Goal: Check status: Check status

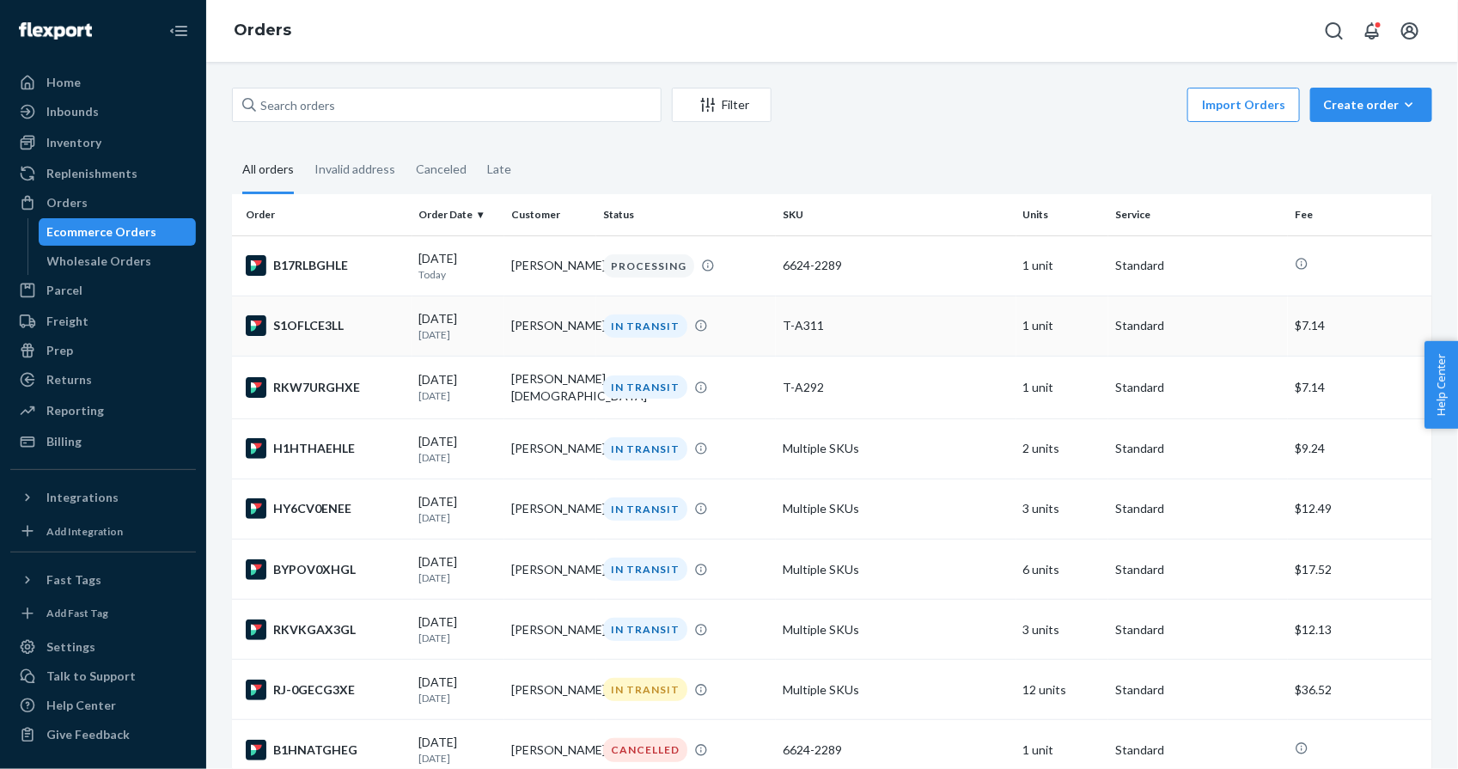
click at [336, 315] on div "S1OFLCE3LL" at bounding box center [326, 325] width 160 height 21
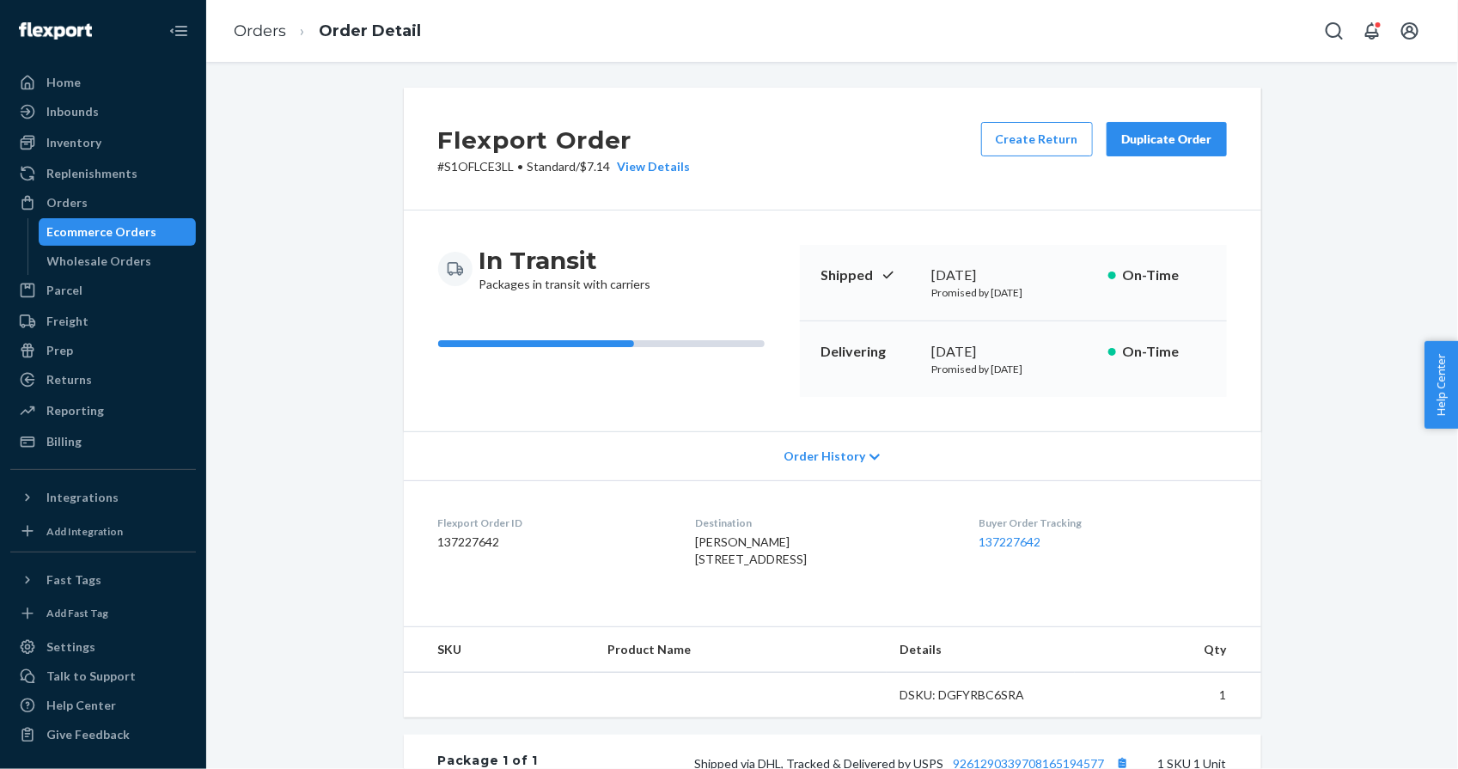
click at [716, 541] on span "[PERSON_NAME] [STREET_ADDRESS]" at bounding box center [751, 551] width 112 height 32
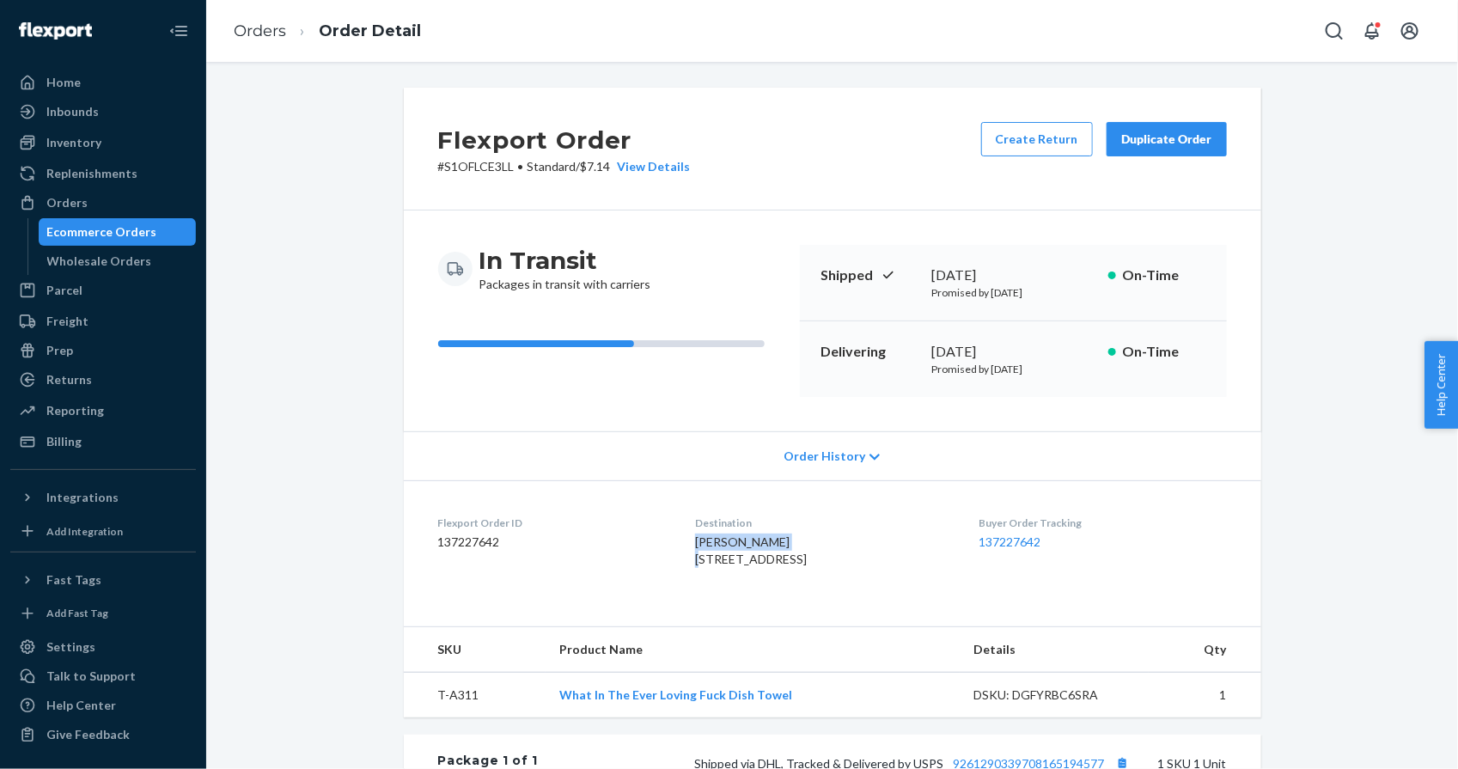
copy span "[PERSON_NAME]"
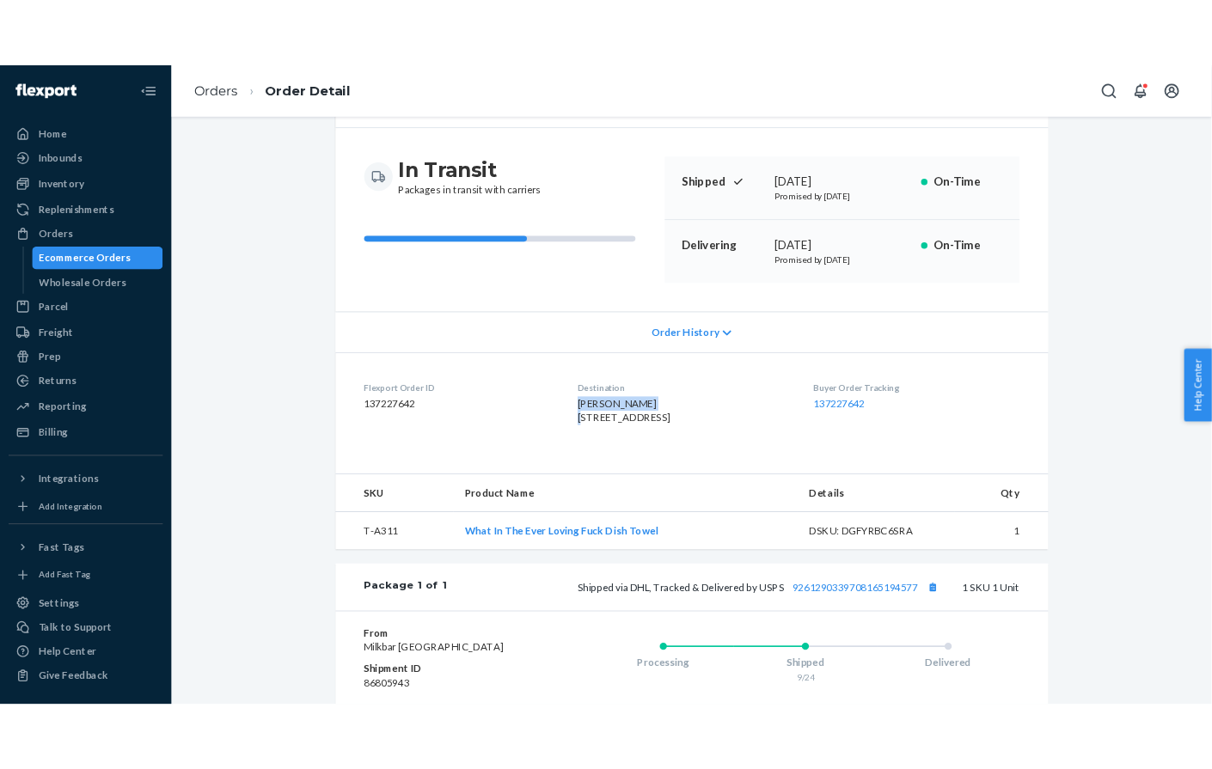
scroll to position [142, 0]
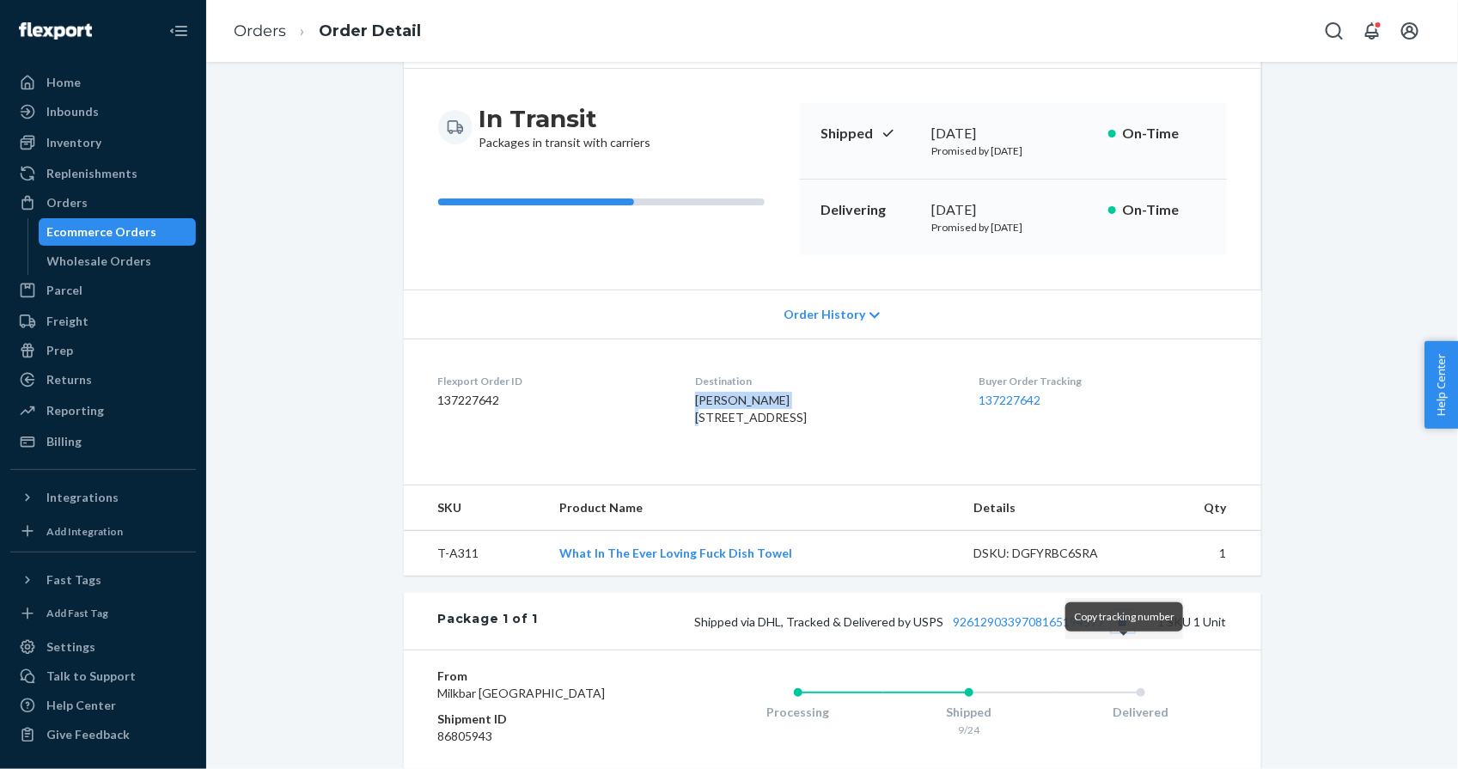
click at [1130, 632] on button "Copy tracking number" at bounding box center [1123, 621] width 22 height 22
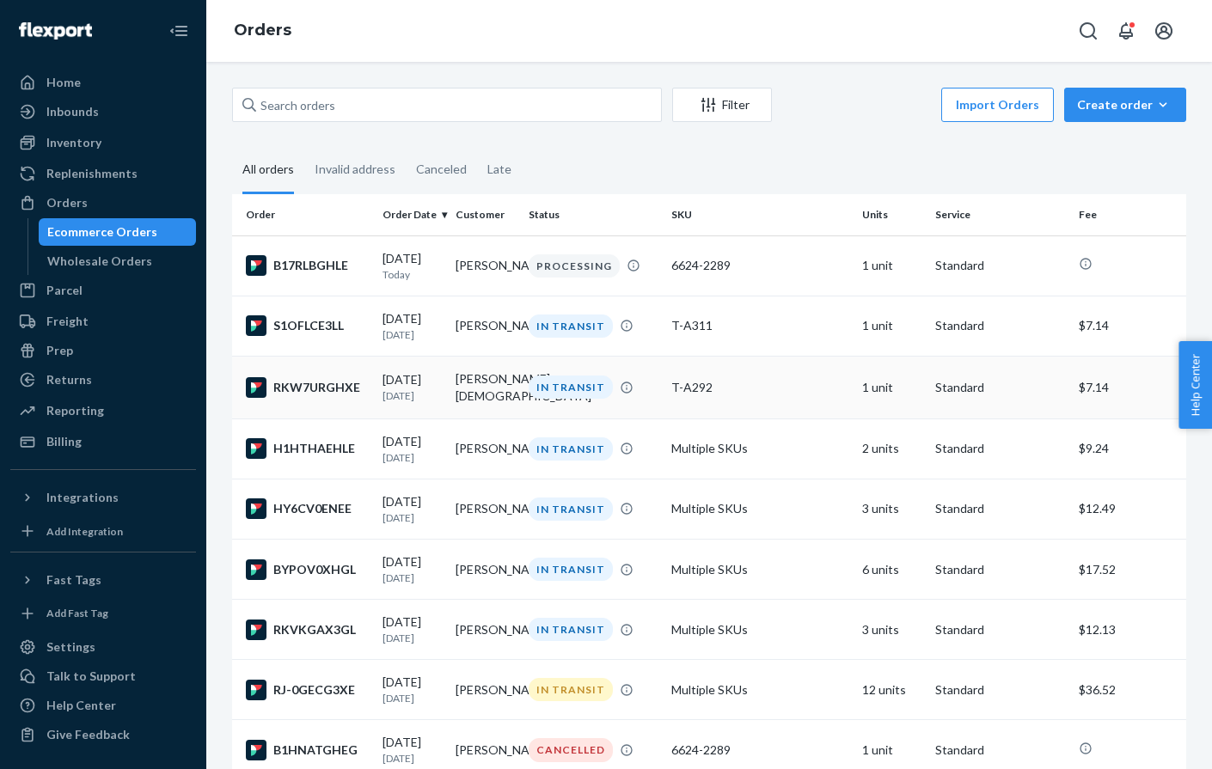
click at [351, 389] on div "RKW7URGHXE" at bounding box center [307, 387] width 123 height 21
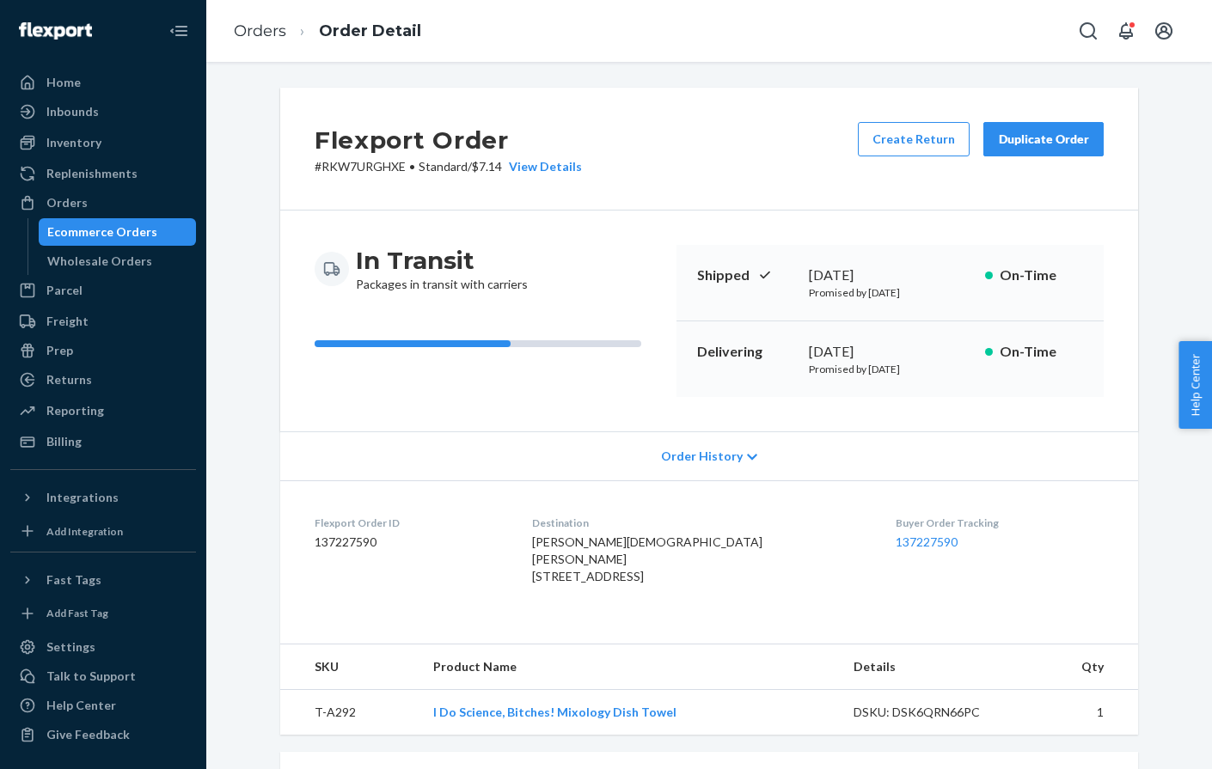
click at [557, 541] on span "Mark Pastor Mark Pastor 466 Foothill Blvd # 211 La Canada Flintridge, CA 91011-…" at bounding box center [647, 559] width 230 height 49
copy span "[PERSON_NAME][DEMOGRAPHIC_DATA]"
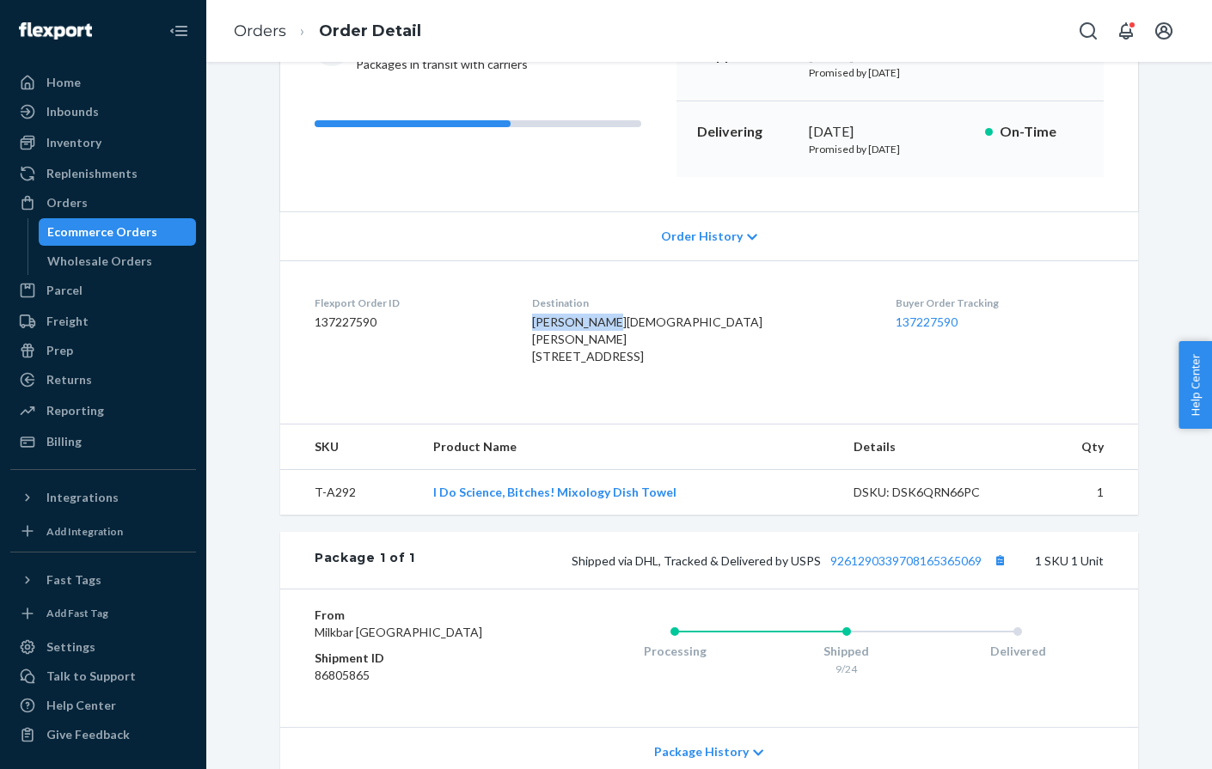
scroll to position [265, 0]
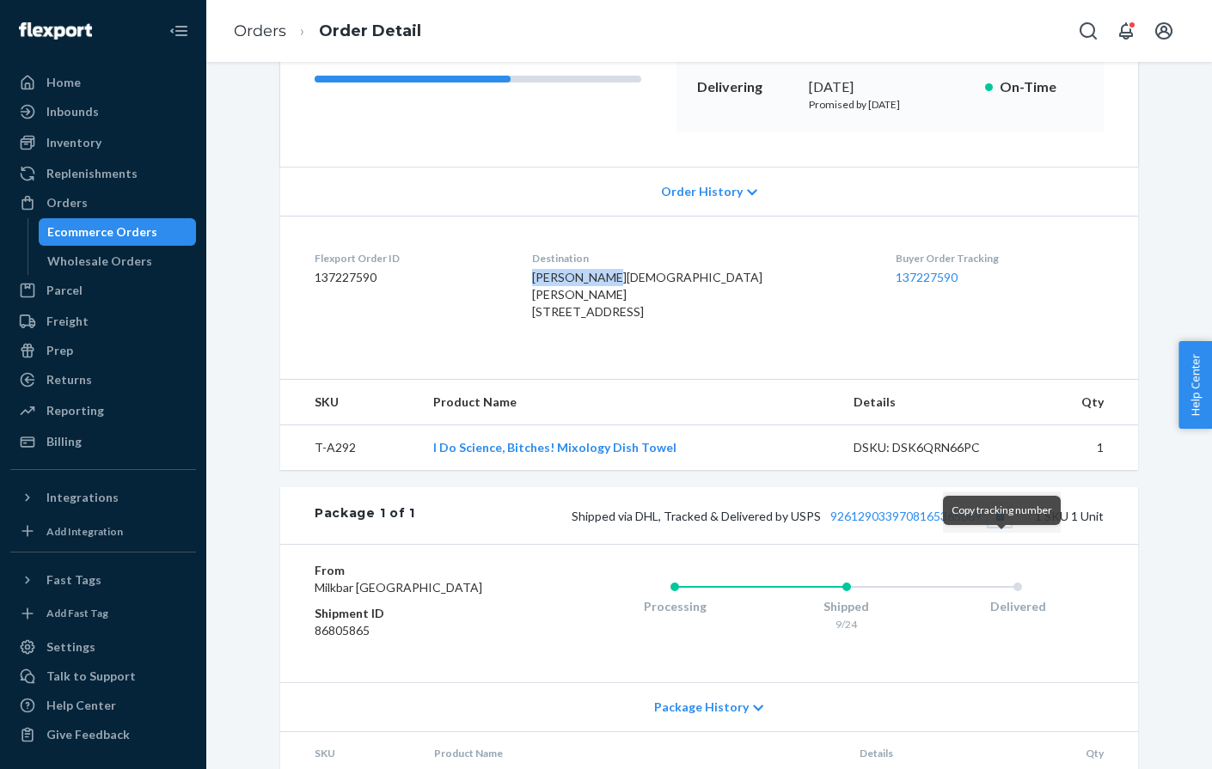
click at [1002, 527] on button "Copy tracking number" at bounding box center [999, 515] width 22 height 22
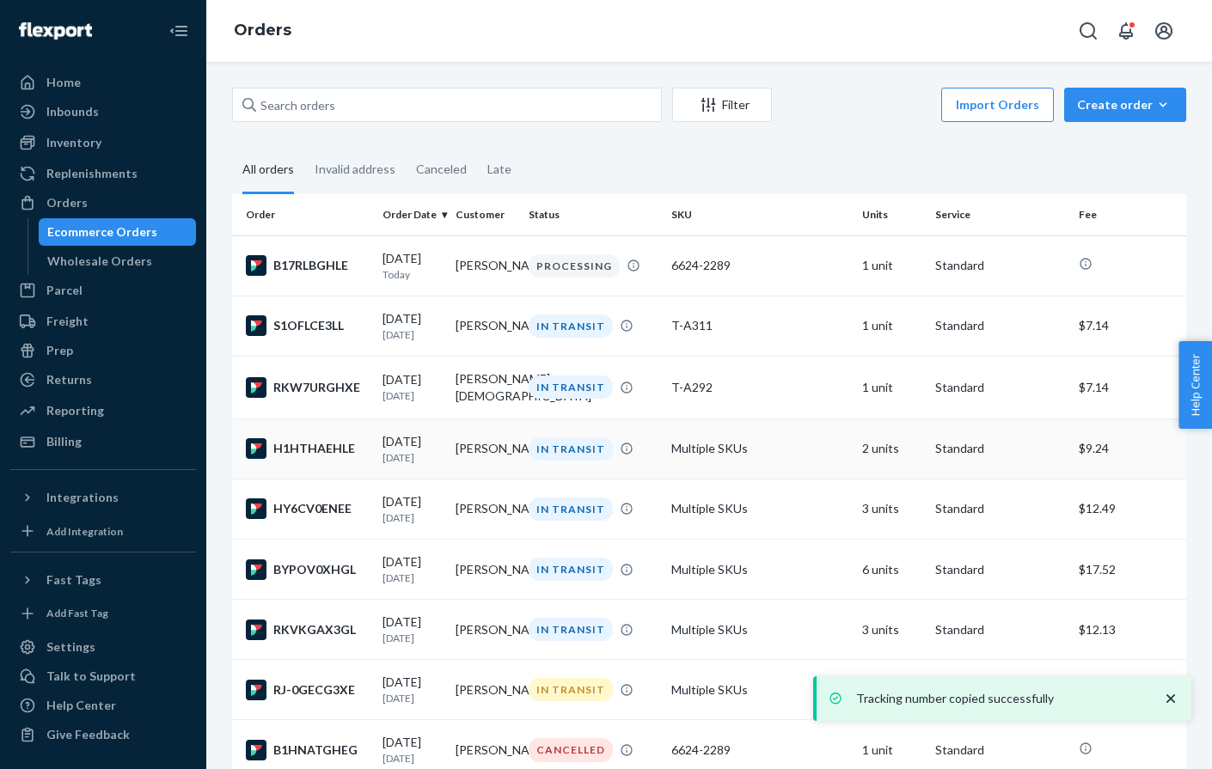
click at [315, 459] on div "H1HTHAEHLE" at bounding box center [307, 448] width 123 height 21
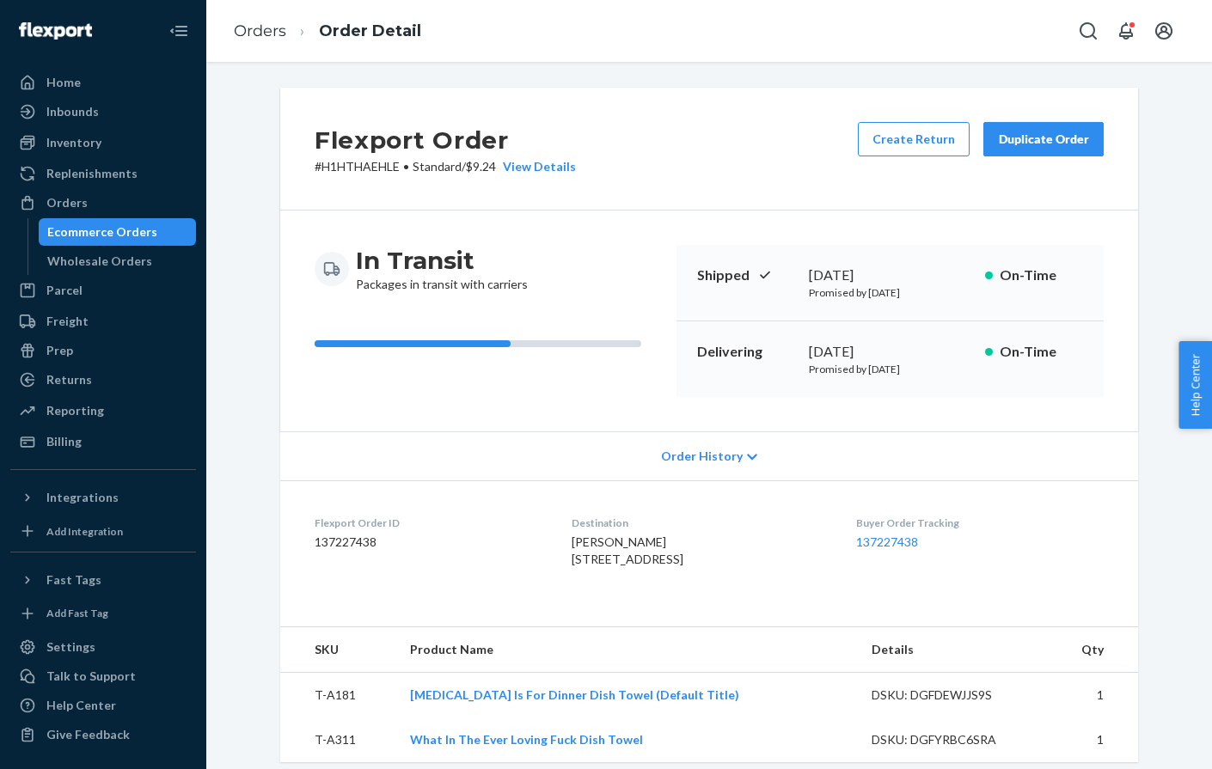
click at [583, 539] on span "alexis trout 1506 Center Rd Lancaster, PA 17603-4732 US" at bounding box center [627, 551] width 112 height 32
copy span "[PERSON_NAME]"
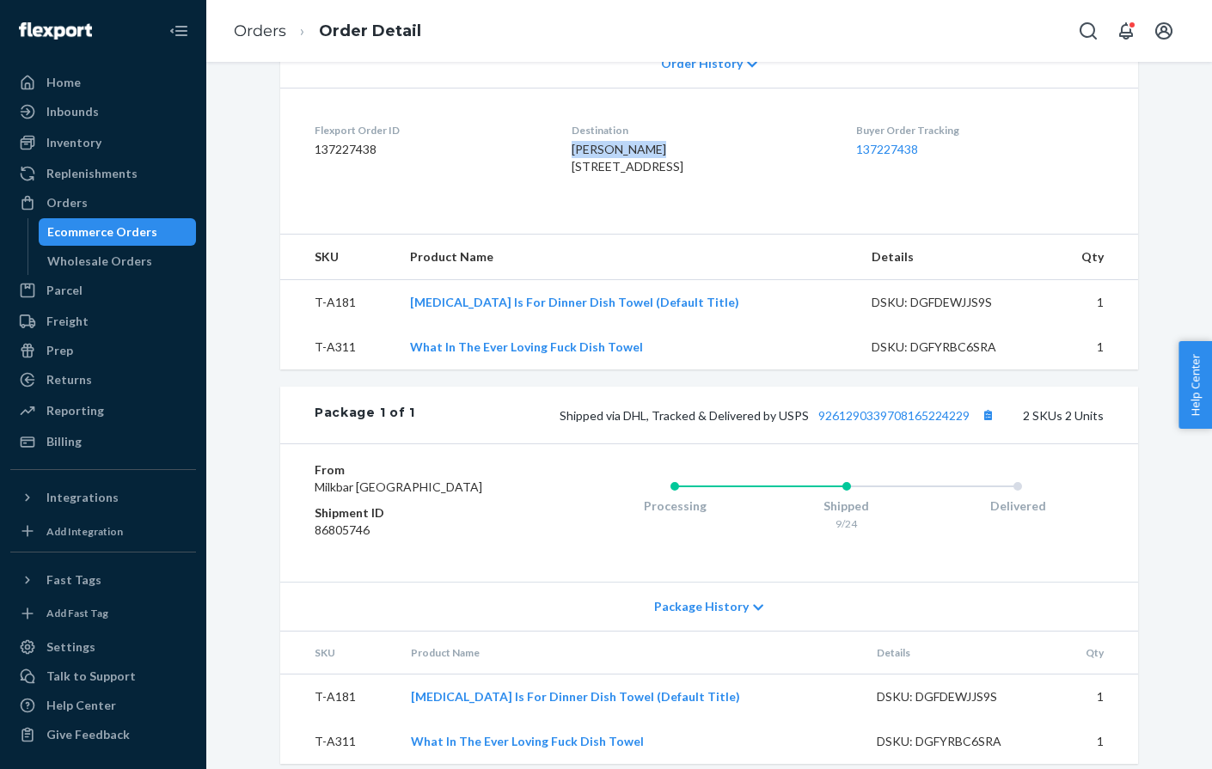
scroll to position [456, 0]
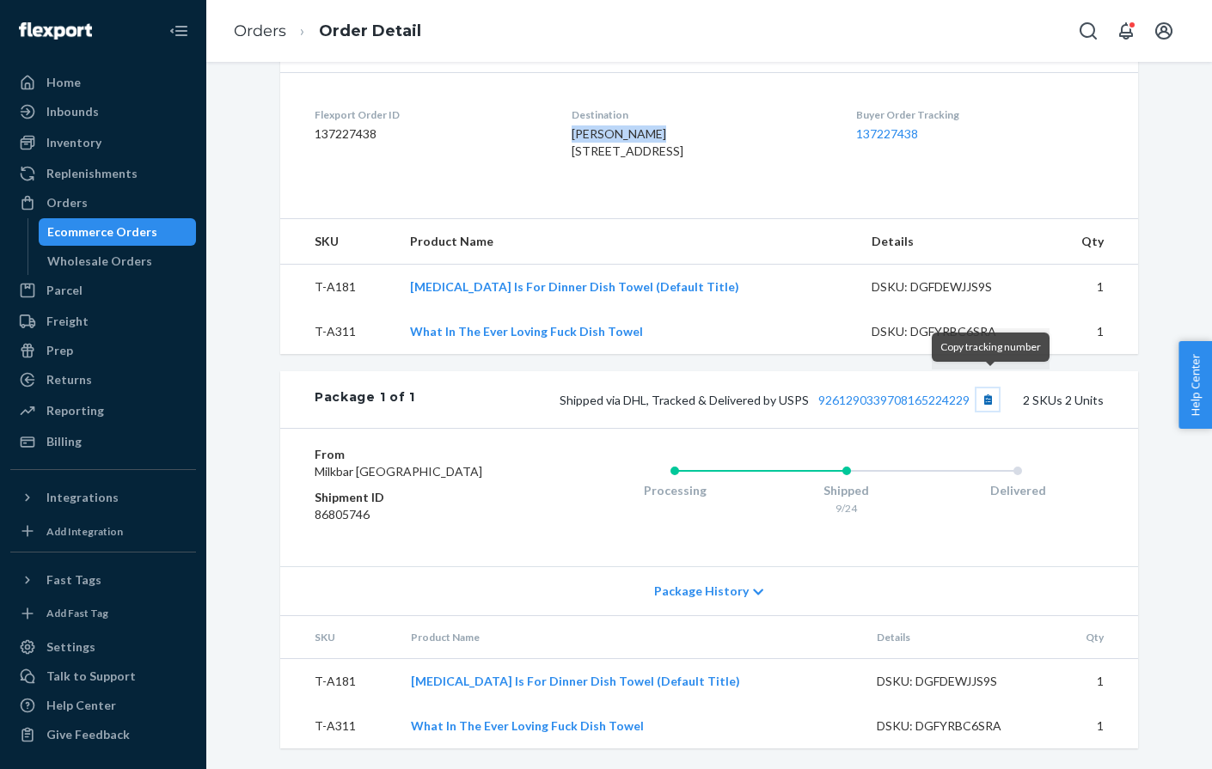
click at [986, 388] on button "Copy tracking number" at bounding box center [987, 399] width 22 height 22
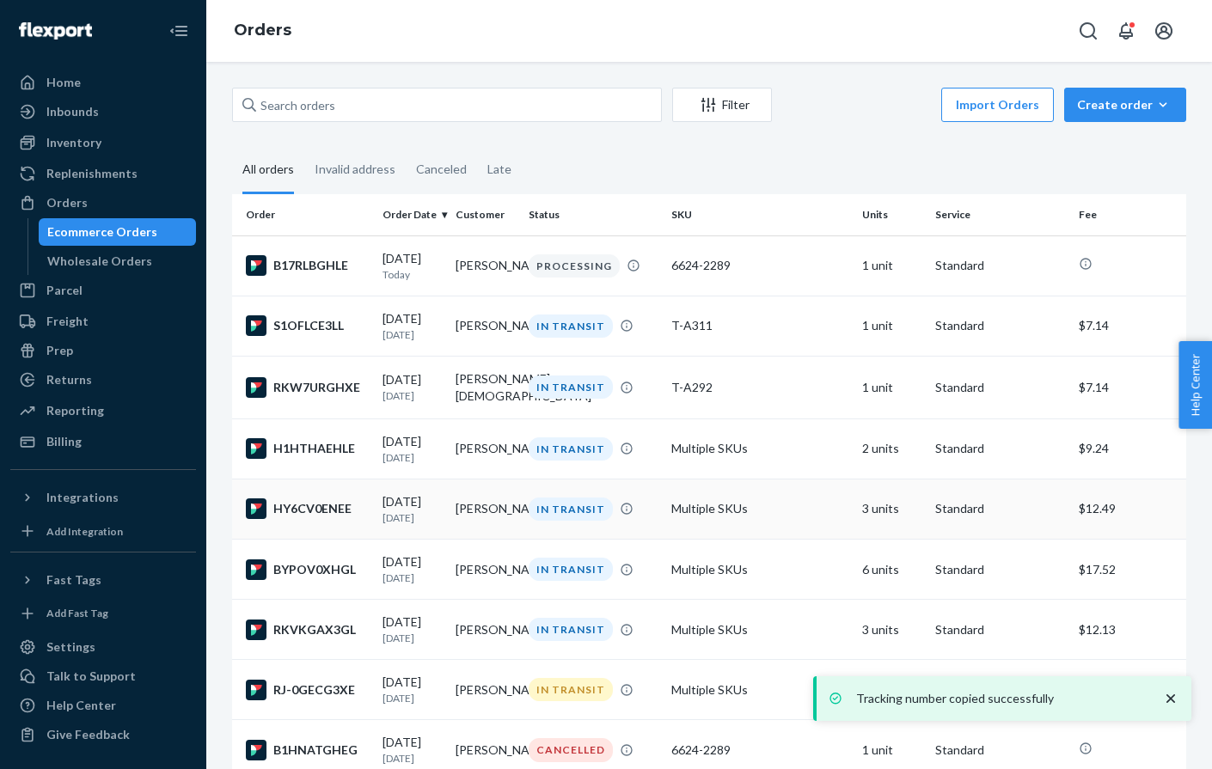
click at [276, 515] on div "HY6CV0ENEE" at bounding box center [307, 508] width 123 height 21
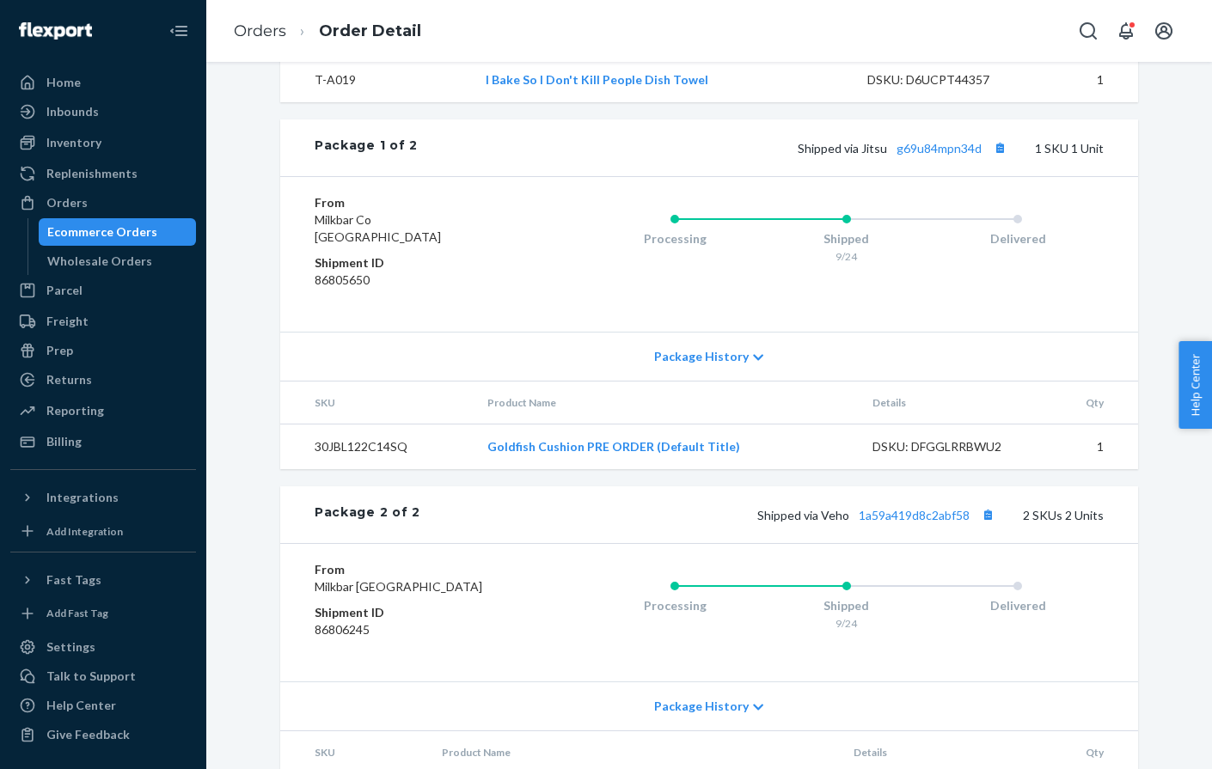
scroll to position [716, 0]
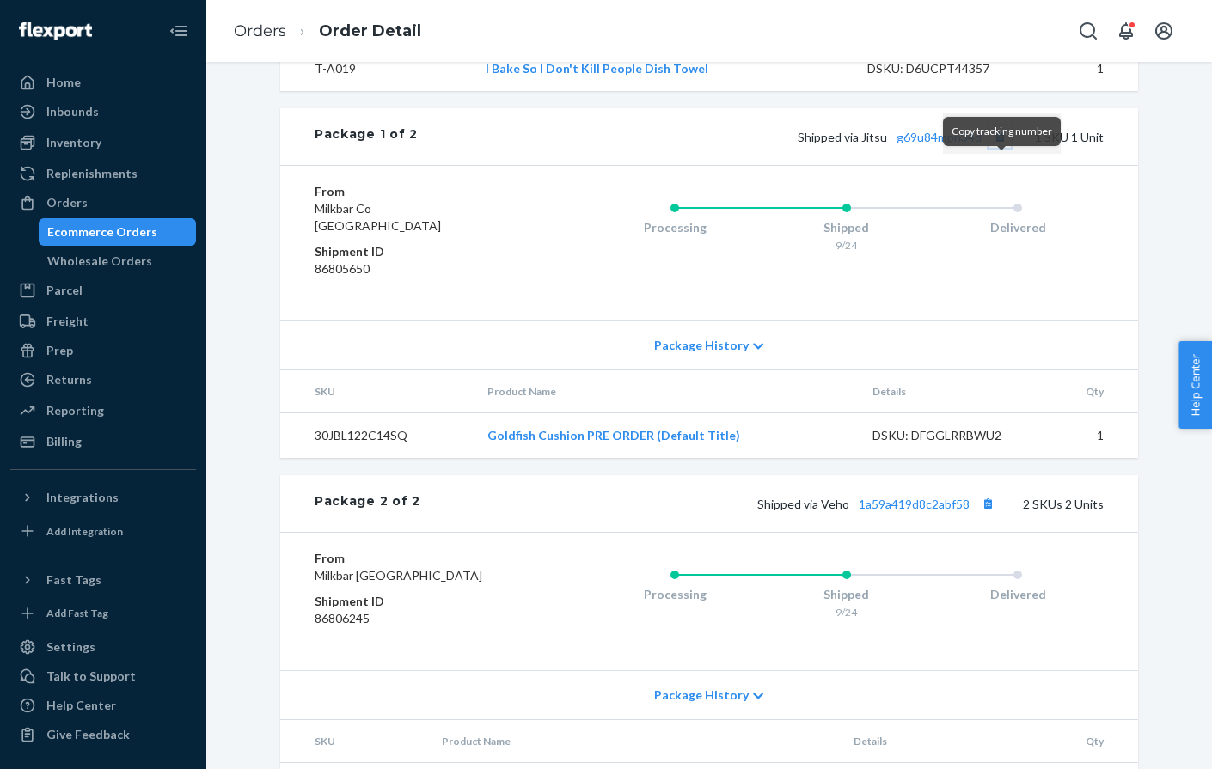
click at [1000, 148] on button "Copy tracking number" at bounding box center [999, 136] width 22 height 22
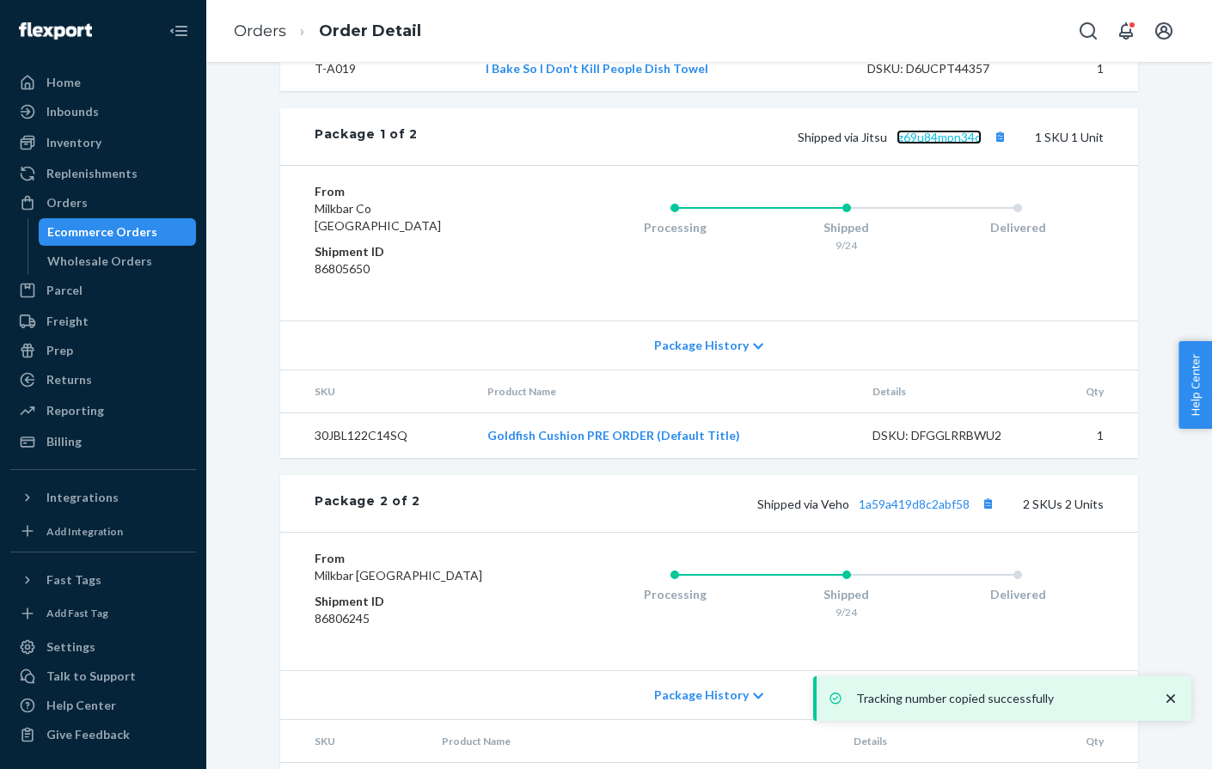
click at [937, 144] on link "g69u84mpn34d" at bounding box center [938, 137] width 85 height 15
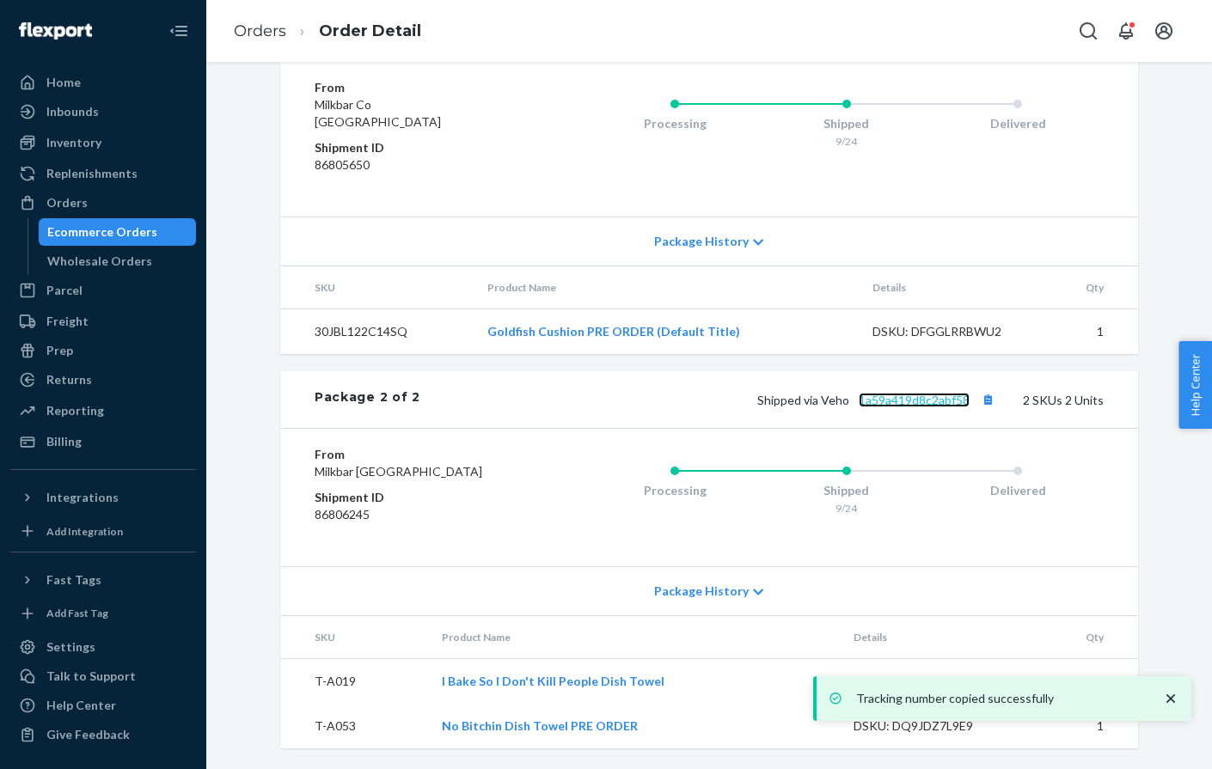
click at [950, 393] on link "1a59a419d8c2abf58" at bounding box center [913, 400] width 111 height 15
click at [989, 388] on button "Copy tracking number" at bounding box center [987, 399] width 22 height 22
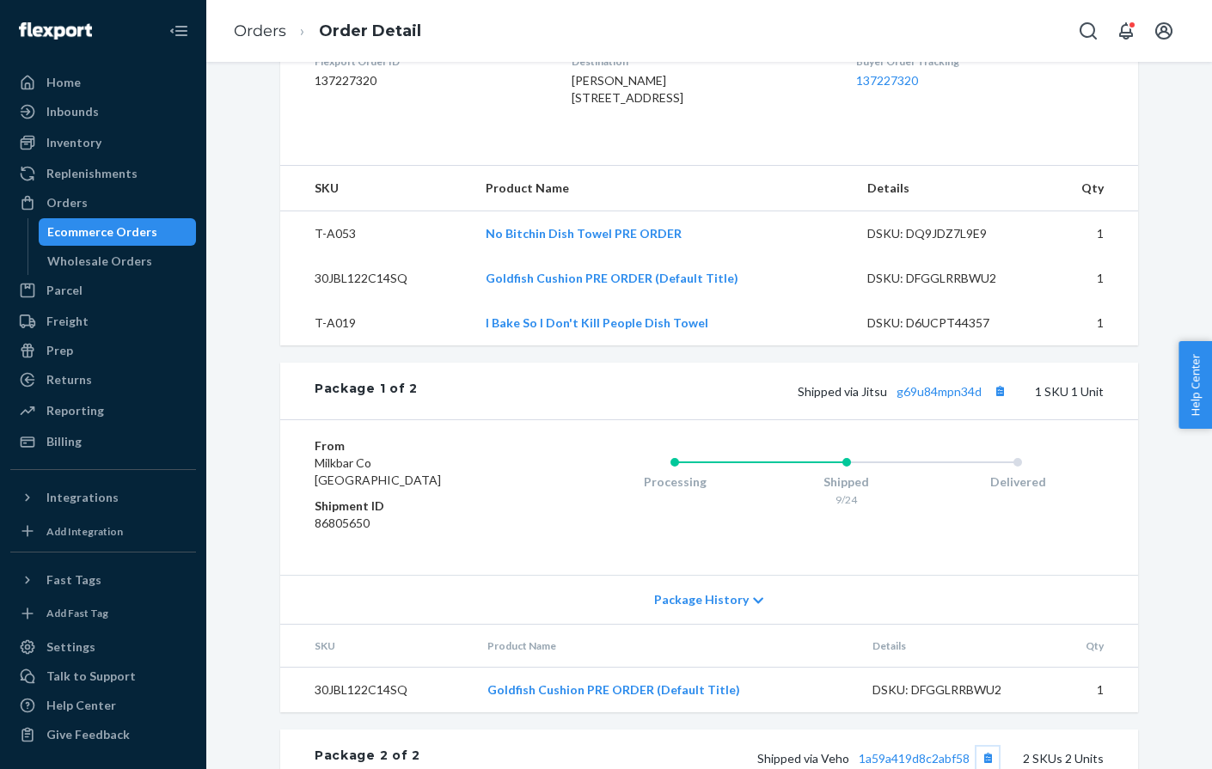
scroll to position [290, 0]
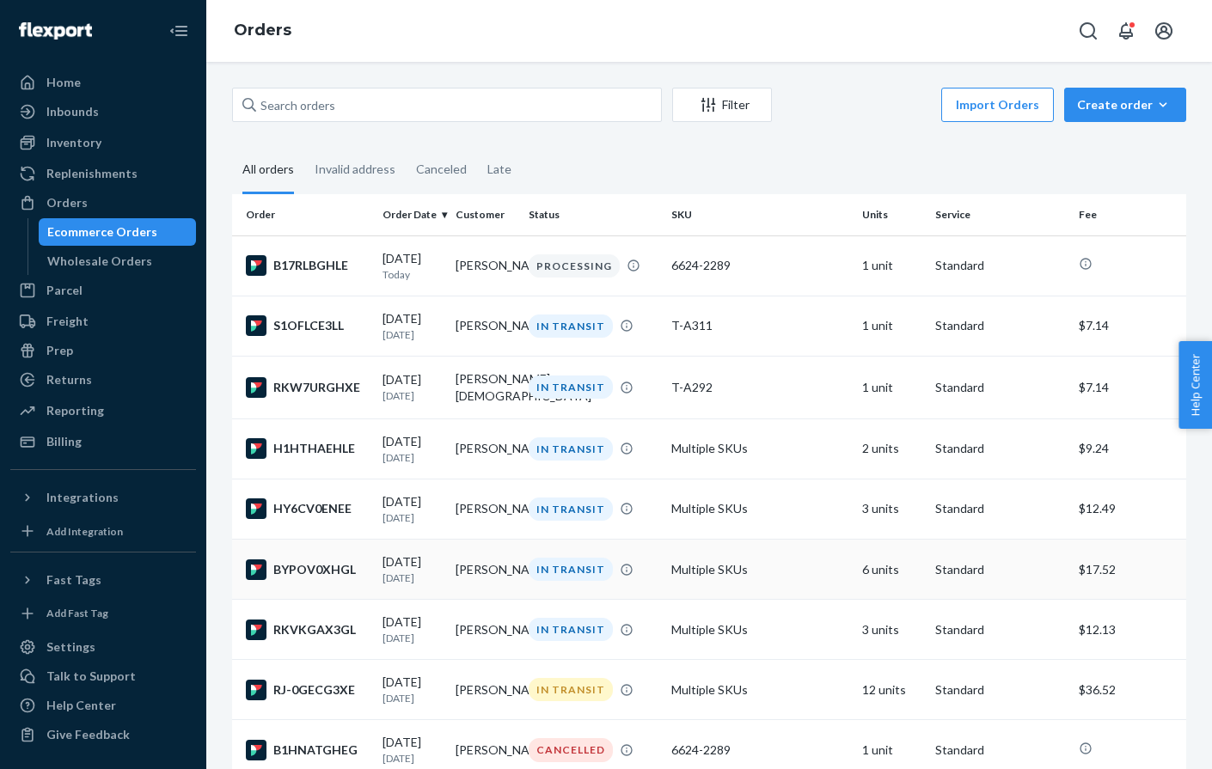
click at [308, 574] on div "BYPOV0XHGL" at bounding box center [307, 569] width 123 height 21
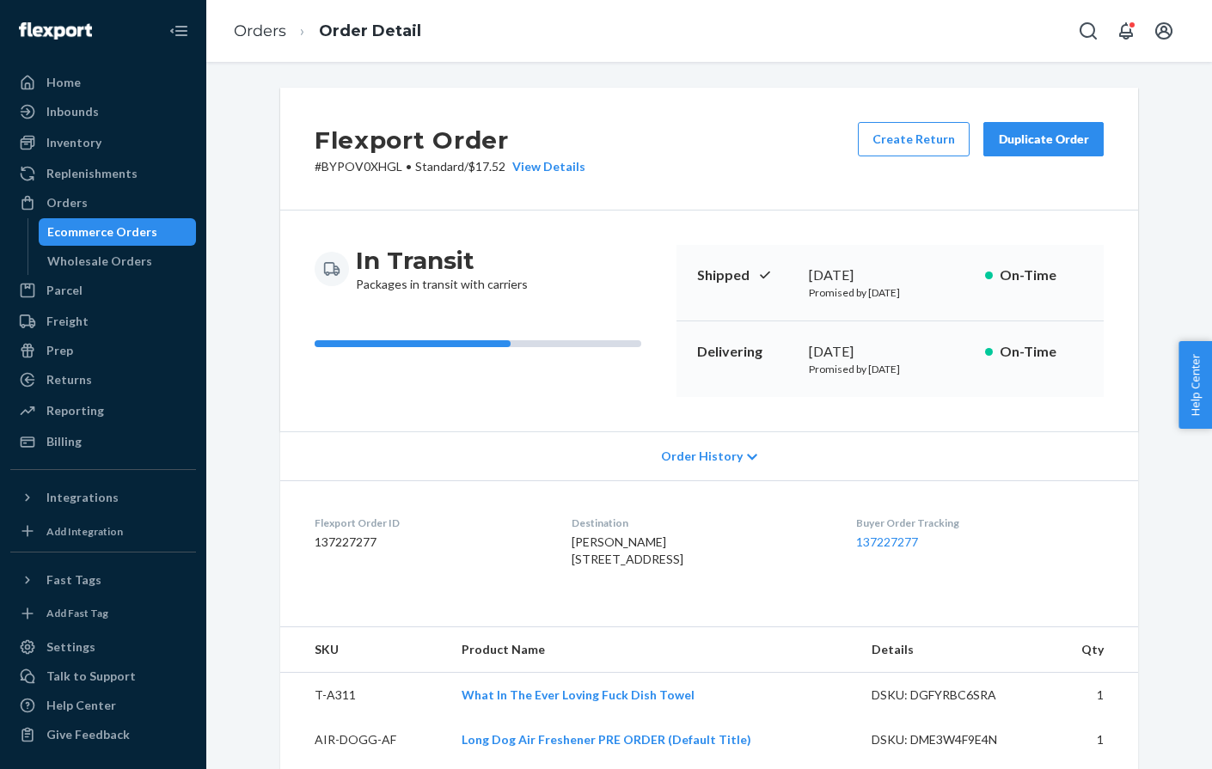
click at [578, 545] on span "Anne Morgan-Flynt 2320 Jack Rd Lebanon, OH 45036-9645 US" at bounding box center [627, 551] width 112 height 32
copy span "[PERSON_NAME]"
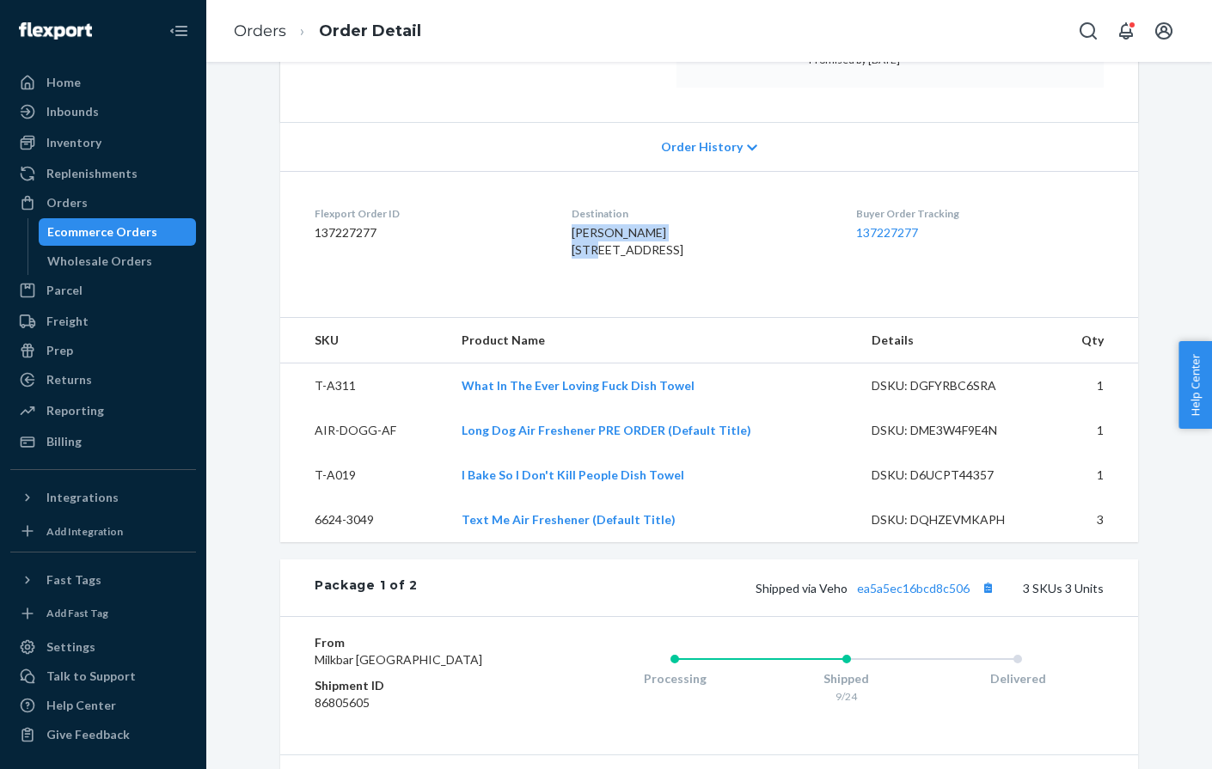
scroll to position [319, 0]
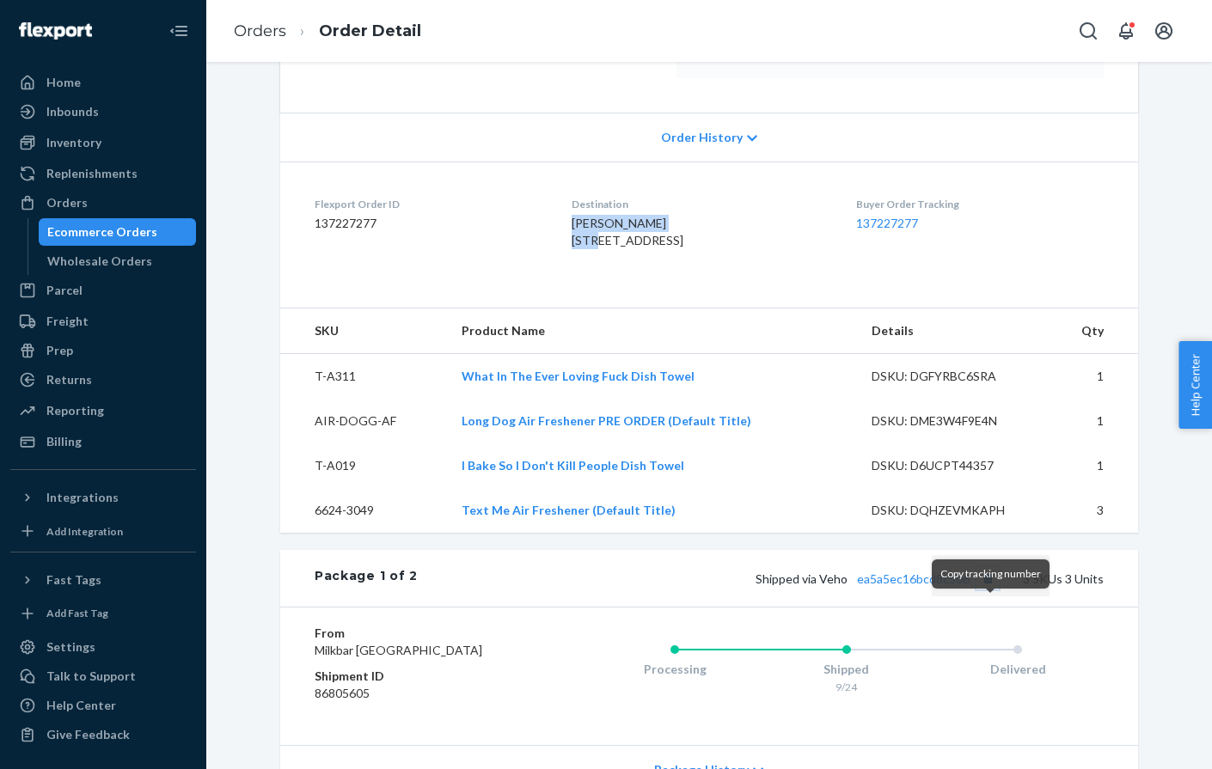
click at [994, 590] on button "Copy tracking number" at bounding box center [987, 578] width 22 height 22
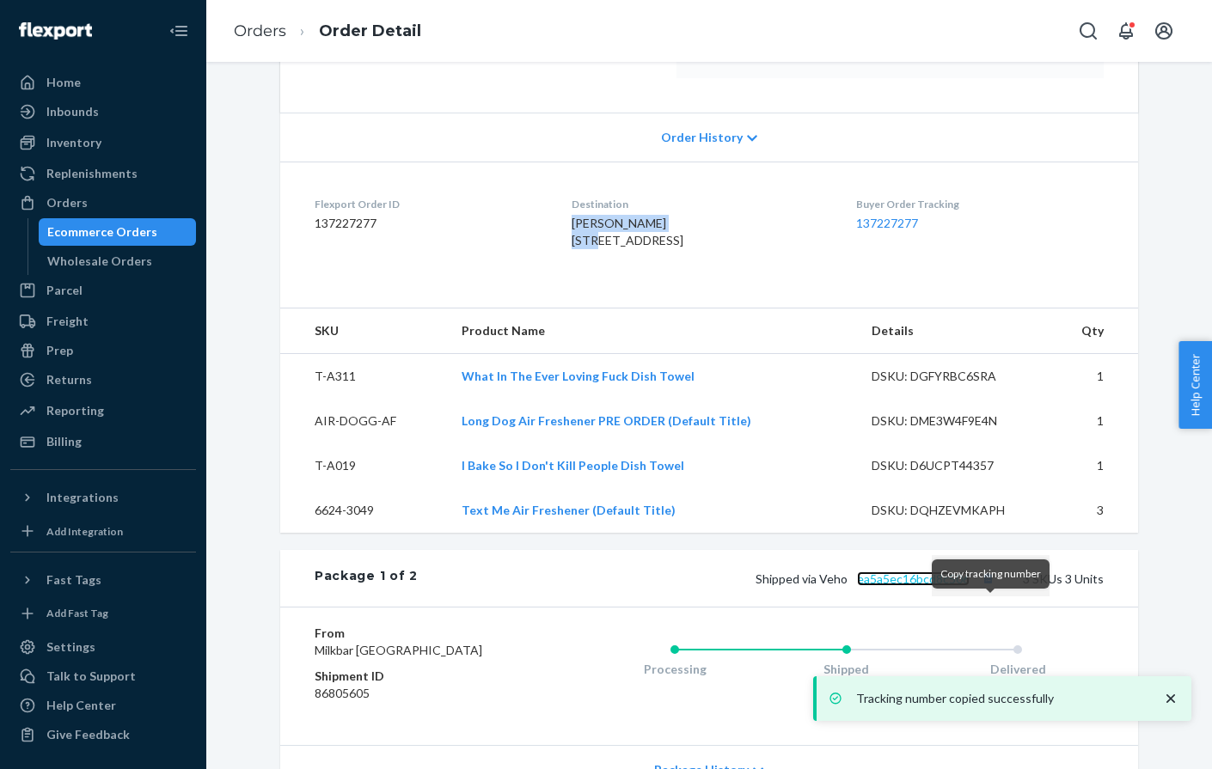
click at [930, 586] on link "ea5a5ec16bcd8c506" at bounding box center [913, 578] width 113 height 15
click at [1005, 590] on div "Shipped via Veho ea5a5ec16bcd8c506 3 SKUs 3 Units" at bounding box center [761, 578] width 686 height 22
click at [991, 590] on button "Copy tracking number" at bounding box center [987, 578] width 22 height 22
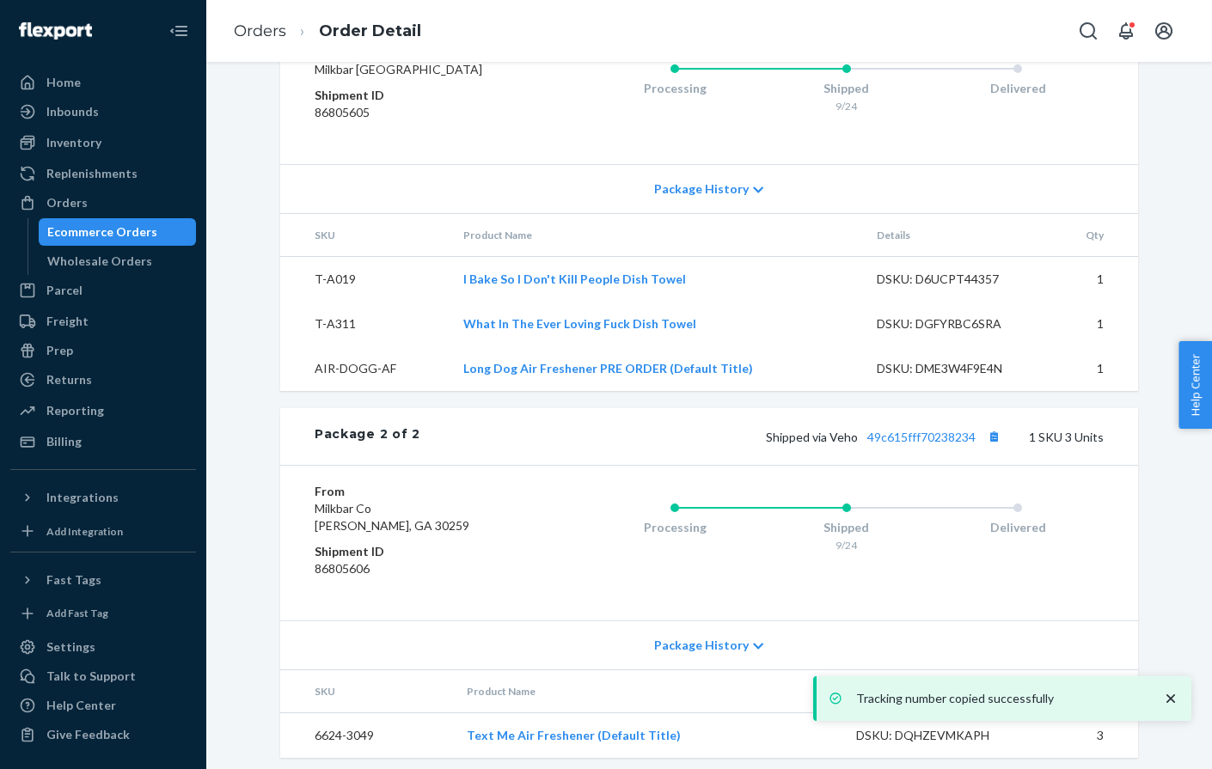
scroll to position [956, 0]
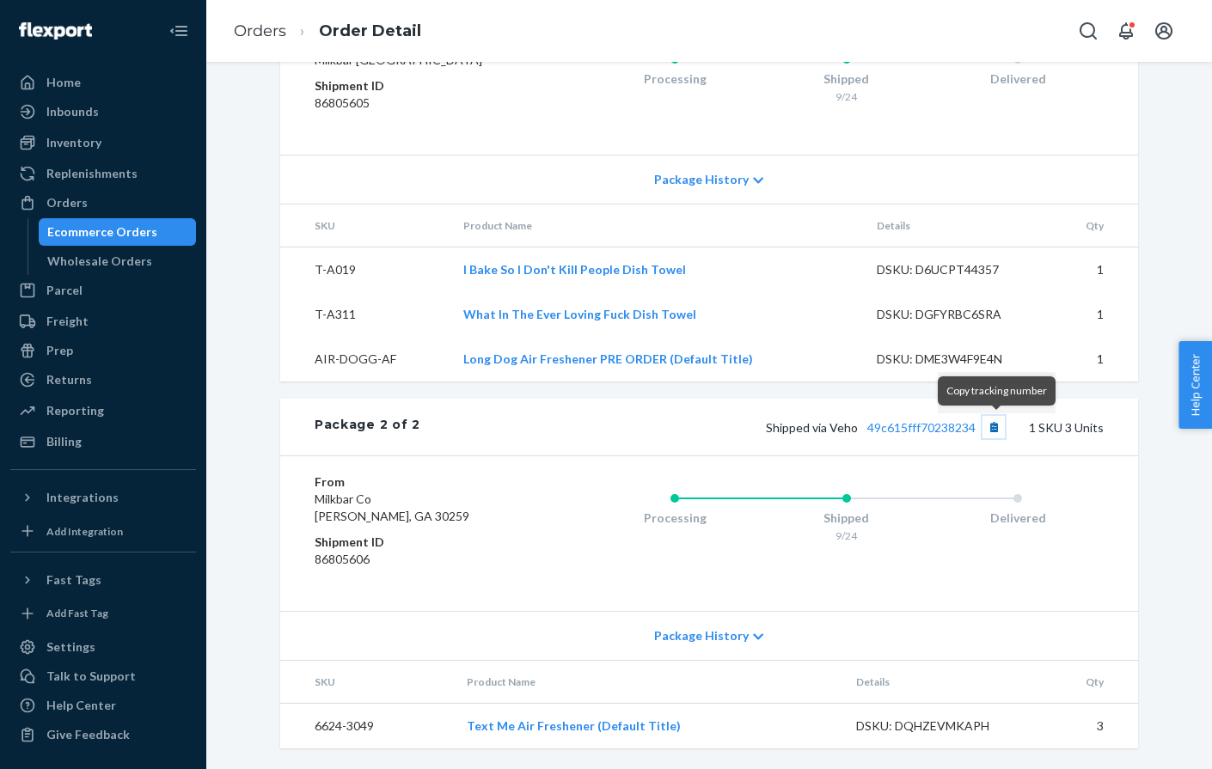
click at [997, 429] on button "Copy tracking number" at bounding box center [993, 427] width 22 height 22
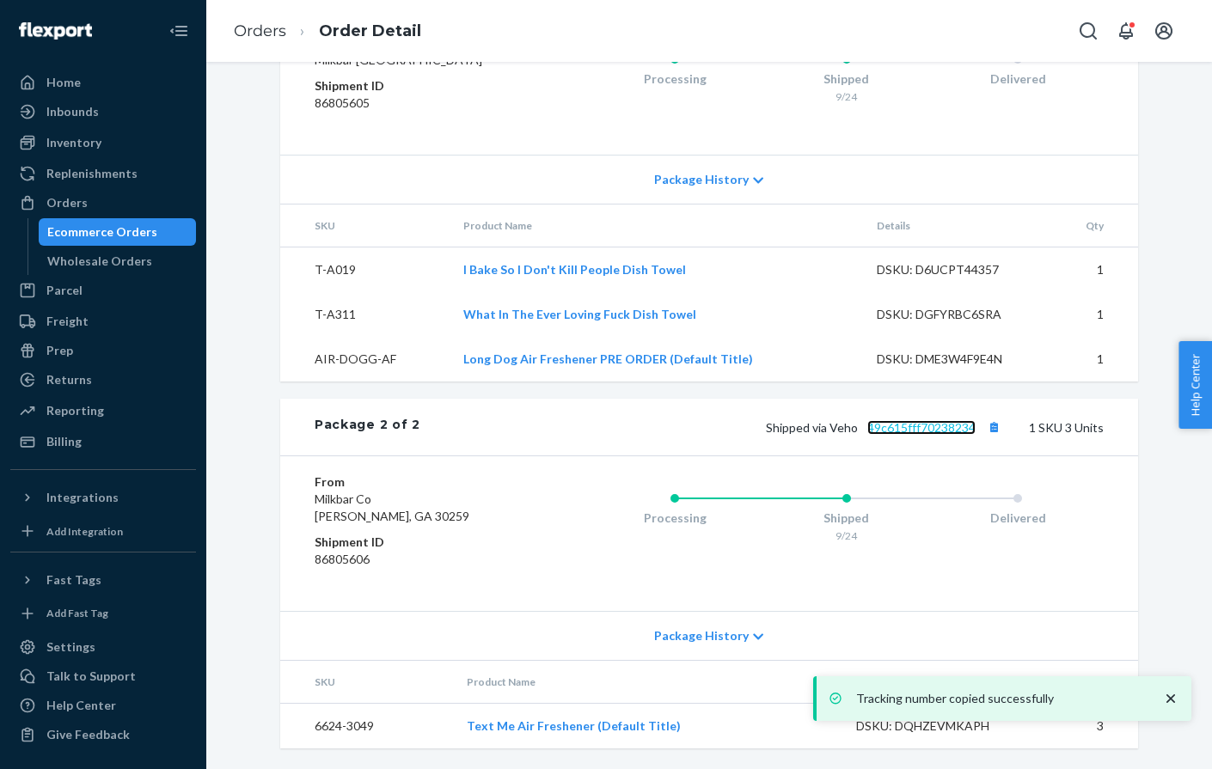
click at [954, 426] on link "49c615fff70238234" at bounding box center [921, 427] width 108 height 15
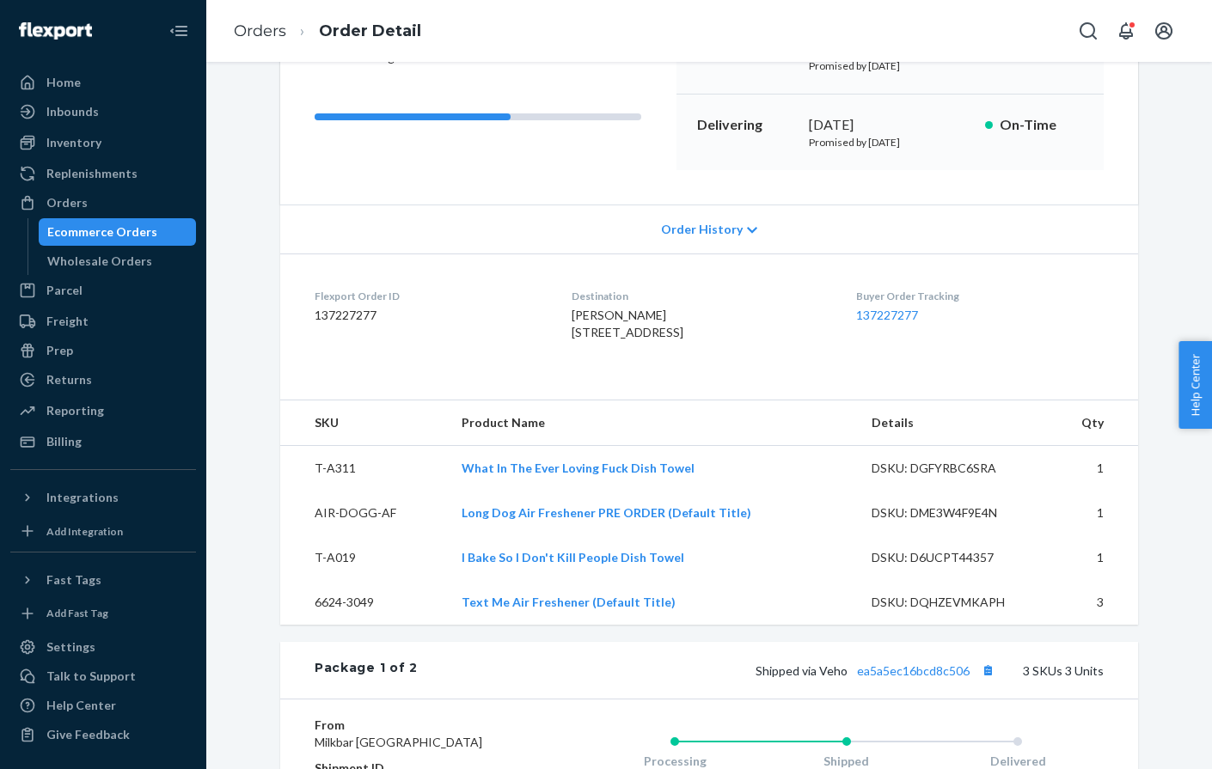
scroll to position [0, 0]
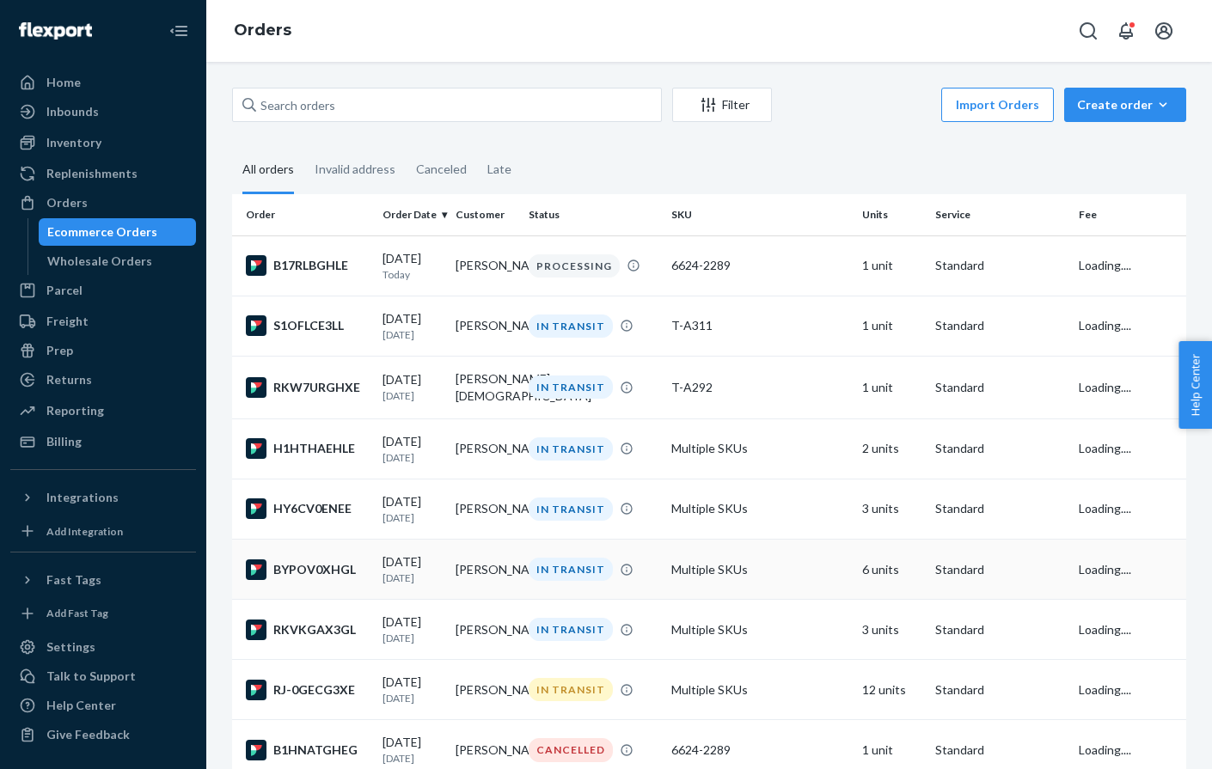
scroll to position [63, 0]
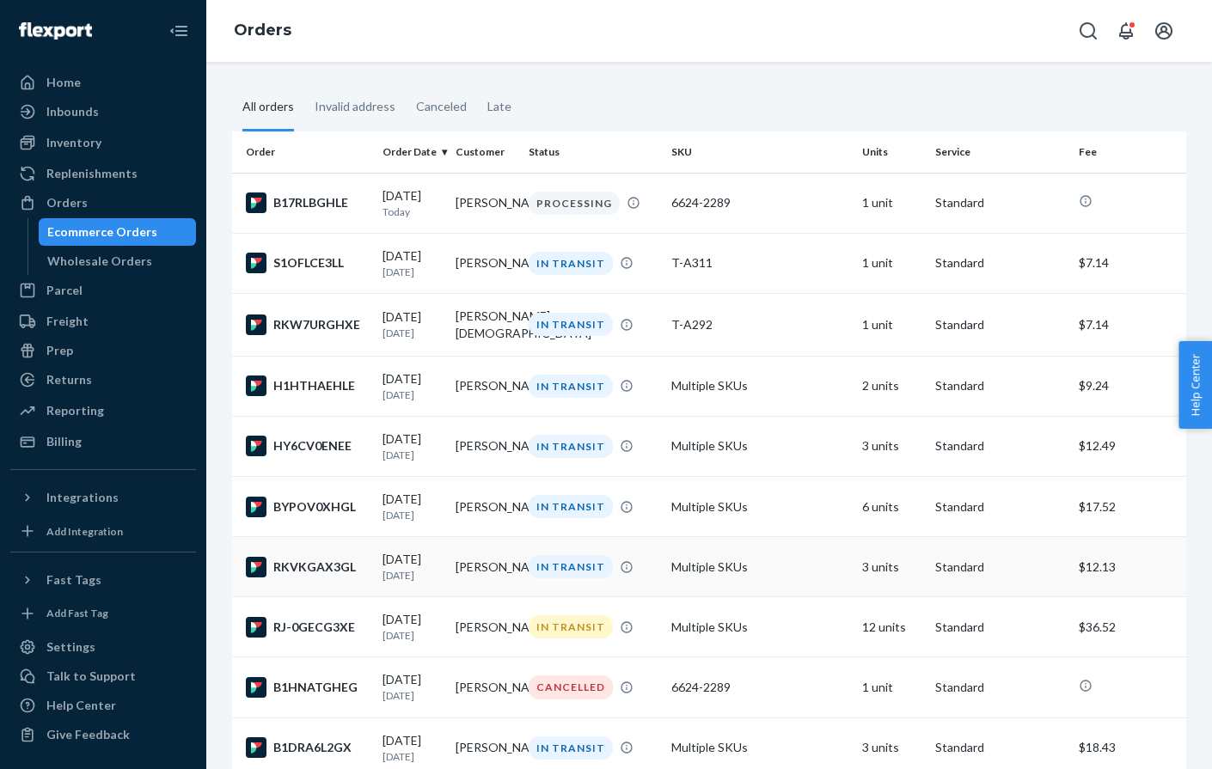
click at [296, 577] on div "RKVKGAX3GL" at bounding box center [307, 567] width 123 height 21
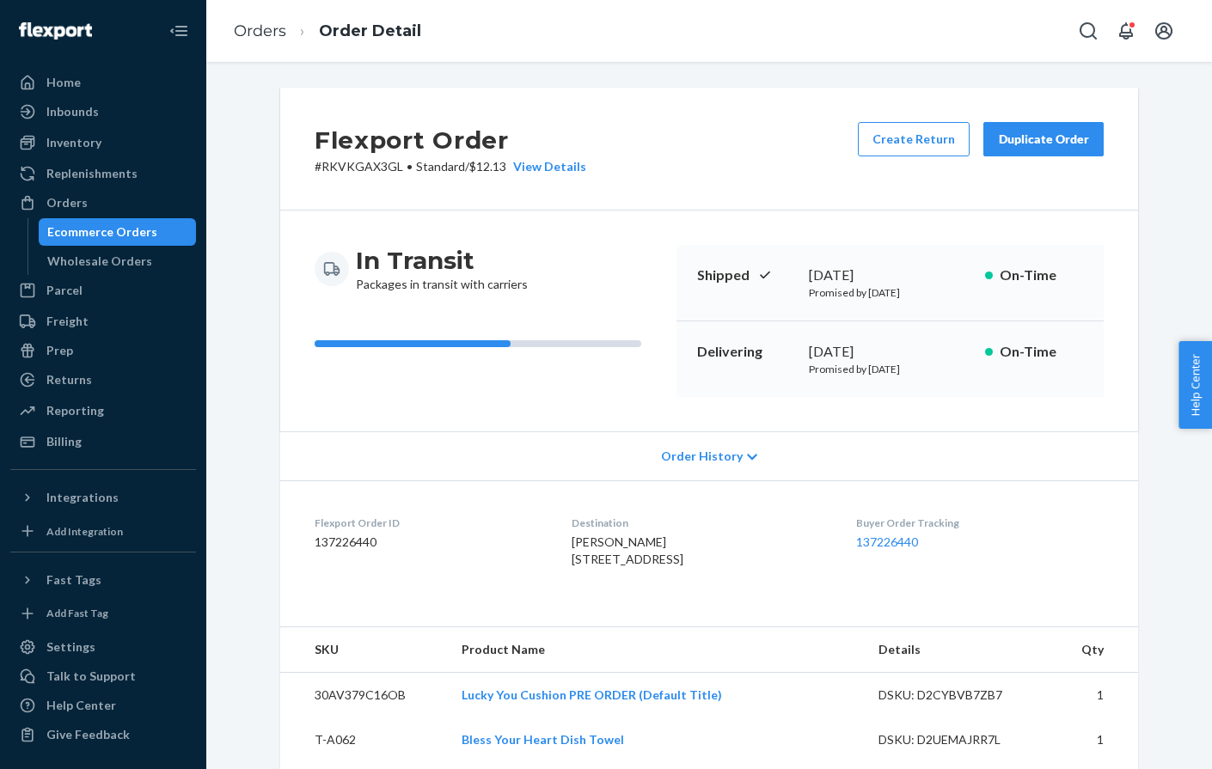
click at [607, 543] on span "Brigid Repetti 1055 Pine St Apt 553 Nashville, TN 37203-4282 US" at bounding box center [627, 551] width 112 height 32
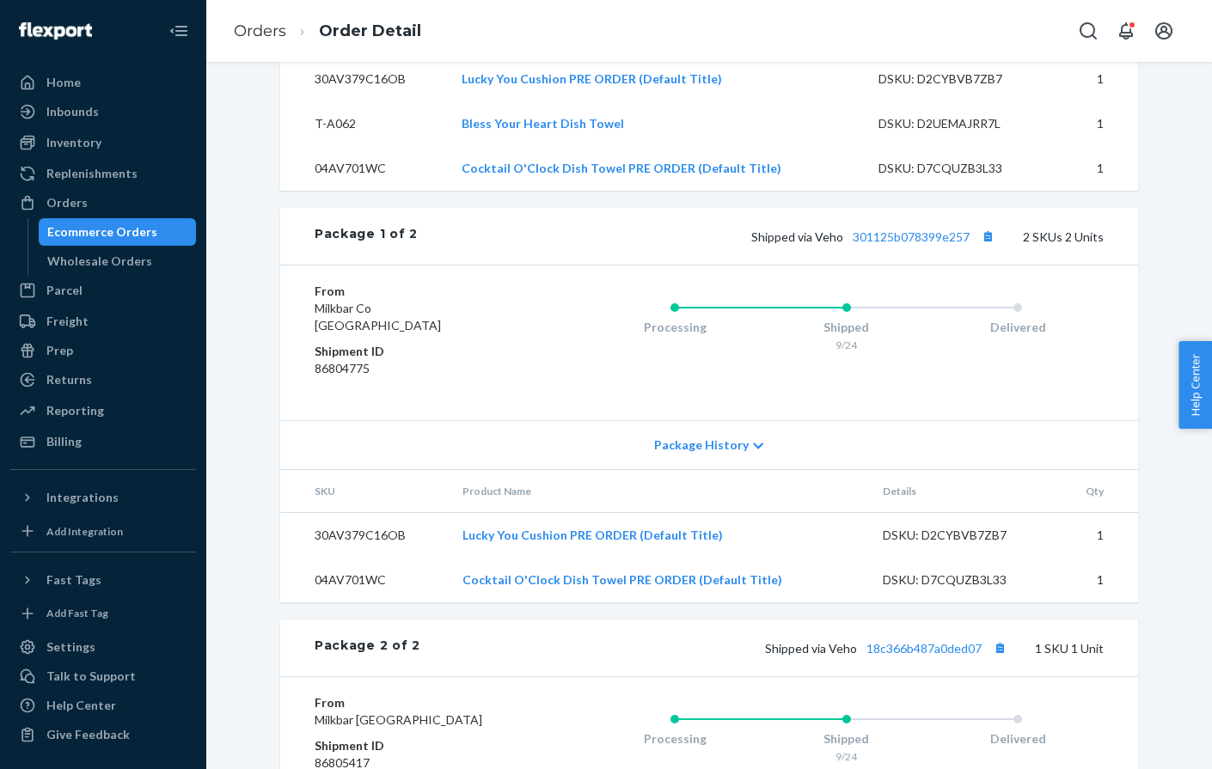
scroll to position [613, 0]
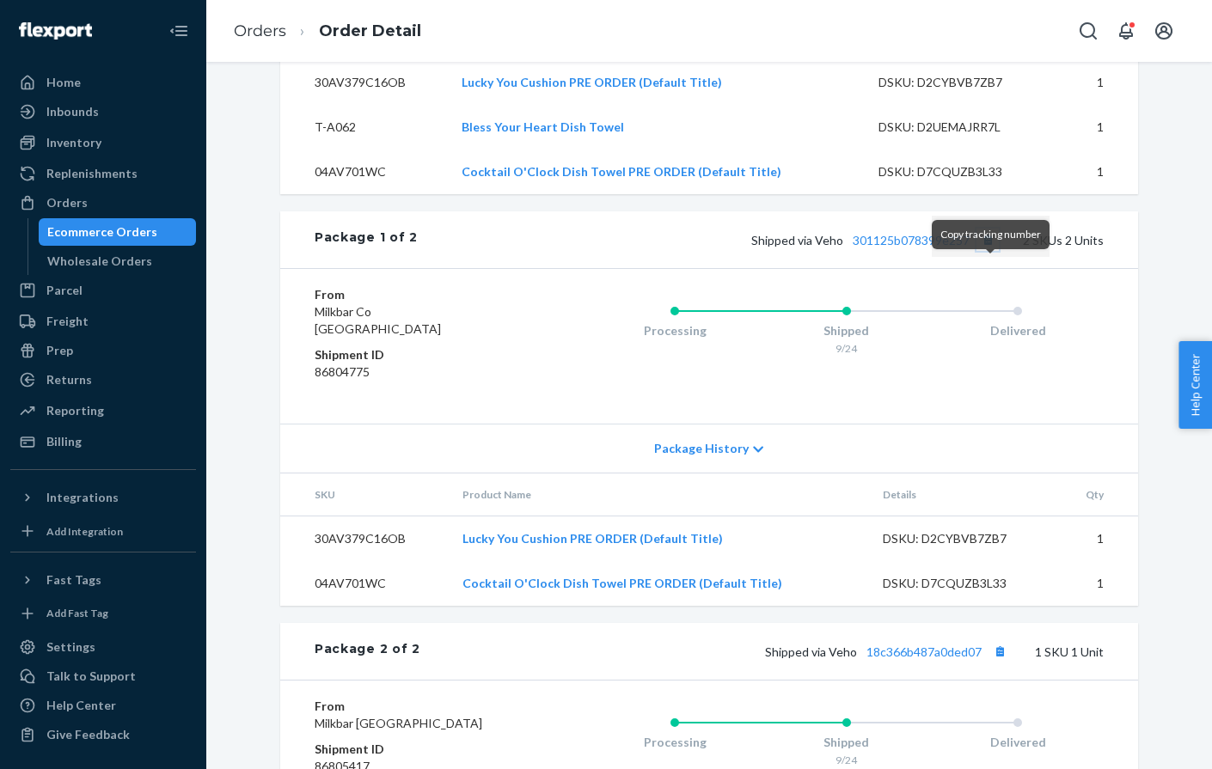
click at [995, 251] on button "Copy tracking number" at bounding box center [987, 240] width 22 height 22
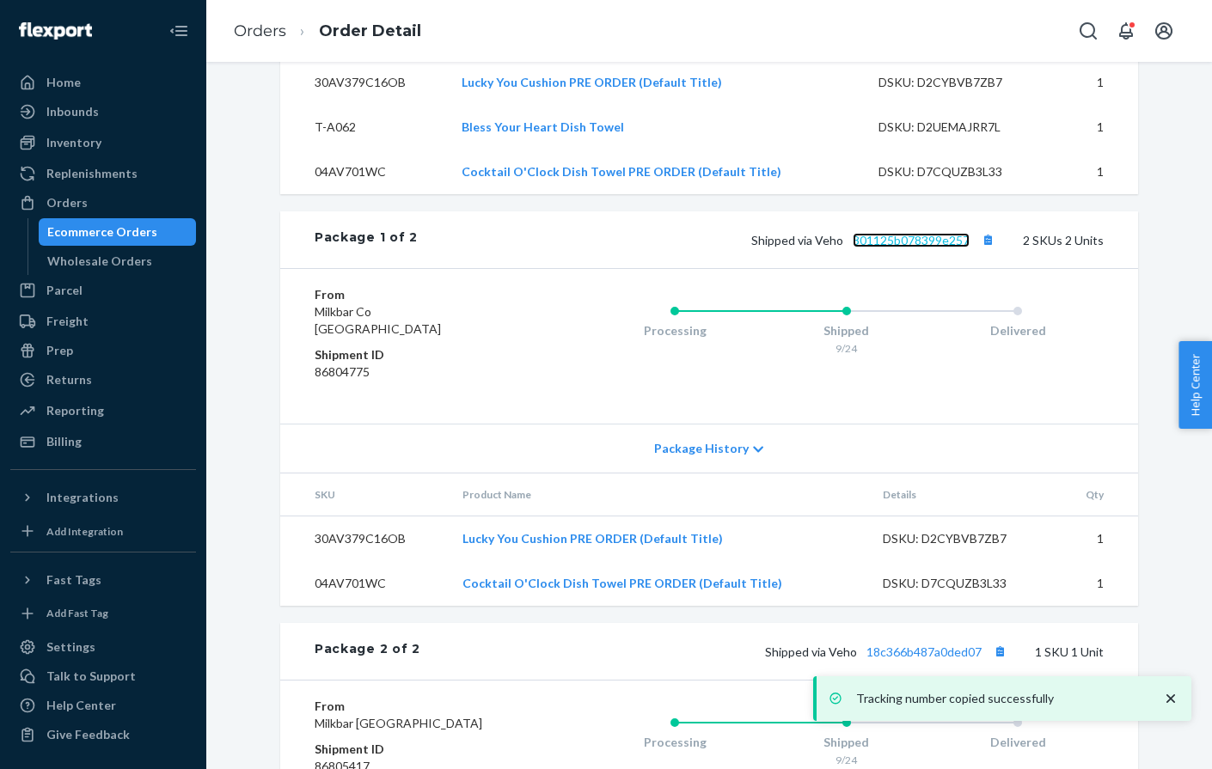
click at [920, 247] on link "301125b078399e257" at bounding box center [910, 240] width 117 height 15
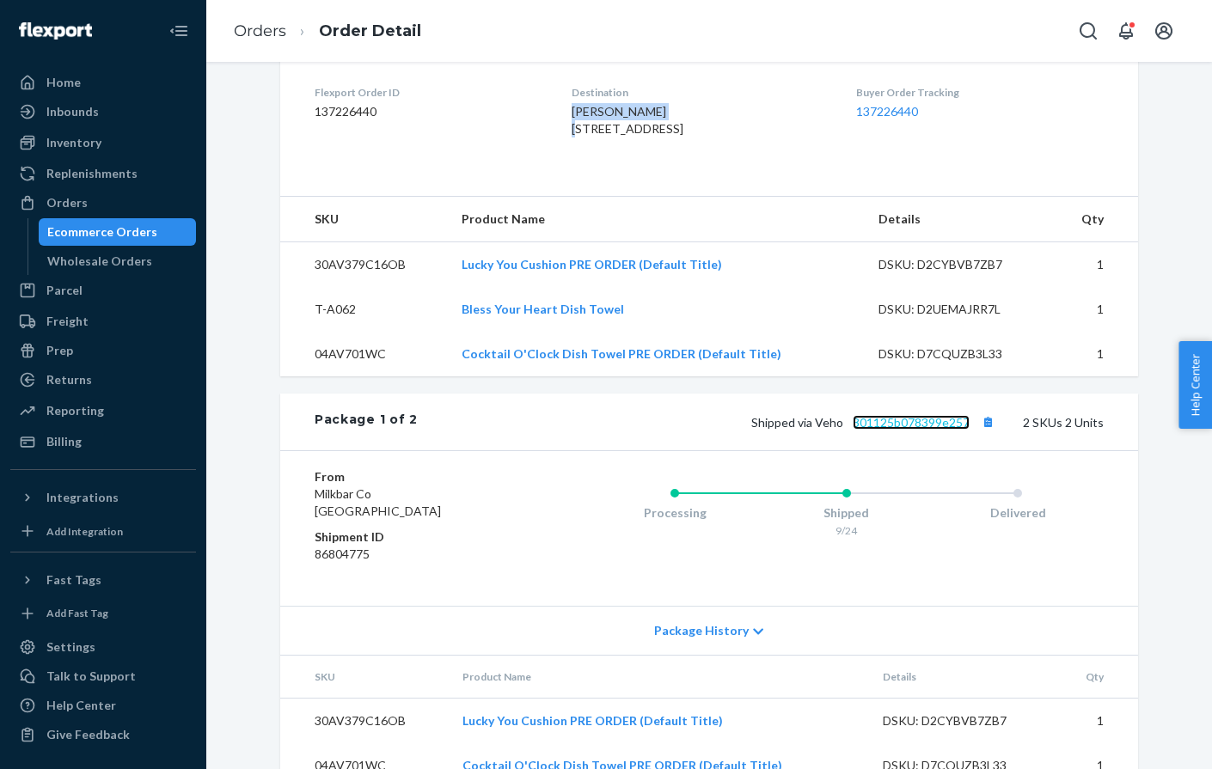
scroll to position [0, 0]
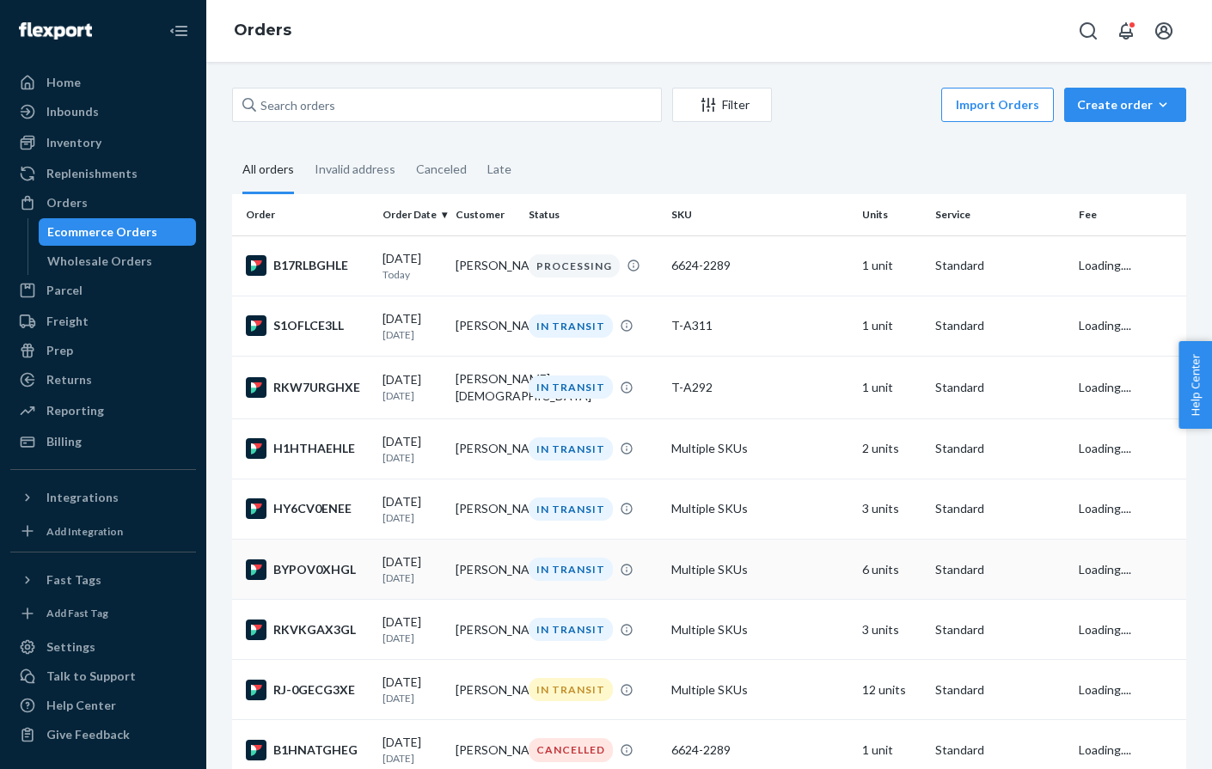
scroll to position [139, 0]
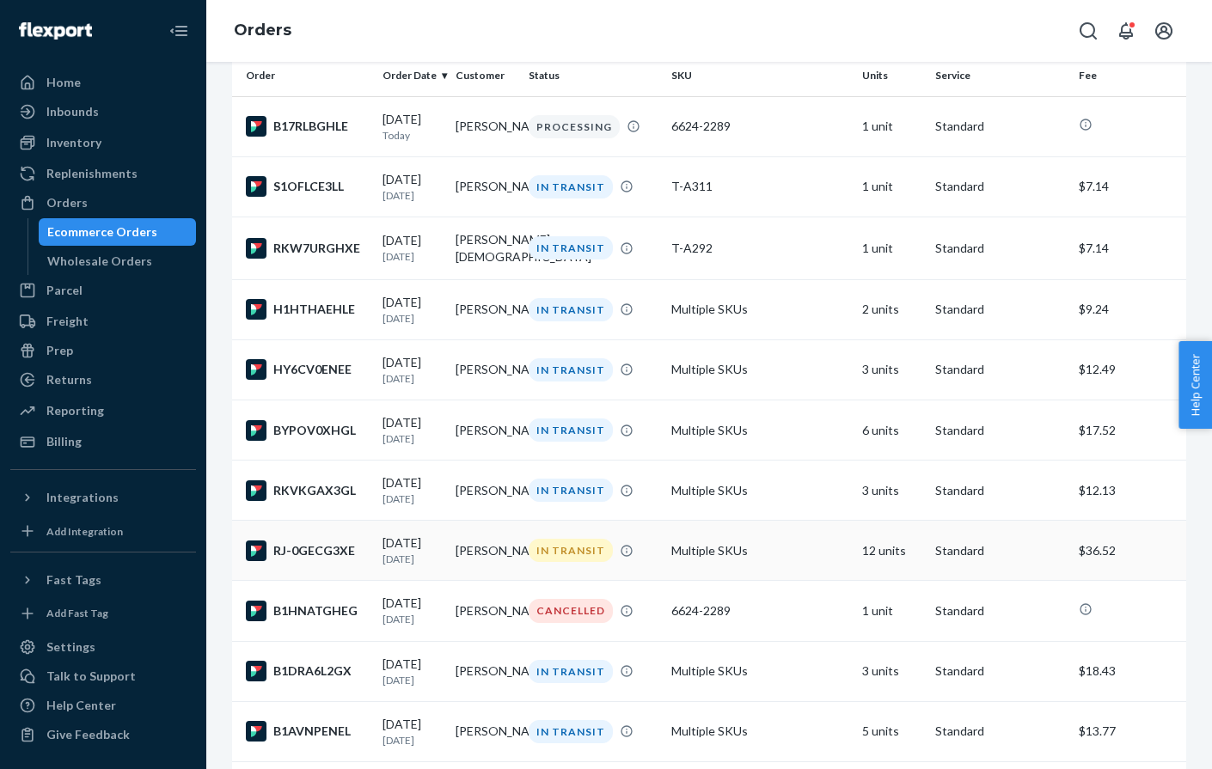
click at [302, 561] on div "RJ-0GECG3XE" at bounding box center [307, 551] width 123 height 21
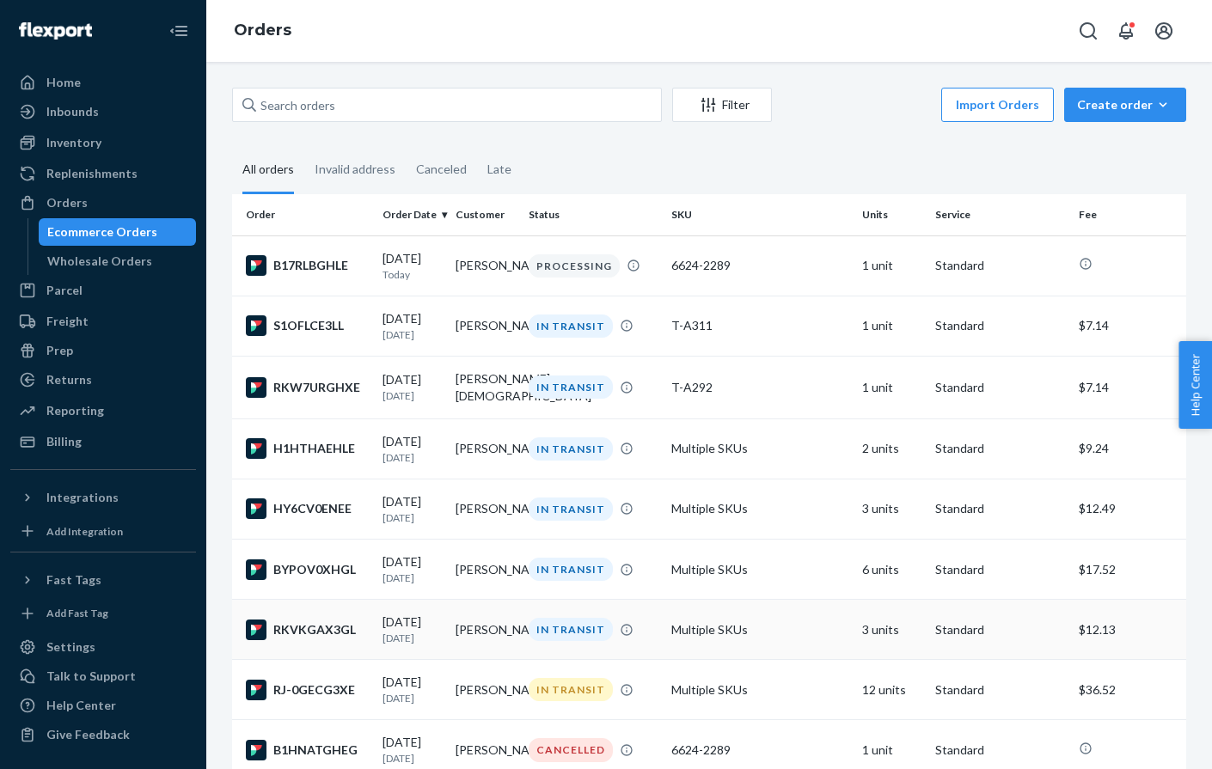
click at [299, 660] on td "RKVKGAX3GL" at bounding box center [304, 630] width 144 height 60
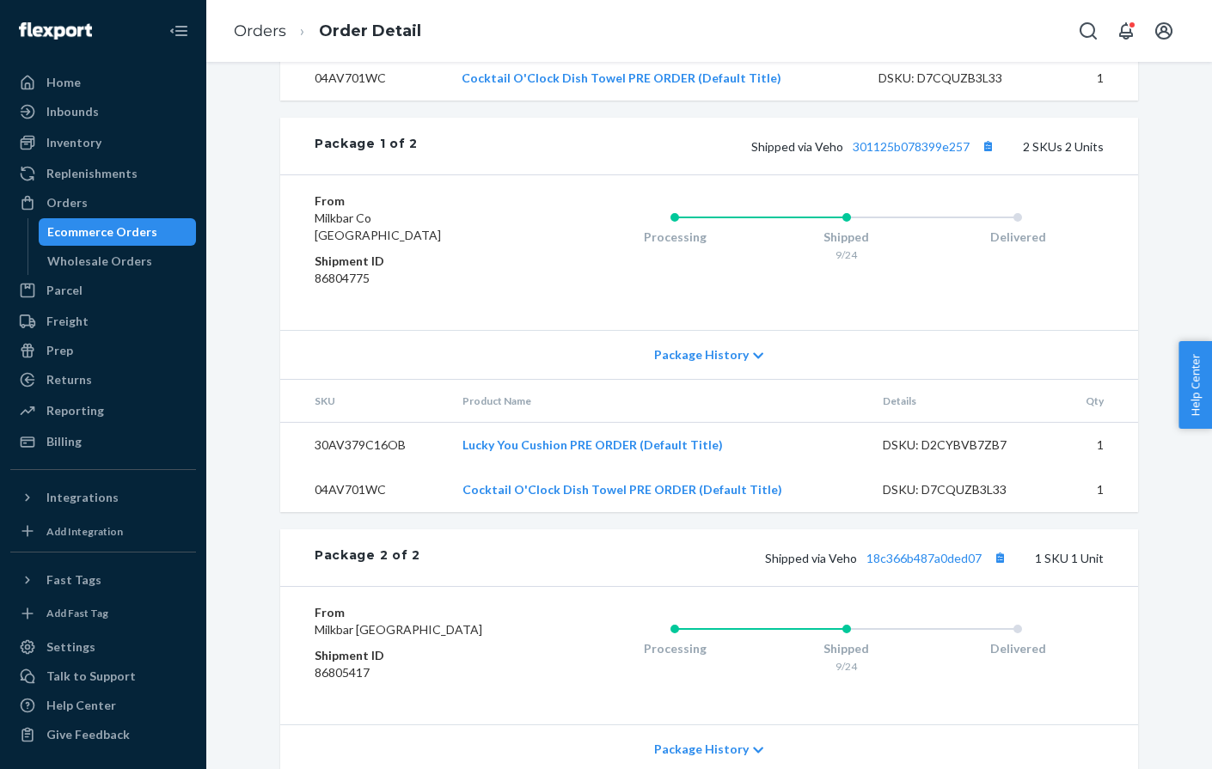
scroll to position [866, 0]
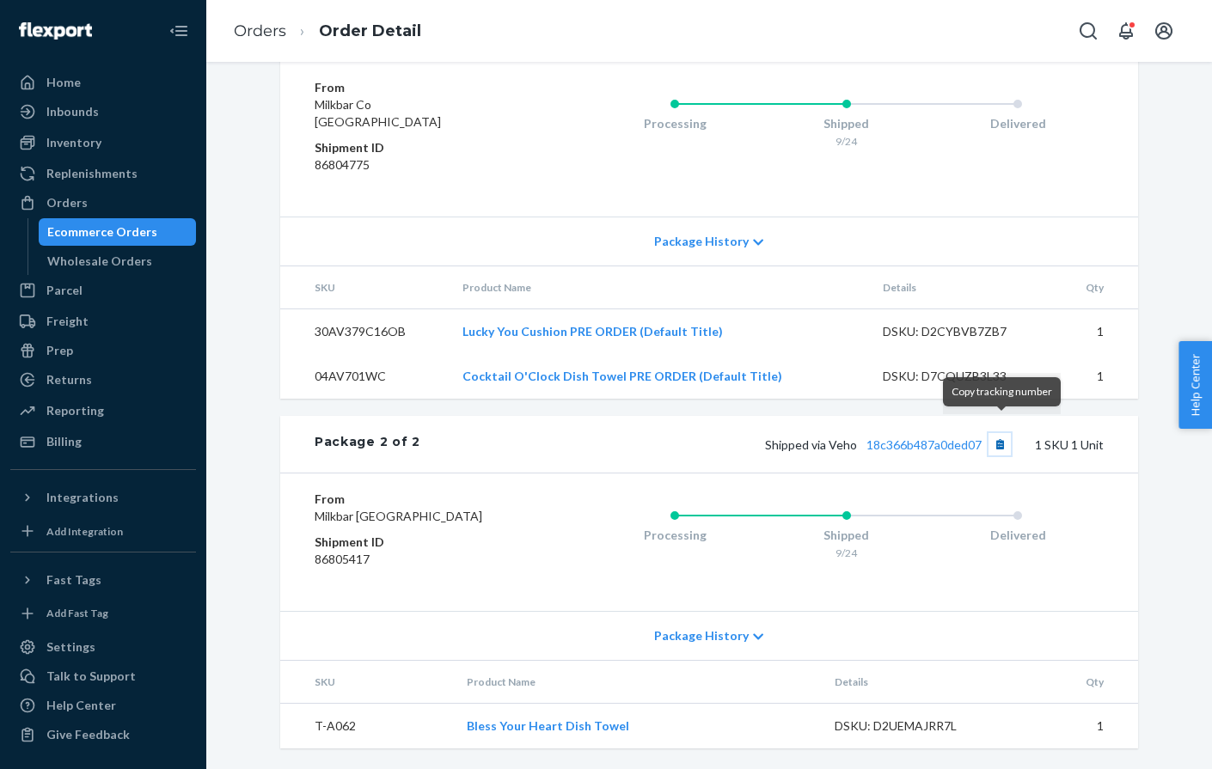
click at [1002, 436] on button "Copy tracking number" at bounding box center [999, 444] width 22 height 22
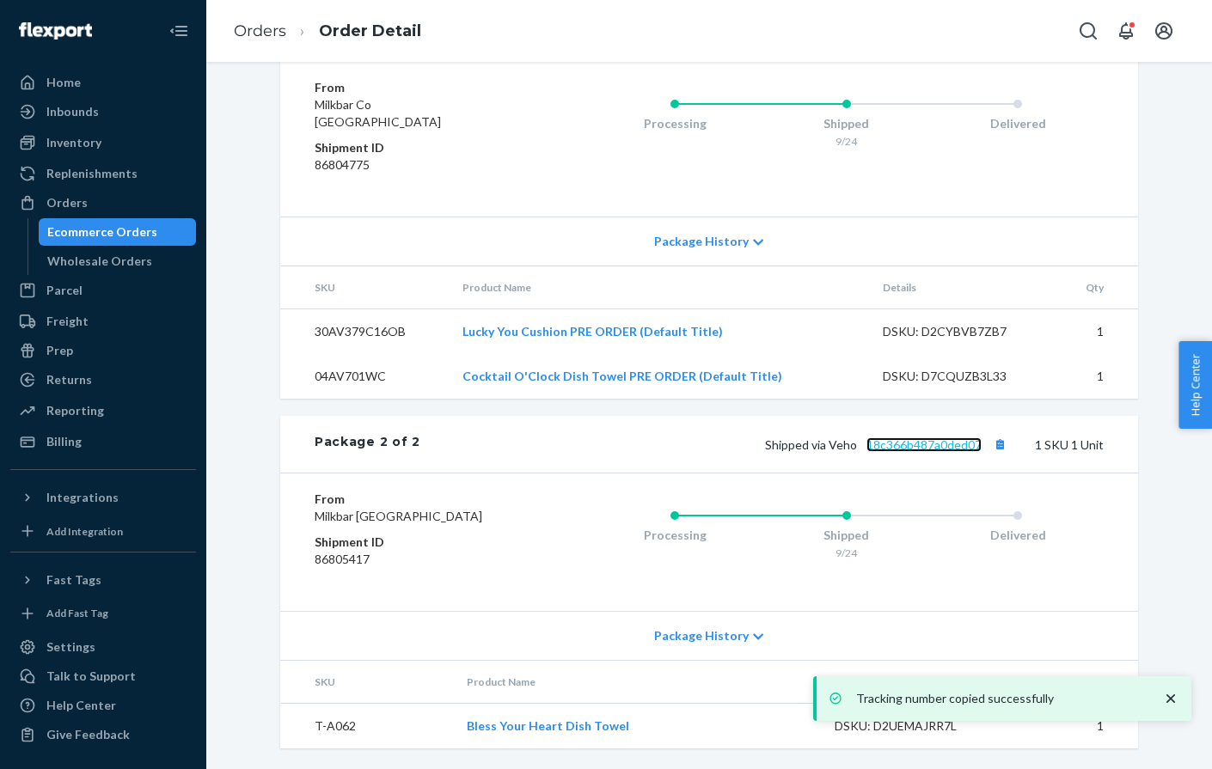
click at [950, 437] on link "18c366b487a0ded07" at bounding box center [923, 444] width 115 height 15
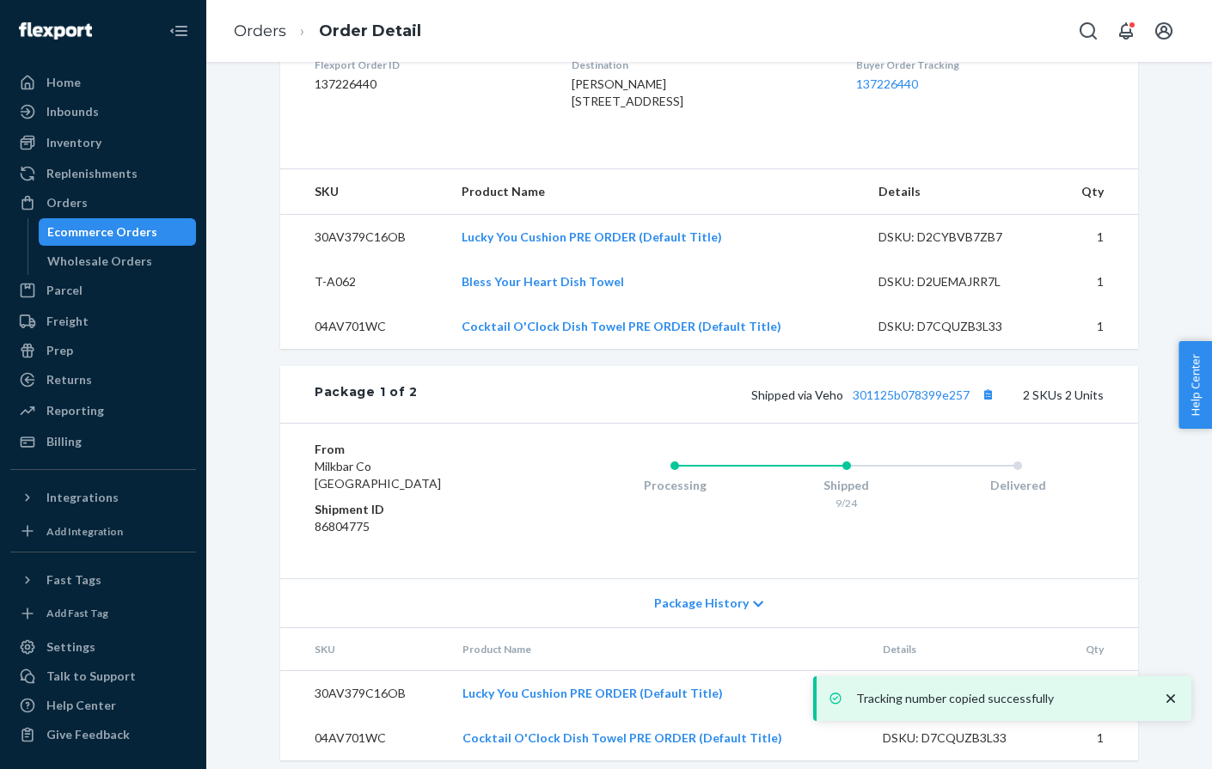
scroll to position [0, 0]
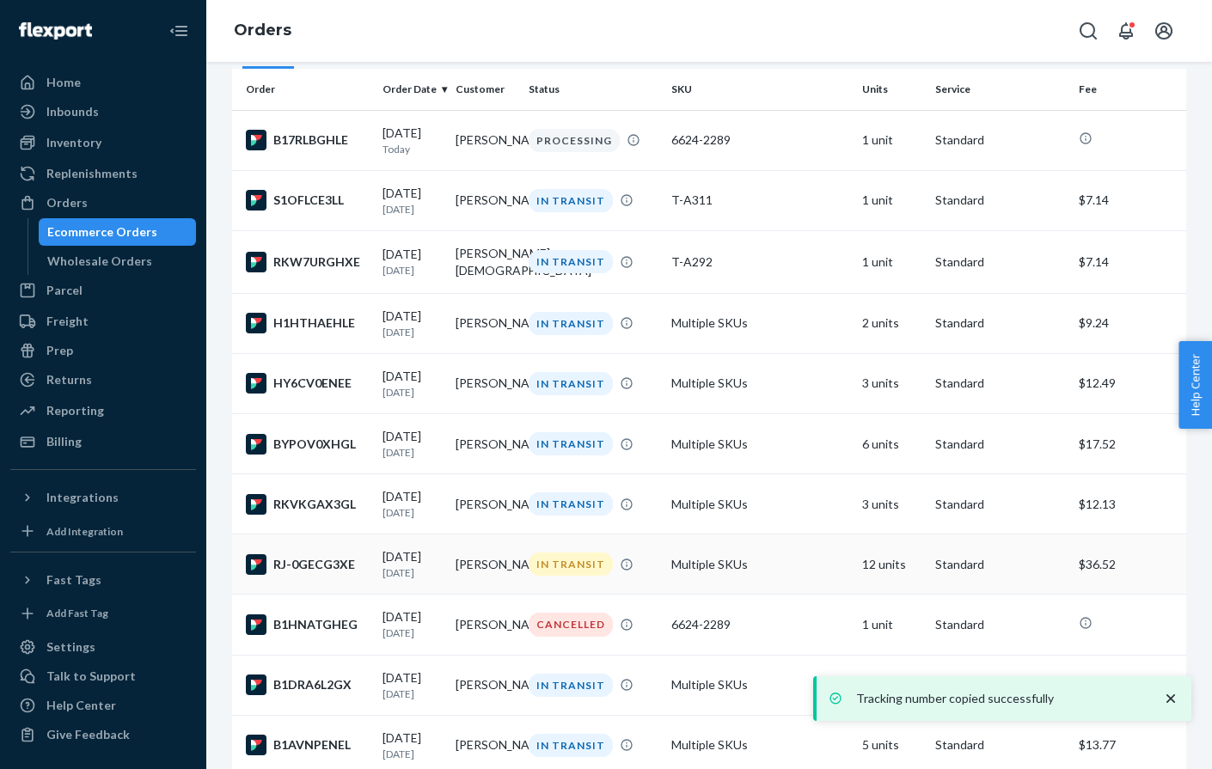
scroll to position [134, 0]
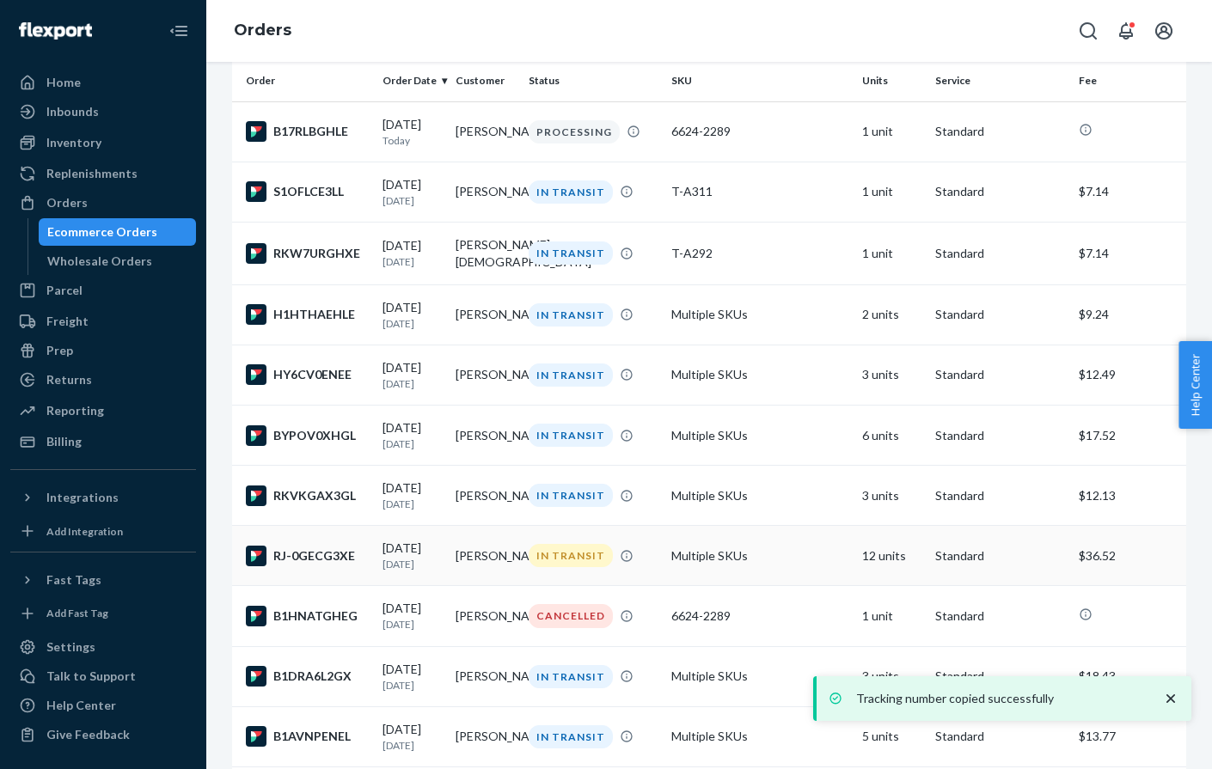
click at [291, 566] on div "RJ-0GECG3XE" at bounding box center [307, 556] width 123 height 21
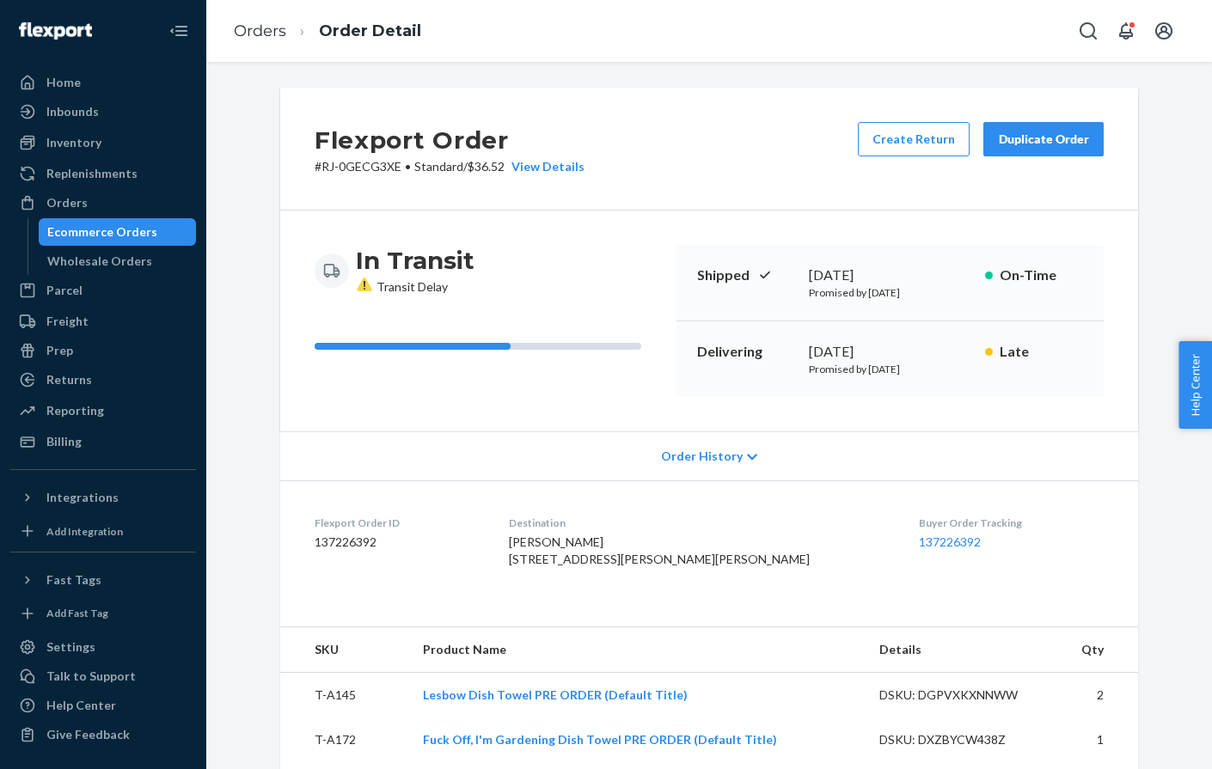
click at [577, 535] on span "Linda Tyring 462 Young Rd Barrington, NH 03825-5389 US" at bounding box center [659, 551] width 301 height 32
copy span "[PERSON_NAME]"
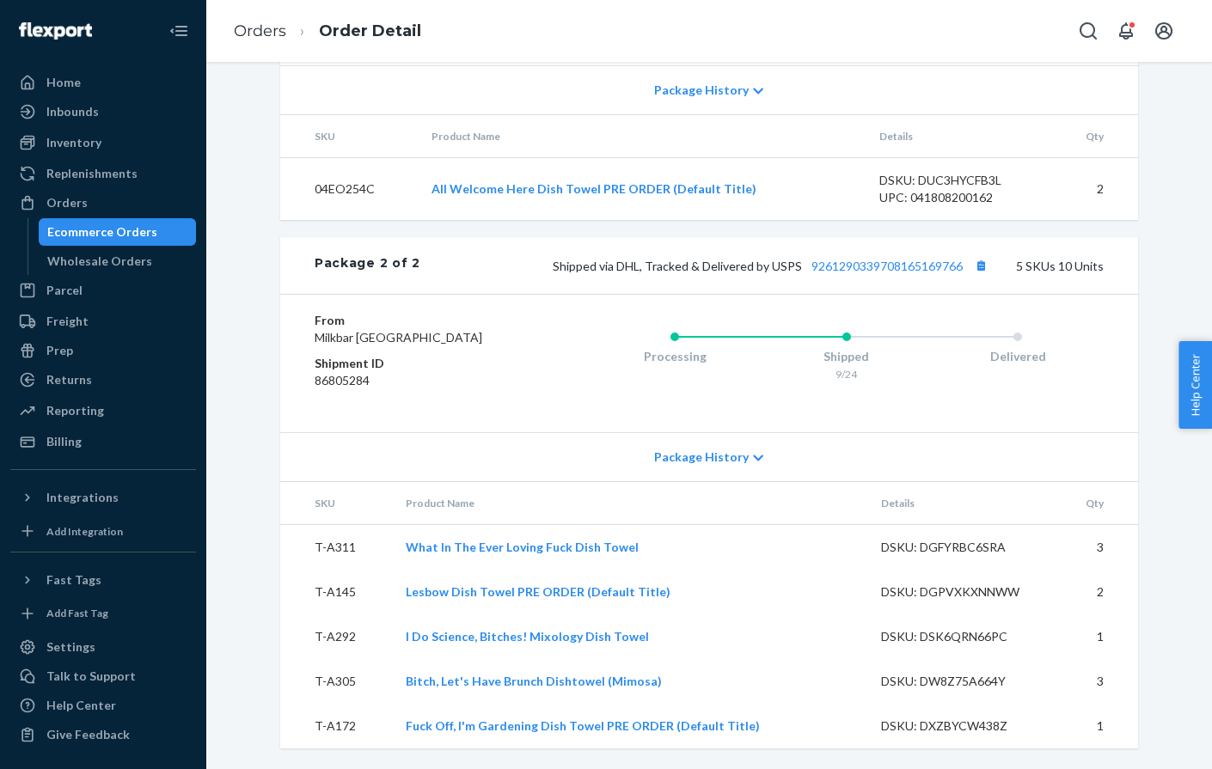
scroll to position [1169, 0]
click at [984, 254] on button "Copy tracking number" at bounding box center [980, 265] width 22 height 22
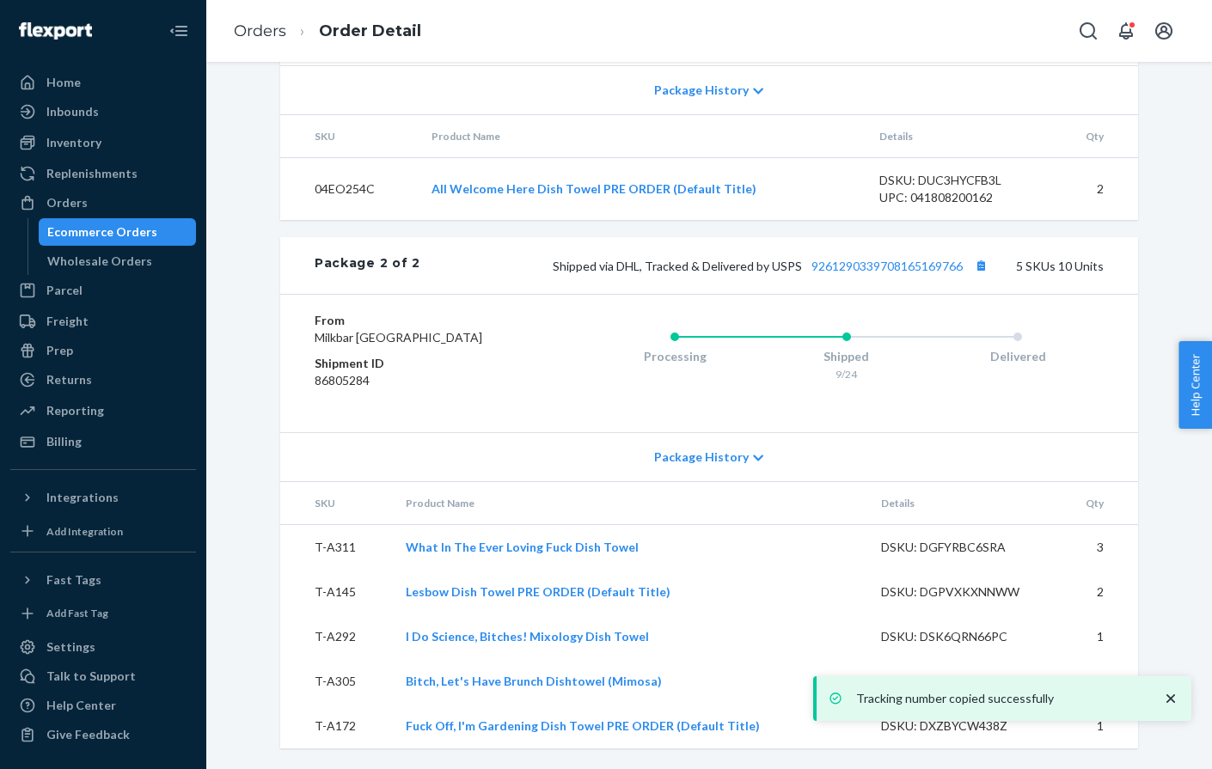
click at [9, 509] on div "Home Inbounds Shipping Plans Problems Inventory Products Replenishments Orders …" at bounding box center [103, 384] width 206 height 769
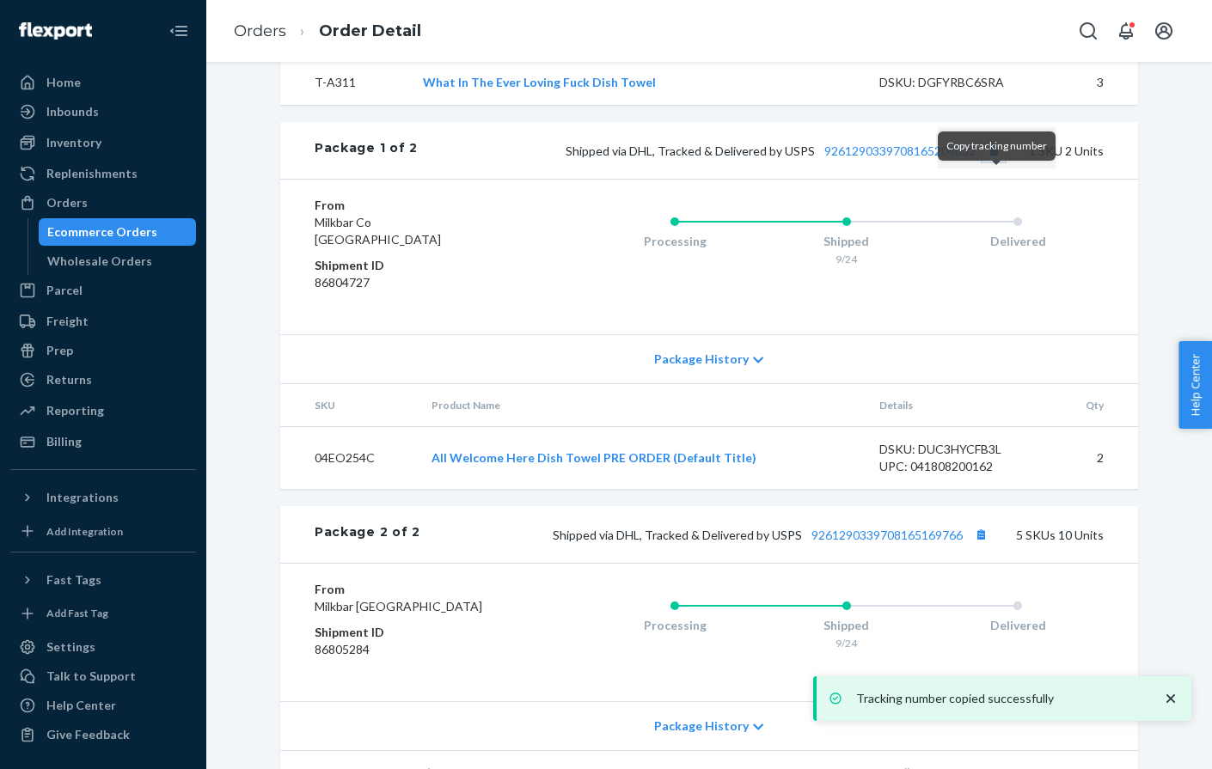
click at [998, 162] on button "Copy tracking number" at bounding box center [993, 150] width 22 height 22
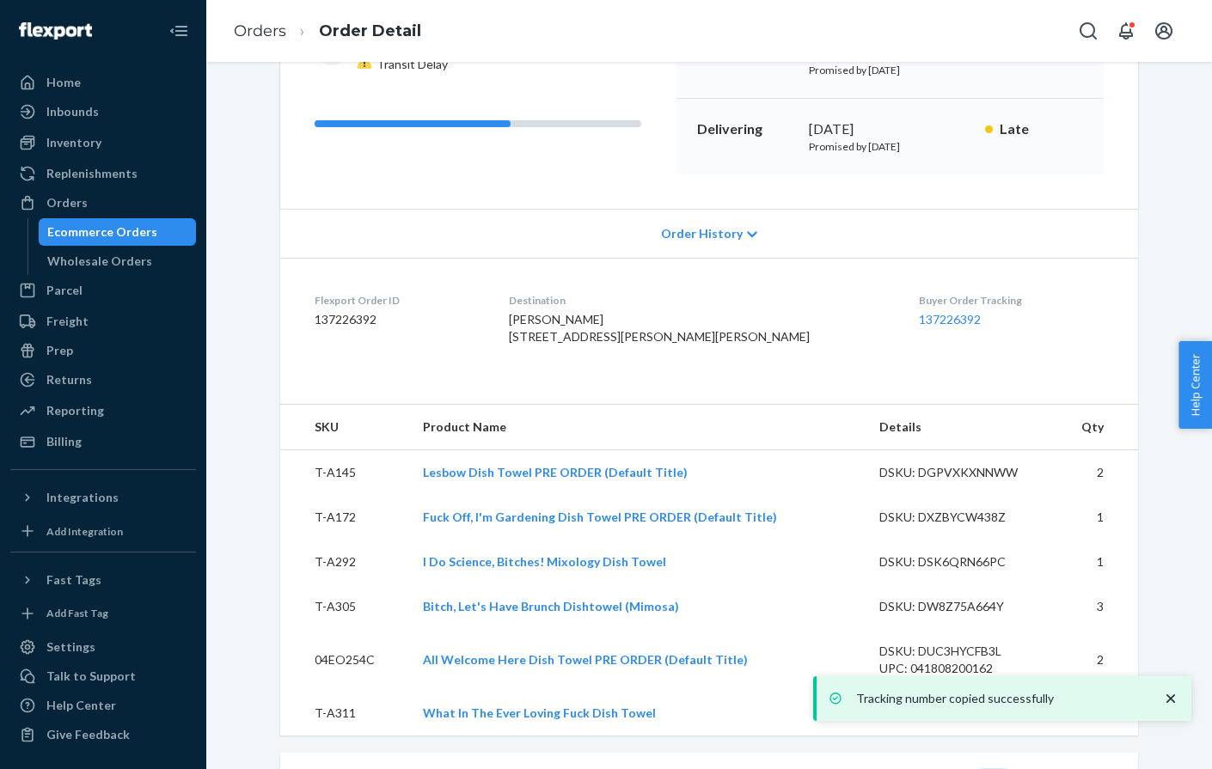
scroll to position [119, 0]
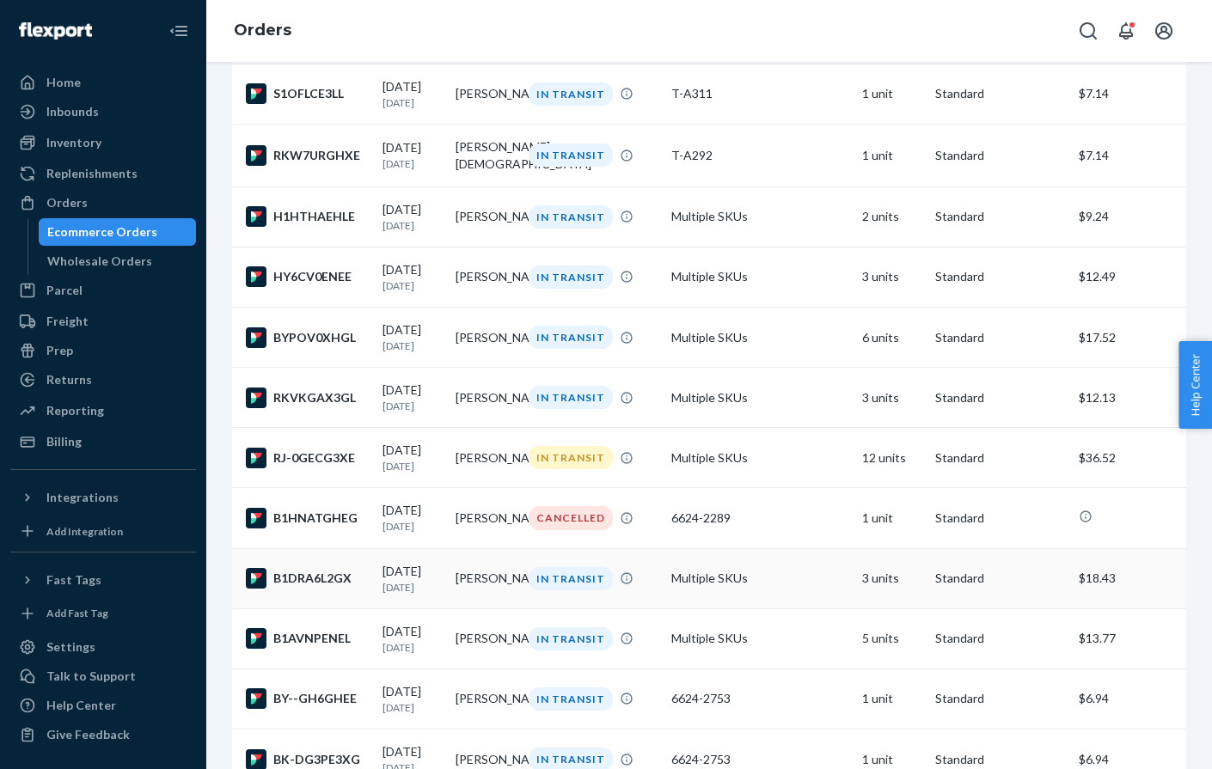
scroll to position [236, 0]
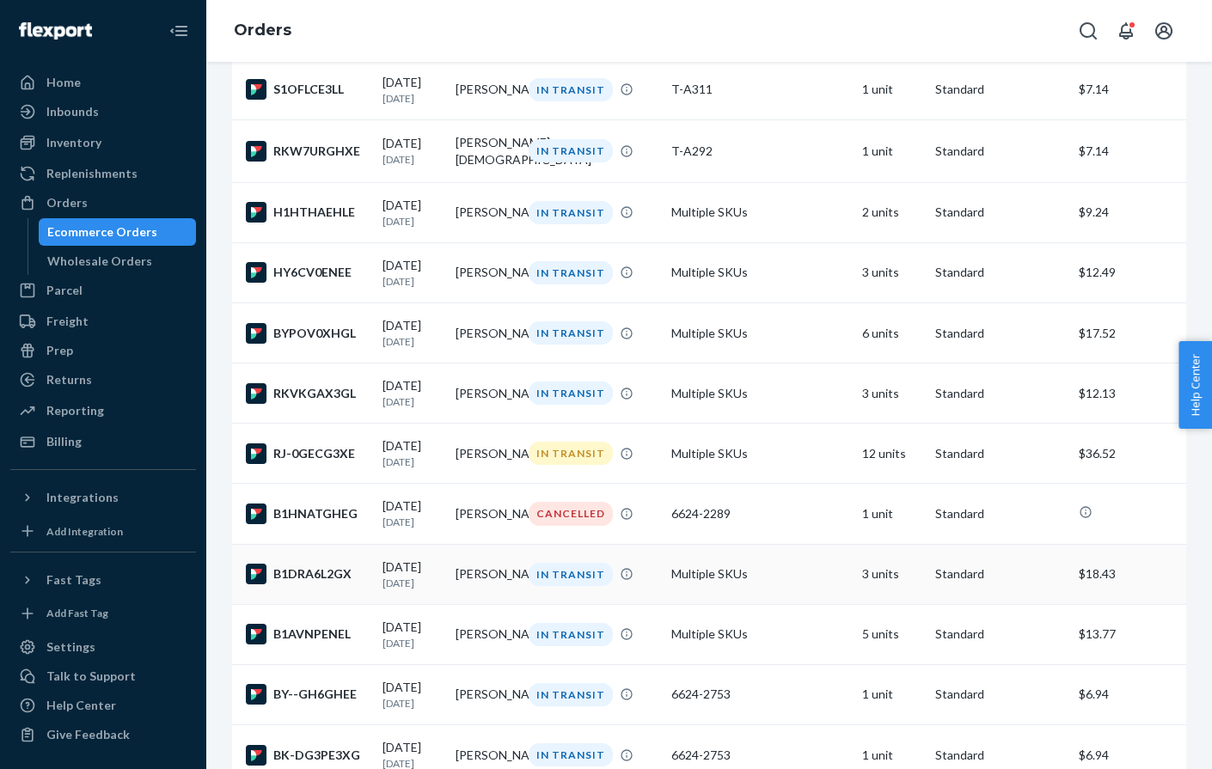
click at [281, 584] on div "B1DRA6L2GX" at bounding box center [307, 574] width 123 height 21
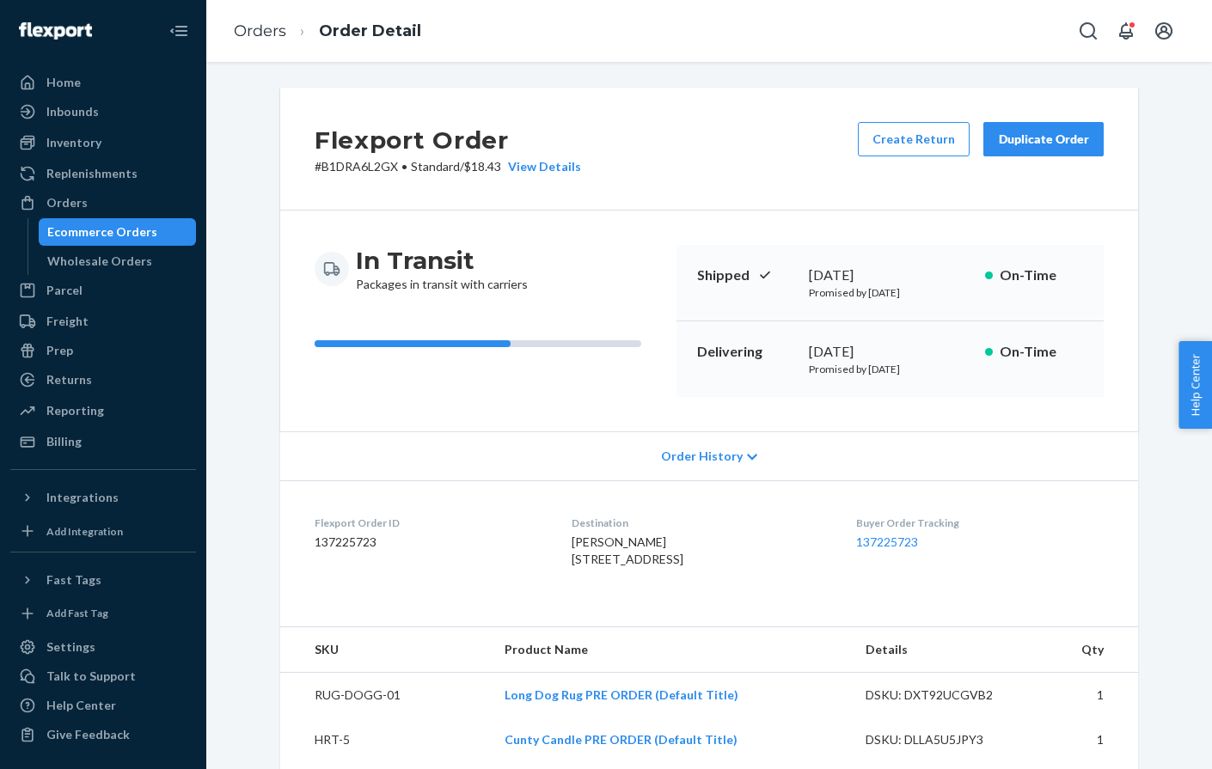
click at [599, 541] on span "Erica Folinsky 650 S Spring St Apt 602 Los Angeles, CA 90014-1959 US" at bounding box center [627, 551] width 112 height 32
copy span "[PERSON_NAME]"
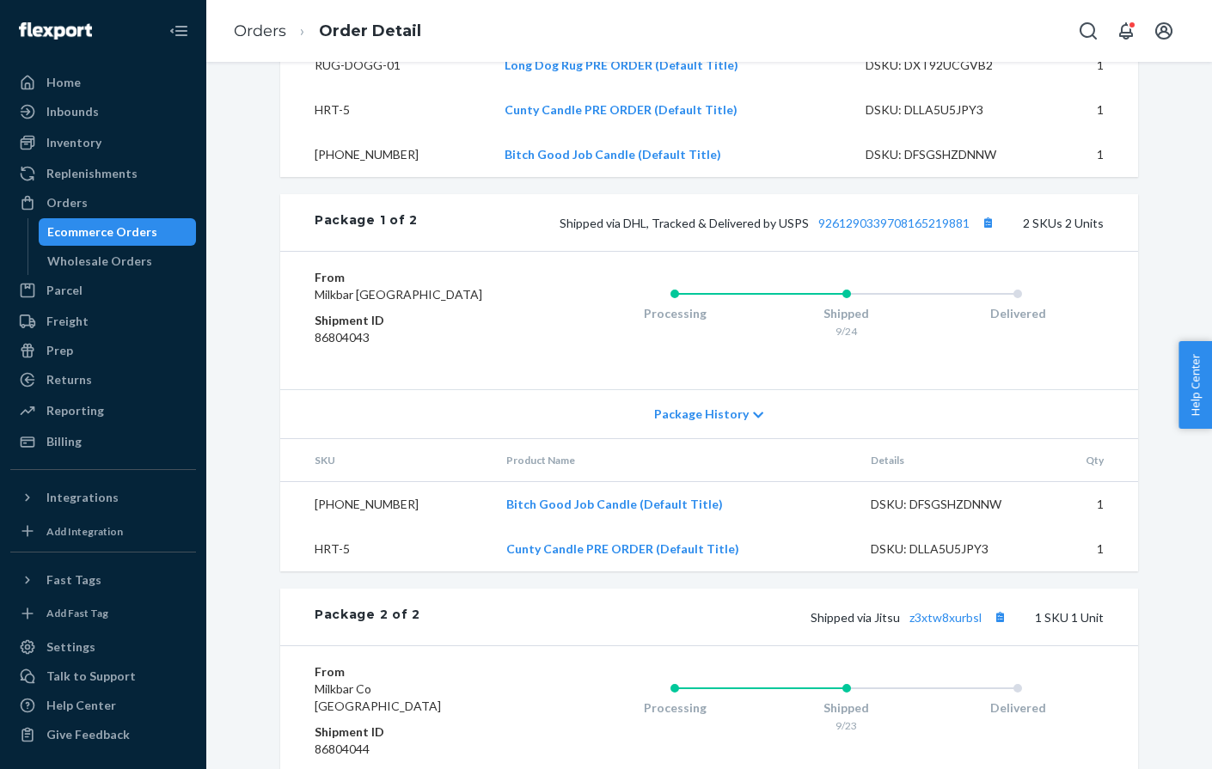
scroll to position [640, 0]
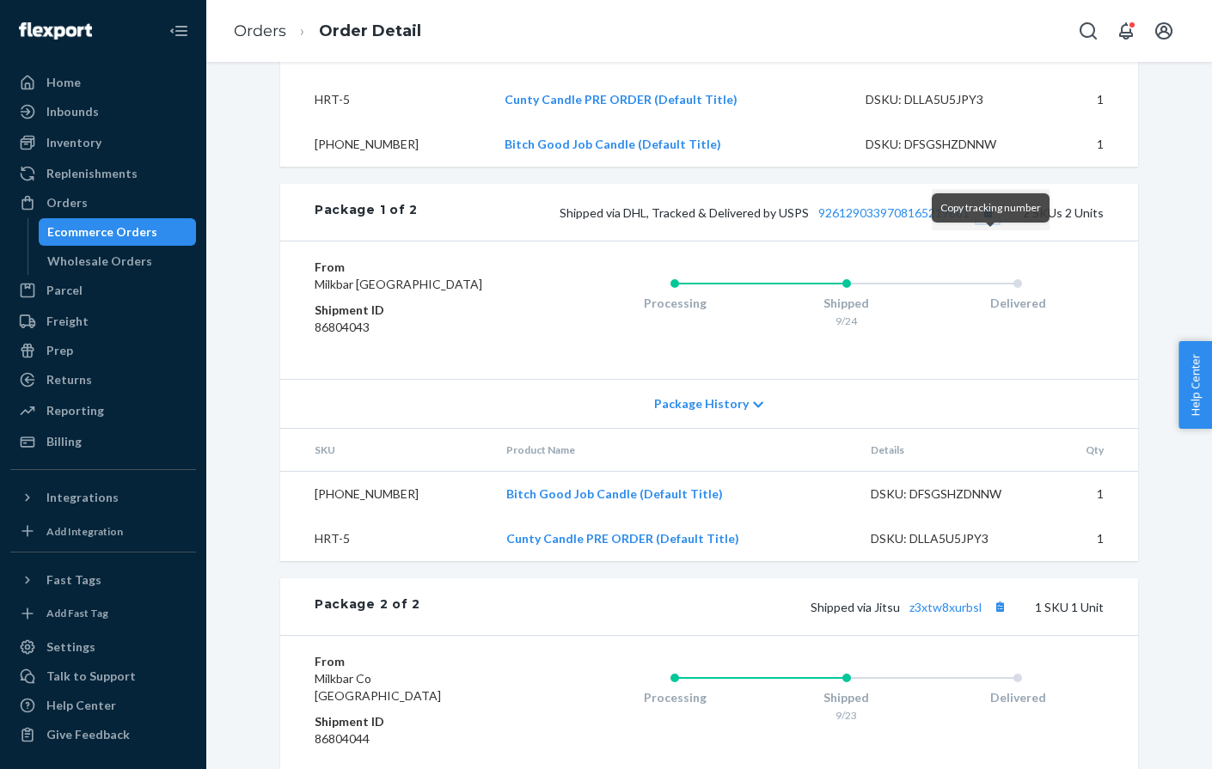
click at [993, 223] on button "Copy tracking number" at bounding box center [987, 212] width 22 height 22
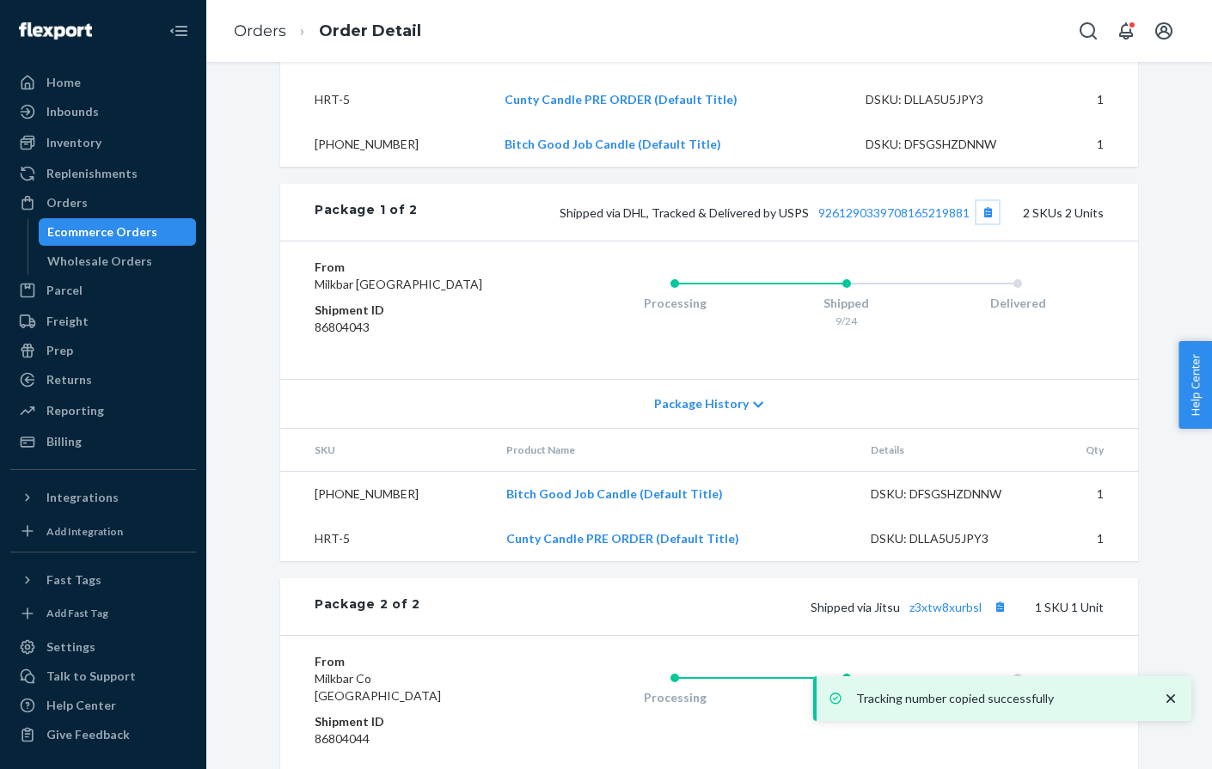
scroll to position [866, 0]
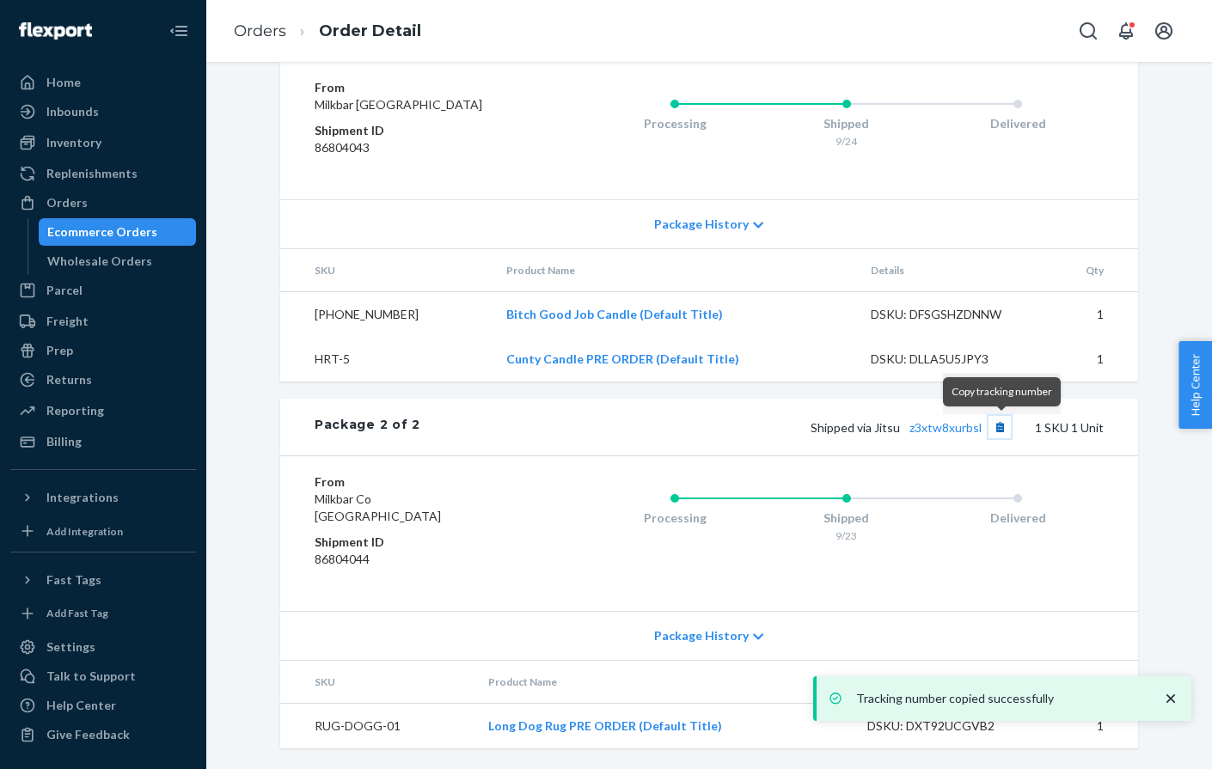
click at [1003, 431] on button "Copy tracking number" at bounding box center [999, 427] width 22 height 22
click at [962, 429] on link "z3xtw8xurbsl" at bounding box center [945, 427] width 72 height 15
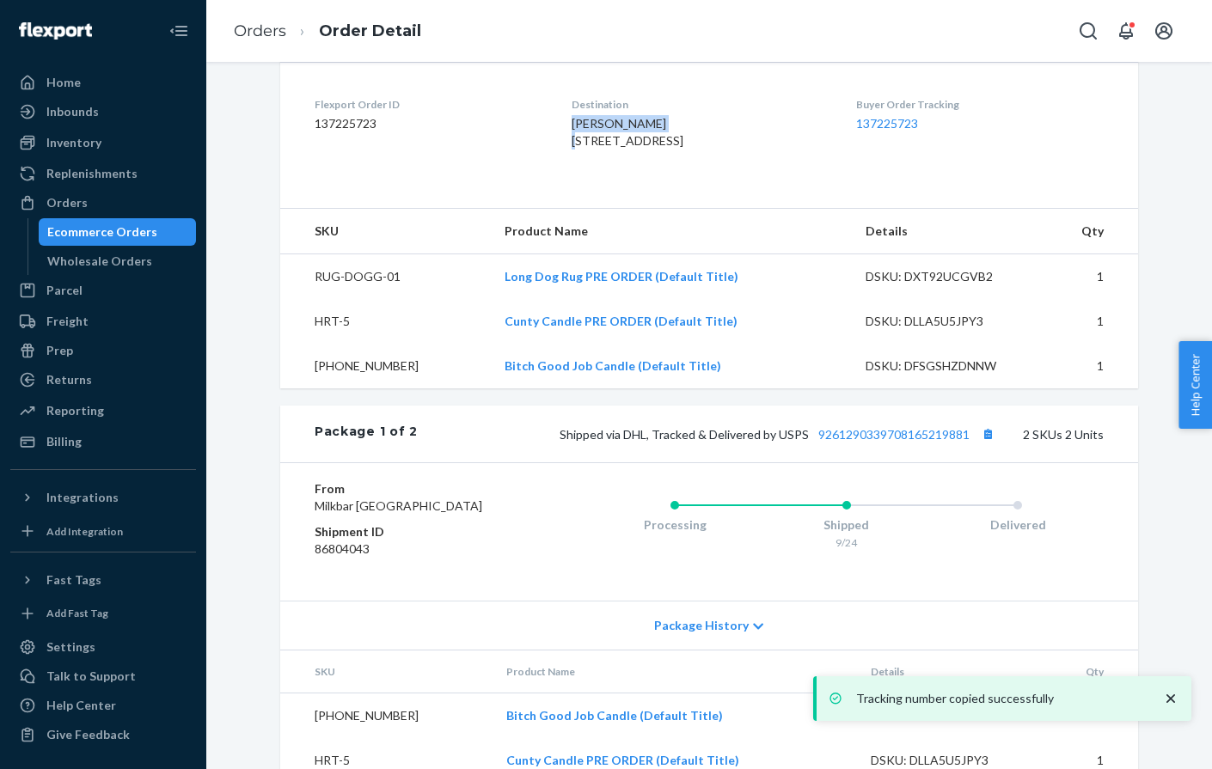
scroll to position [368, 0]
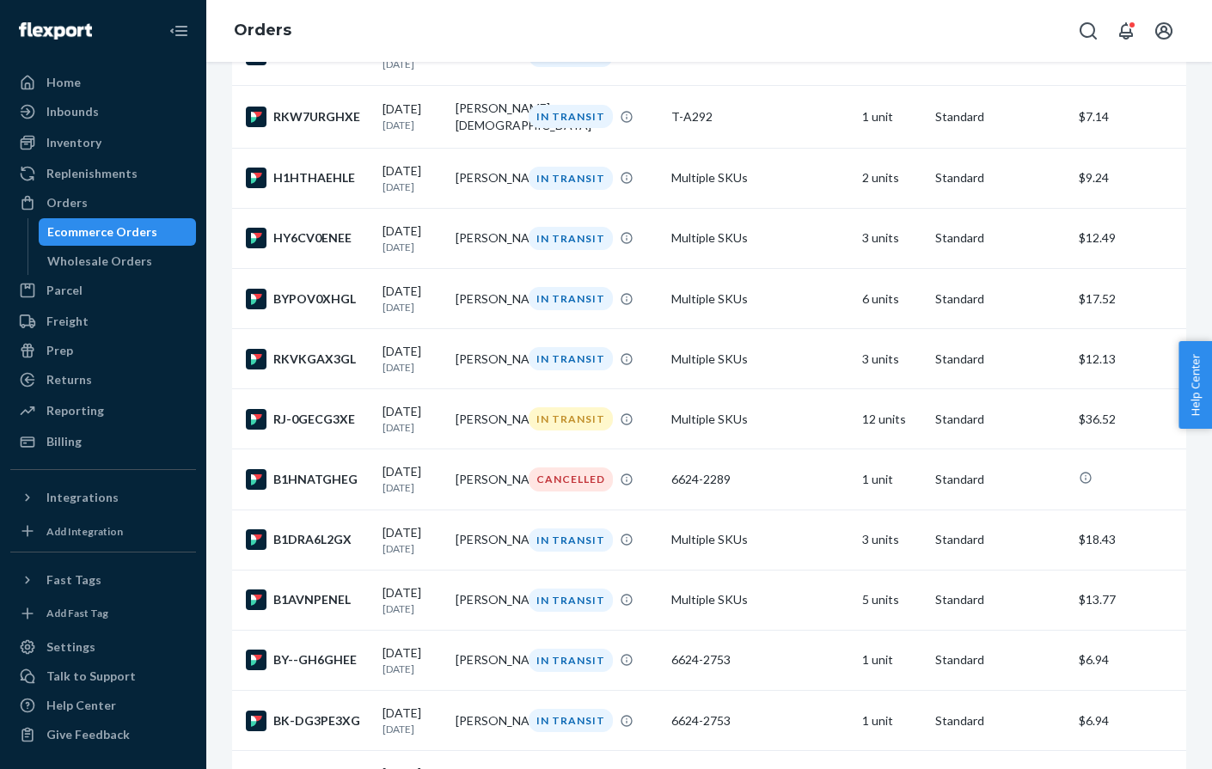
scroll to position [290, 0]
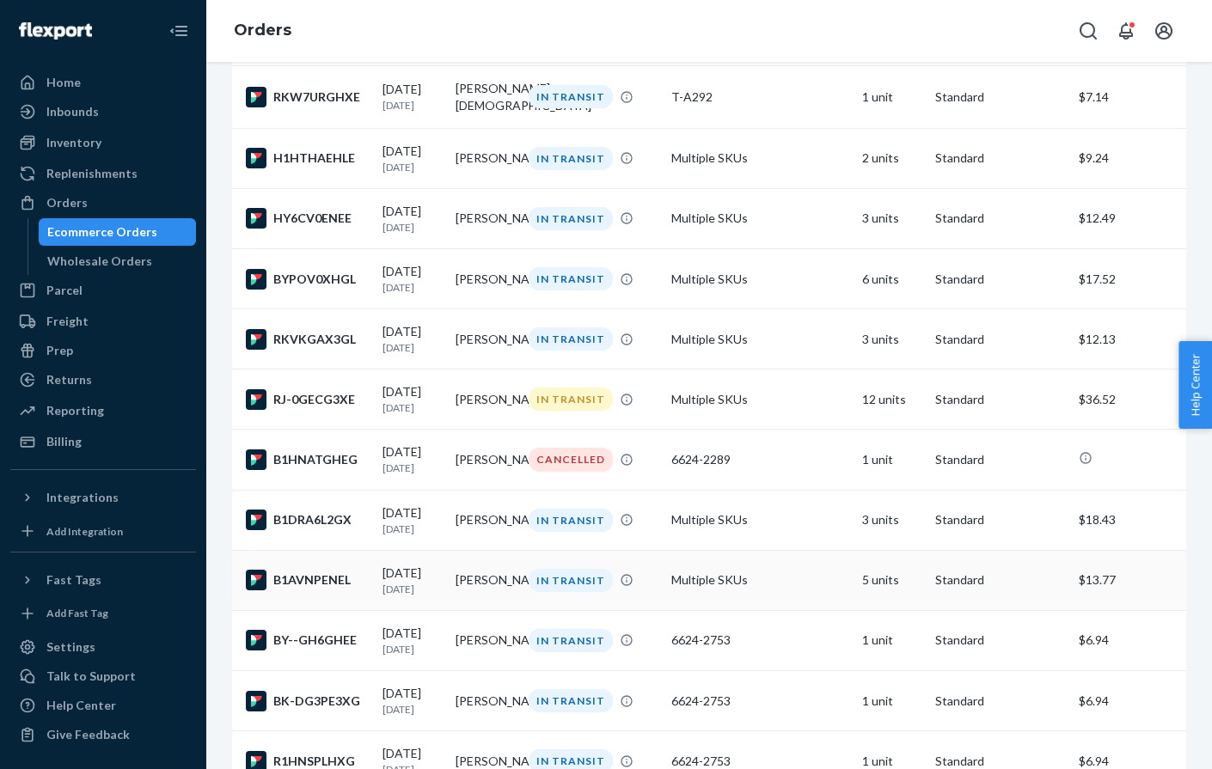
click at [284, 590] on div "B1AVNPENEL" at bounding box center [307, 580] width 123 height 21
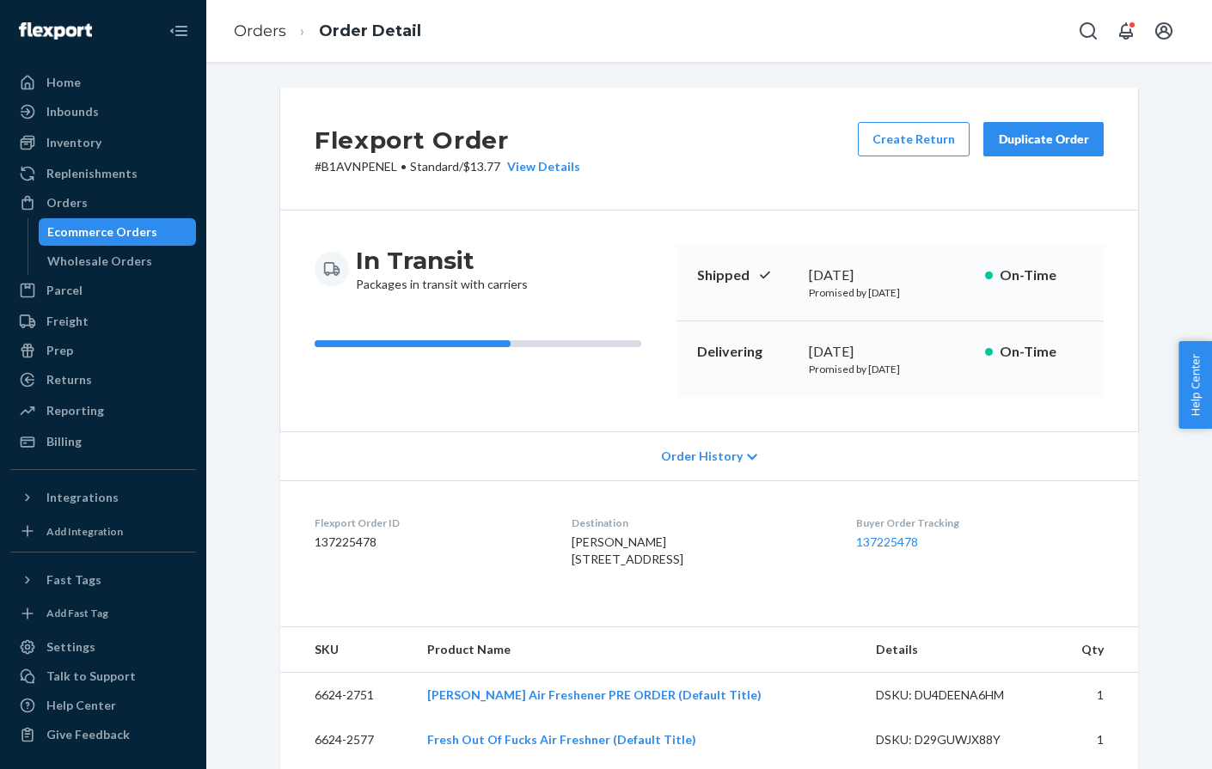
click at [596, 535] on span "Cathy Wittenauer 811 Sunnyhill Ln Columbia, IL 62236-2085 US" at bounding box center [627, 551] width 112 height 32
copy span "[PERSON_NAME]"
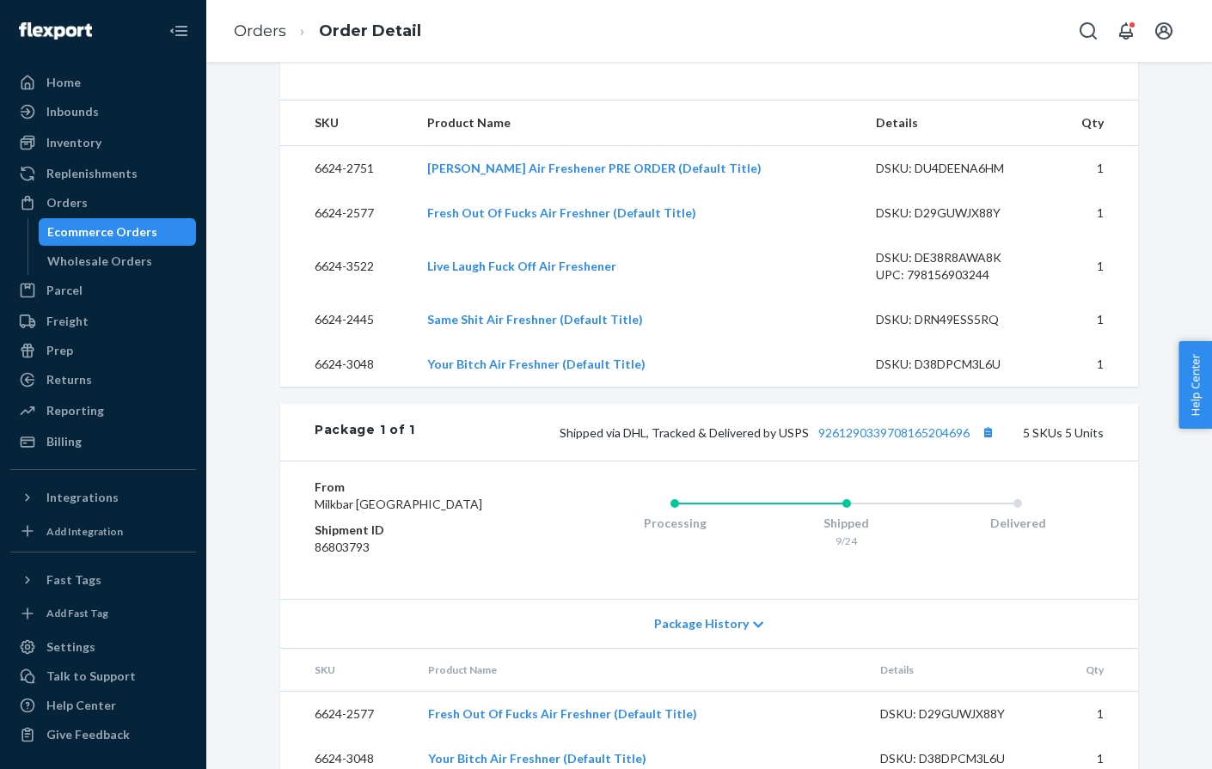
scroll to position [538, 0]
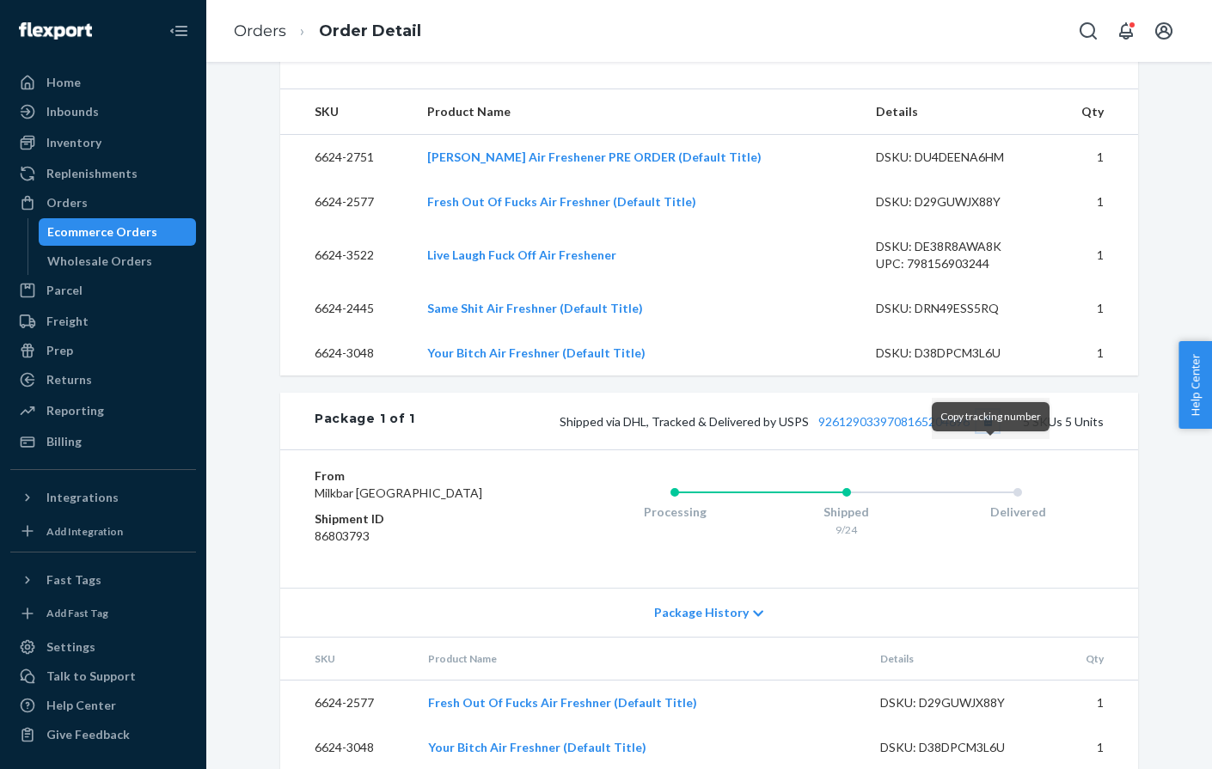
click at [986, 432] on button "Copy tracking number" at bounding box center [987, 421] width 22 height 22
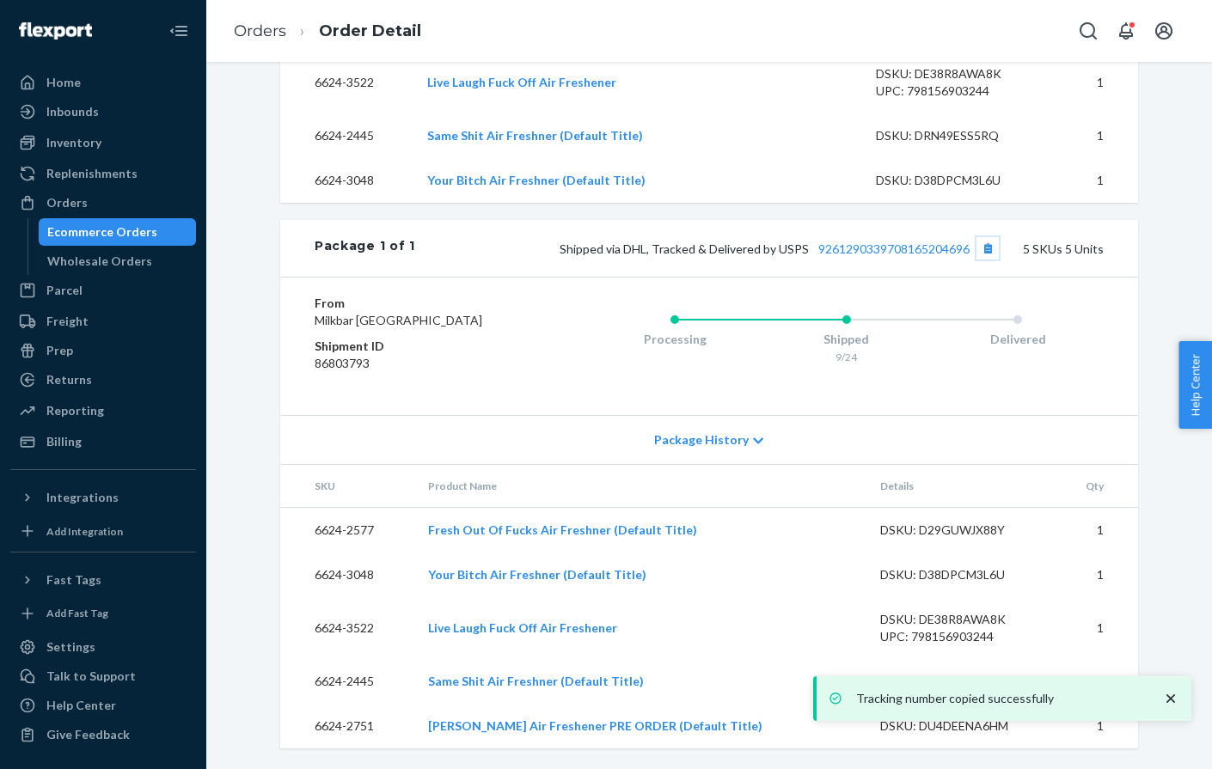
scroll to position [0, 0]
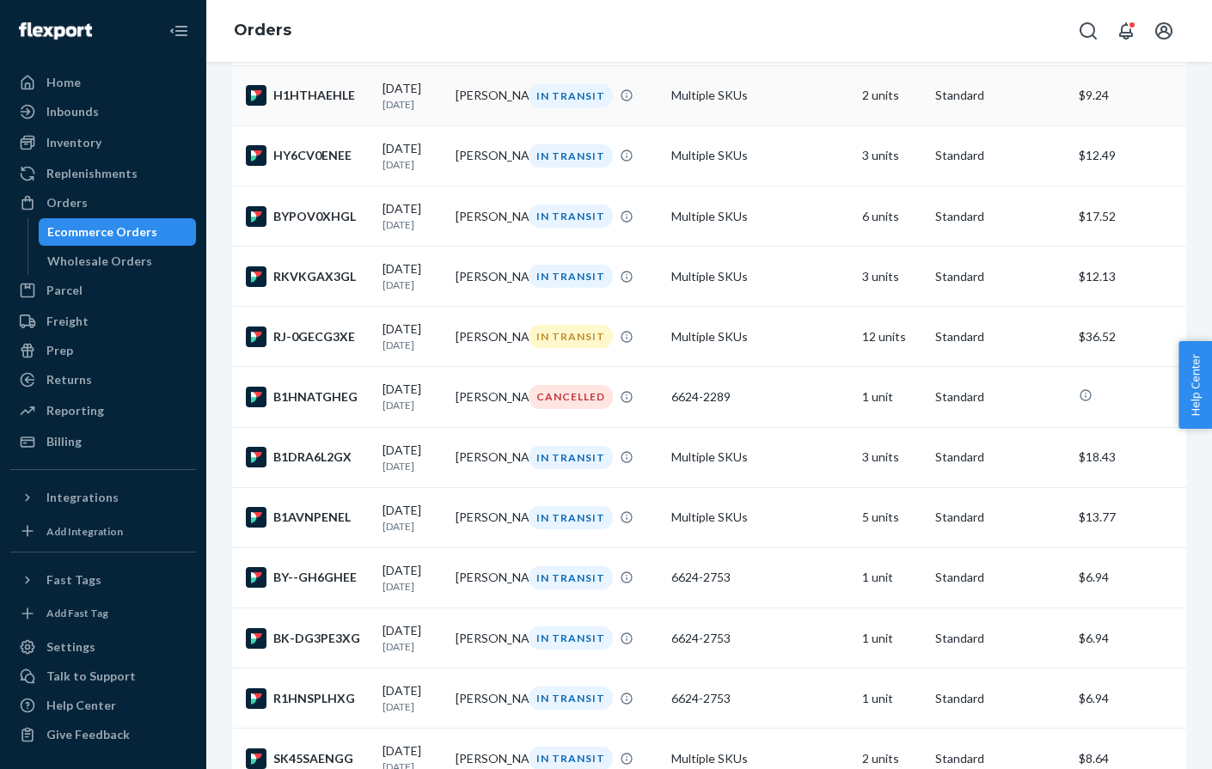
scroll to position [374, 0]
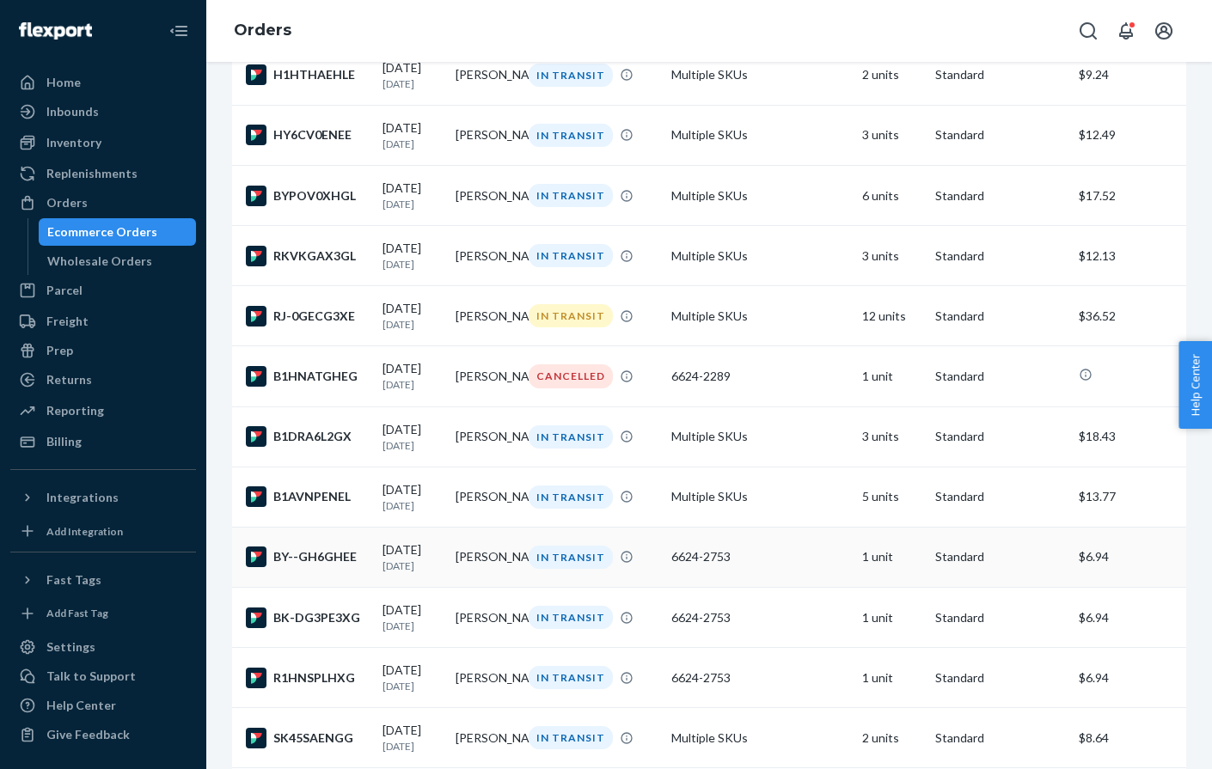
click at [286, 567] on div "BY--GH6GHEE" at bounding box center [307, 557] width 123 height 21
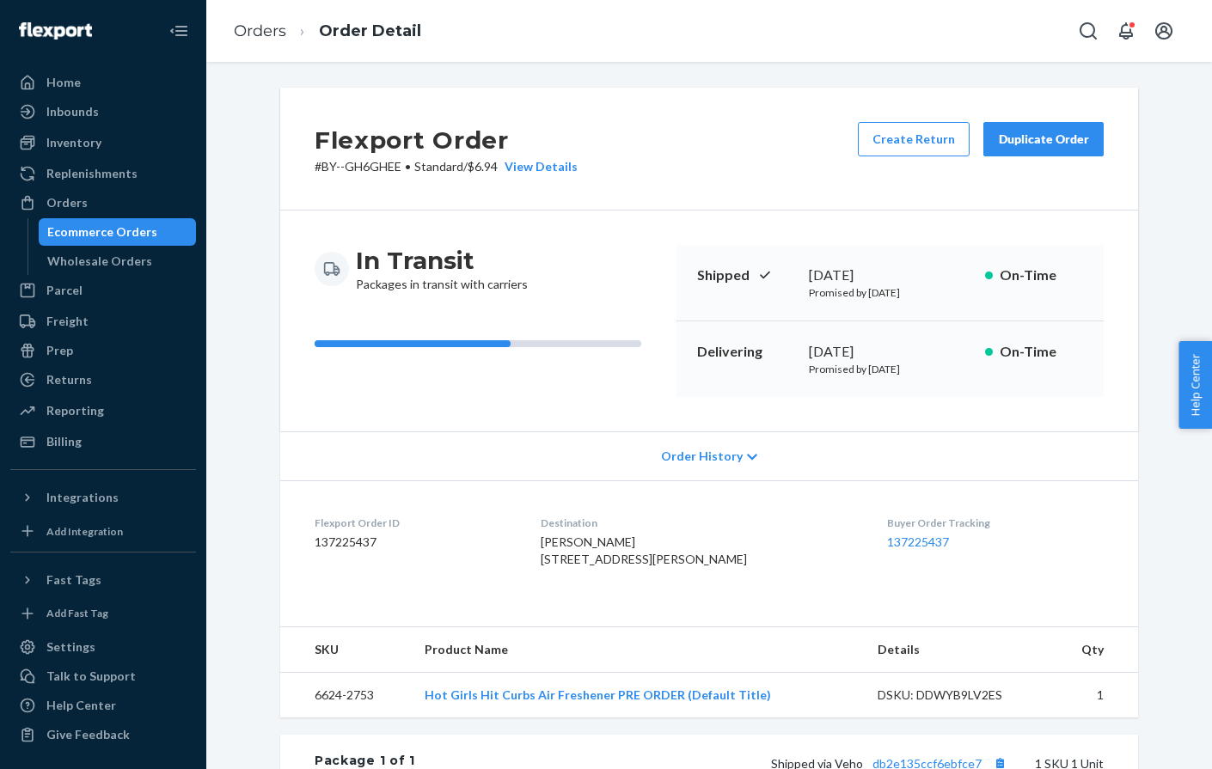
click at [584, 546] on span "brian salvatore 7 Winton Pl Yonkers, NY 10710-3806 US" at bounding box center [644, 551] width 206 height 32
copy span "[PERSON_NAME]"
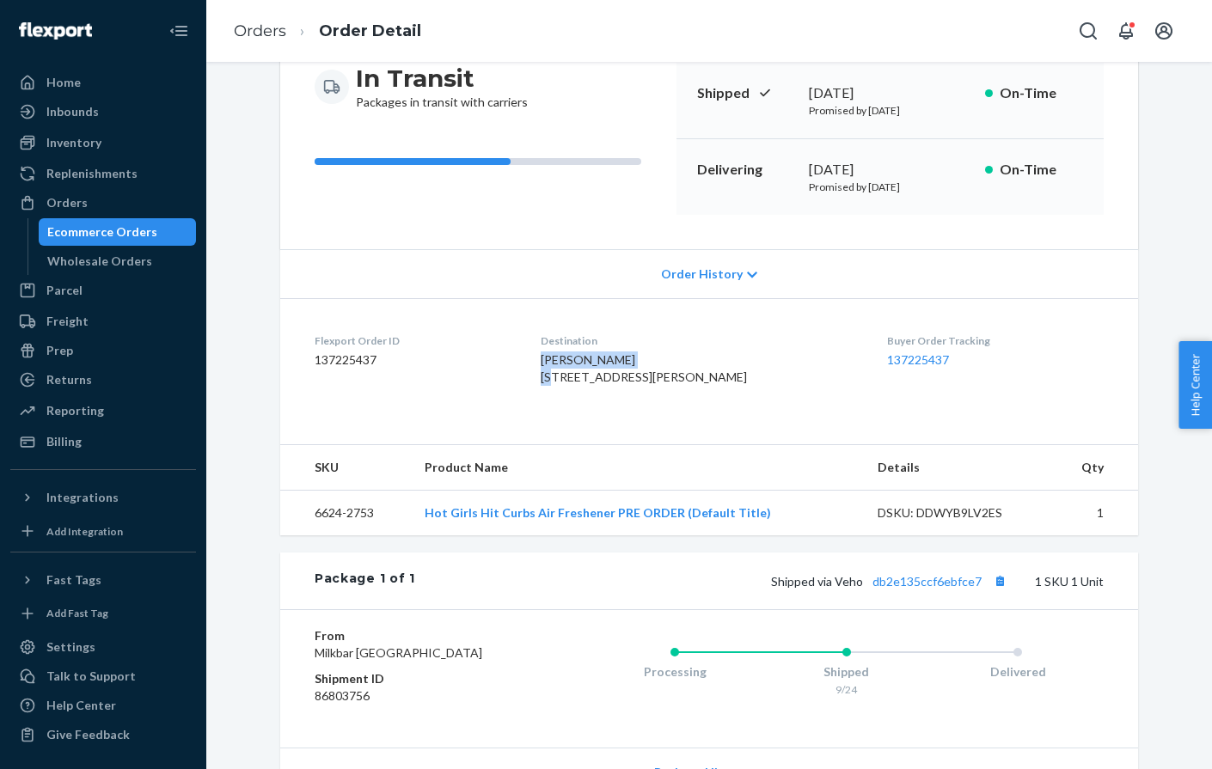
scroll to position [367, 0]
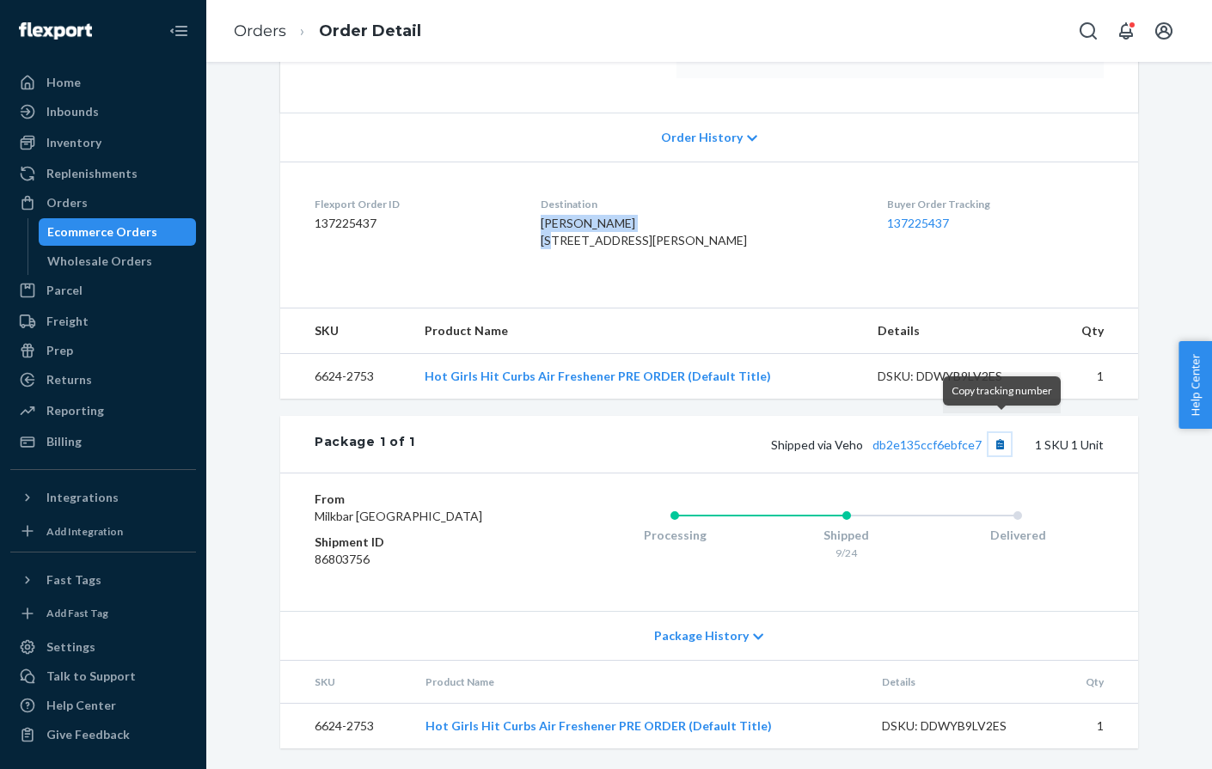
click at [1003, 433] on button "Copy tracking number" at bounding box center [999, 444] width 22 height 22
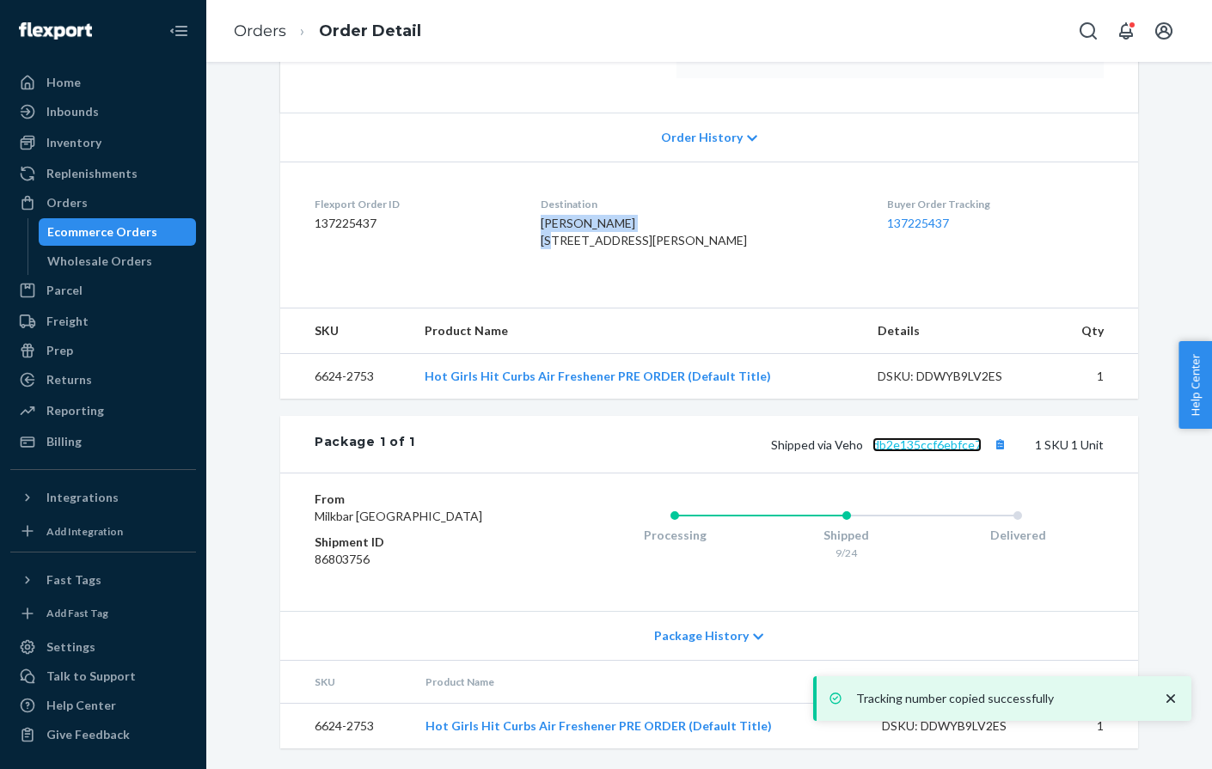
click at [937, 437] on link "db2e135ccf6ebfce7" at bounding box center [926, 444] width 109 height 15
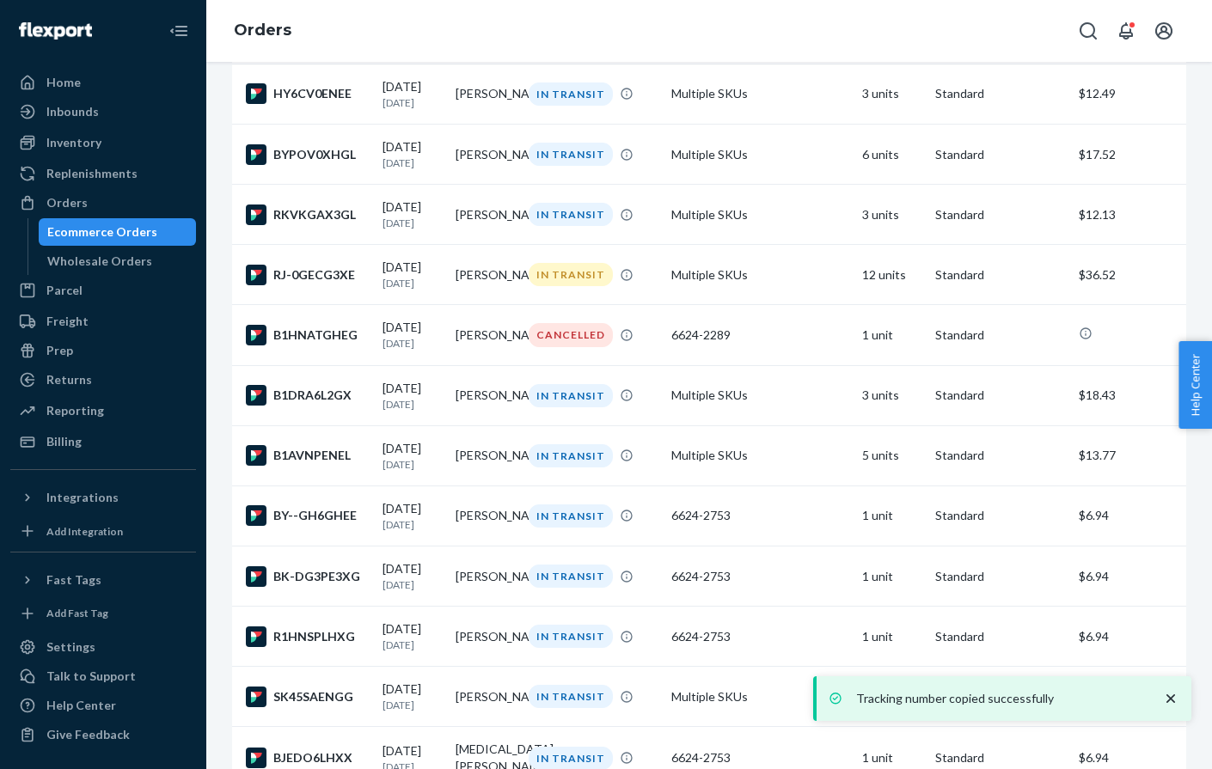
scroll to position [422, 0]
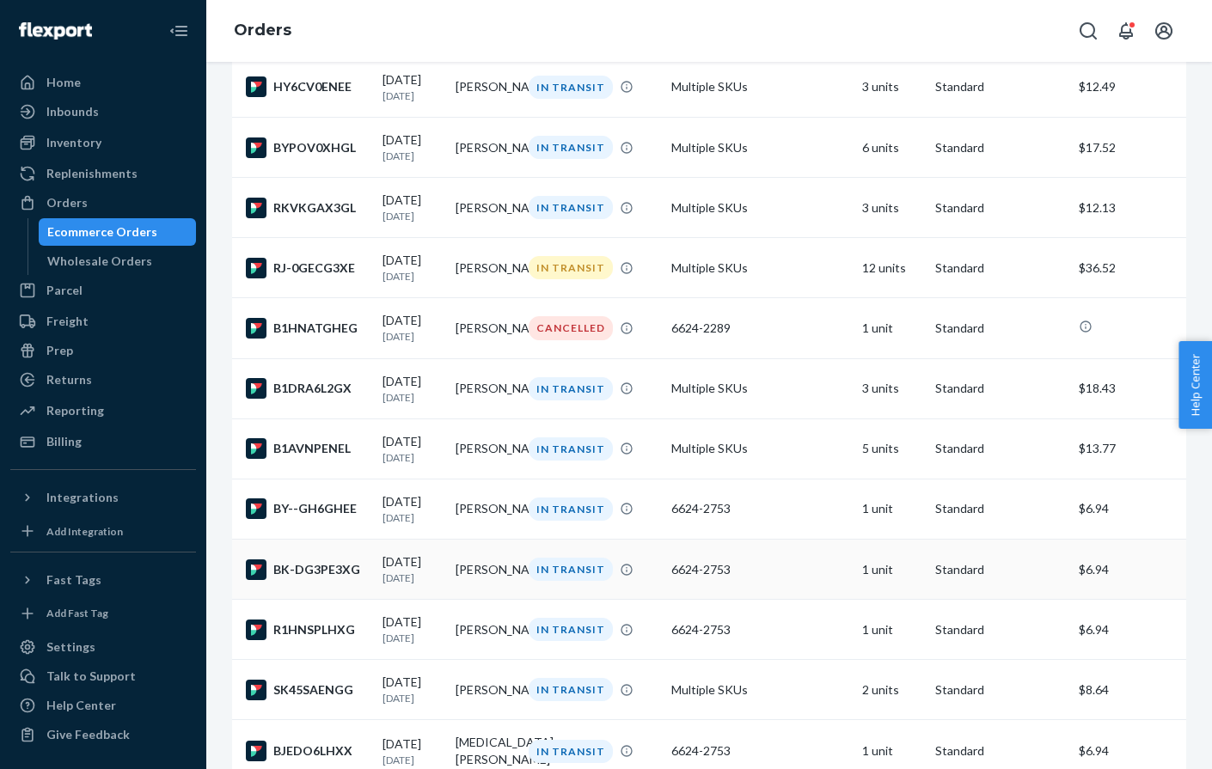
click at [328, 600] on td "BK-DG3PE3XG" at bounding box center [304, 570] width 144 height 60
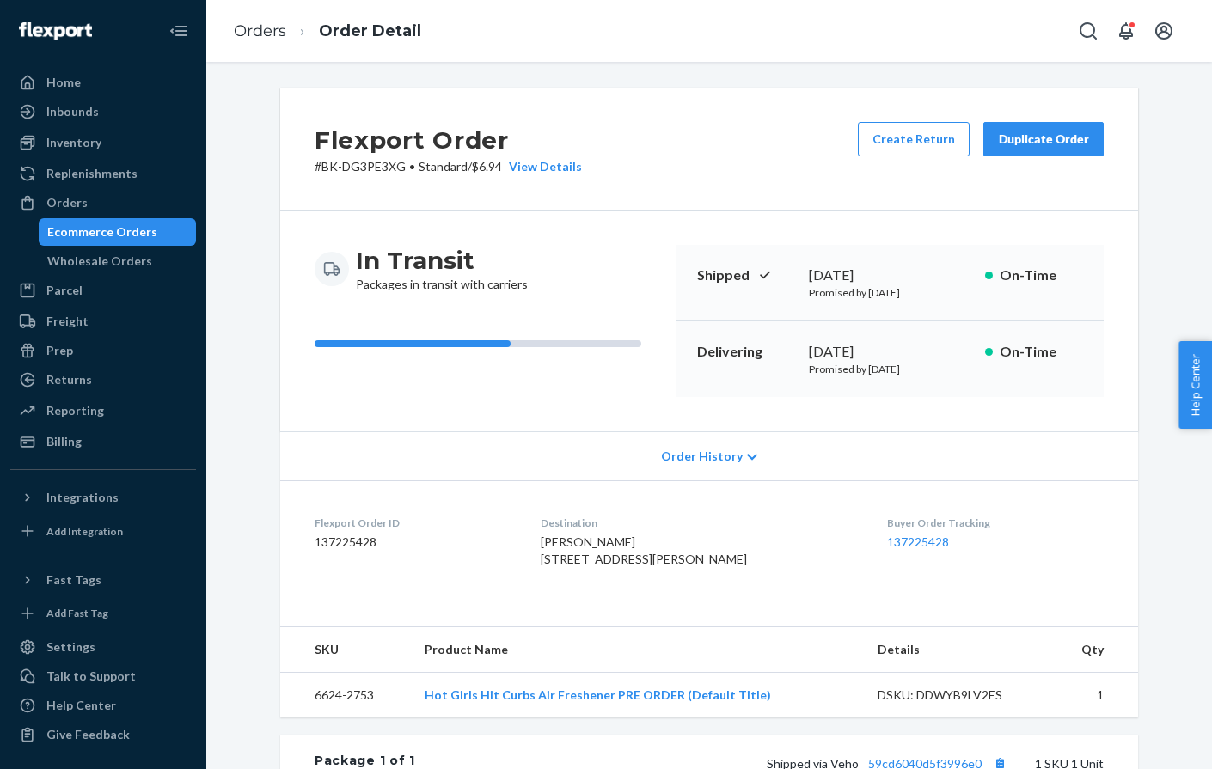
click at [582, 539] on span "Bridget Murdock 7216 Arlington Dr Richmond Heights, MO 63117-2304 US" at bounding box center [644, 551] width 206 height 32
copy span "[PERSON_NAME]"
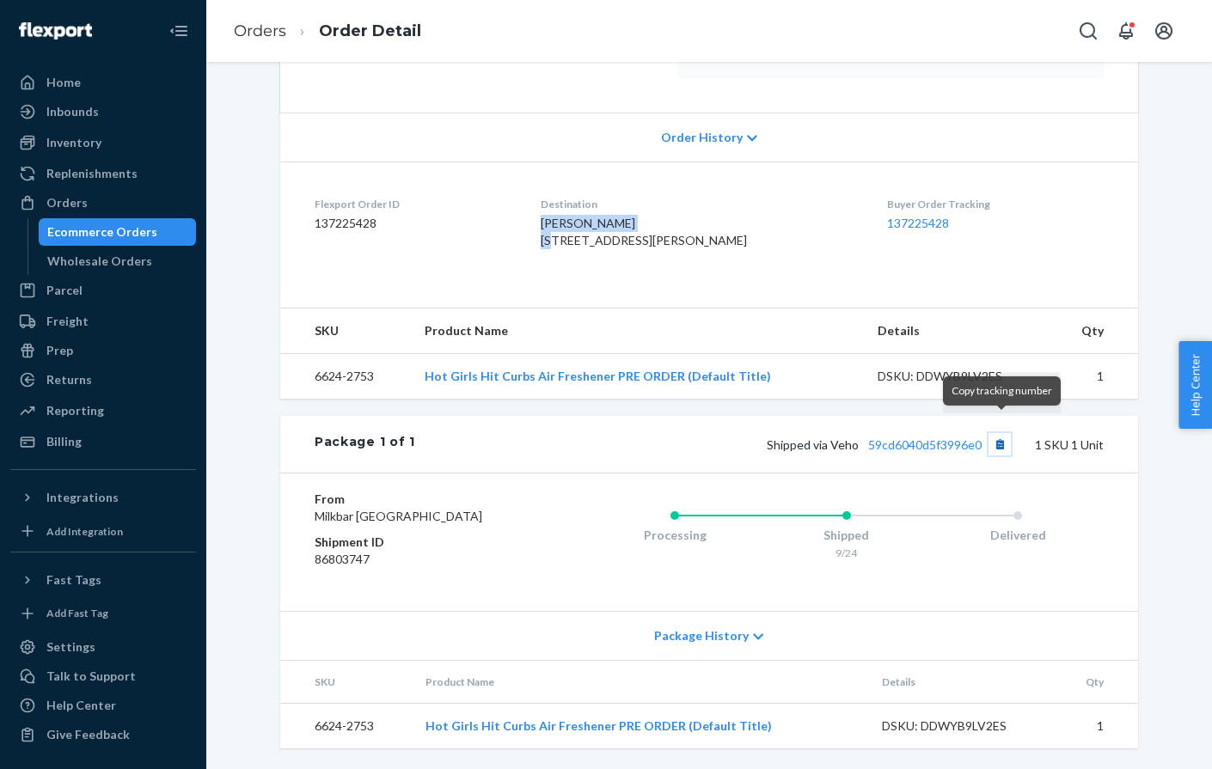
click at [997, 433] on button "Copy tracking number" at bounding box center [999, 444] width 22 height 22
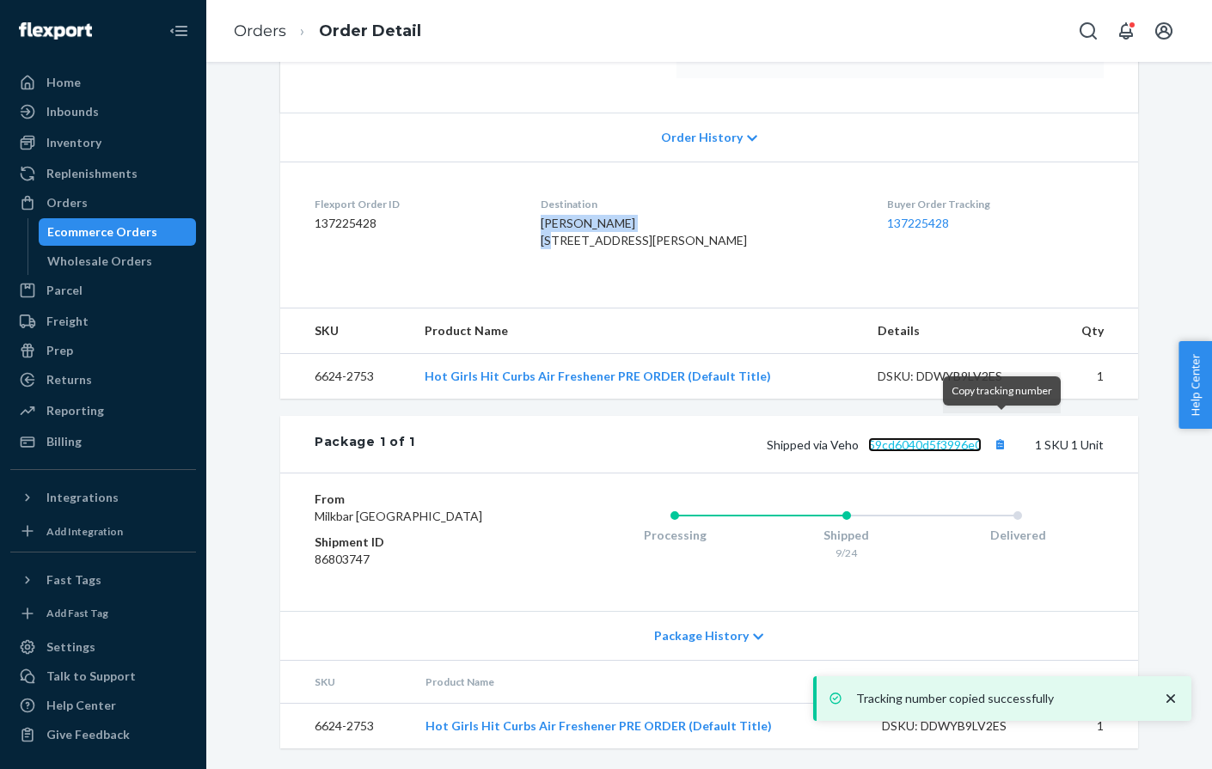
click at [926, 437] on link "59cd6040d5f3996e0" at bounding box center [924, 444] width 113 height 15
click at [942, 433] on div "Shipped via Veho 59cd6040d5f3996e0 1 SKU 1 Unit" at bounding box center [759, 444] width 688 height 22
click at [927, 437] on link "59cd6040d5f3996e0" at bounding box center [924, 444] width 113 height 15
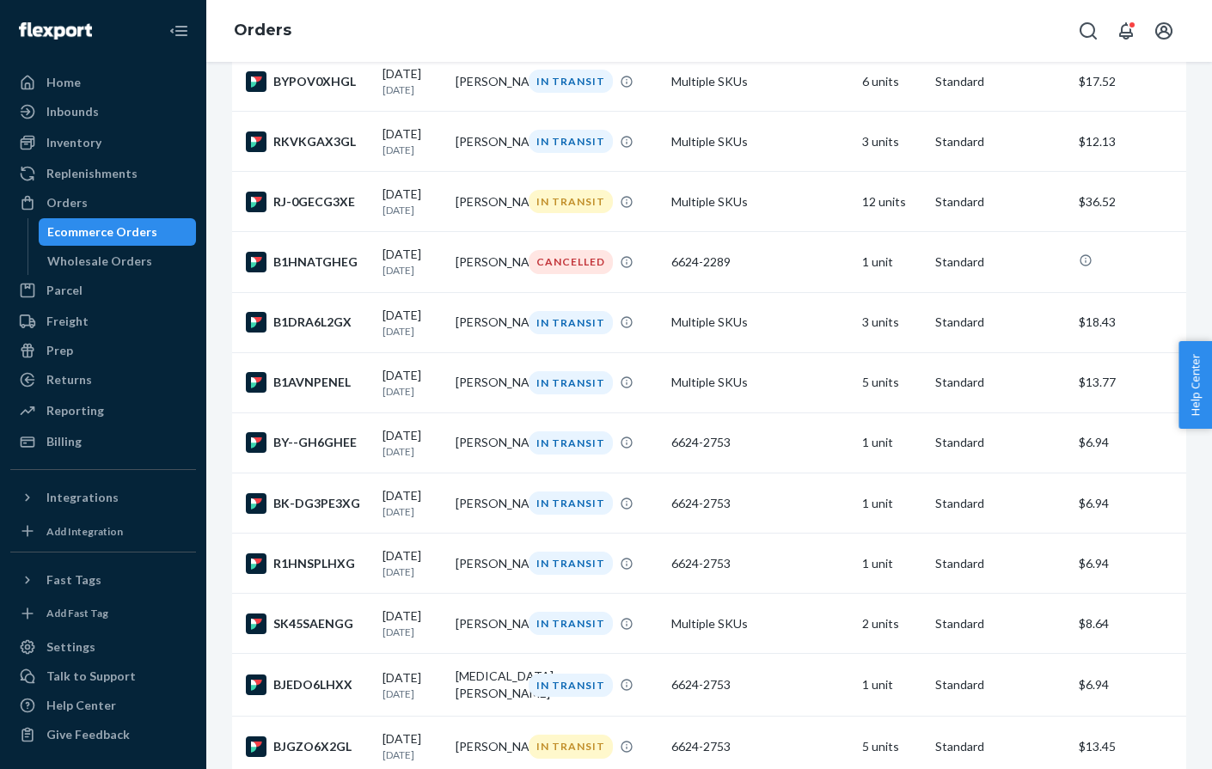
scroll to position [524, 0]
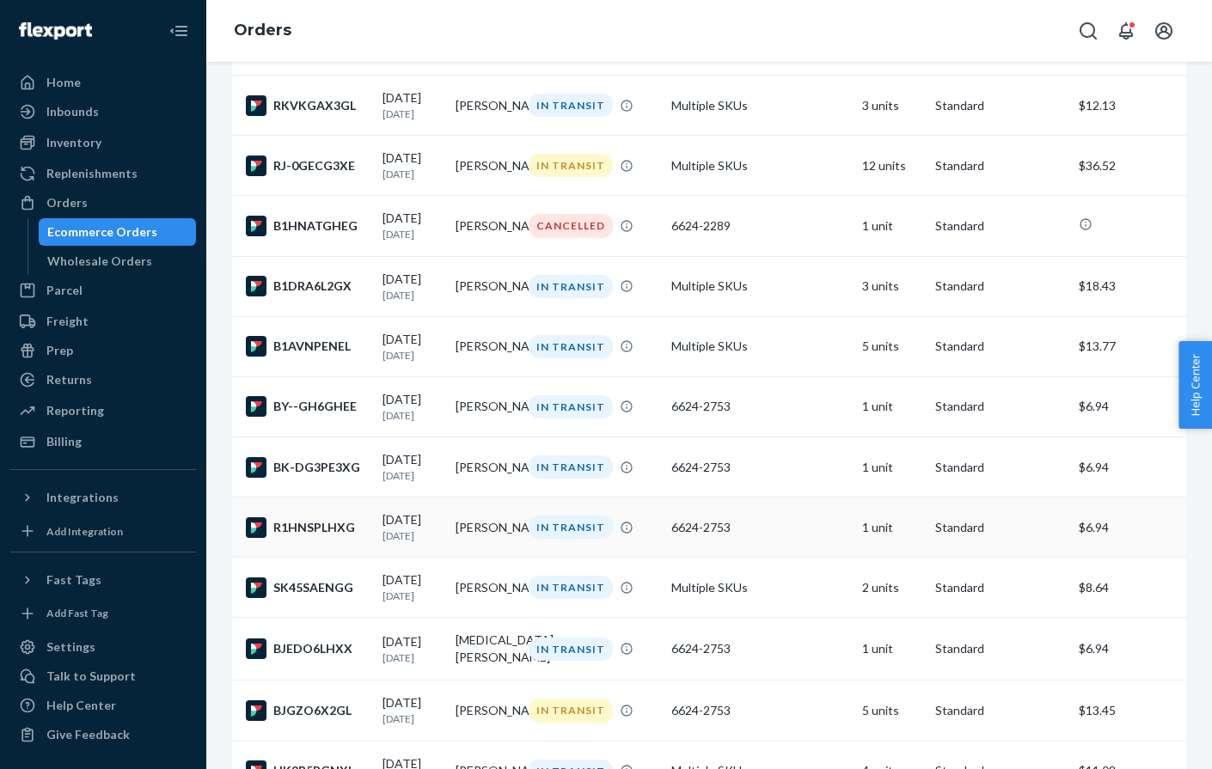
click at [296, 538] on div "R1HNSPLHXG" at bounding box center [307, 527] width 123 height 21
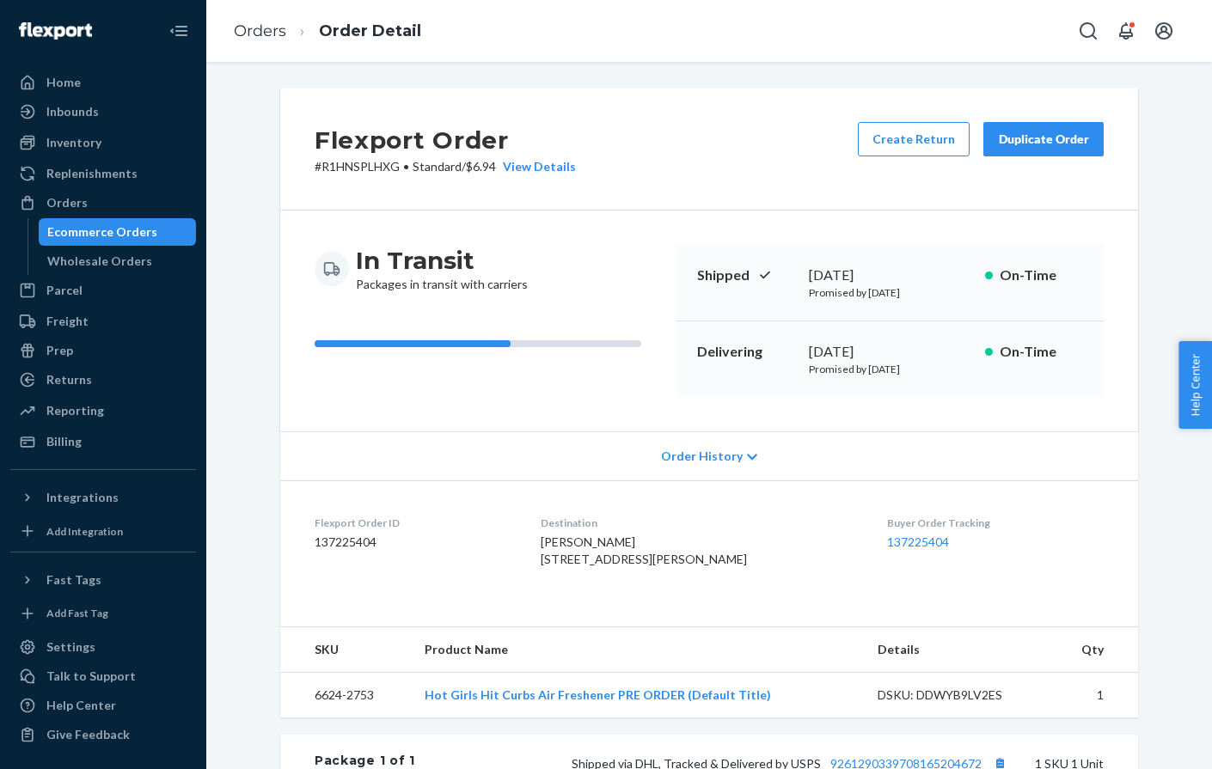
click at [575, 541] on span "DENISE LAMERE 5645 Lindsay St Golden Valley, MN 55422-4627 US" at bounding box center [644, 551] width 206 height 32
copy span "[PERSON_NAME]"
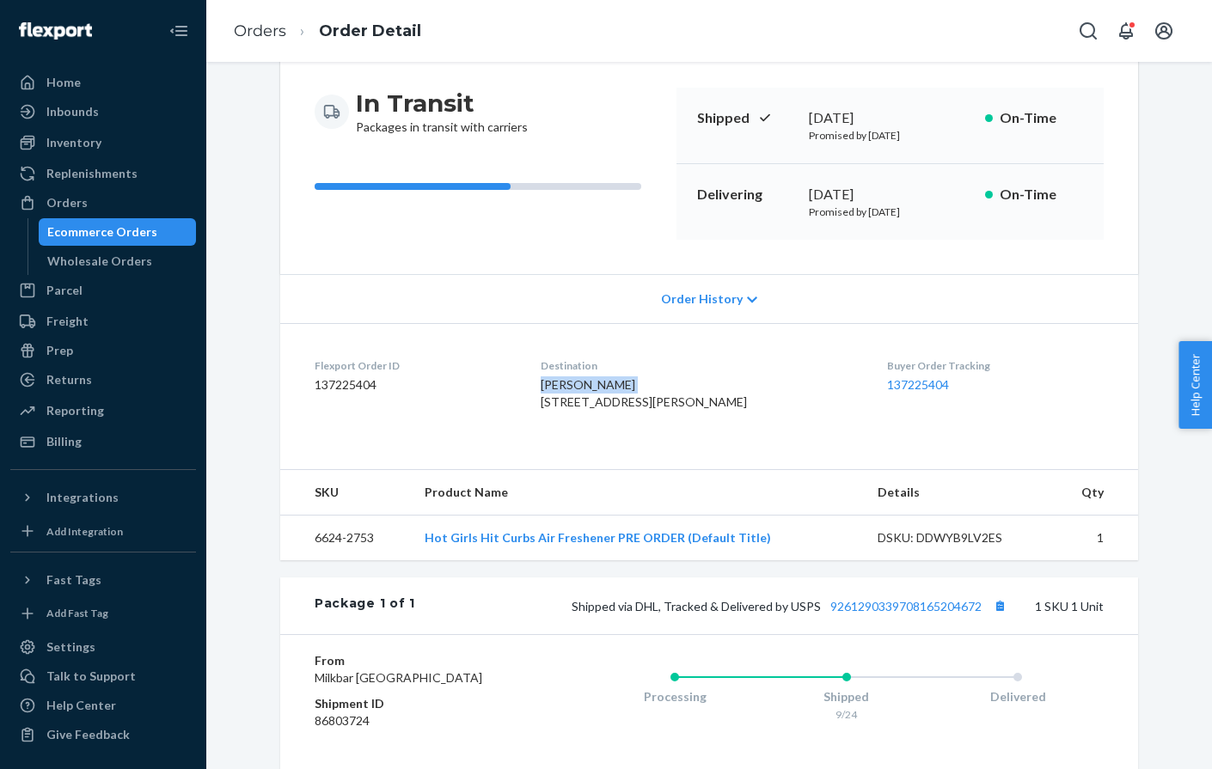
scroll to position [367, 0]
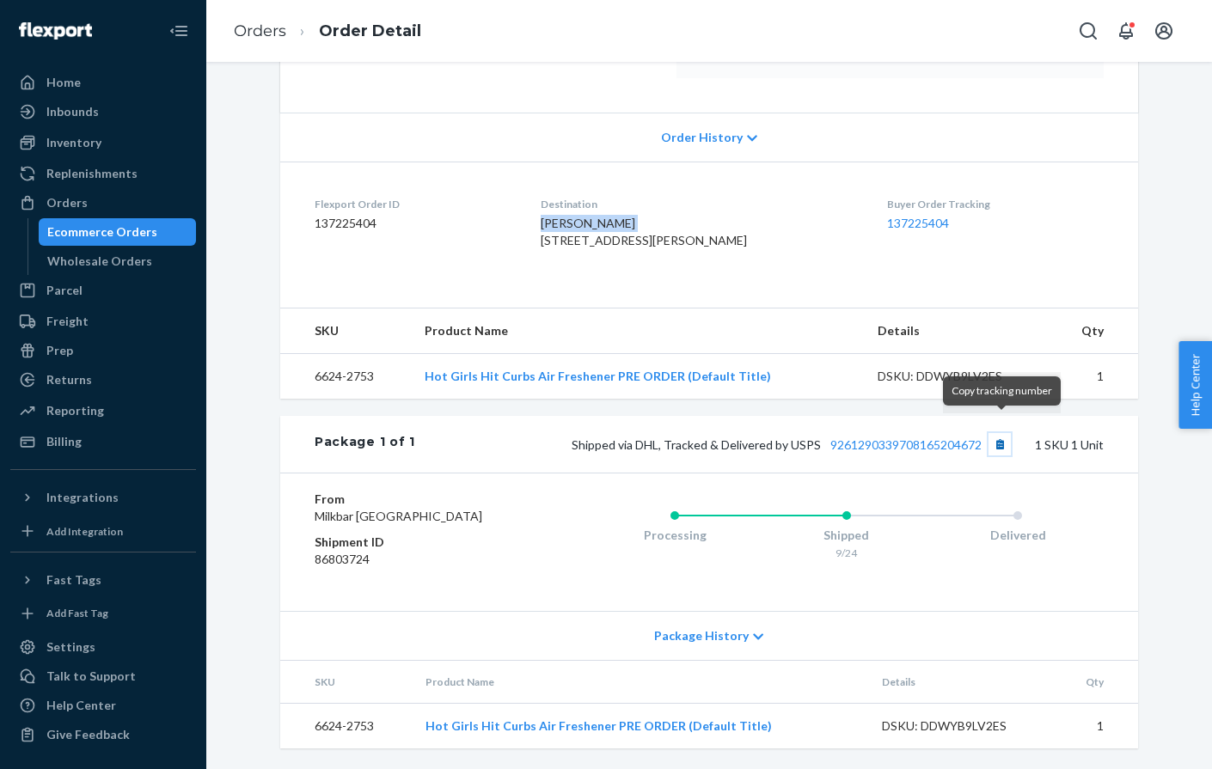
click at [1000, 433] on button "Copy tracking number" at bounding box center [999, 444] width 22 height 22
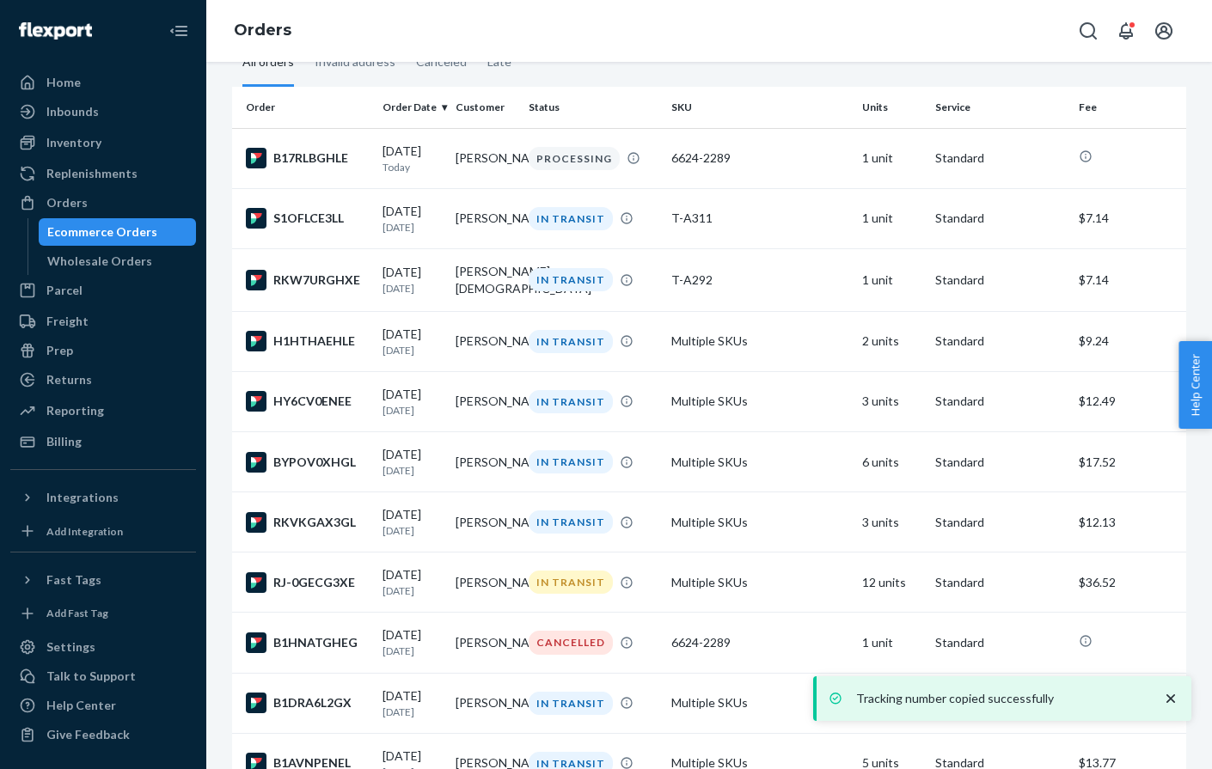
scroll to position [547, 0]
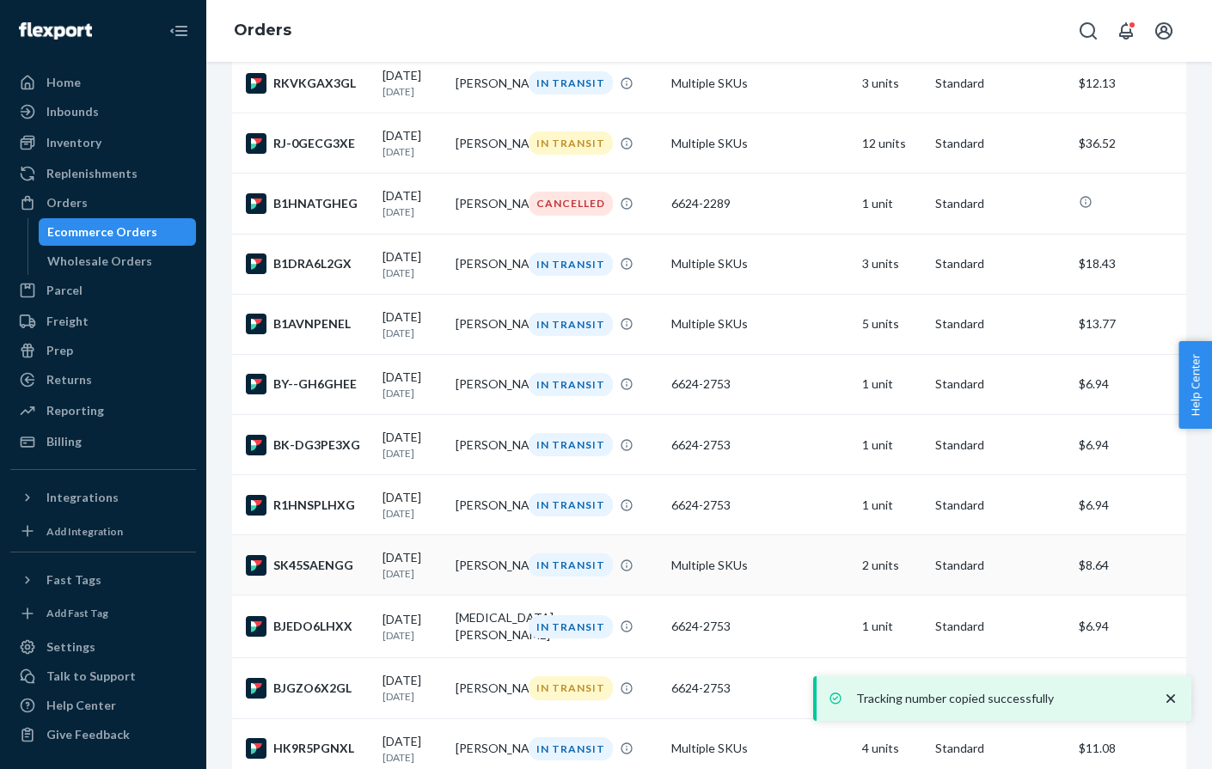
click at [292, 576] on div "SK45SAENGG" at bounding box center [307, 565] width 123 height 21
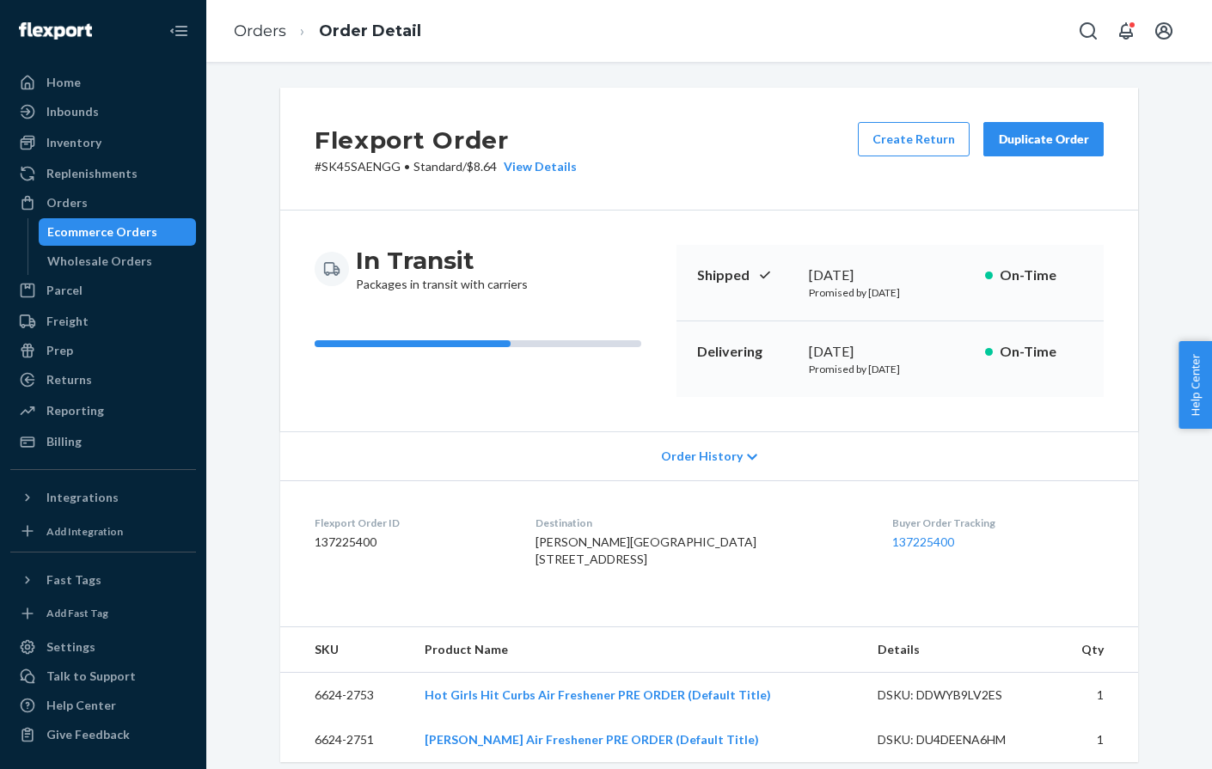
click at [578, 541] on span "JASMINE DARISSA 5845 Park Ridge Dr North Olmsted, OH 44070-4138 US" at bounding box center [645, 551] width 221 height 32
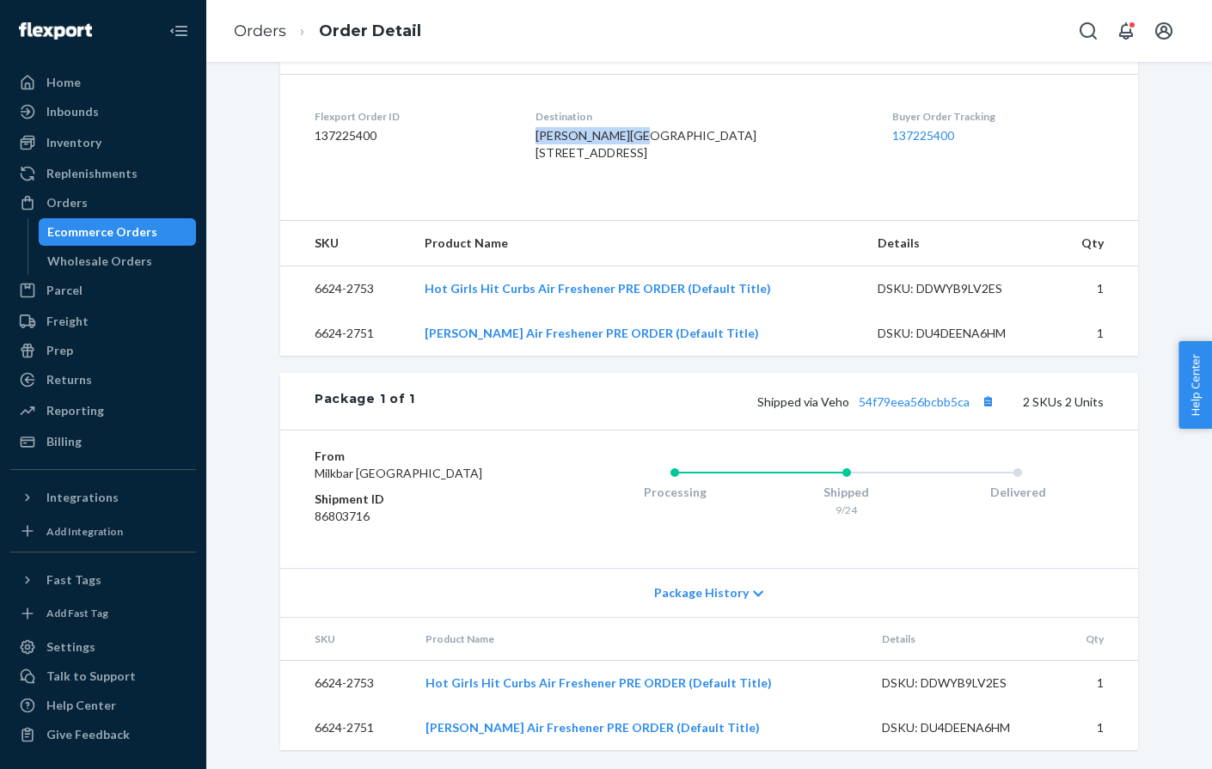
scroll to position [456, 0]
click at [991, 388] on button "Copy tracking number" at bounding box center [987, 399] width 22 height 22
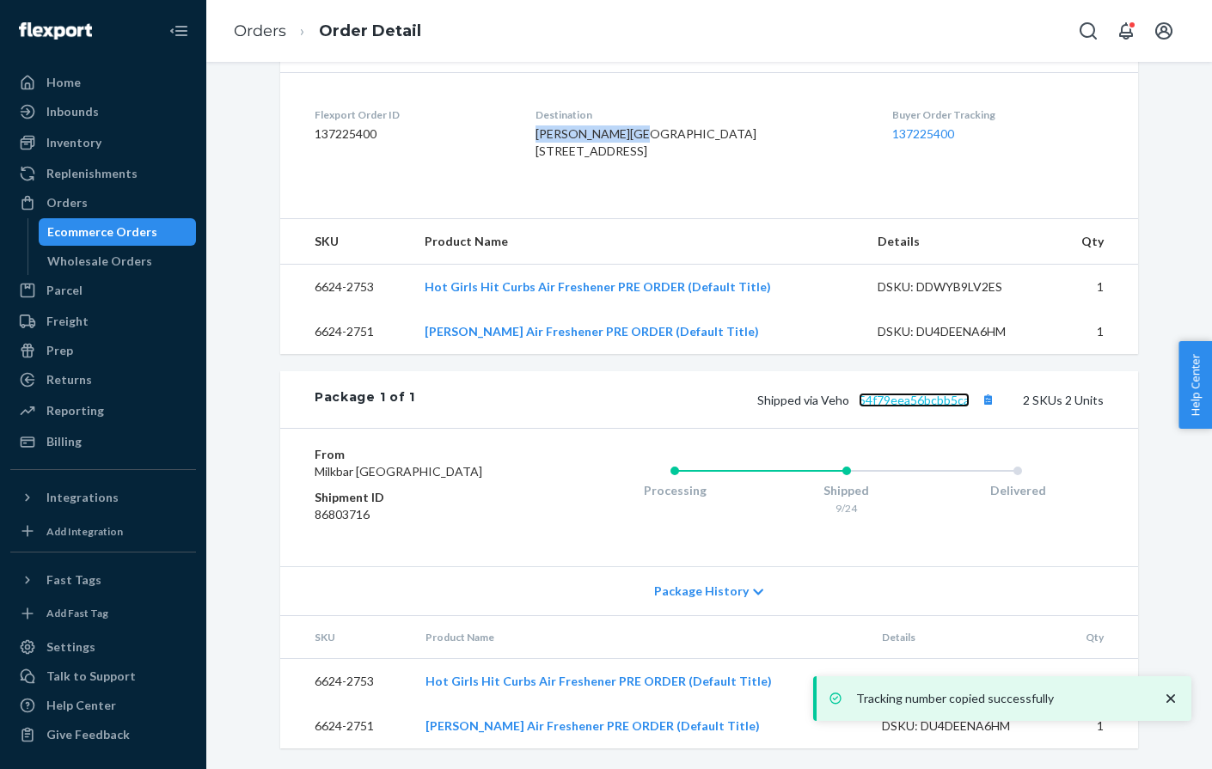
click at [901, 393] on link "54f79eea56bcbb5ca" at bounding box center [913, 400] width 111 height 15
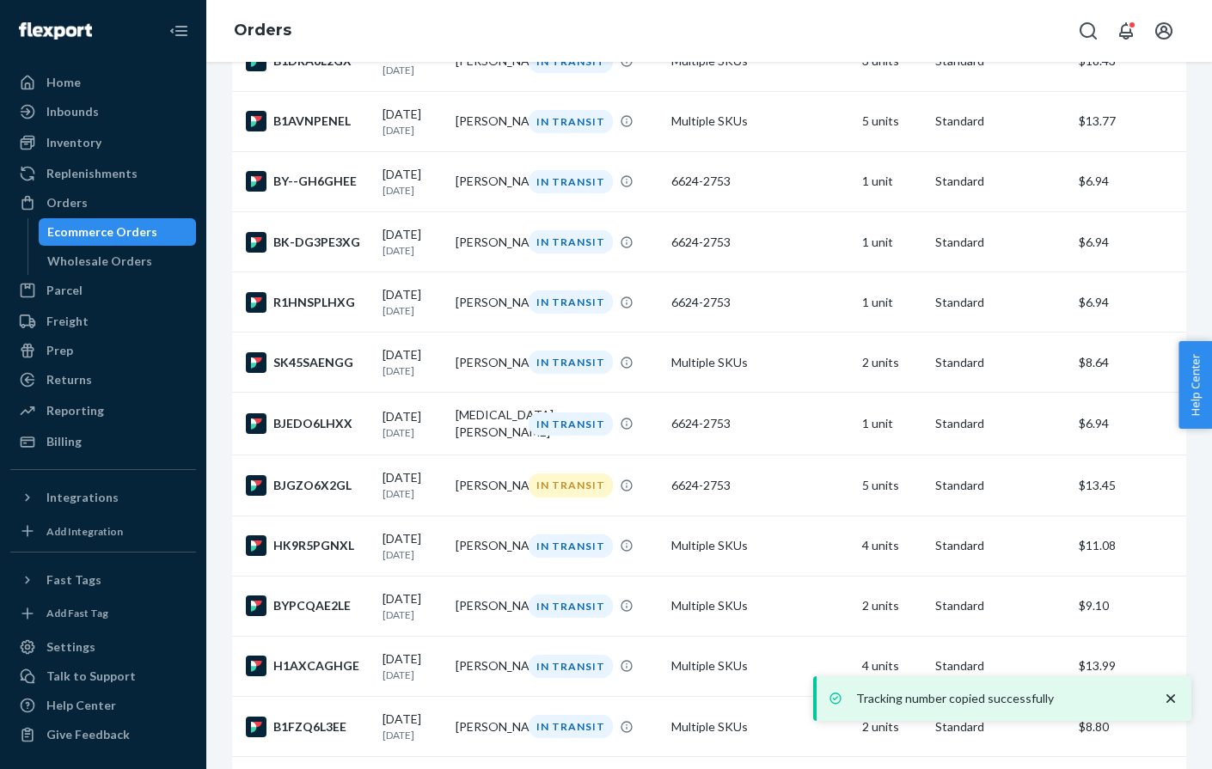
scroll to position [799, 0]
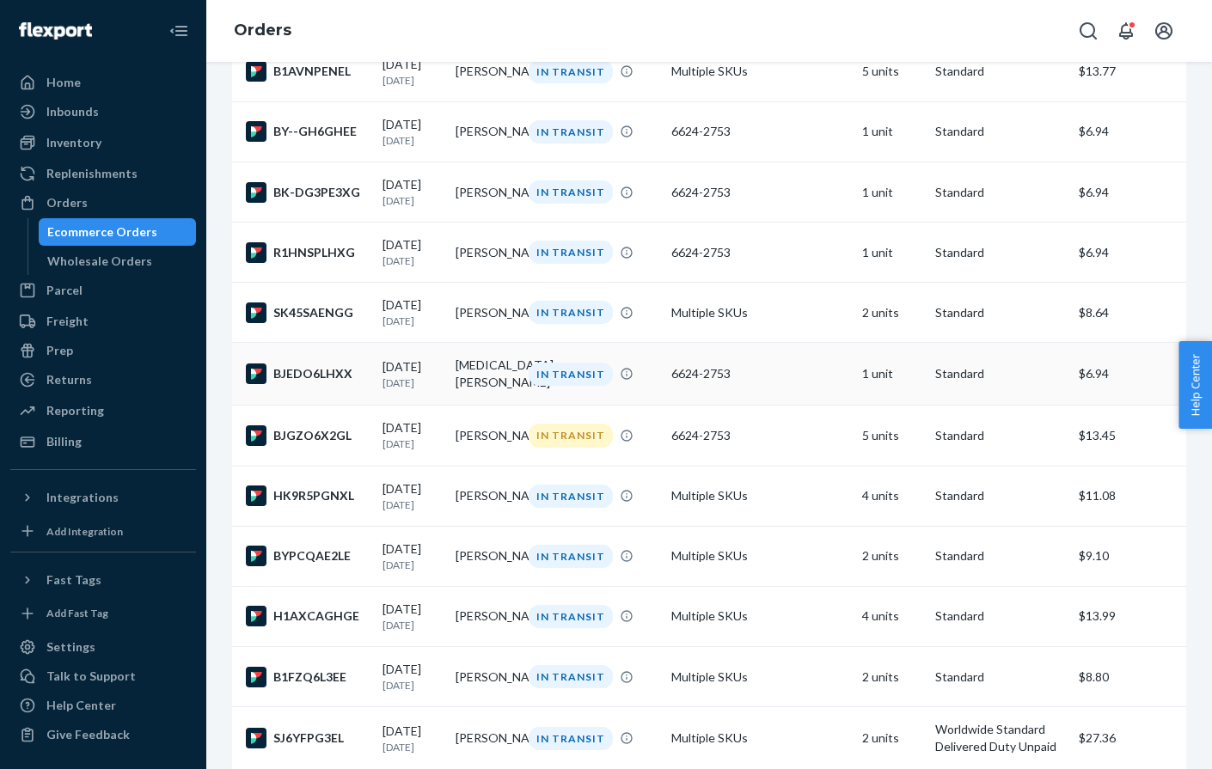
click at [268, 384] on div "BJEDO6LHXX" at bounding box center [307, 374] width 123 height 21
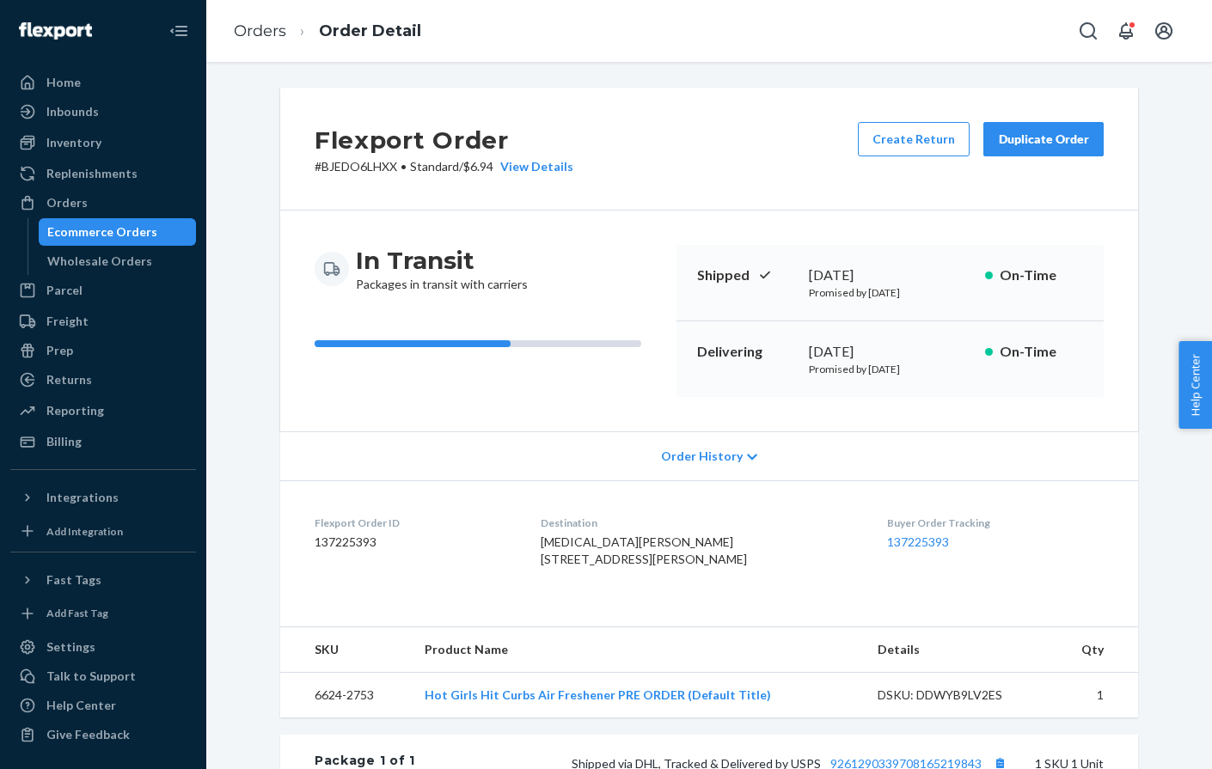
click at [578, 542] on span "Makena Diaz 141 The Heights Dr Calera, AL 35040-7607 US" at bounding box center [644, 551] width 206 height 32
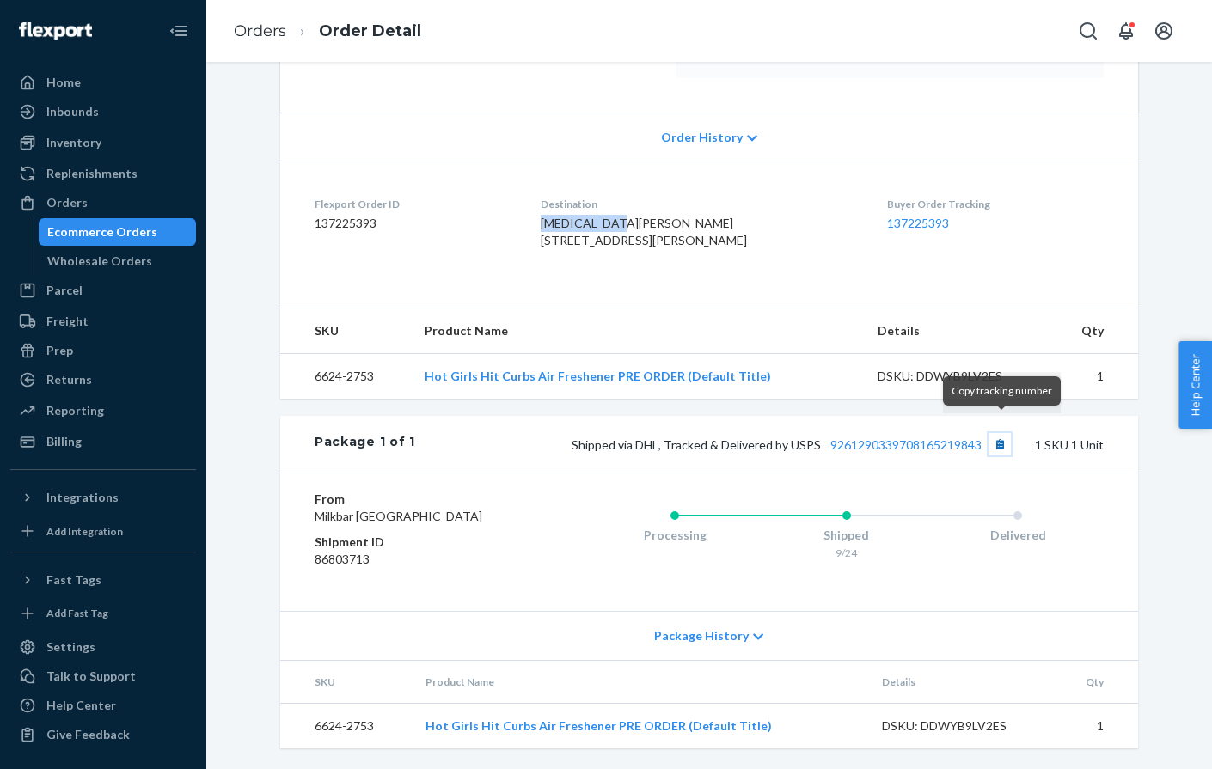
click at [1006, 433] on button "Copy tracking number" at bounding box center [999, 444] width 22 height 22
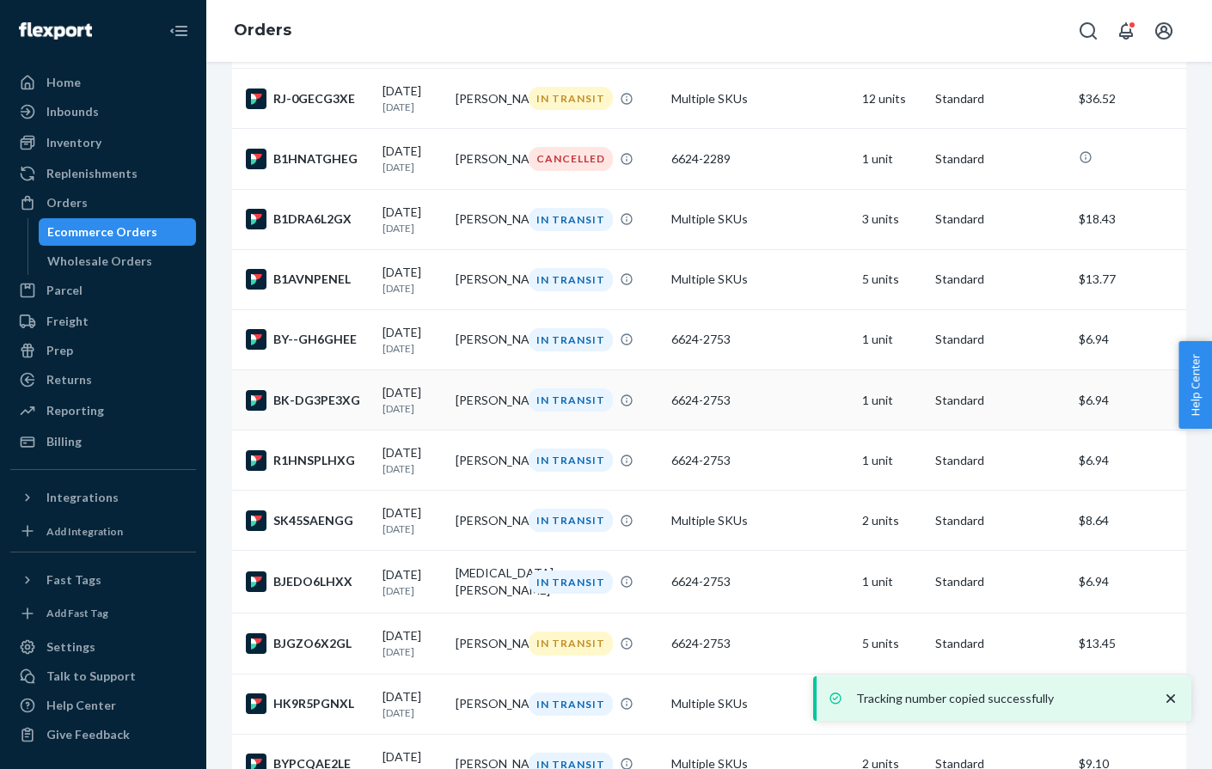
scroll to position [659, 0]
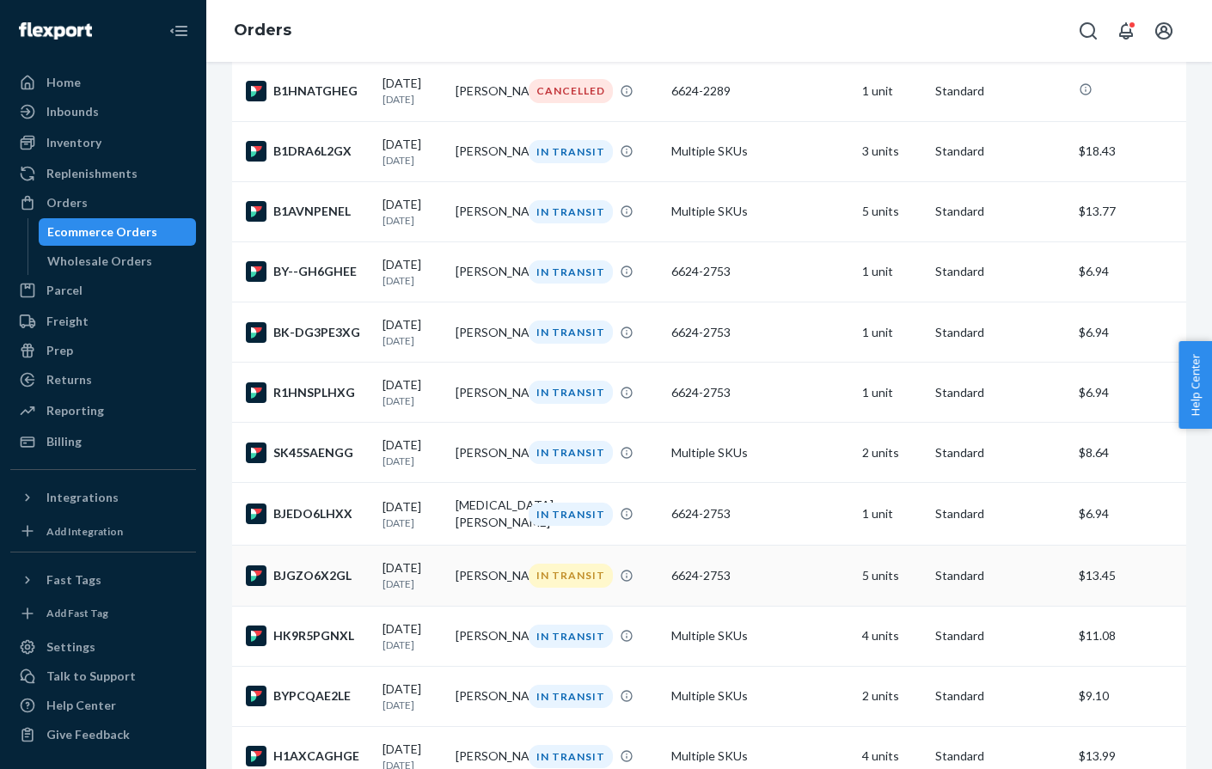
click at [296, 586] on div "BJGZO6X2GL" at bounding box center [307, 575] width 123 height 21
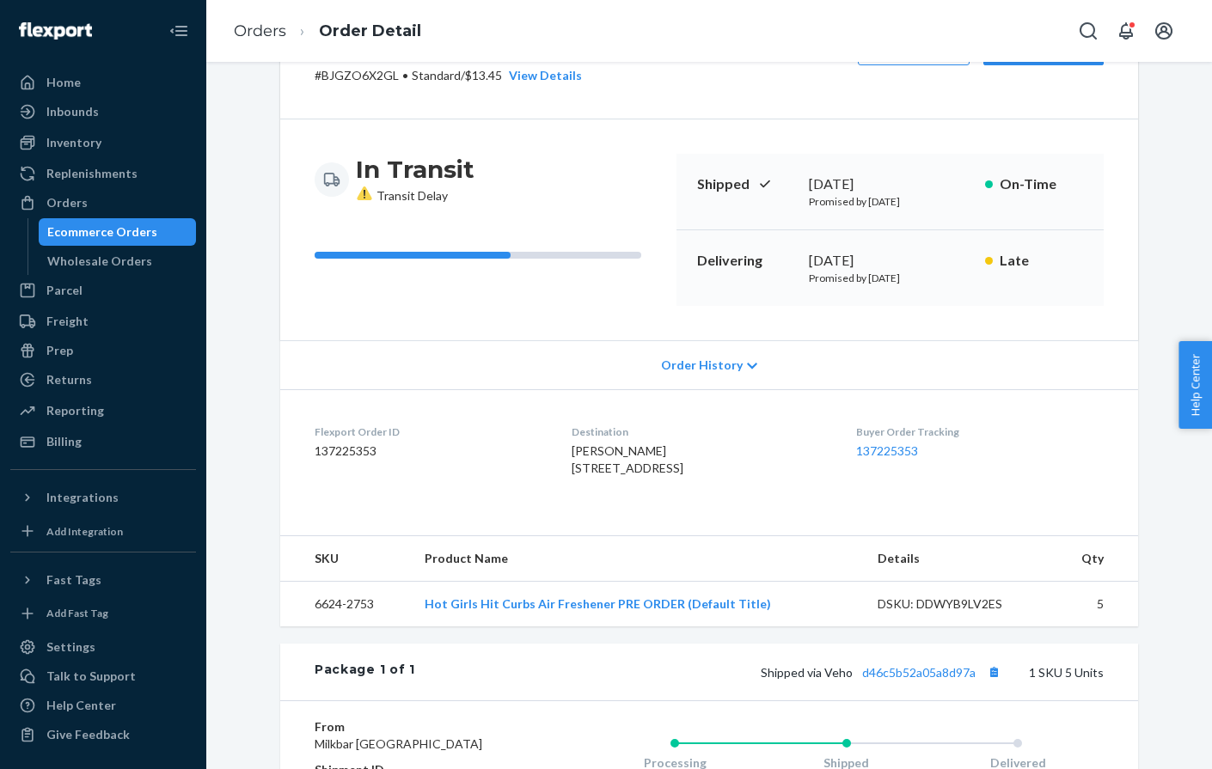
scroll to position [104, 0]
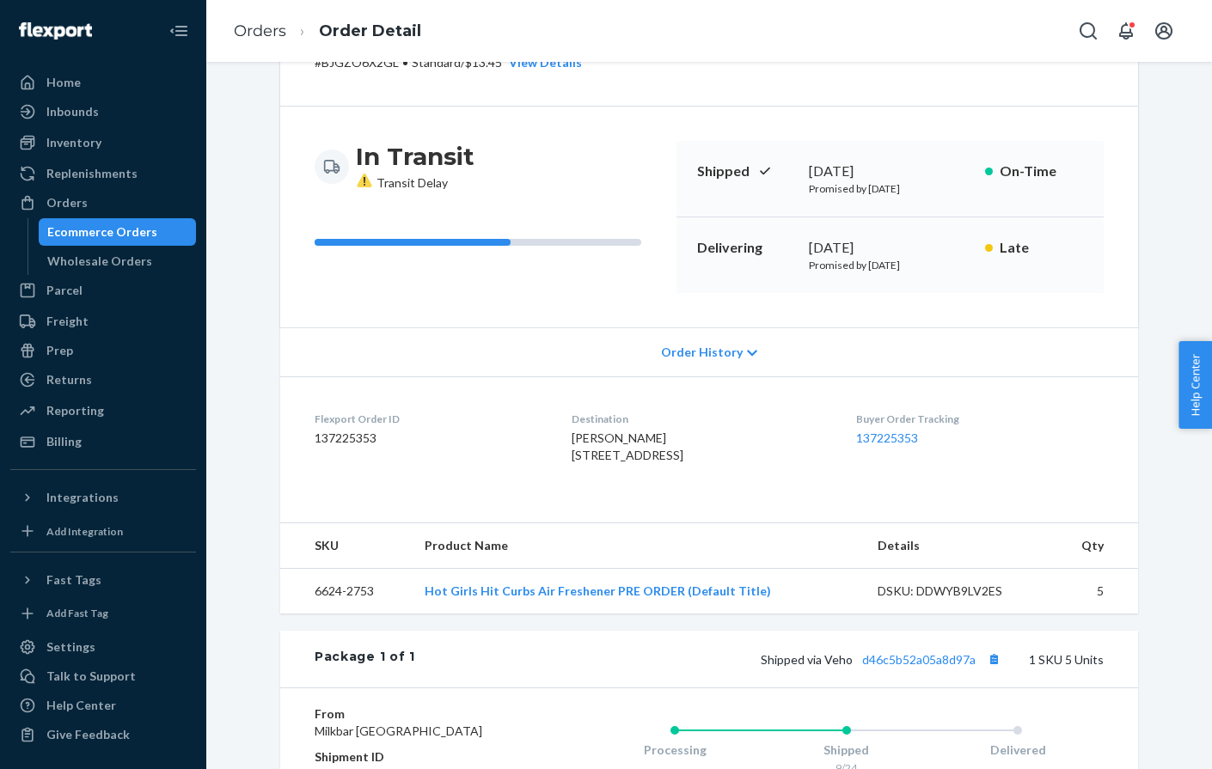
click at [584, 437] on span "Melanie Robertson 6832 Lemans Ct Plano, TX 75024-7588 US" at bounding box center [627, 447] width 112 height 32
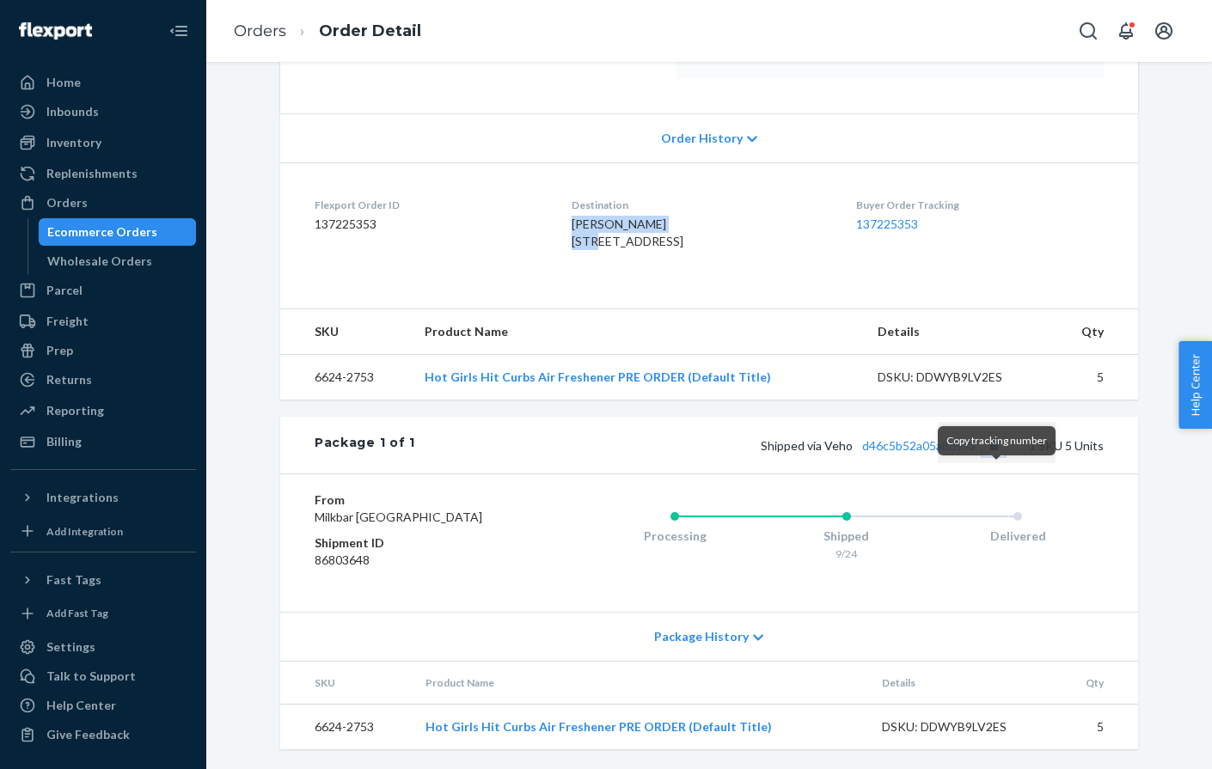
click at [993, 456] on button "Copy tracking number" at bounding box center [993, 445] width 22 height 22
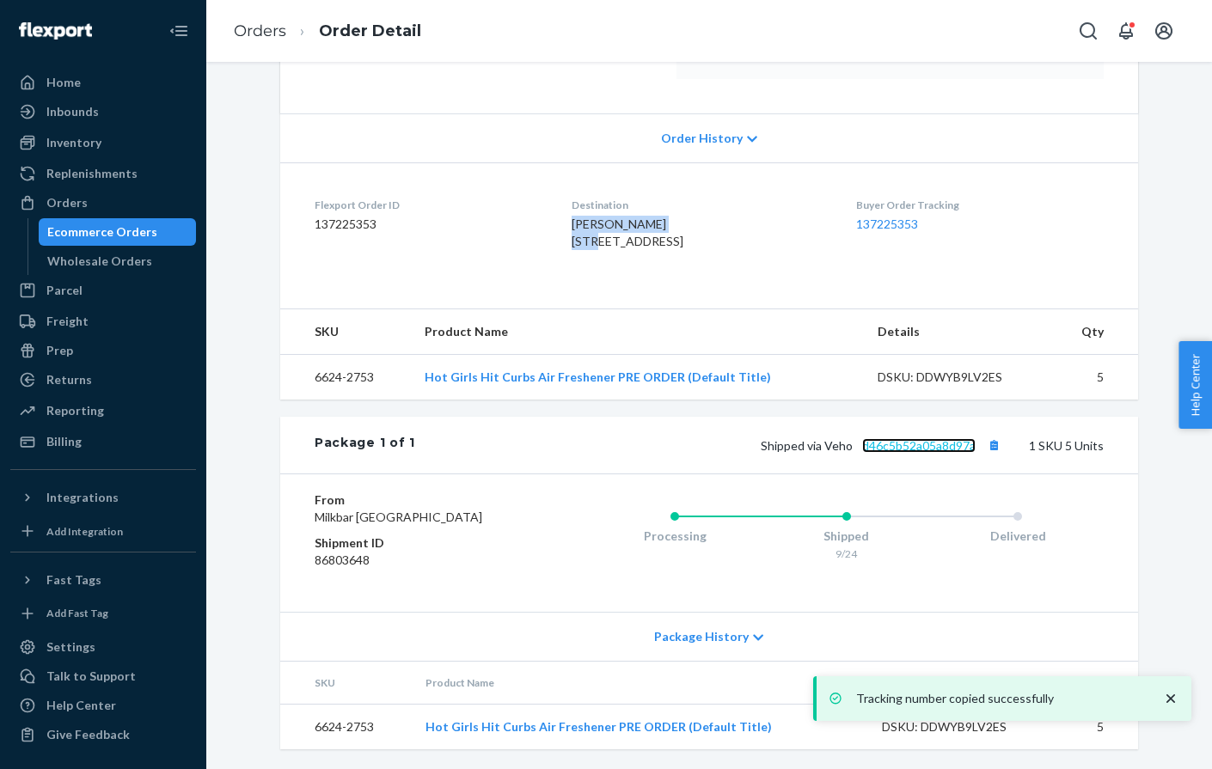
click at [940, 453] on link "d46c5b52a05a8d97a" at bounding box center [918, 445] width 113 height 15
click at [994, 456] on button "Copy tracking number" at bounding box center [993, 445] width 22 height 22
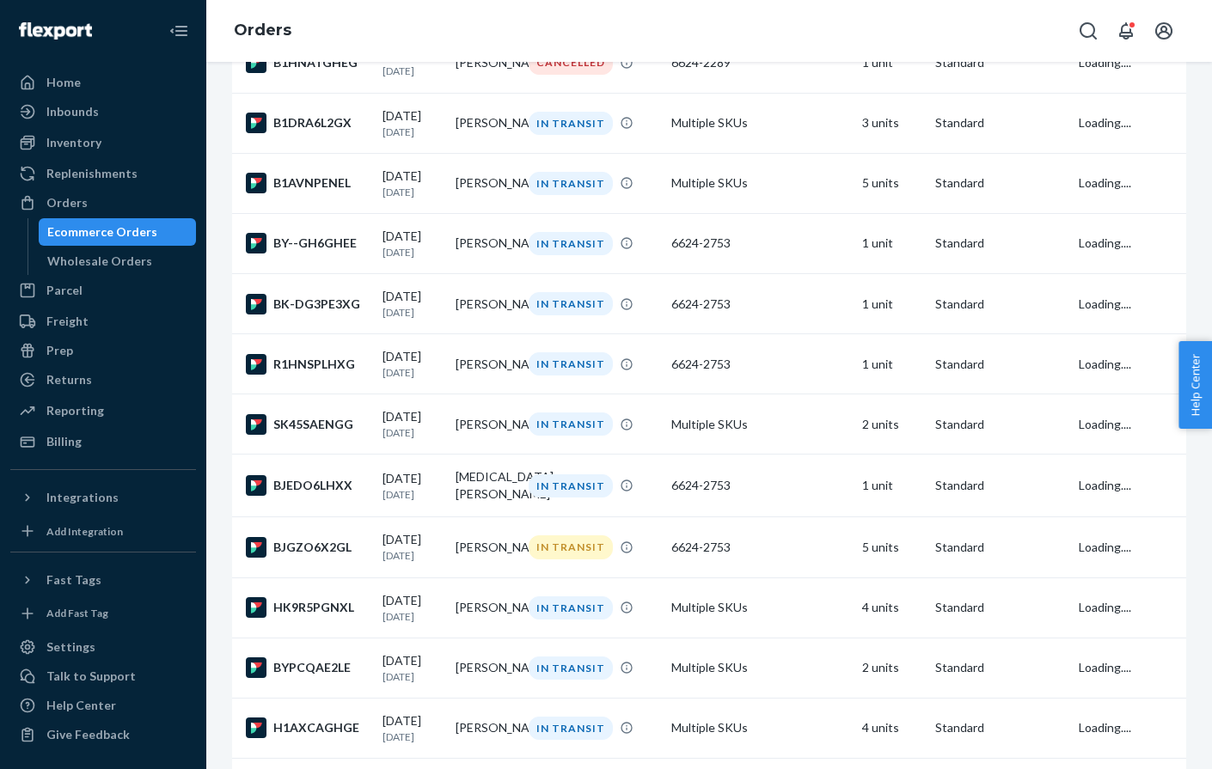
scroll to position [749, 0]
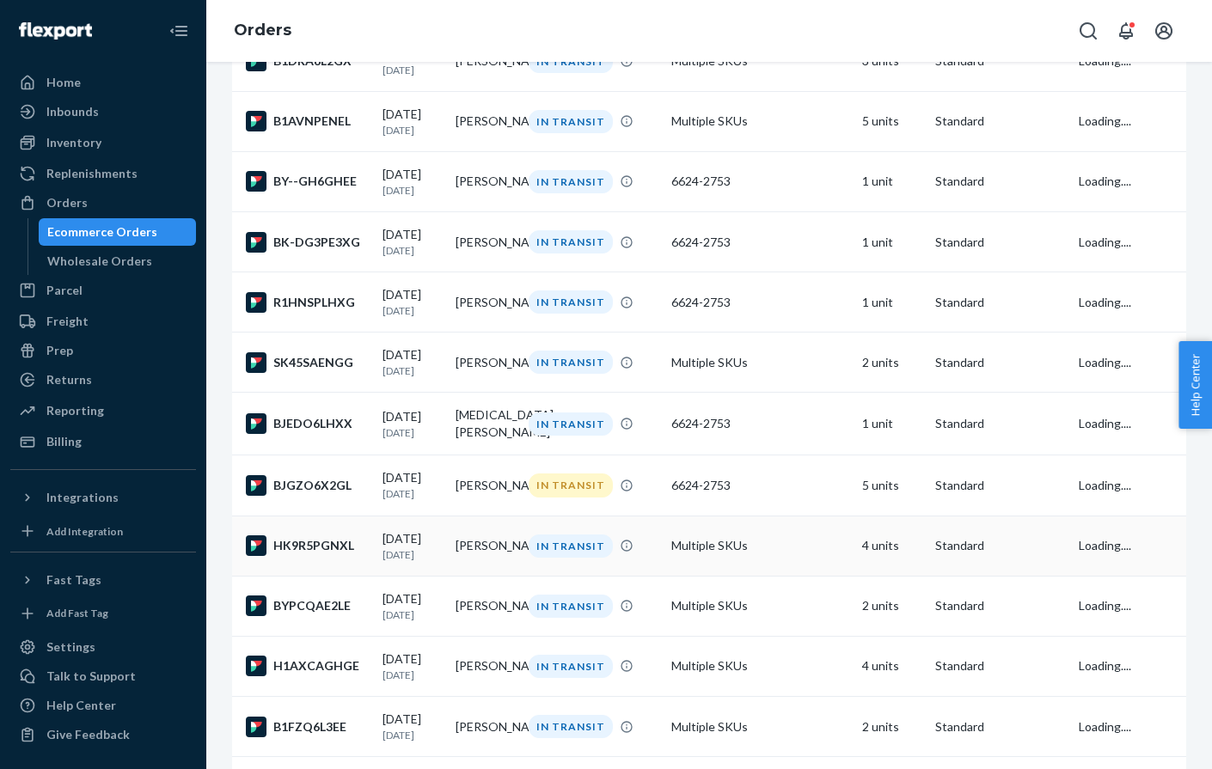
click at [297, 576] on td "HK9R5PGNXL" at bounding box center [304, 546] width 144 height 60
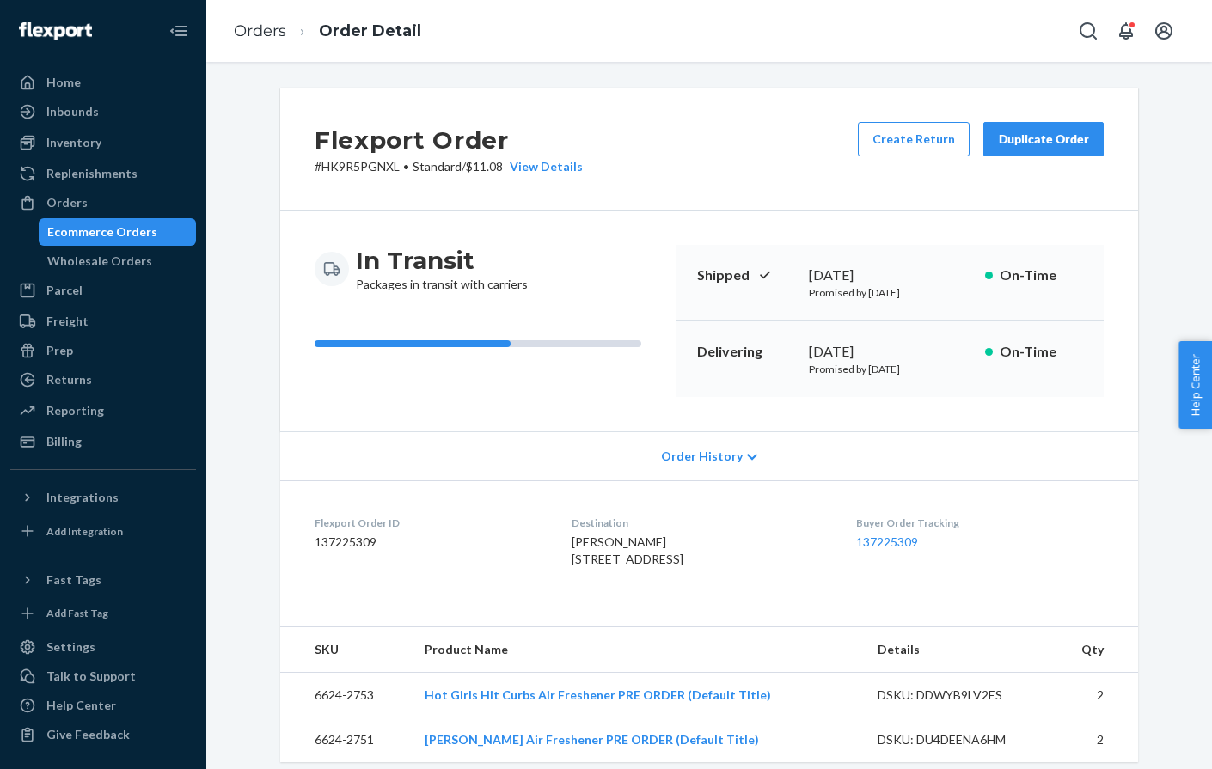
click at [594, 535] on span "Nan Einhart 5100 Leesway Cir Pensacola, FL 32504-4309 US" at bounding box center [627, 551] width 112 height 32
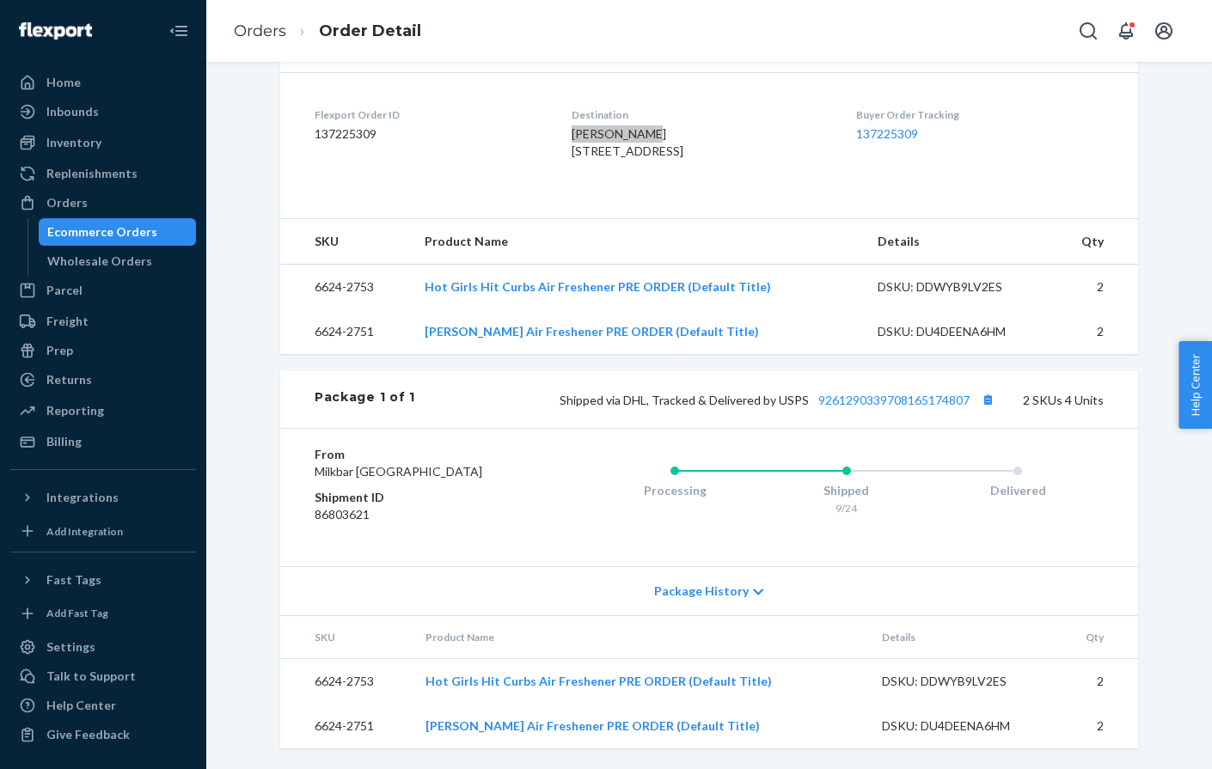
scroll to position [456, 0]
click at [993, 388] on button "Copy tracking number" at bounding box center [987, 399] width 22 height 22
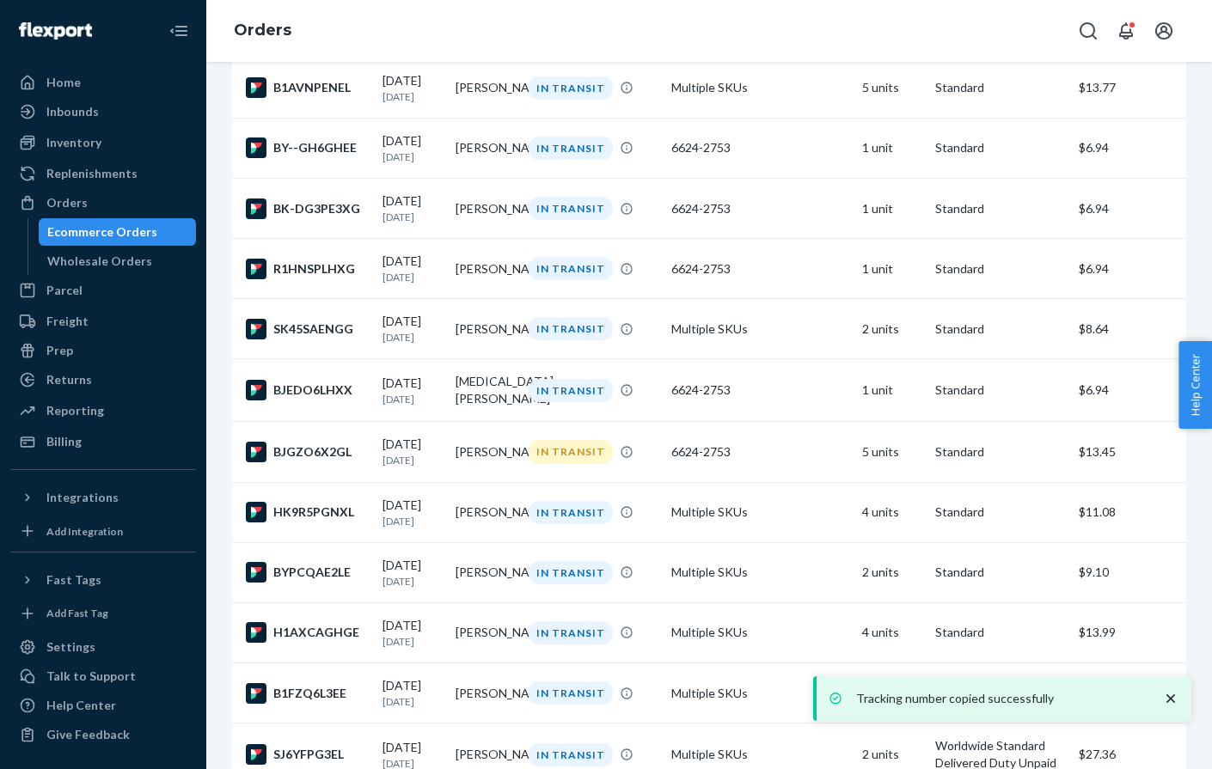
scroll to position [793, 0]
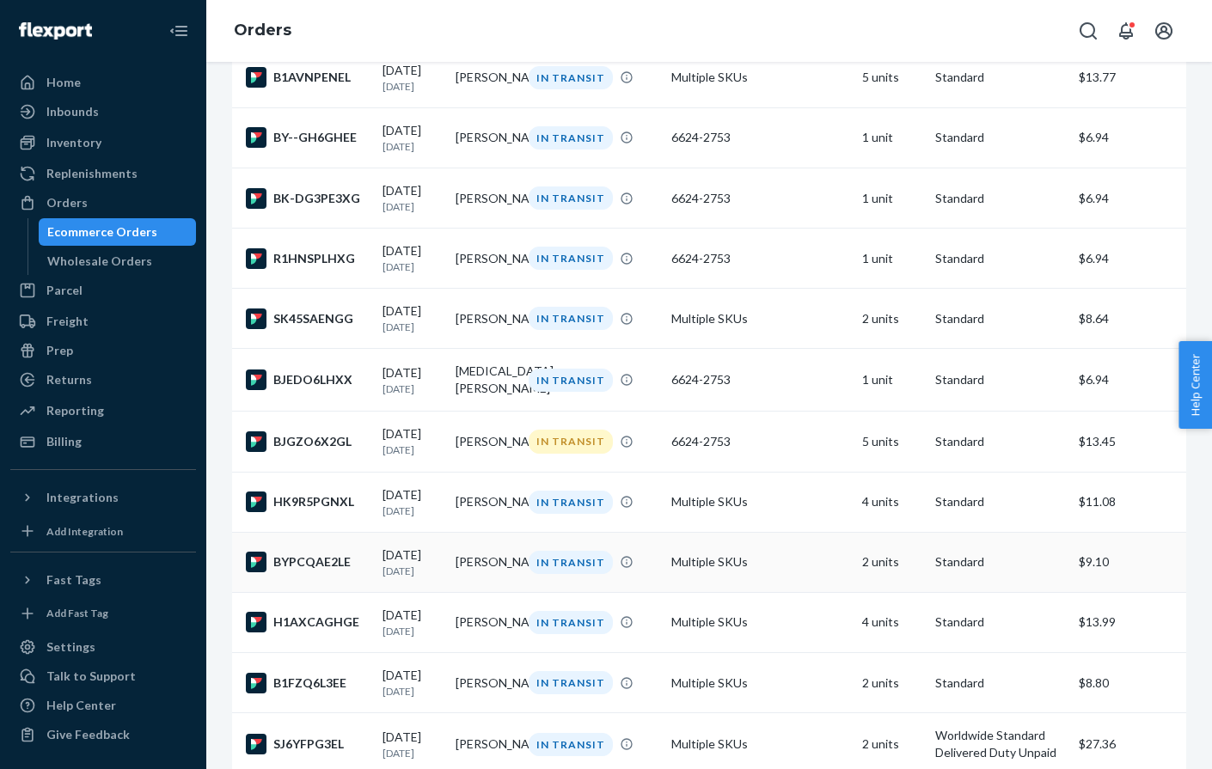
click at [314, 572] on div "BYPCQAE2LE" at bounding box center [307, 562] width 123 height 21
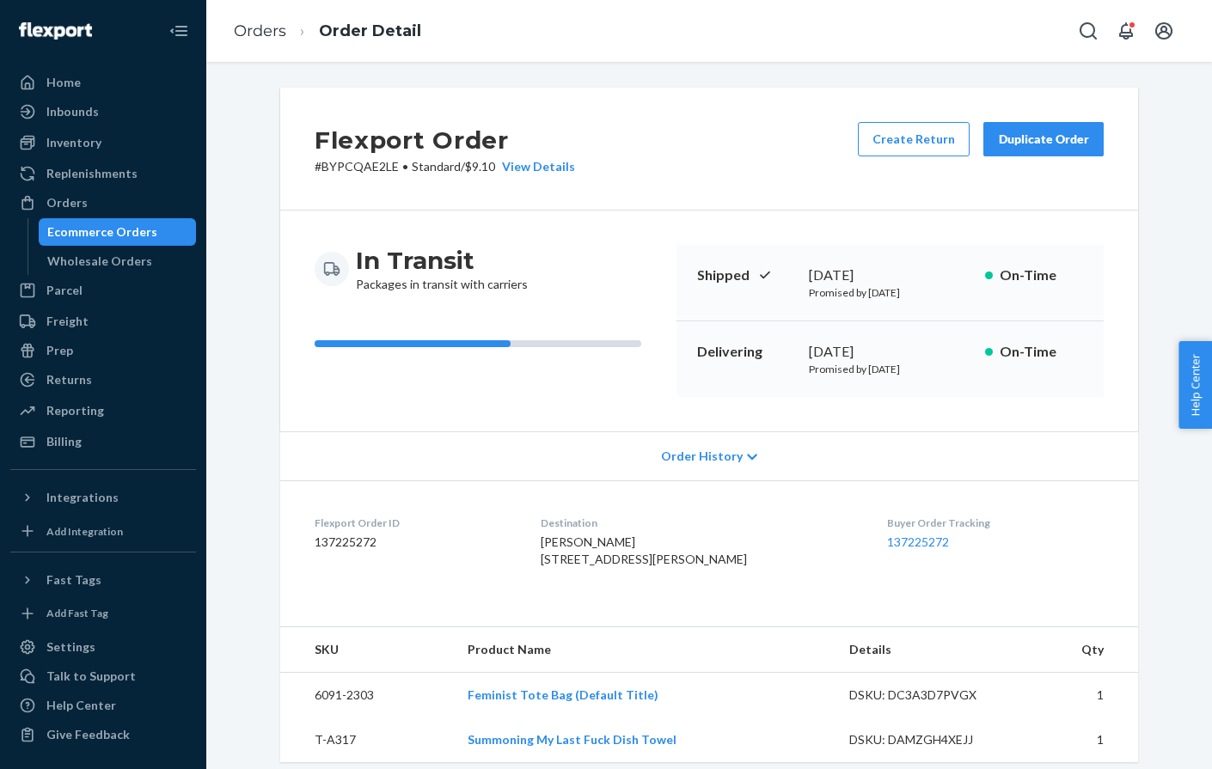
click at [587, 536] on span "Rachel Jones 120 Dickinson St Rear A Philadelphia, PA 19147-6100 US" at bounding box center [644, 551] width 206 height 32
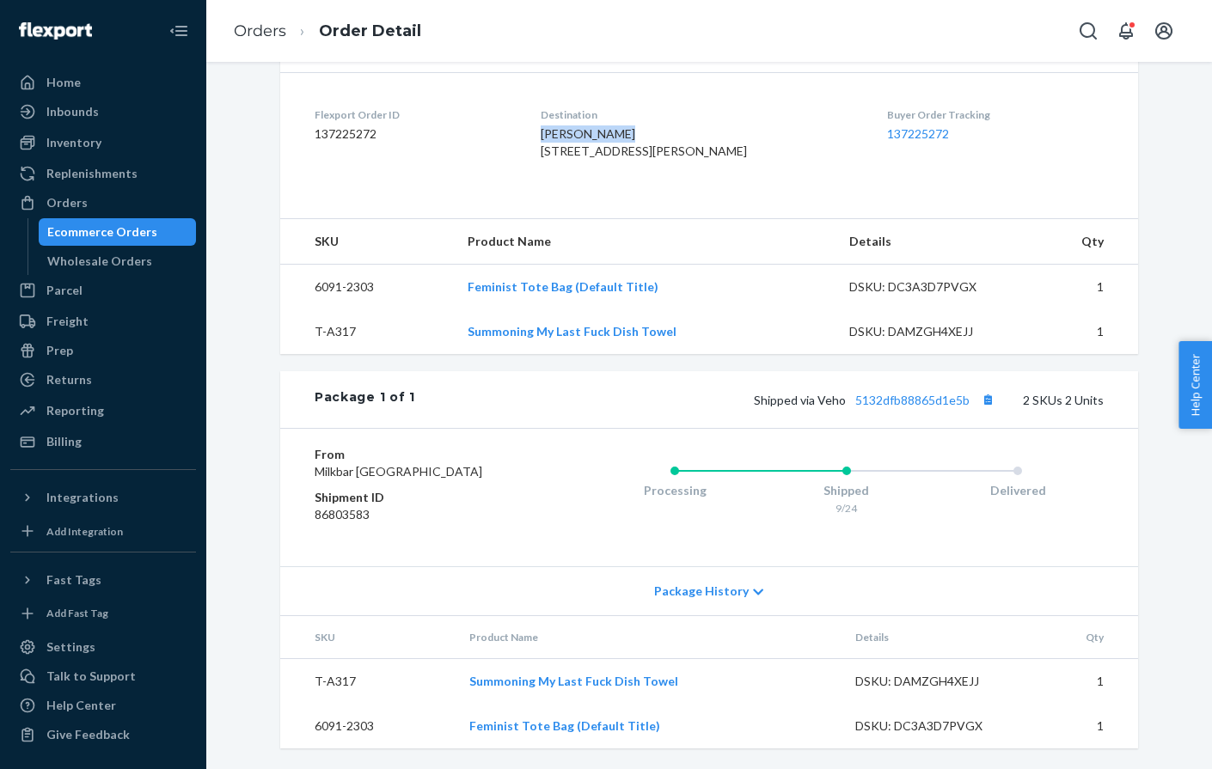
scroll to position [456, 0]
click at [990, 388] on button "Copy tracking number" at bounding box center [987, 399] width 22 height 22
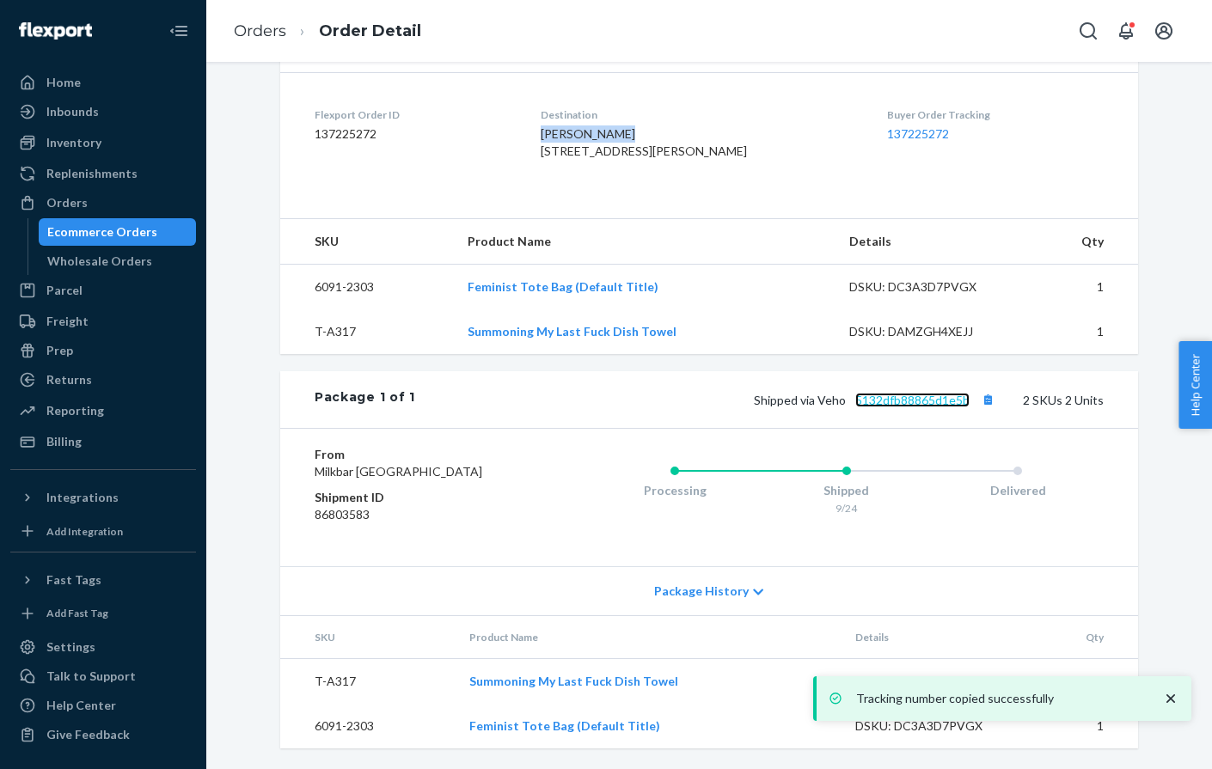
click at [918, 393] on link "5132dfb88865d1e5b" at bounding box center [912, 400] width 114 height 15
click at [988, 388] on button "Copy tracking number" at bounding box center [987, 399] width 22 height 22
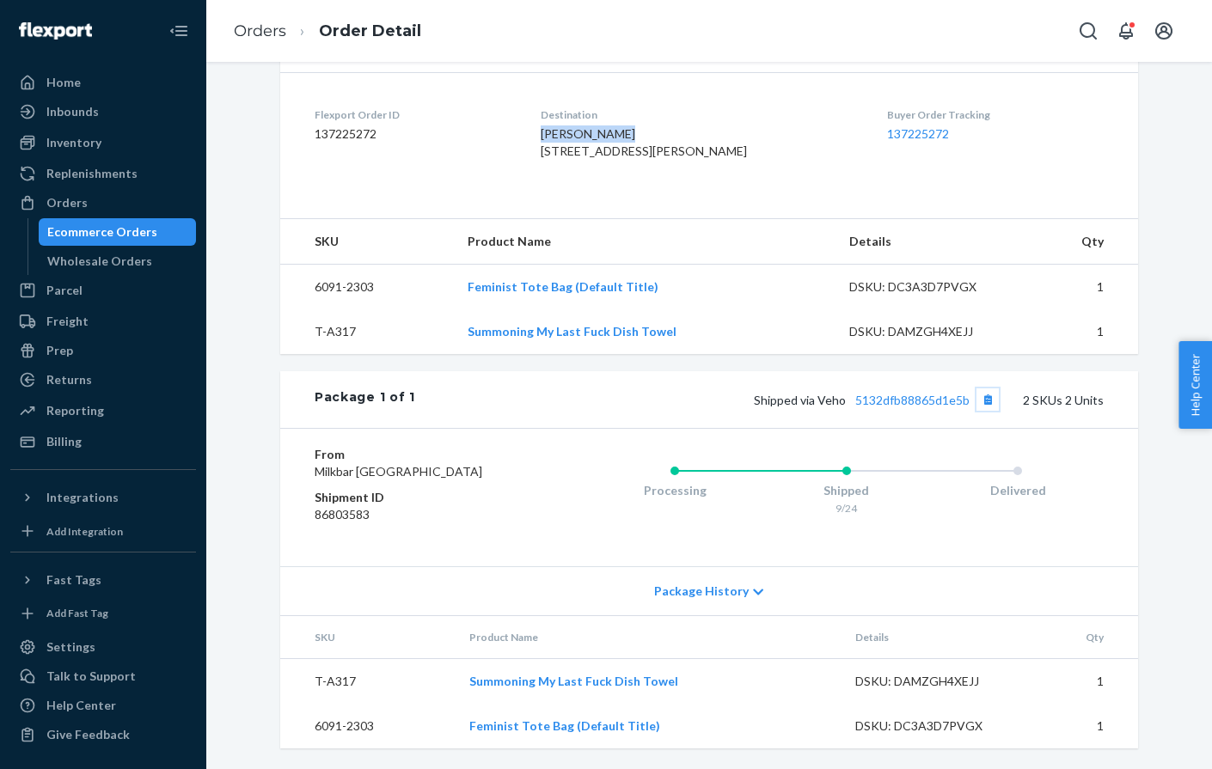
scroll to position [444, 0]
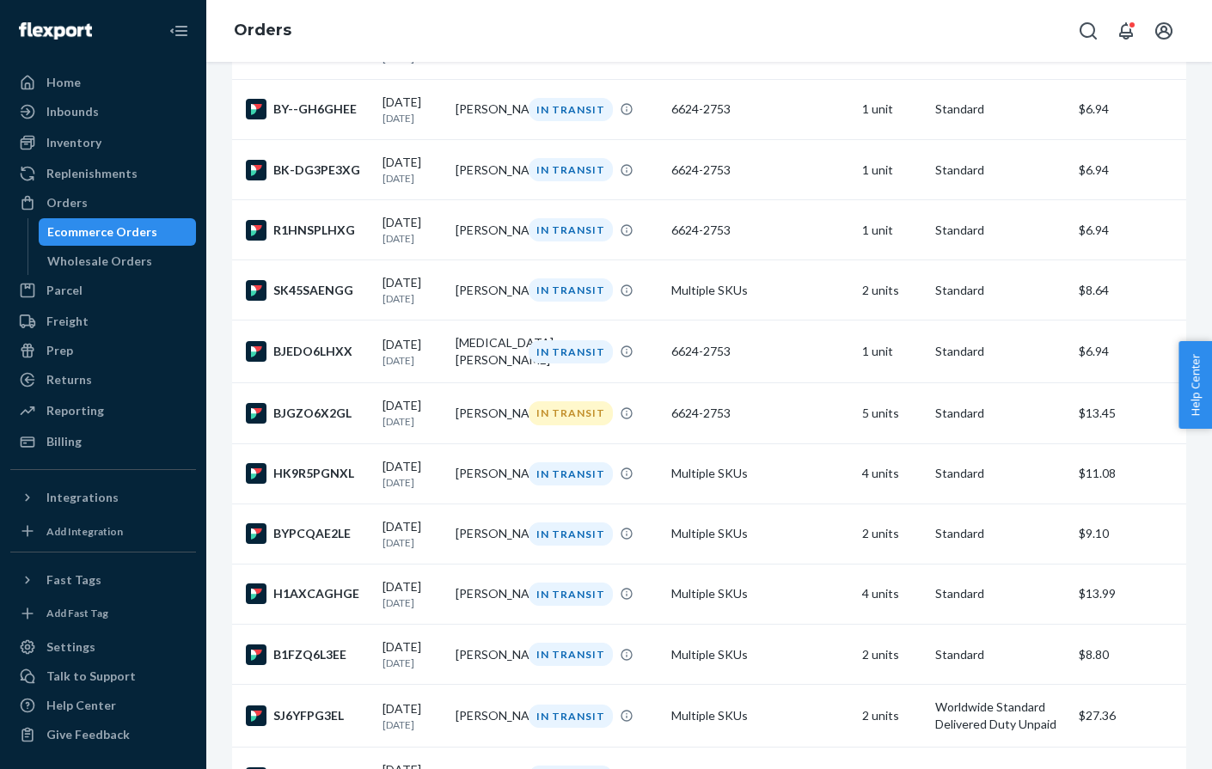
scroll to position [823, 0]
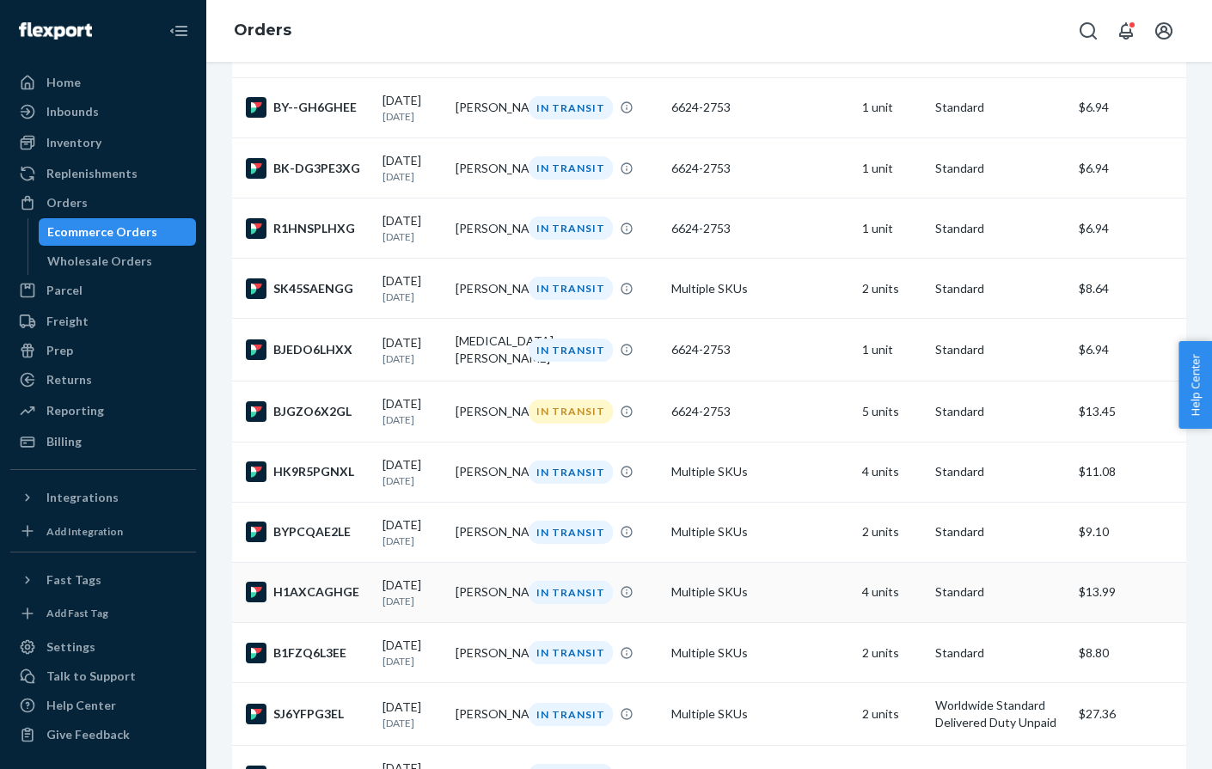
click at [307, 602] on div "H1AXCAGHGE" at bounding box center [307, 592] width 123 height 21
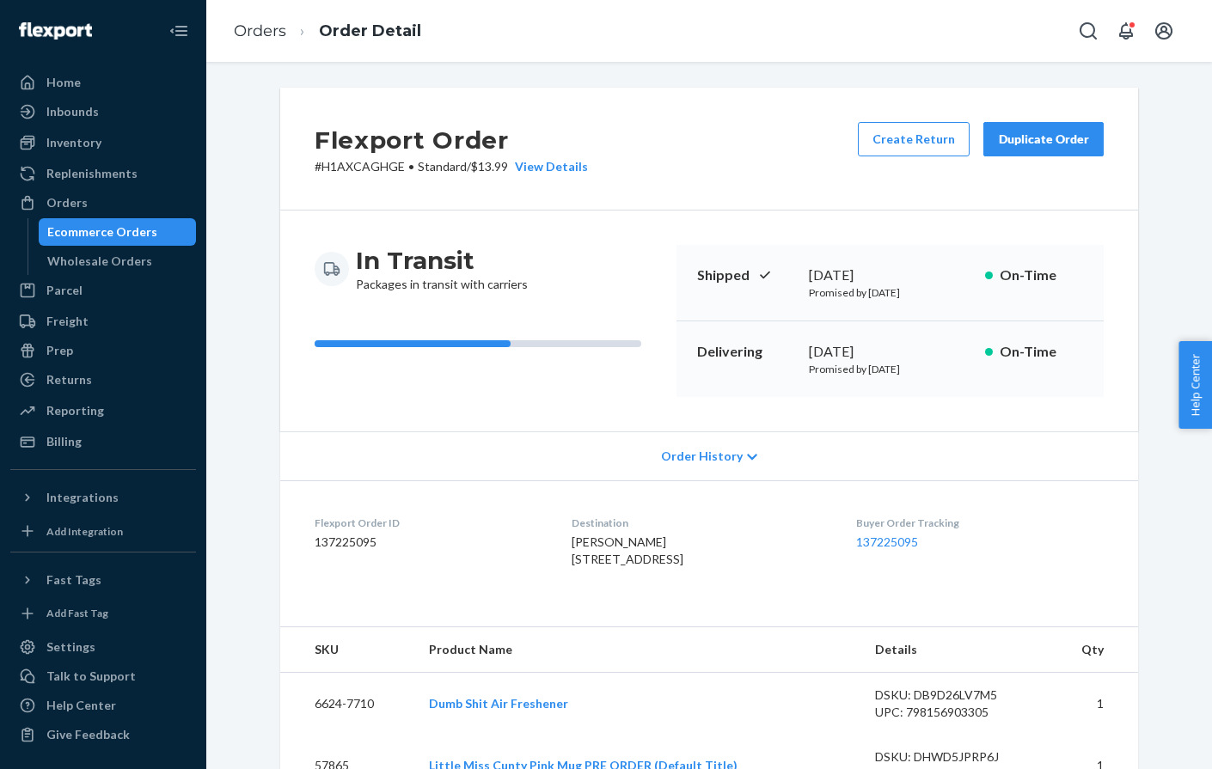
click at [636, 541] on span "Heather Richards 13121 E 77th Pl N Owasso, OK 74055-7129 US" at bounding box center [627, 551] width 112 height 32
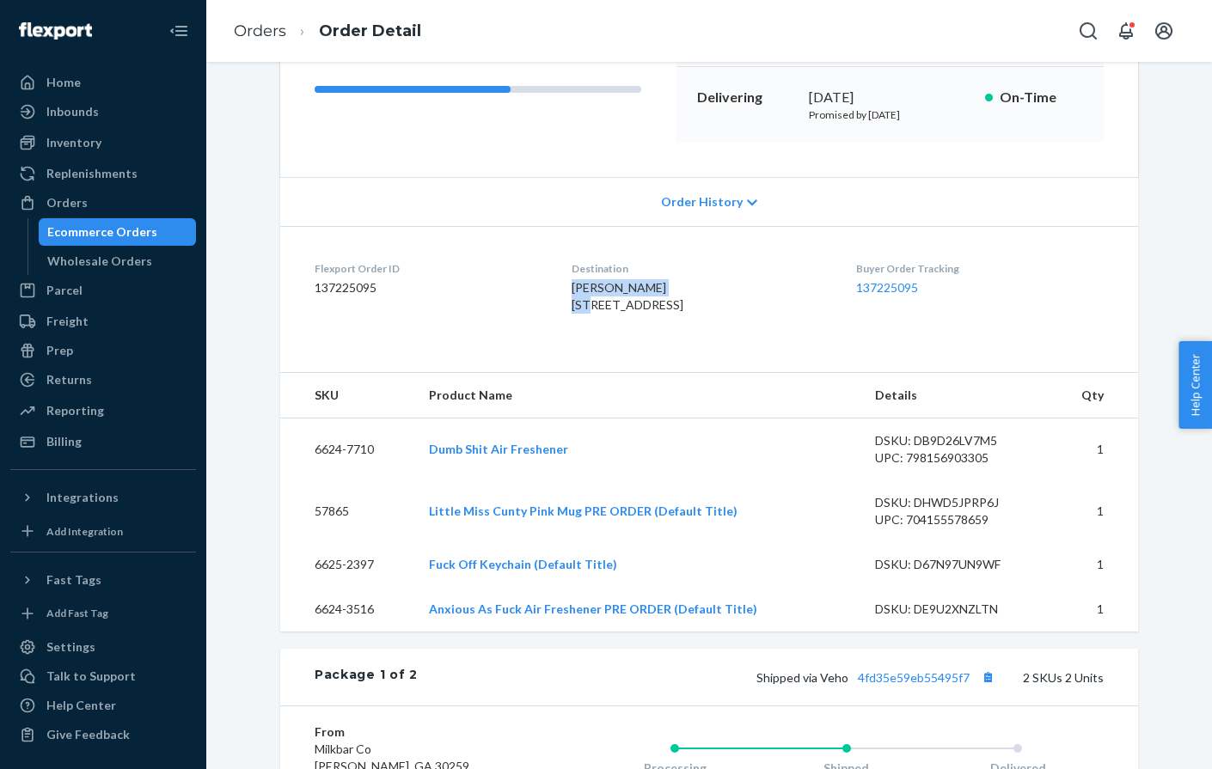
scroll to position [645, 0]
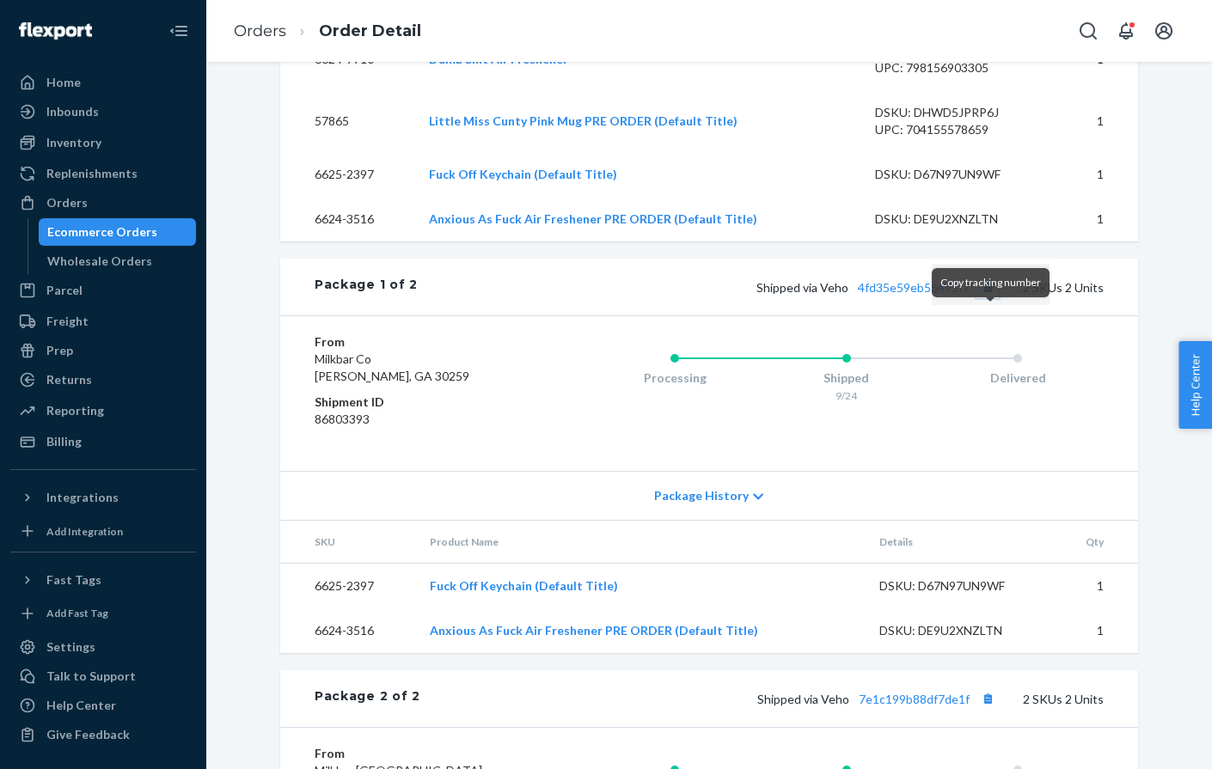
click at [987, 298] on button "Copy tracking number" at bounding box center [987, 287] width 22 height 22
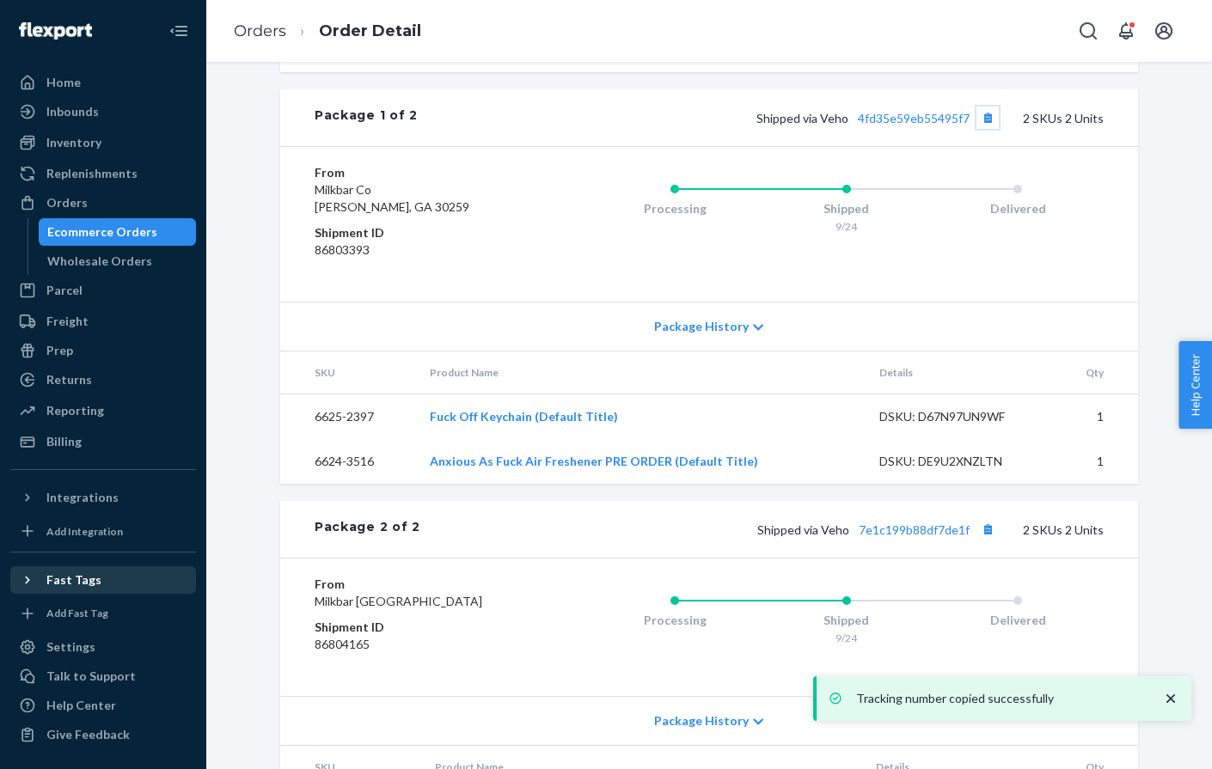
scroll to position [855, 0]
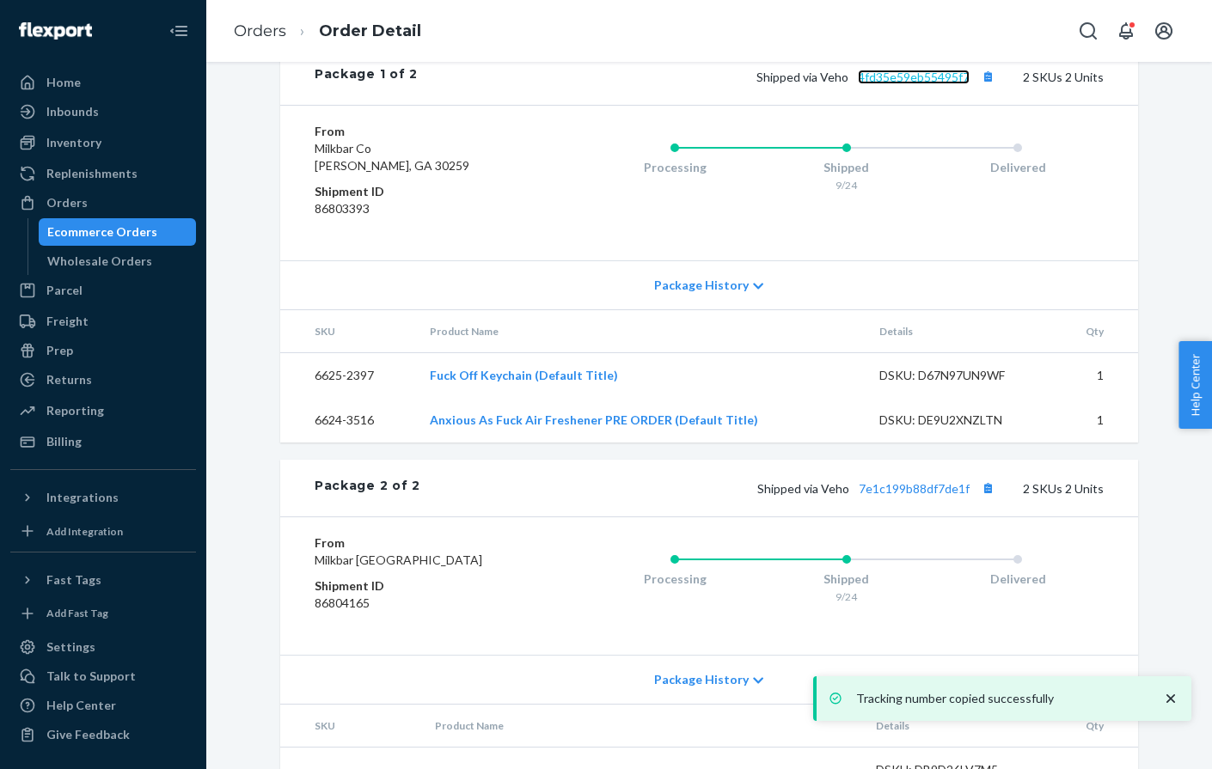
click at [928, 84] on link "4fd35e59eb55495f7" at bounding box center [914, 77] width 112 height 15
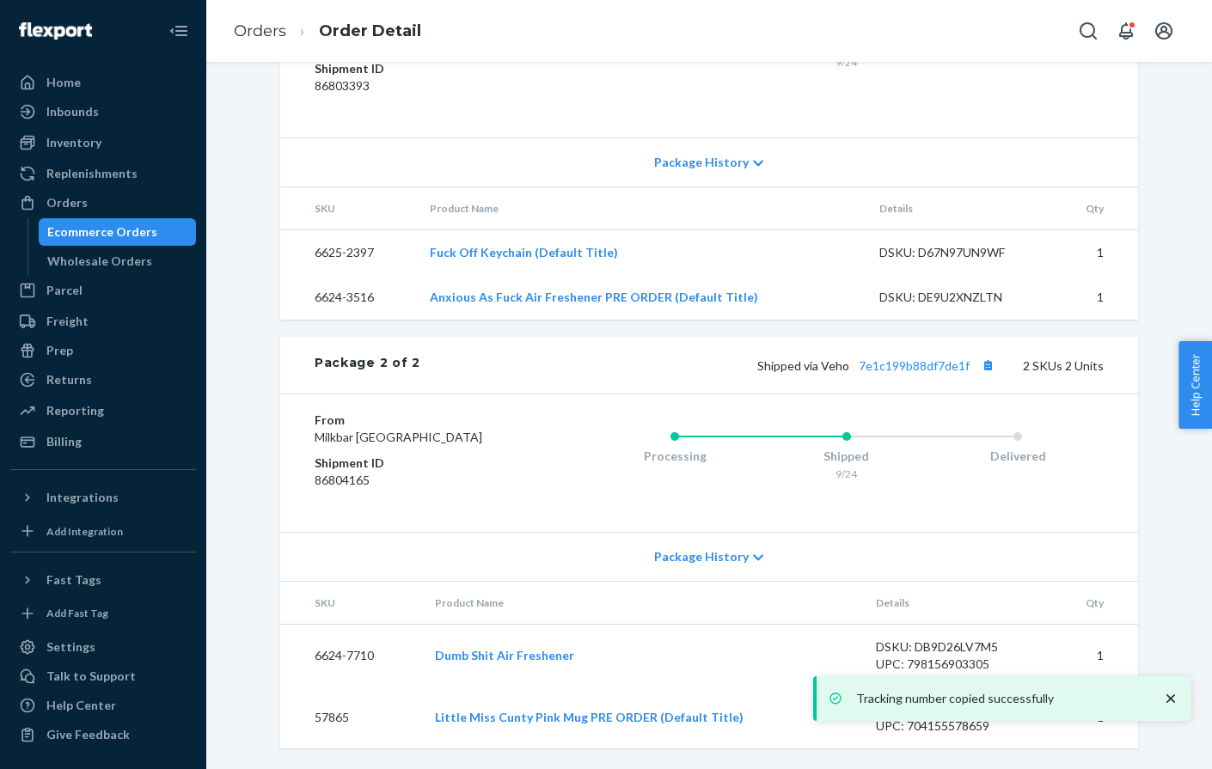
scroll to position [1007, 0]
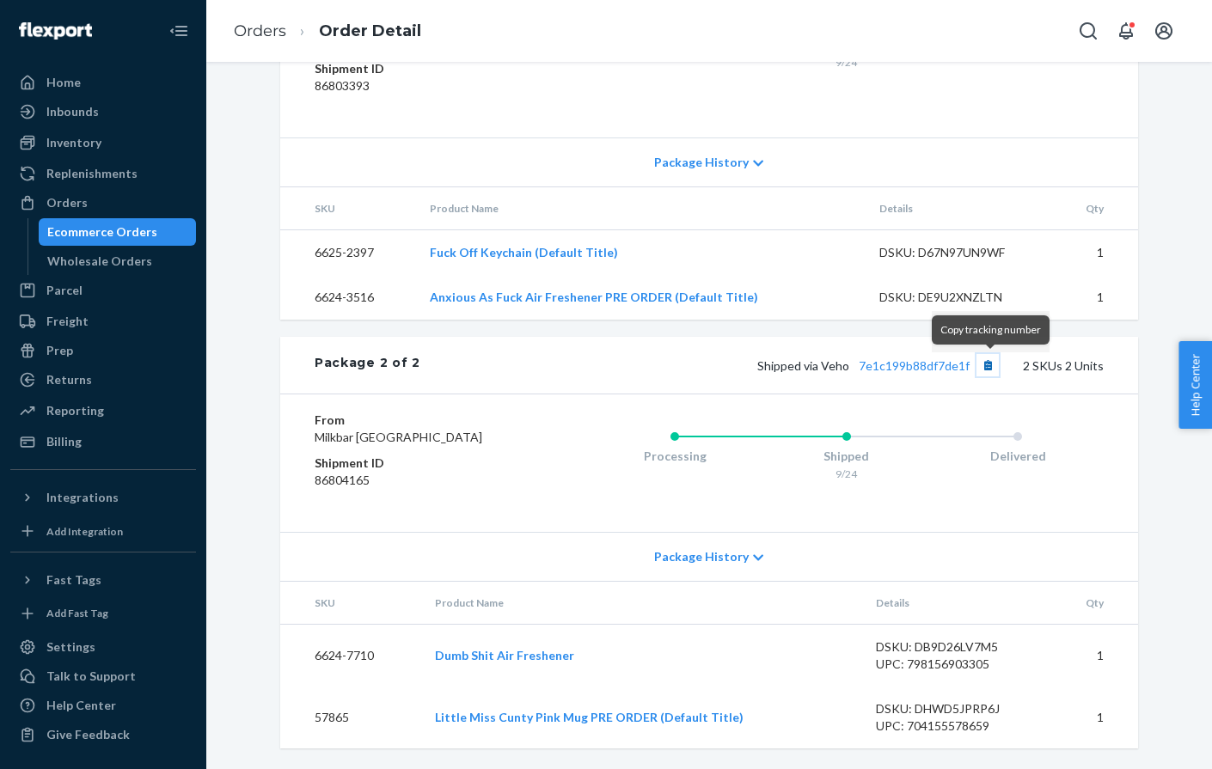
click at [988, 364] on button "Copy tracking number" at bounding box center [987, 365] width 22 height 22
click at [925, 362] on link "7e1c199b88df7de1f" at bounding box center [913, 365] width 111 height 15
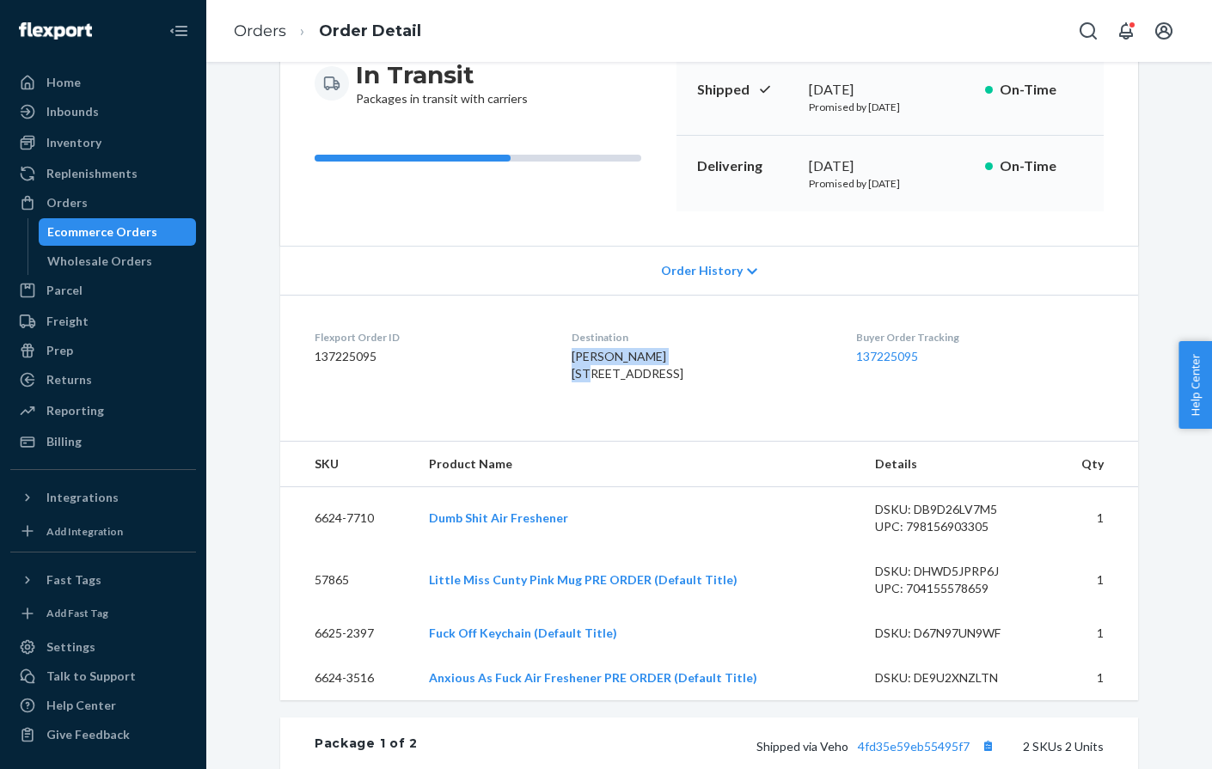
scroll to position [76, 0]
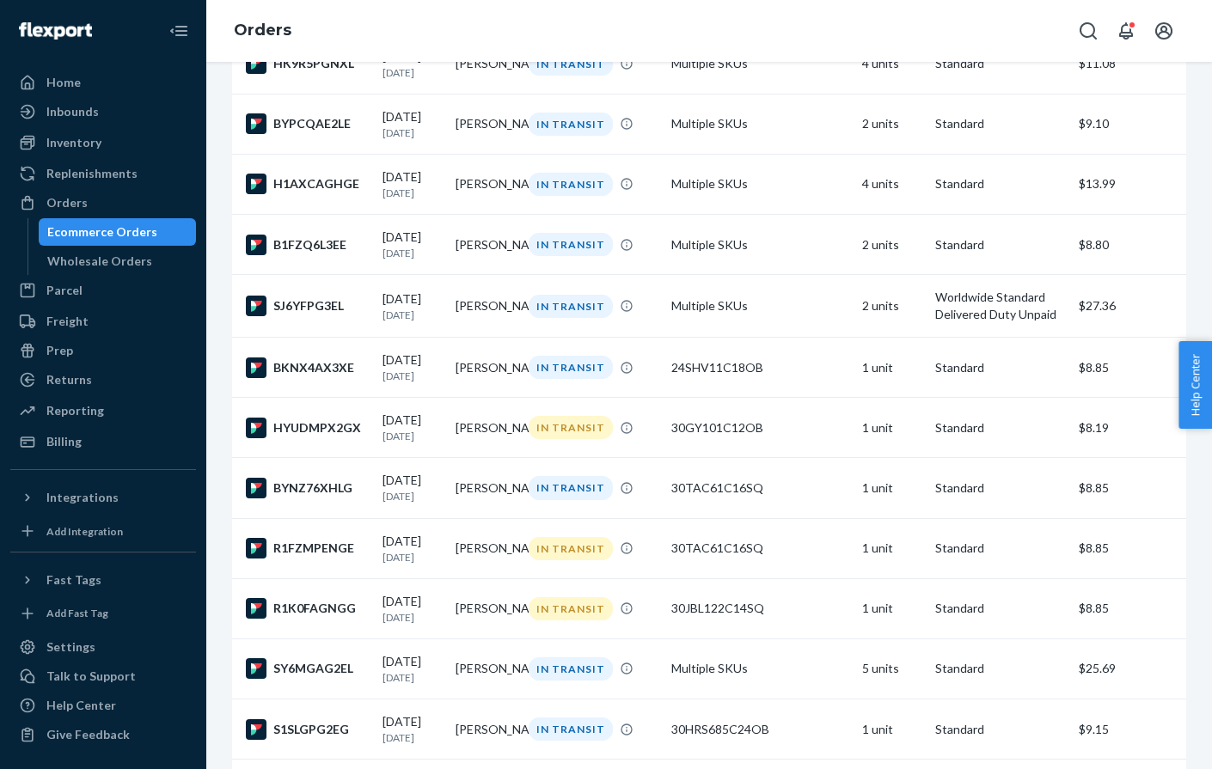
scroll to position [1124, 0]
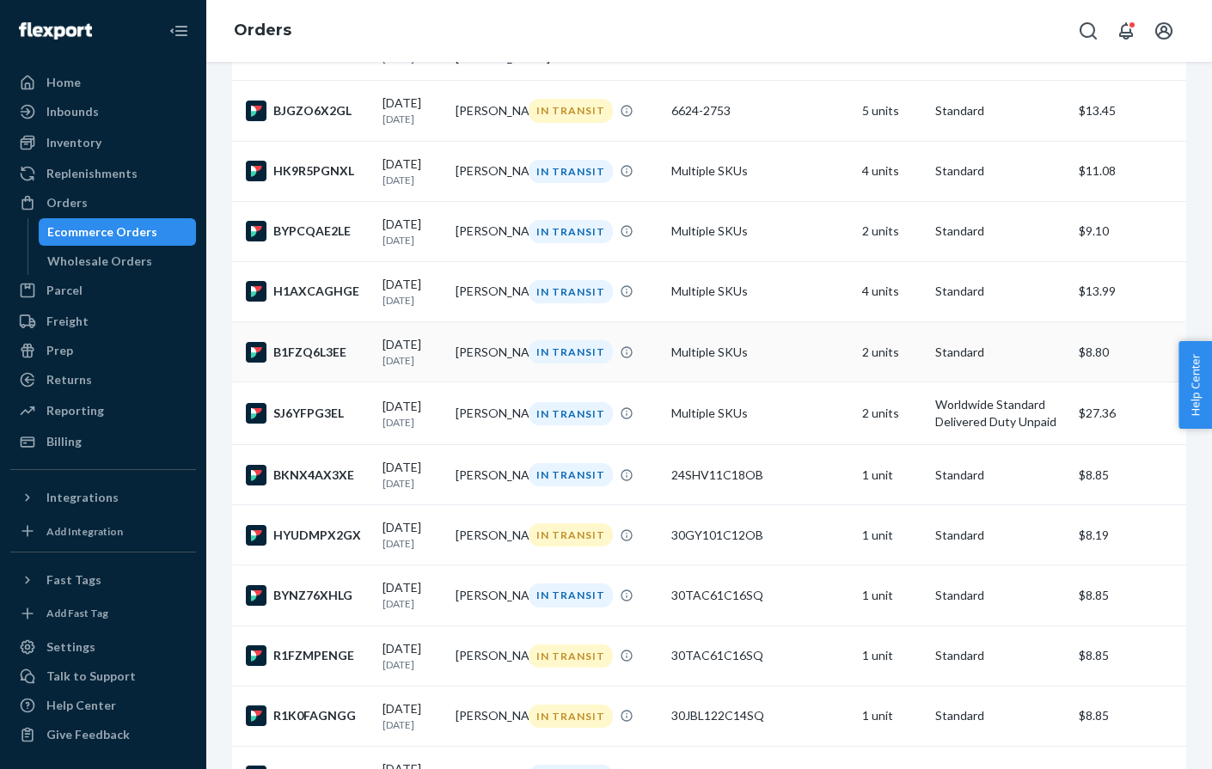
click at [296, 363] on div "B1FZQ6L3EE" at bounding box center [307, 352] width 123 height 21
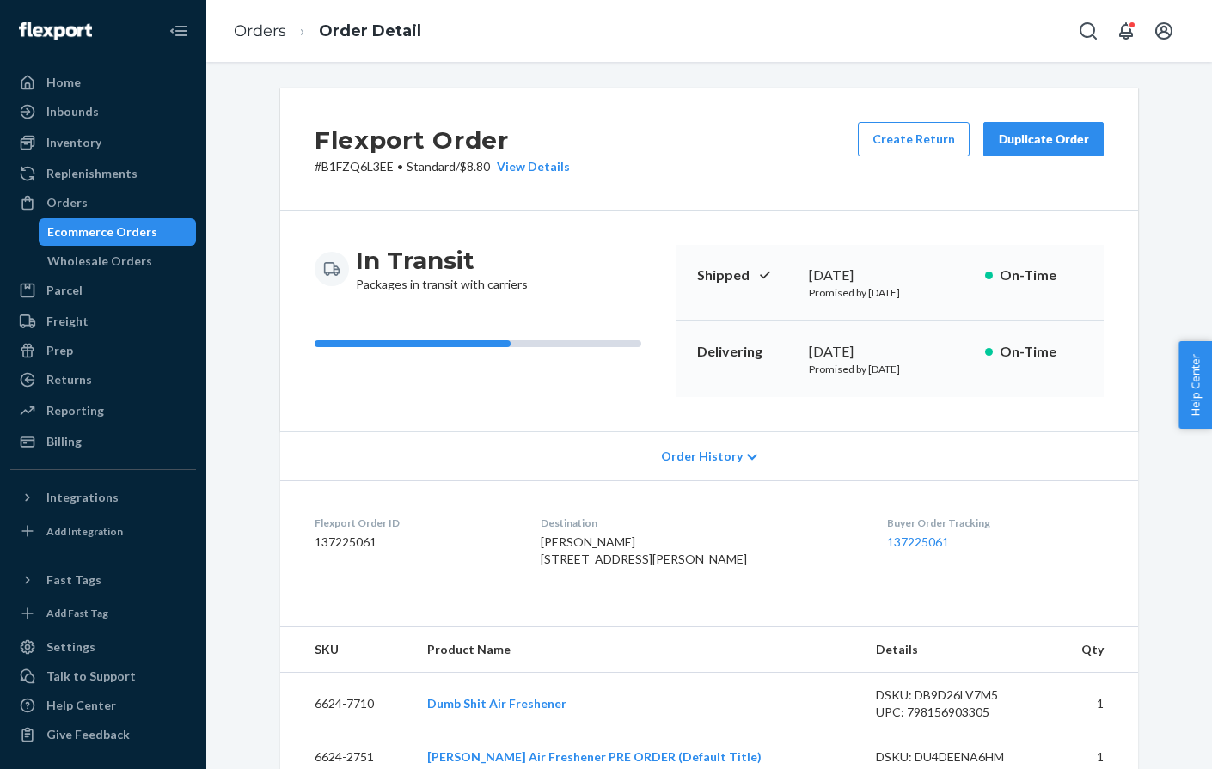
click at [587, 538] on span "Maggie Perry 203 Foxborough Dr SW Leesburg, VA 20175-2540 US" at bounding box center [644, 551] width 206 height 32
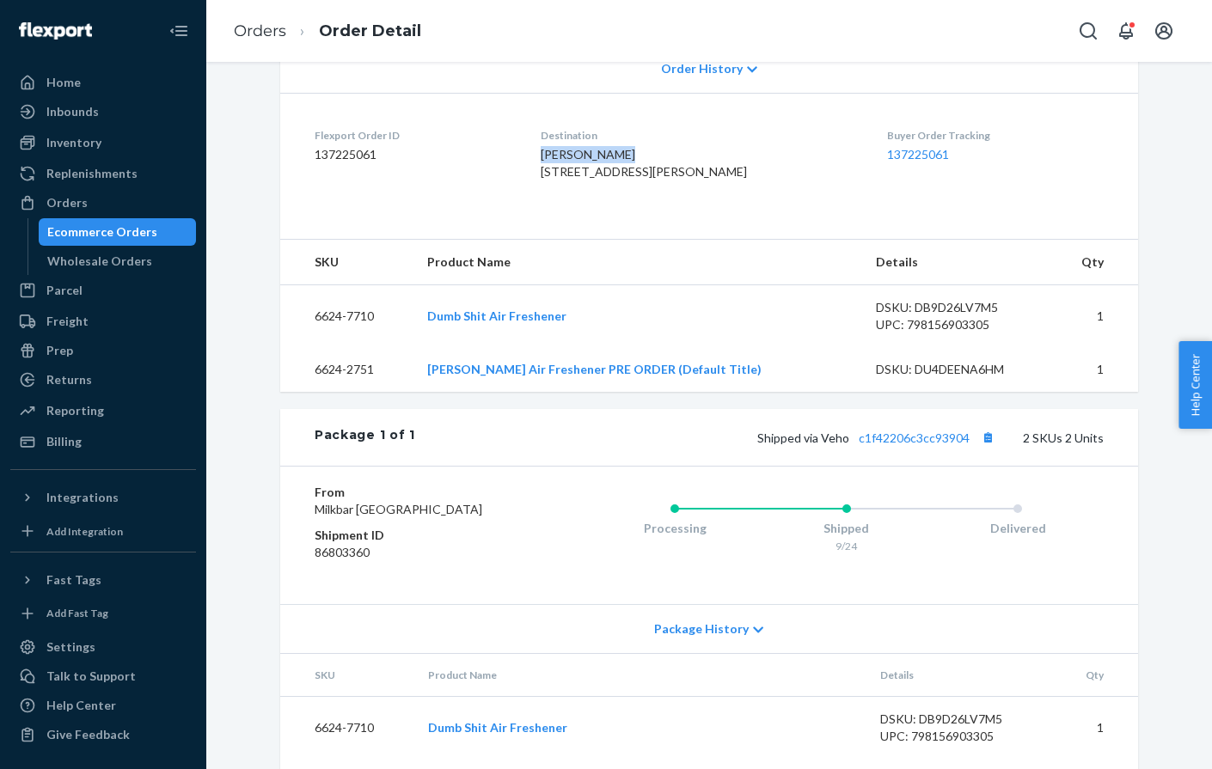
scroll to position [491, 0]
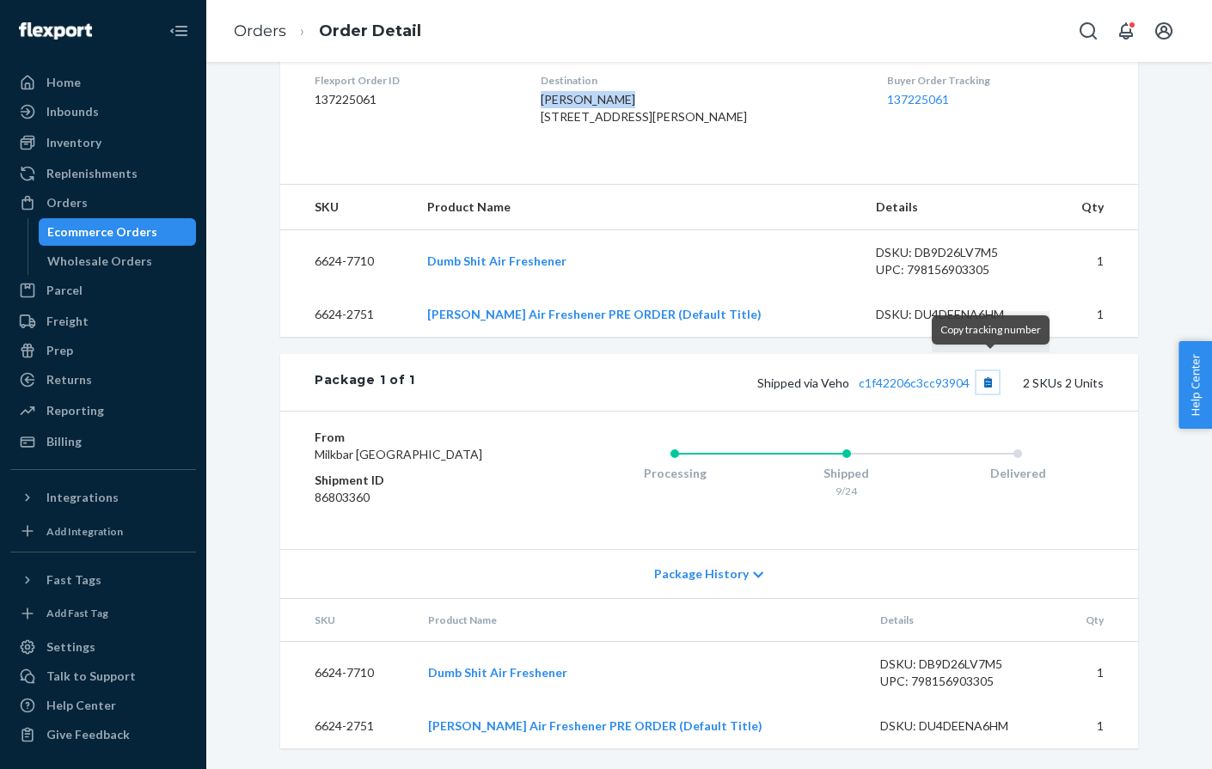
click at [990, 371] on button "Copy tracking number" at bounding box center [987, 382] width 22 height 22
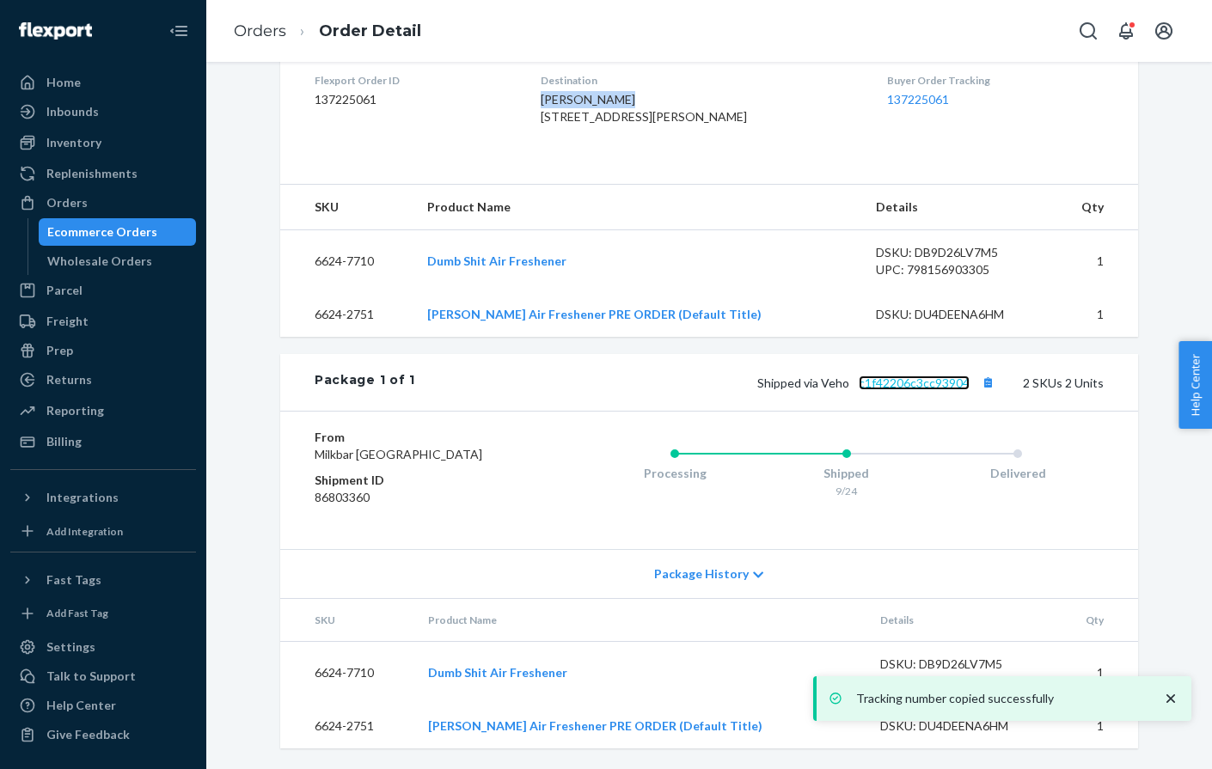
click at [916, 376] on link "c1f42206c3cc93904" at bounding box center [913, 383] width 111 height 15
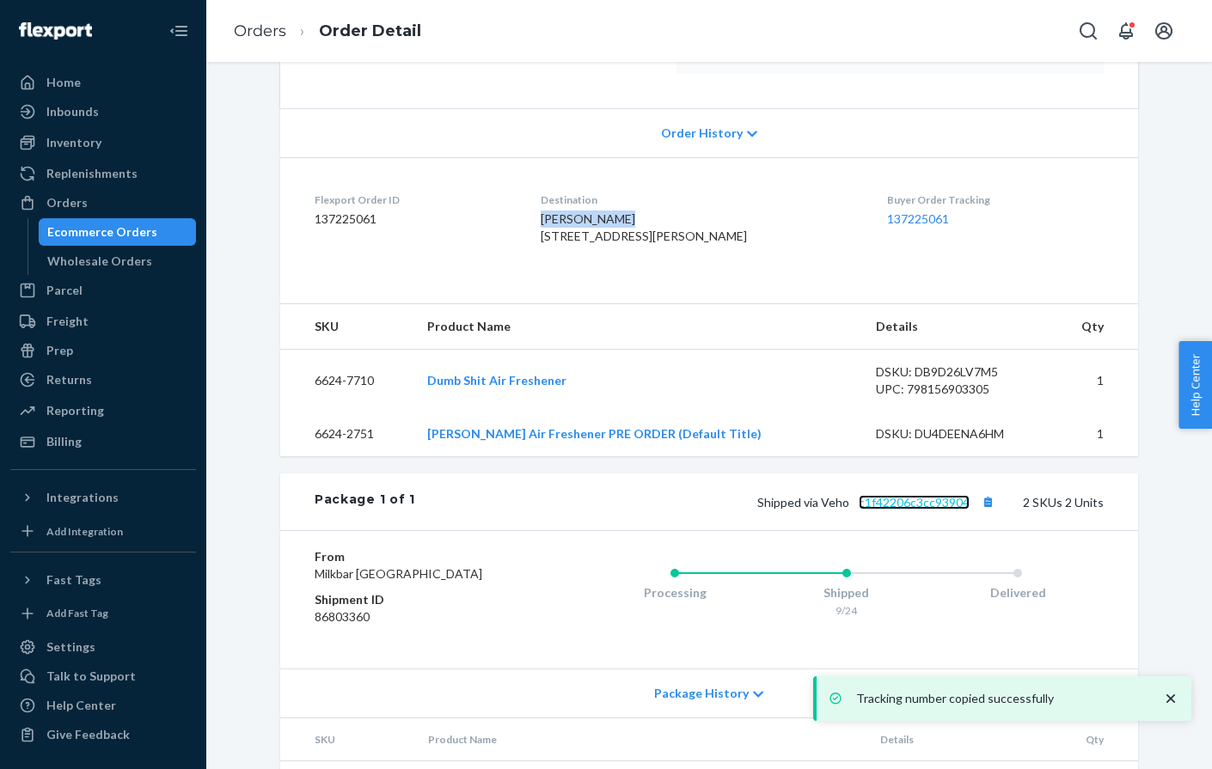
scroll to position [178, 0]
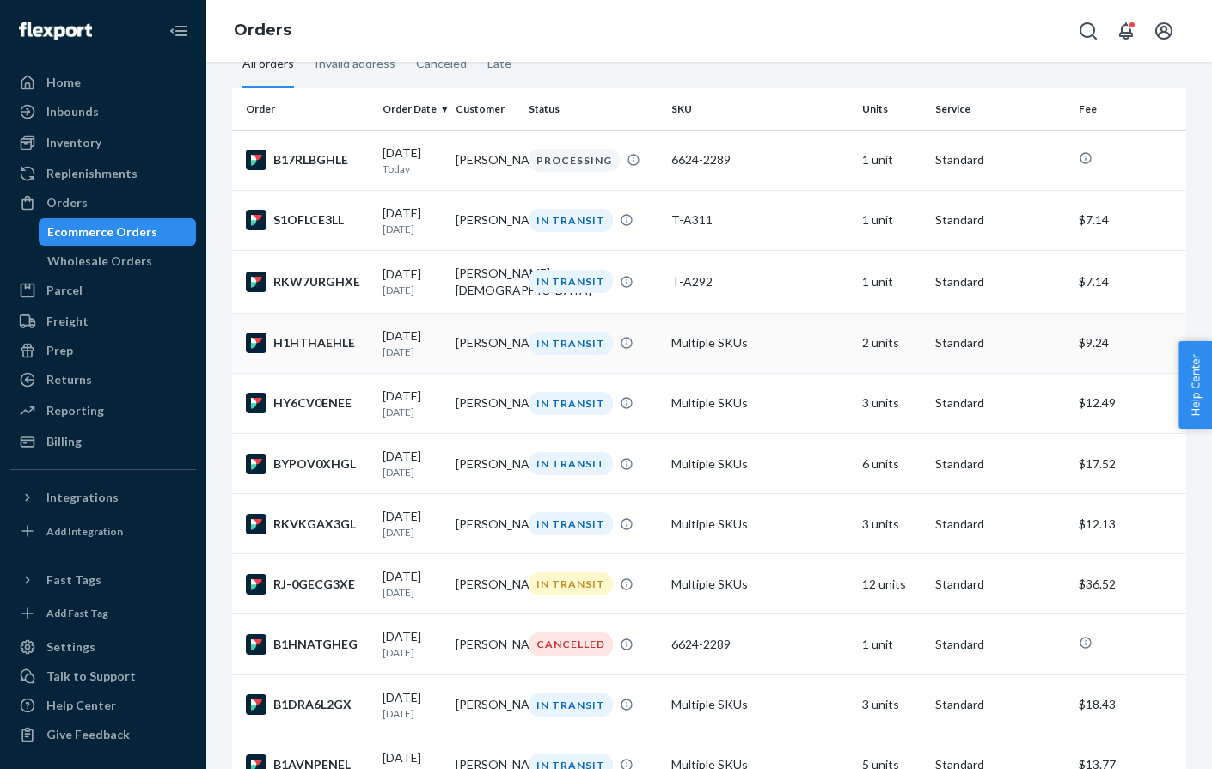
scroll to position [1104, 0]
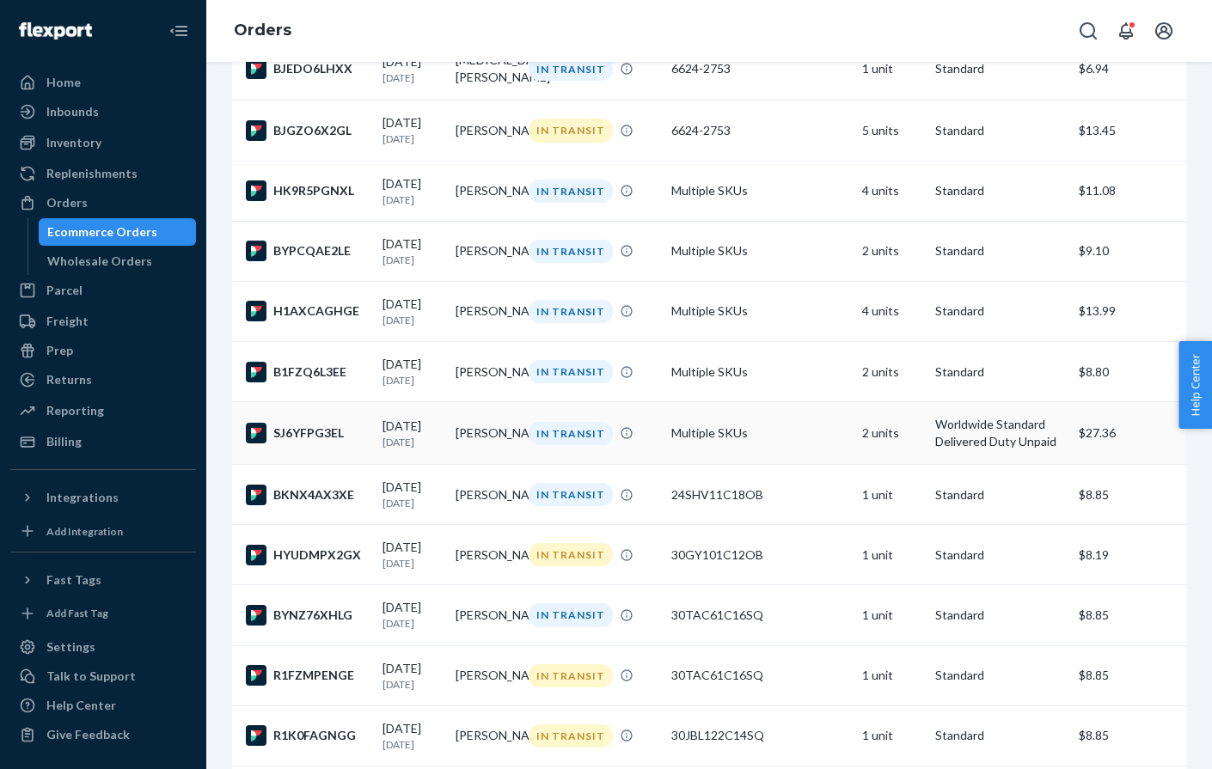
click at [290, 443] on div "SJ6YFPG3EL" at bounding box center [307, 433] width 123 height 21
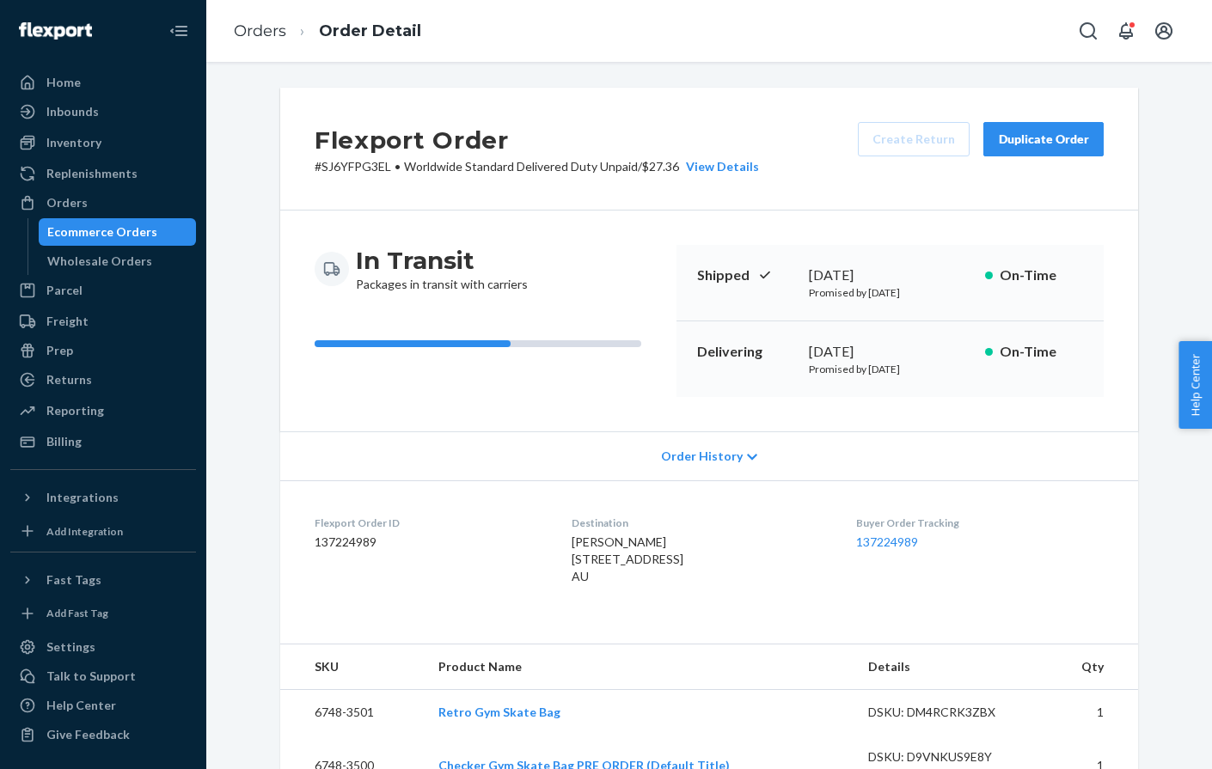
click at [585, 535] on span "CHELSEA PRONK 33 RAIN RIDGE RD KURRAJONG HEIGHTS, NSW 2758 AU" at bounding box center [627, 559] width 112 height 49
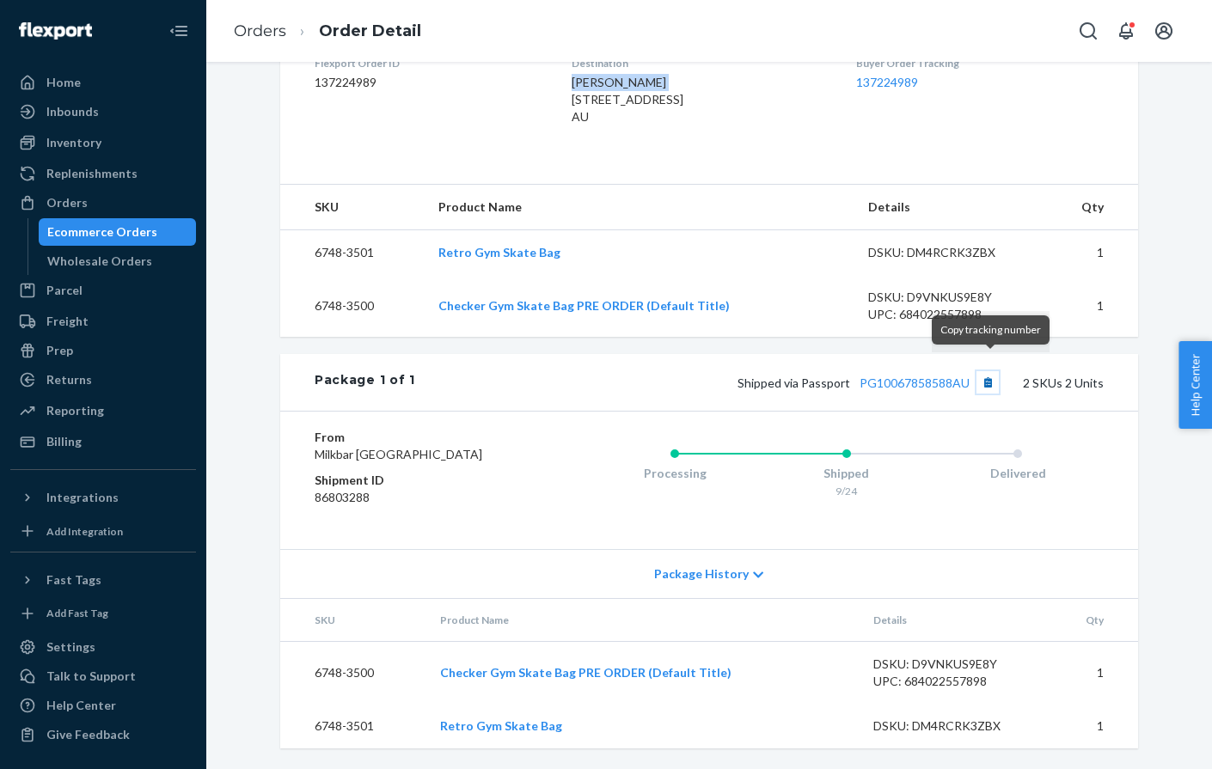
click at [983, 371] on button "Copy tracking number" at bounding box center [987, 382] width 22 height 22
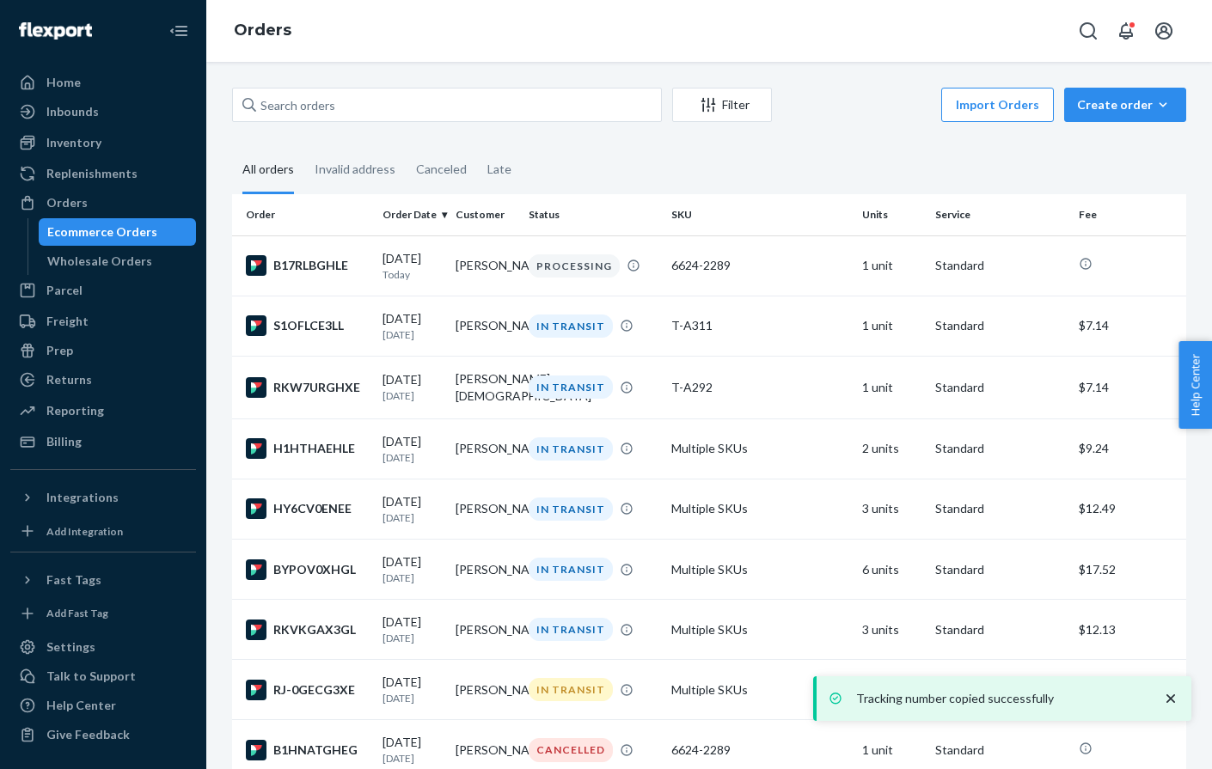
scroll to position [1104, 0]
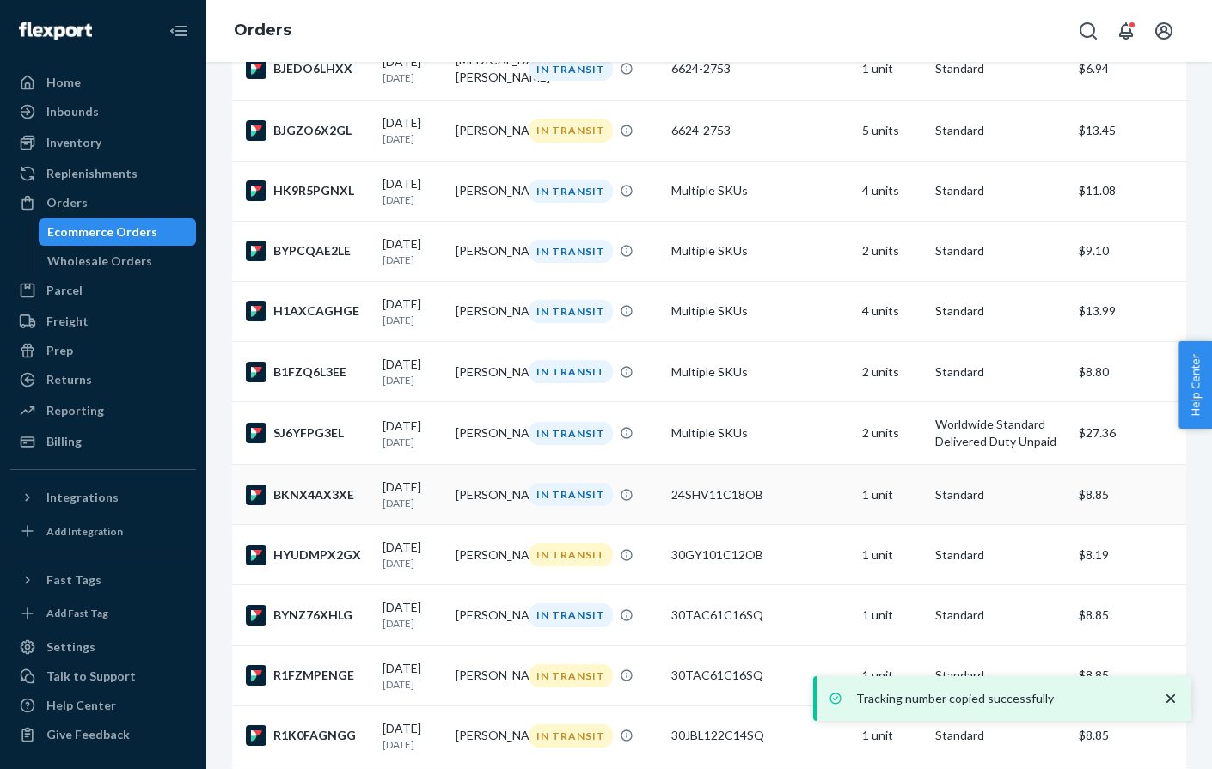
click at [288, 505] on div "BKNX4AX3XE" at bounding box center [307, 495] width 123 height 21
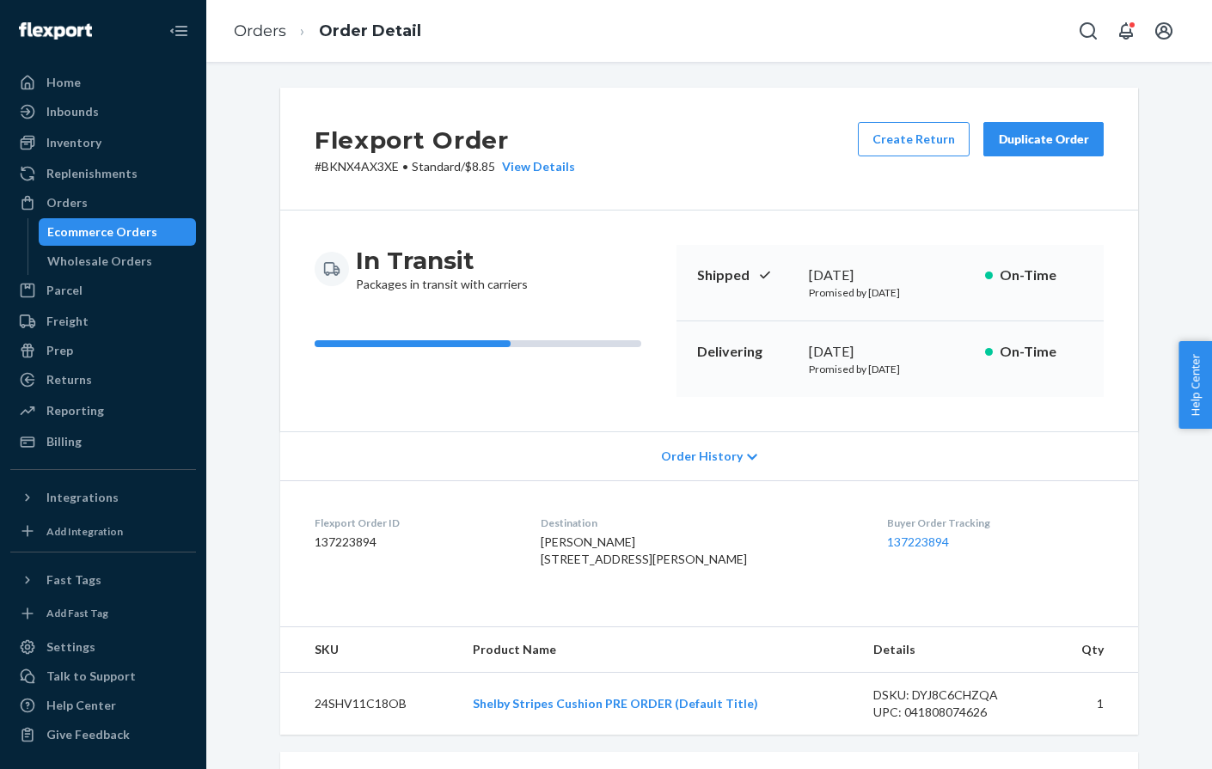
click at [583, 535] on span "Carla Pearman 9808 Wenonga Ln Leawood, KS 66206-2443 US" at bounding box center [644, 551] width 206 height 32
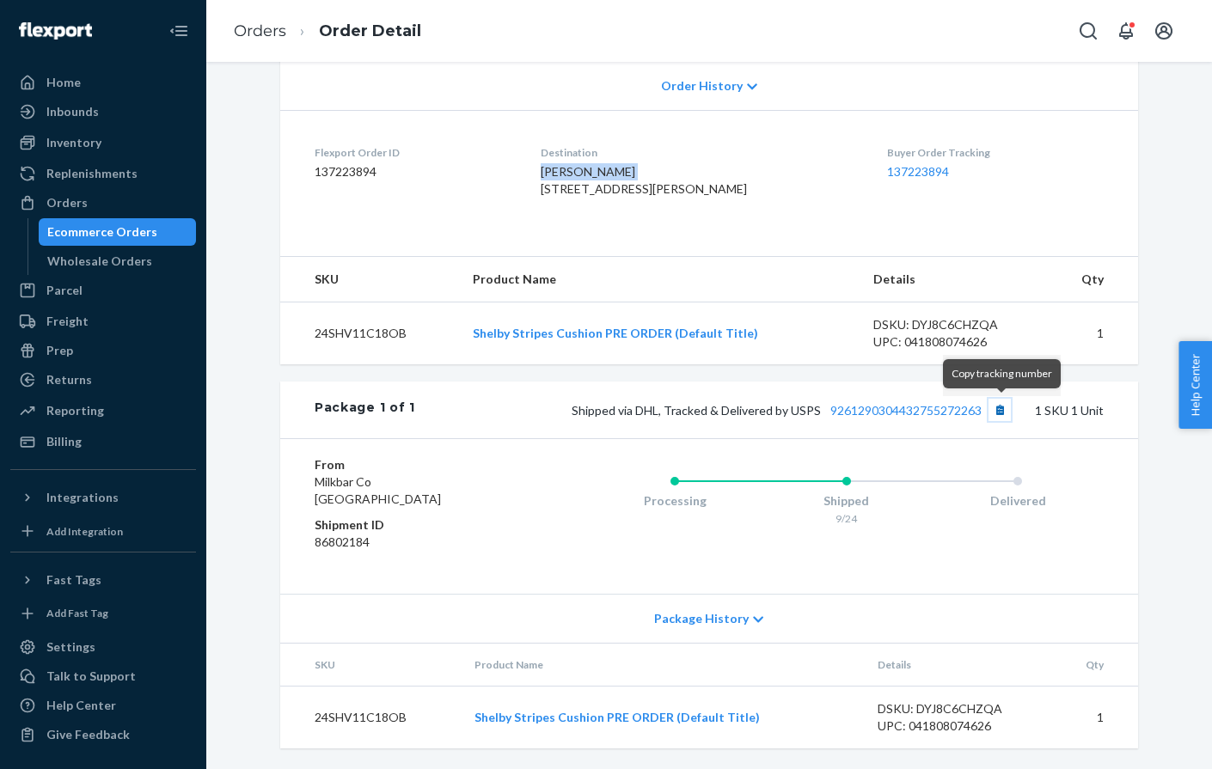
click at [999, 409] on button "Copy tracking number" at bounding box center [999, 410] width 22 height 22
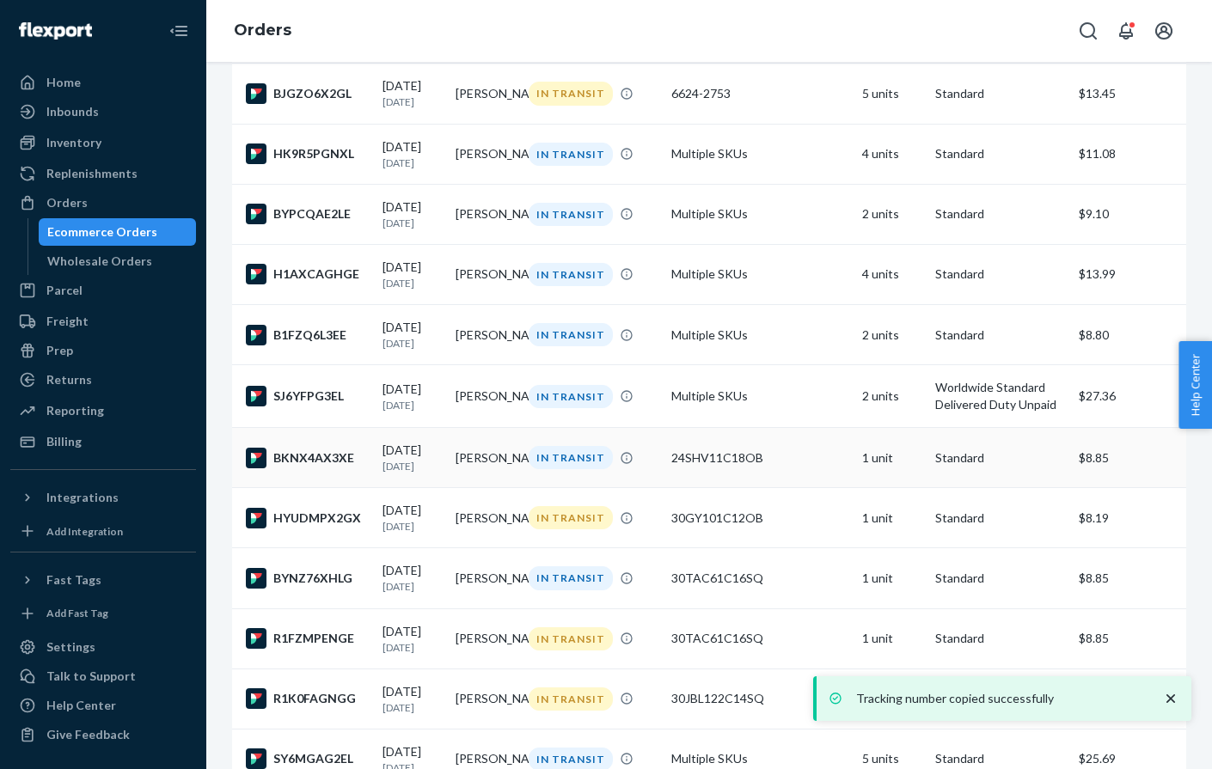
scroll to position [1191, 0]
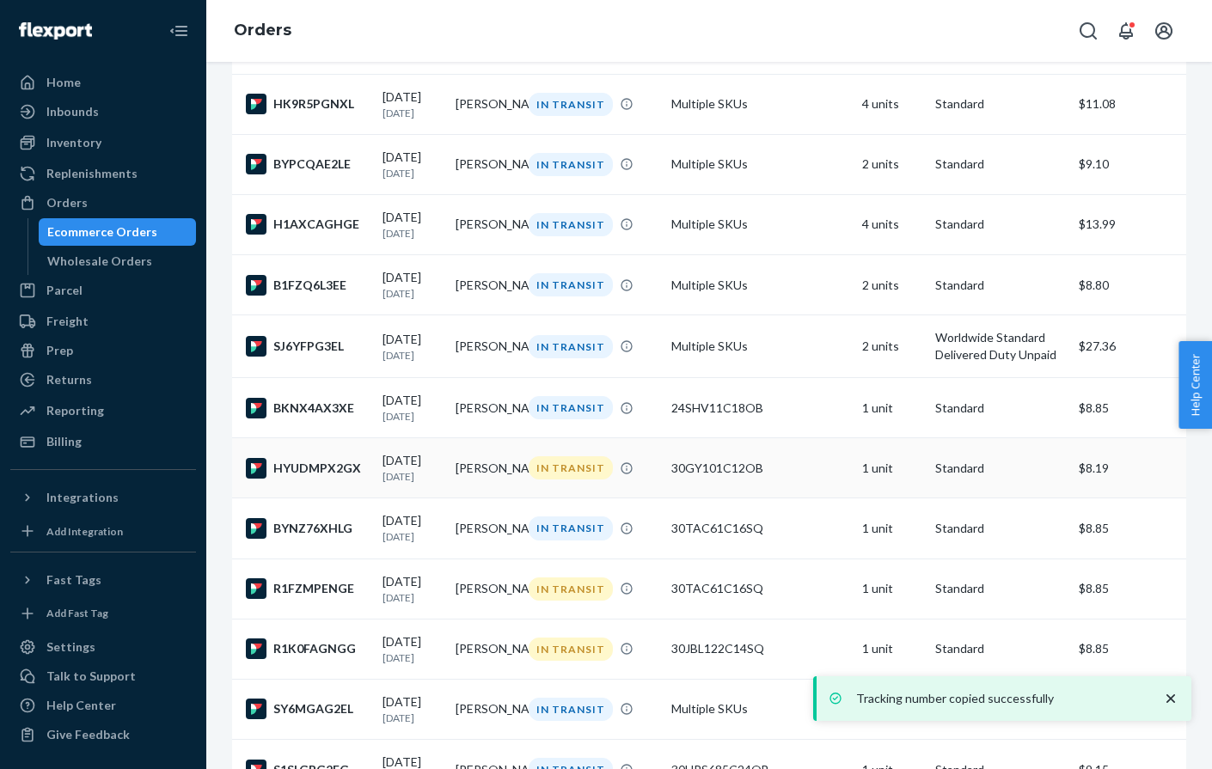
click at [297, 479] on div "HYUDMPX2GX" at bounding box center [307, 468] width 123 height 21
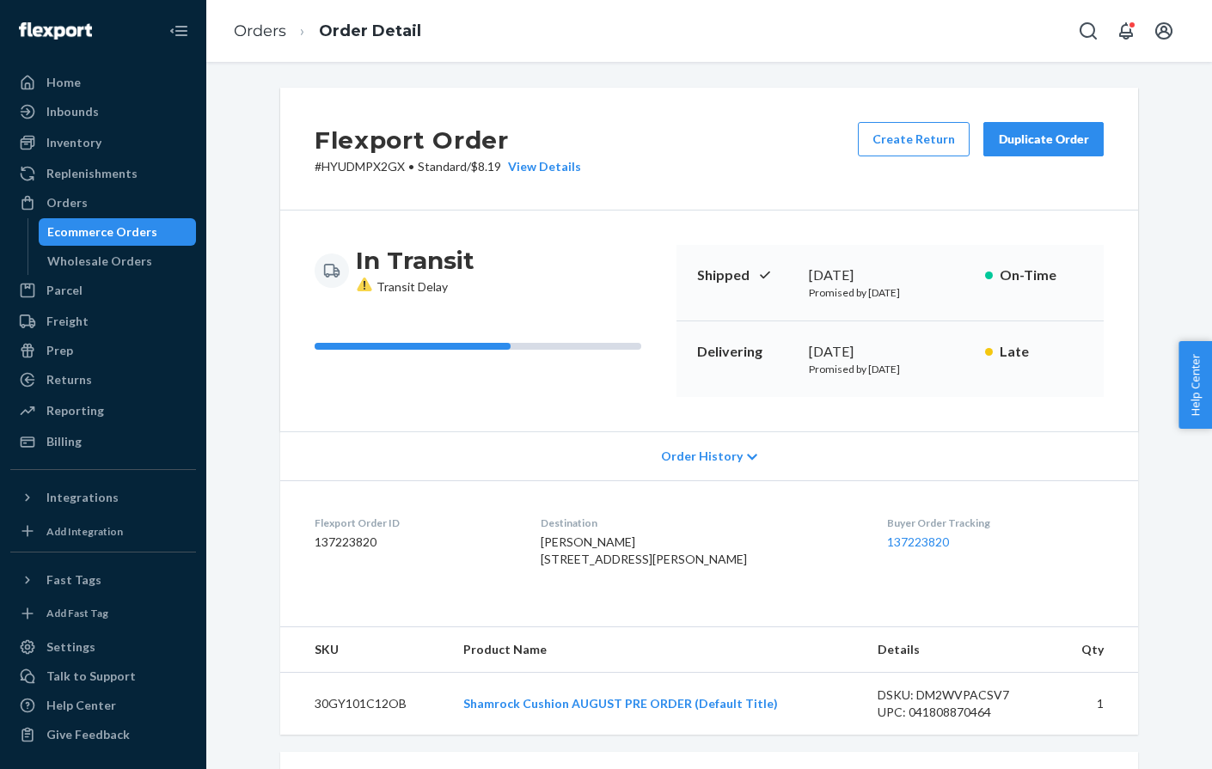
click at [562, 542] on span "Allison Fredericks 581 Sand Hill Rd Peterborough, NH 03458-1620 US" at bounding box center [644, 551] width 206 height 32
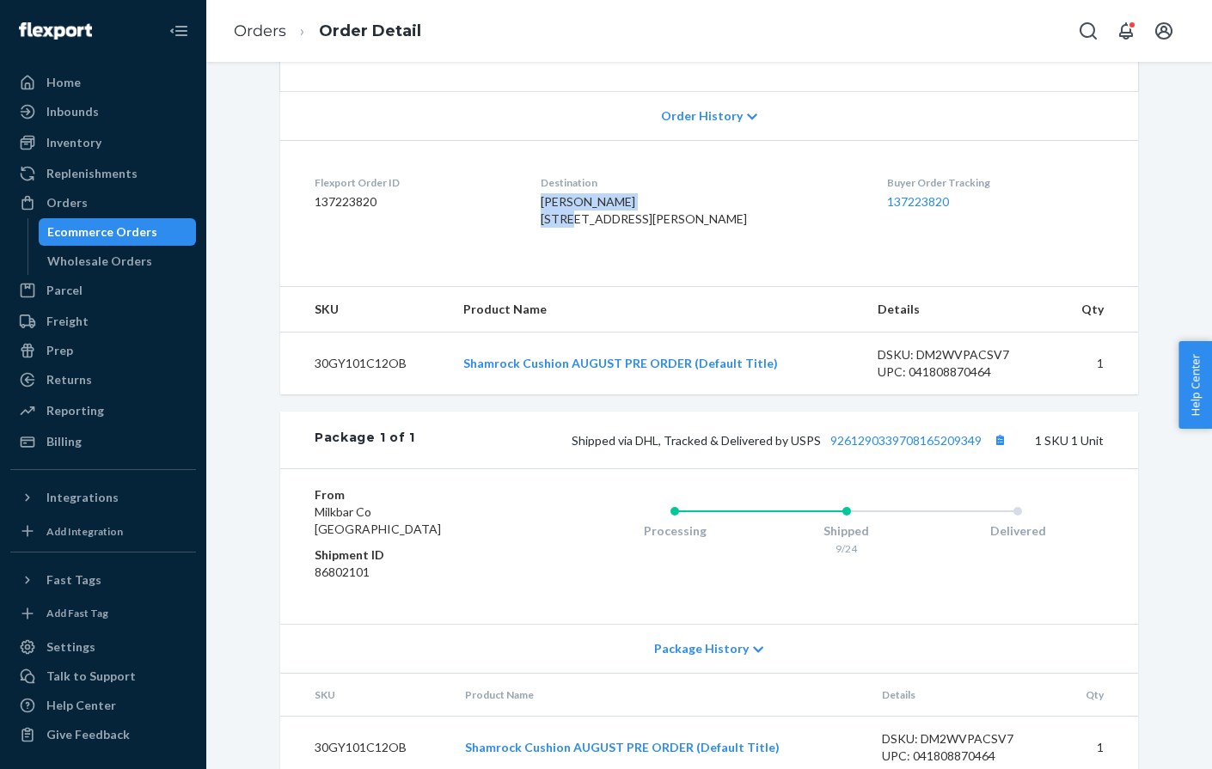
scroll to position [401, 0]
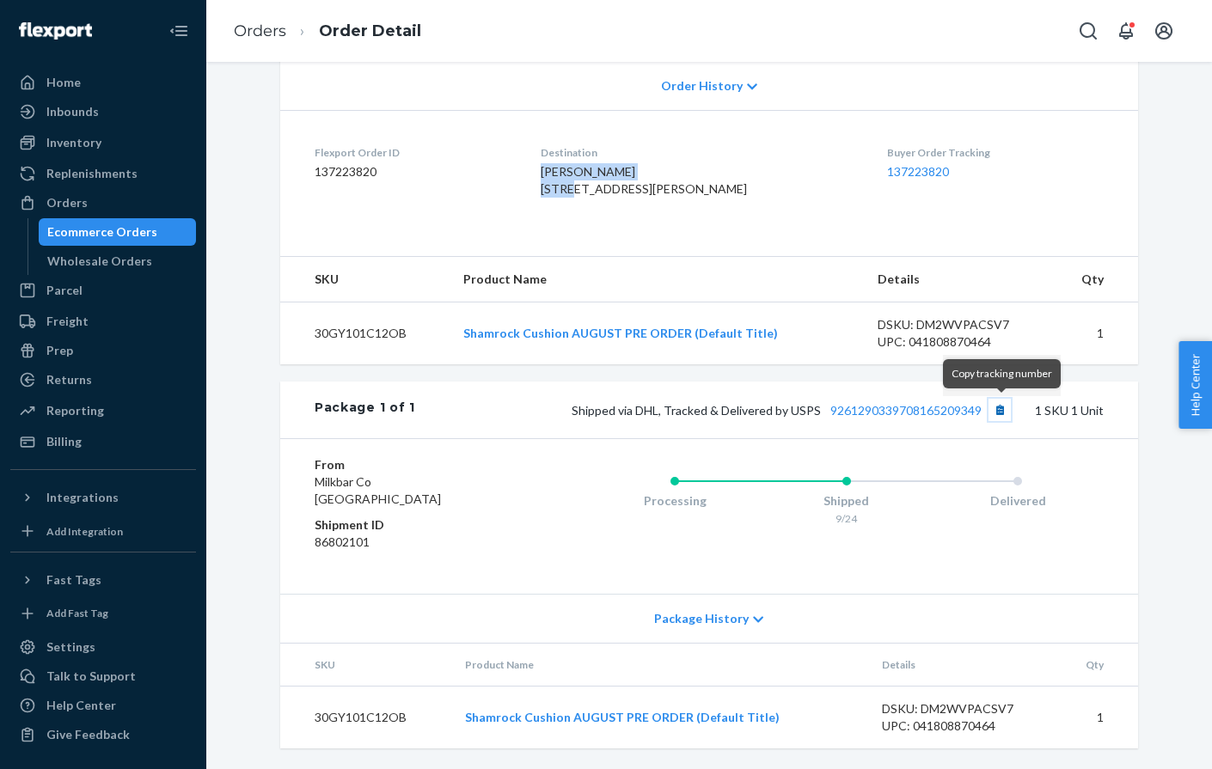
click at [999, 414] on button "Copy tracking number" at bounding box center [999, 410] width 22 height 22
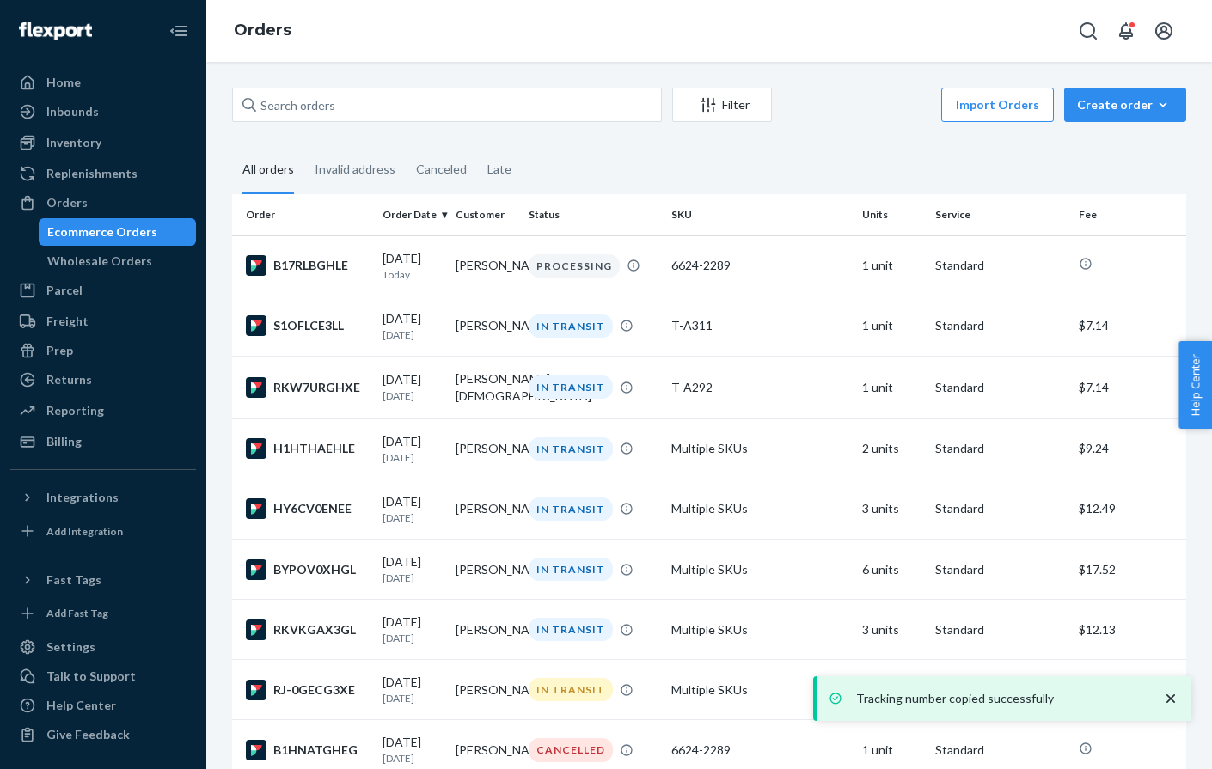
scroll to position [1104, 0]
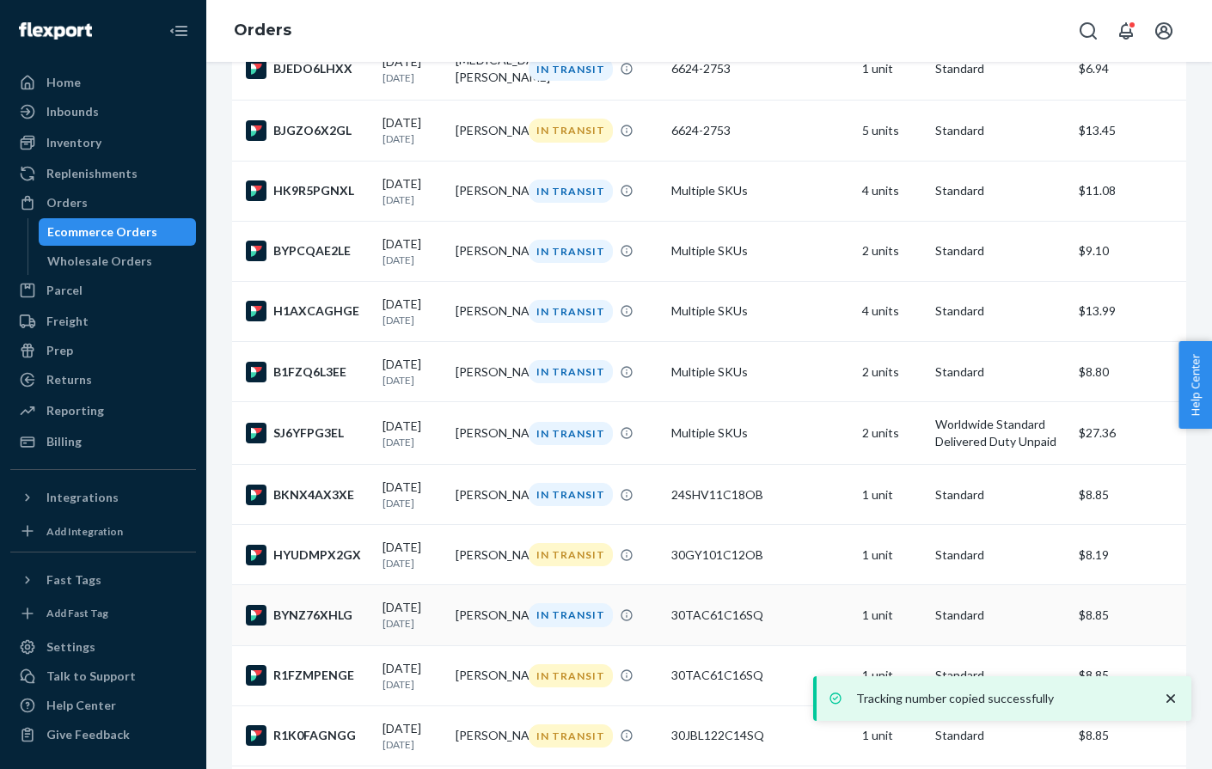
click at [321, 645] on td "BYNZ76XHLG" at bounding box center [304, 615] width 144 height 60
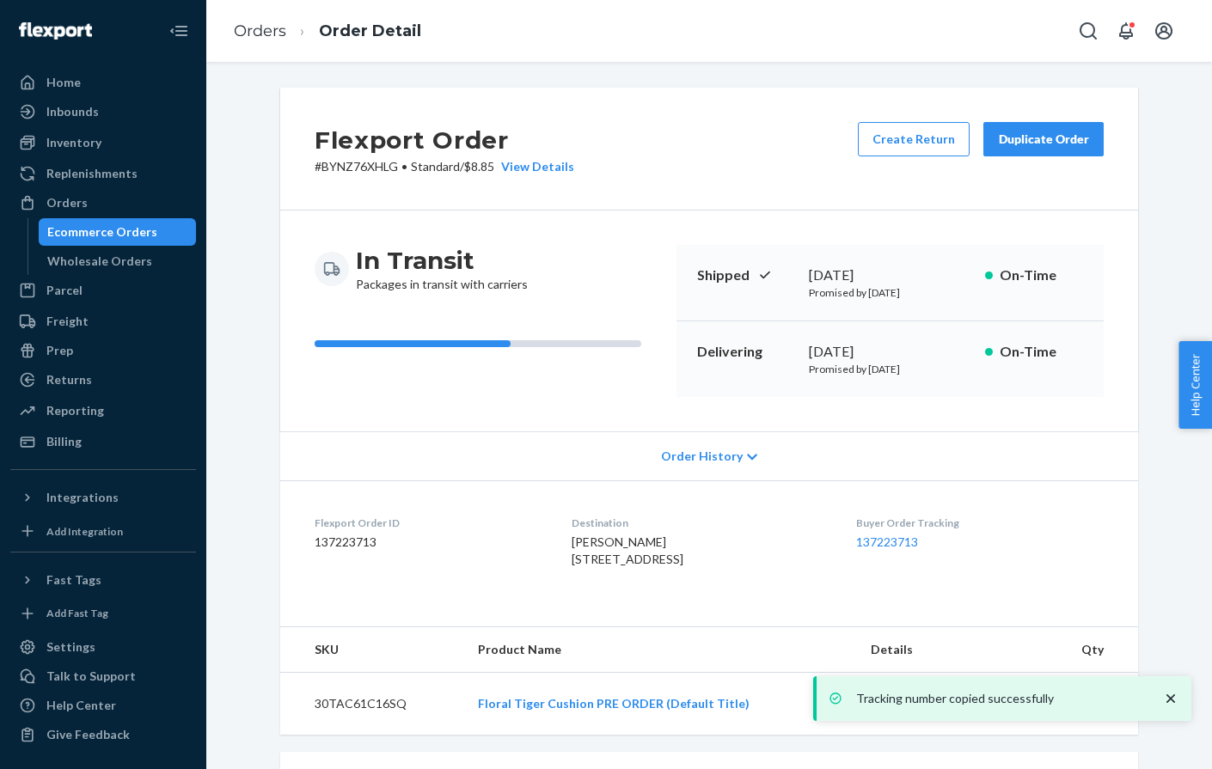
click at [584, 545] on span "Shea Joyner 1071 Elm Creek Dr Fairview, TX 75069-0137 US" at bounding box center [627, 551] width 112 height 32
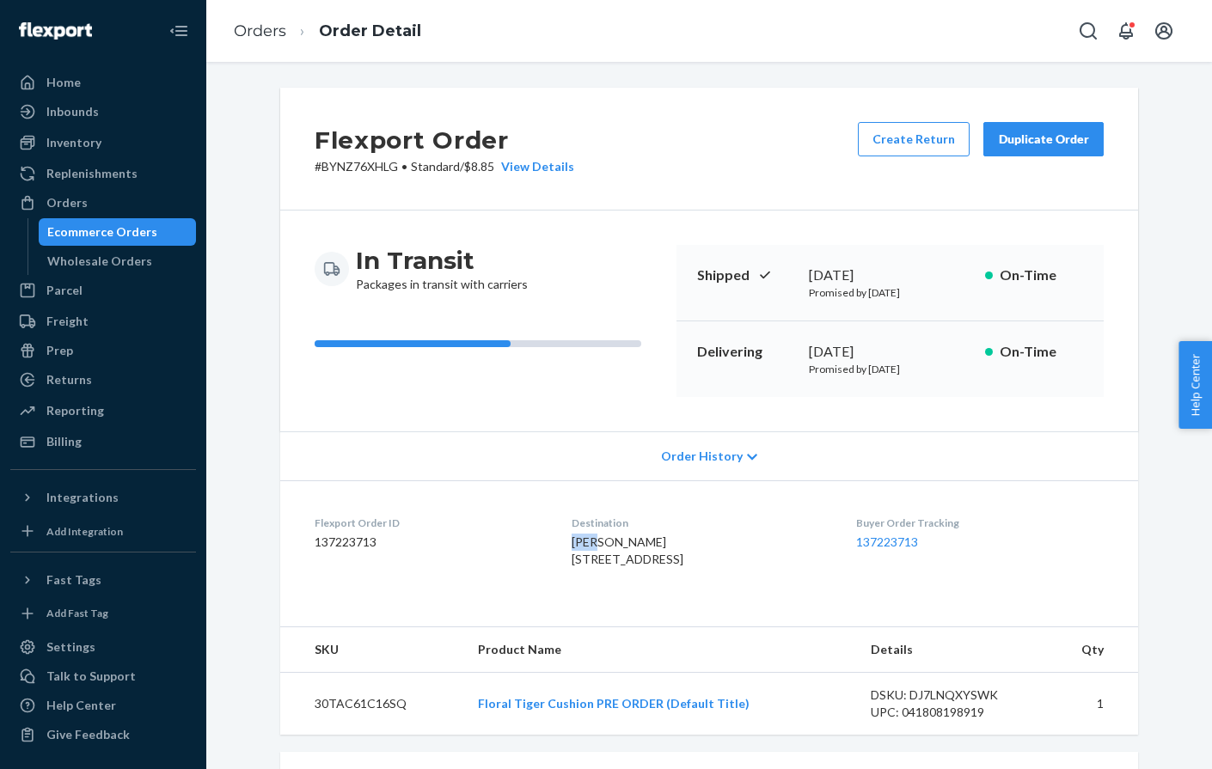
click at [584, 545] on span "Shea Joyner 1071 Elm Creek Dr Fairview, TX 75069-0137 US" at bounding box center [627, 551] width 112 height 32
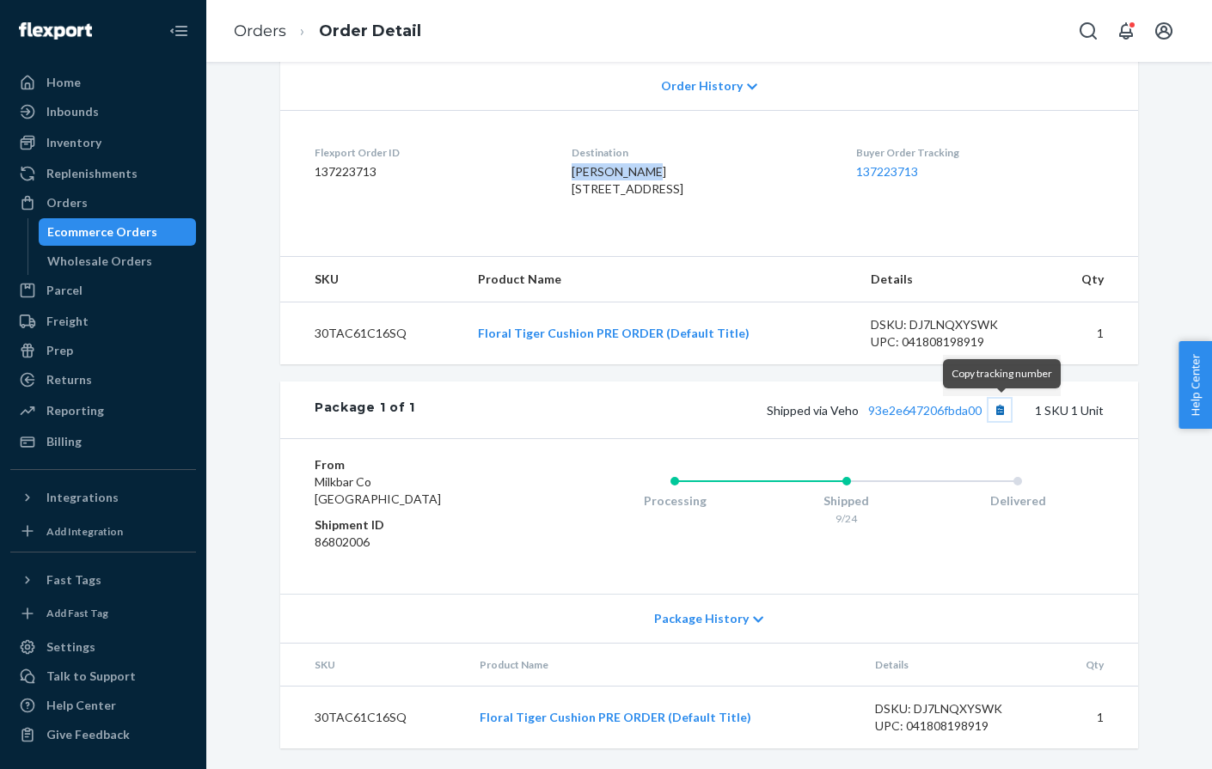
click at [994, 412] on button "Copy tracking number" at bounding box center [999, 410] width 22 height 22
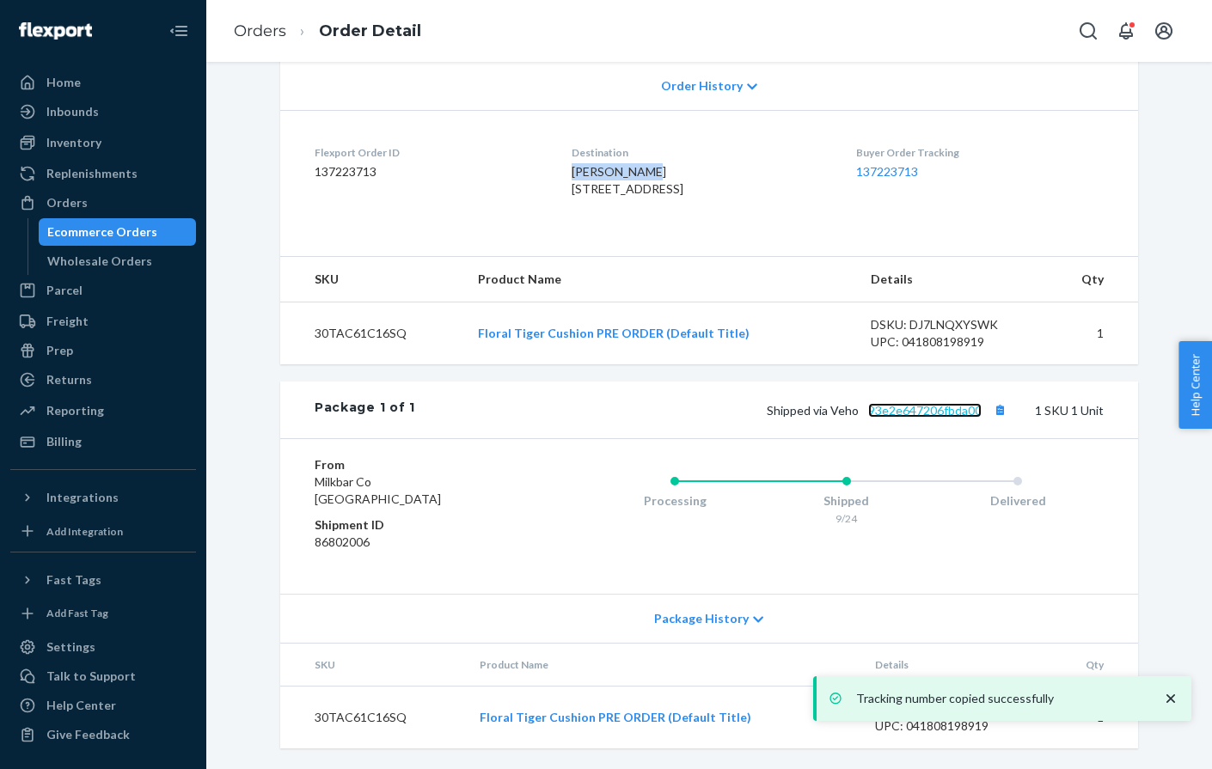
click at [925, 415] on link "93e2e647206fbda00" at bounding box center [924, 410] width 113 height 15
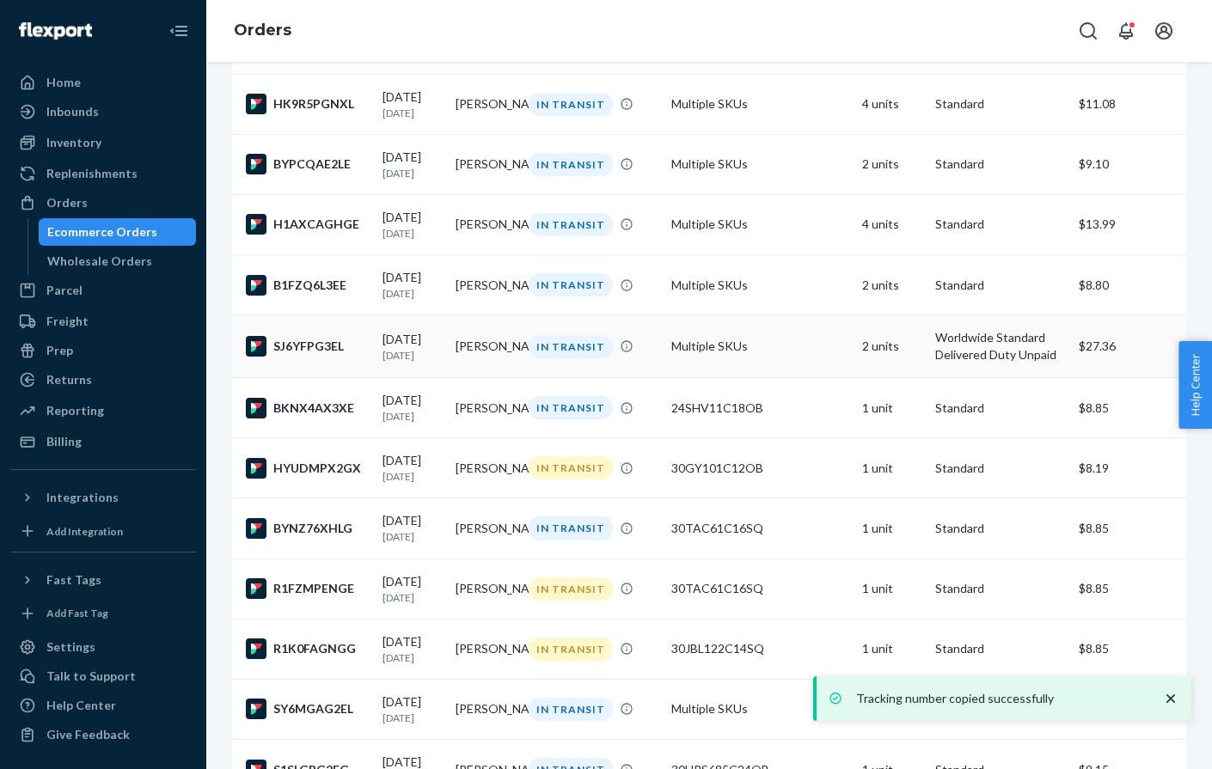
scroll to position [1218, 0]
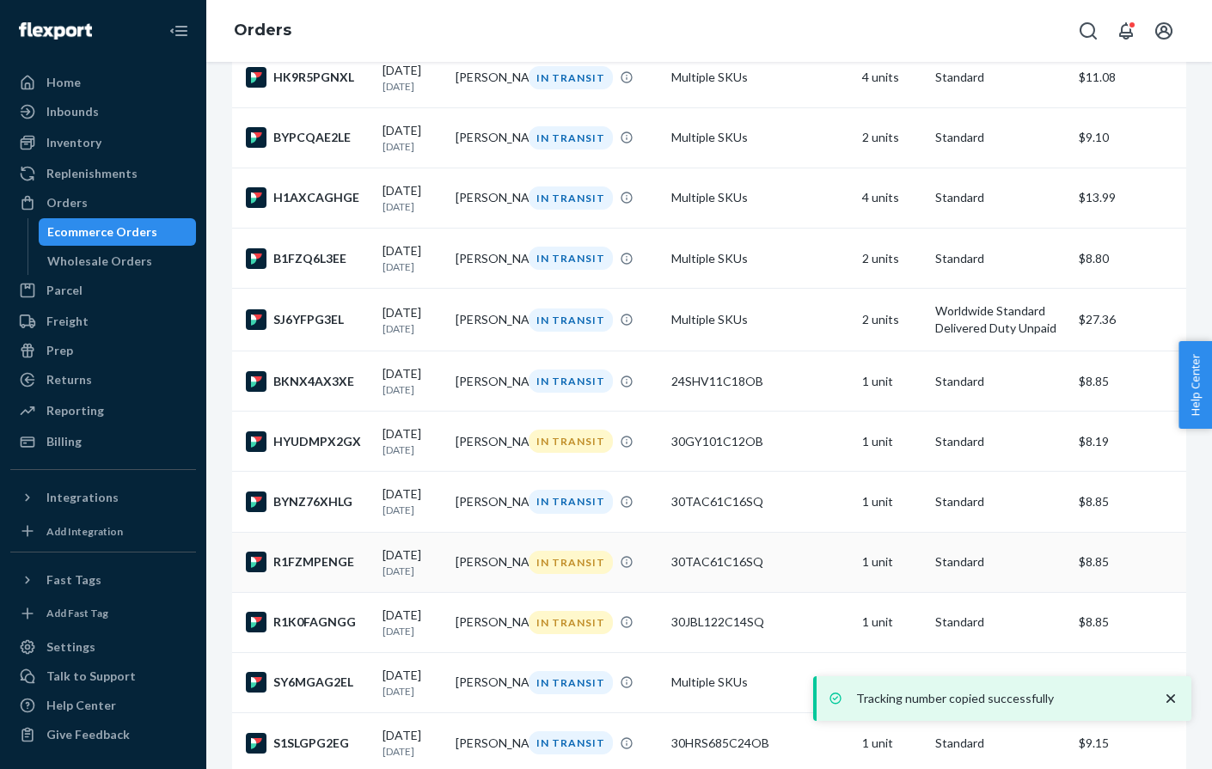
click at [332, 572] on div "R1FZMPENGE" at bounding box center [307, 562] width 123 height 21
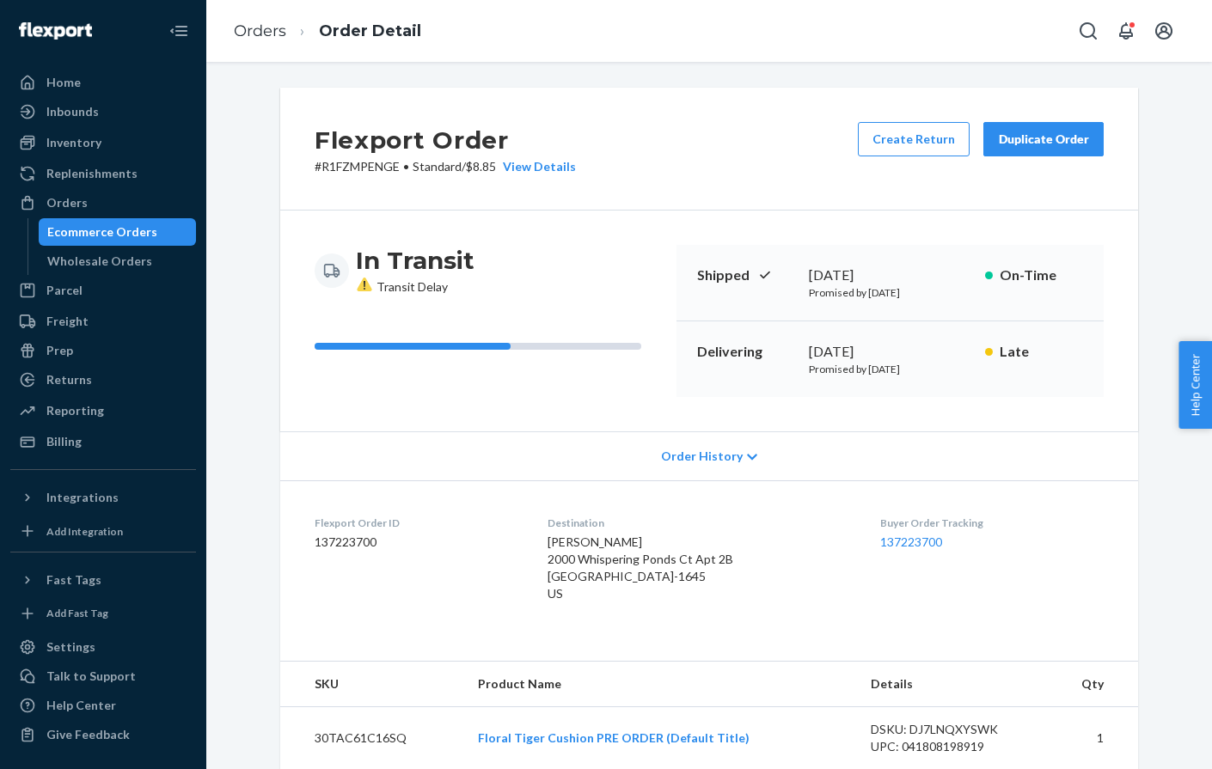
click at [573, 541] on span "LEXI HARRISON 2000 Whispering Ponds Ct Apt 2B Salisbury, MD 21804-1645 US" at bounding box center [640, 568] width 186 height 66
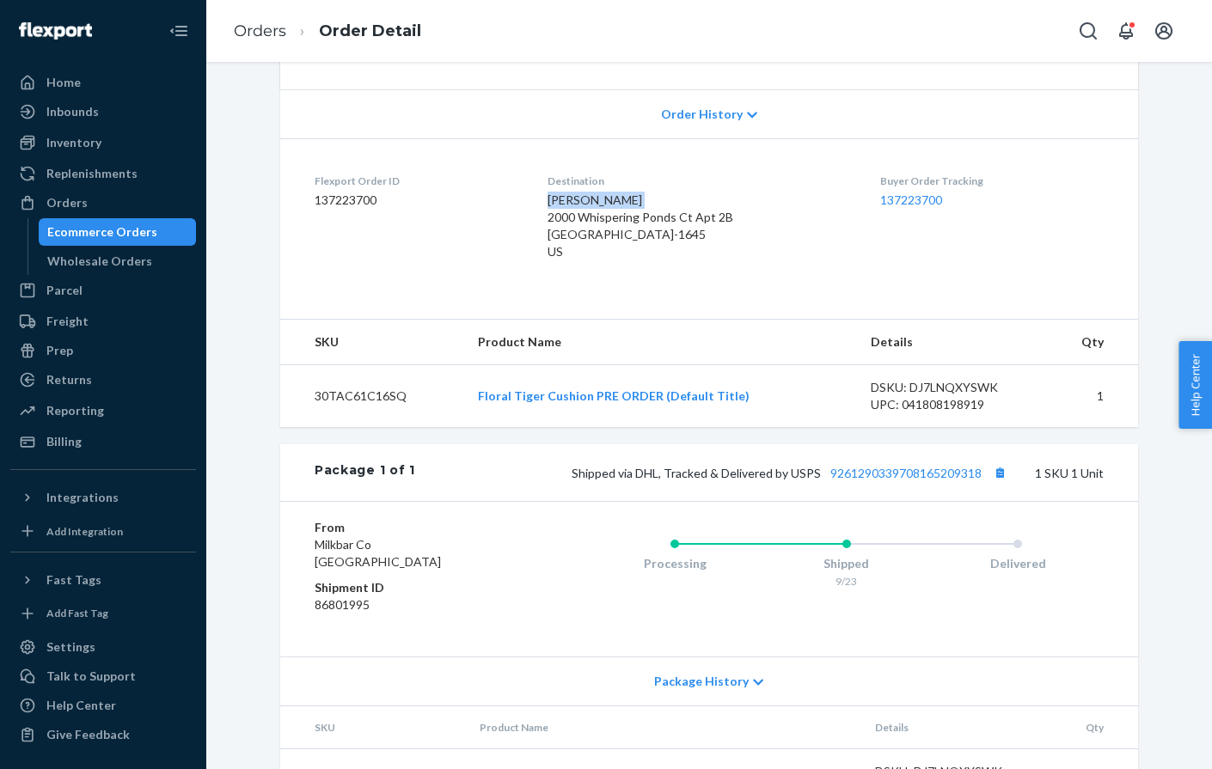
scroll to position [401, 0]
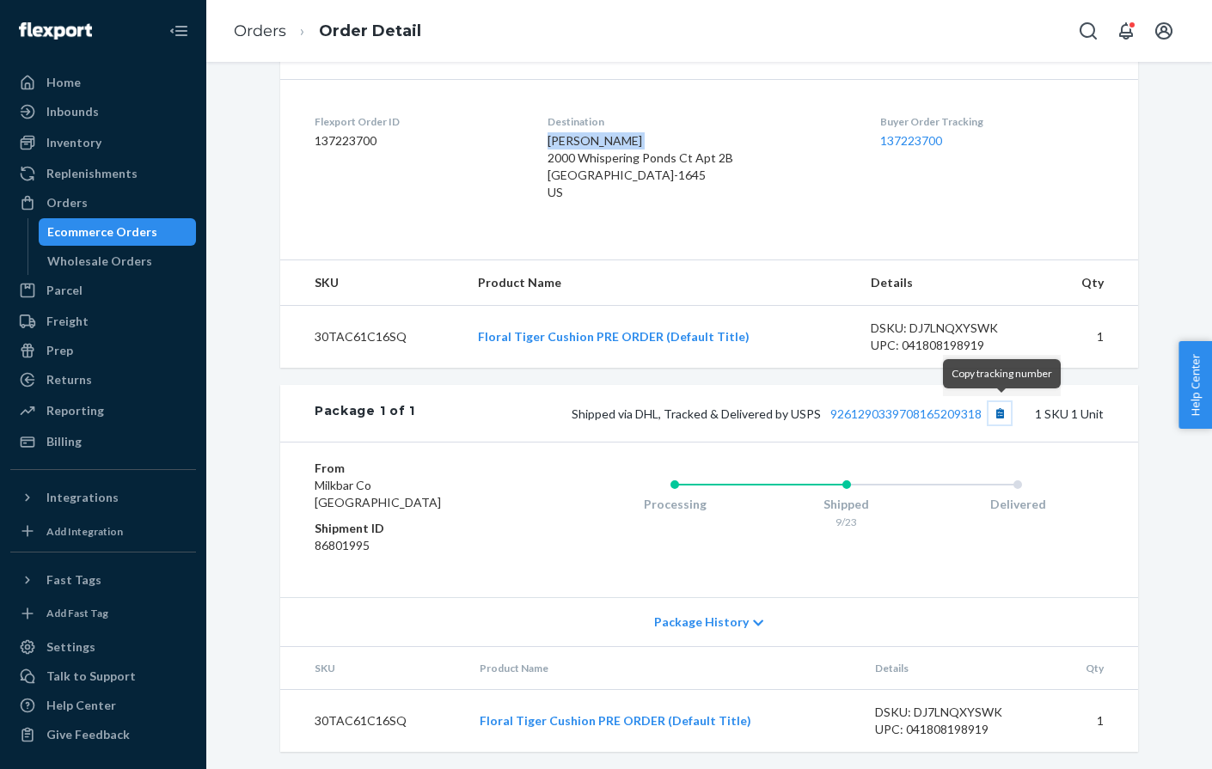
click at [998, 412] on button "Copy tracking number" at bounding box center [999, 413] width 22 height 22
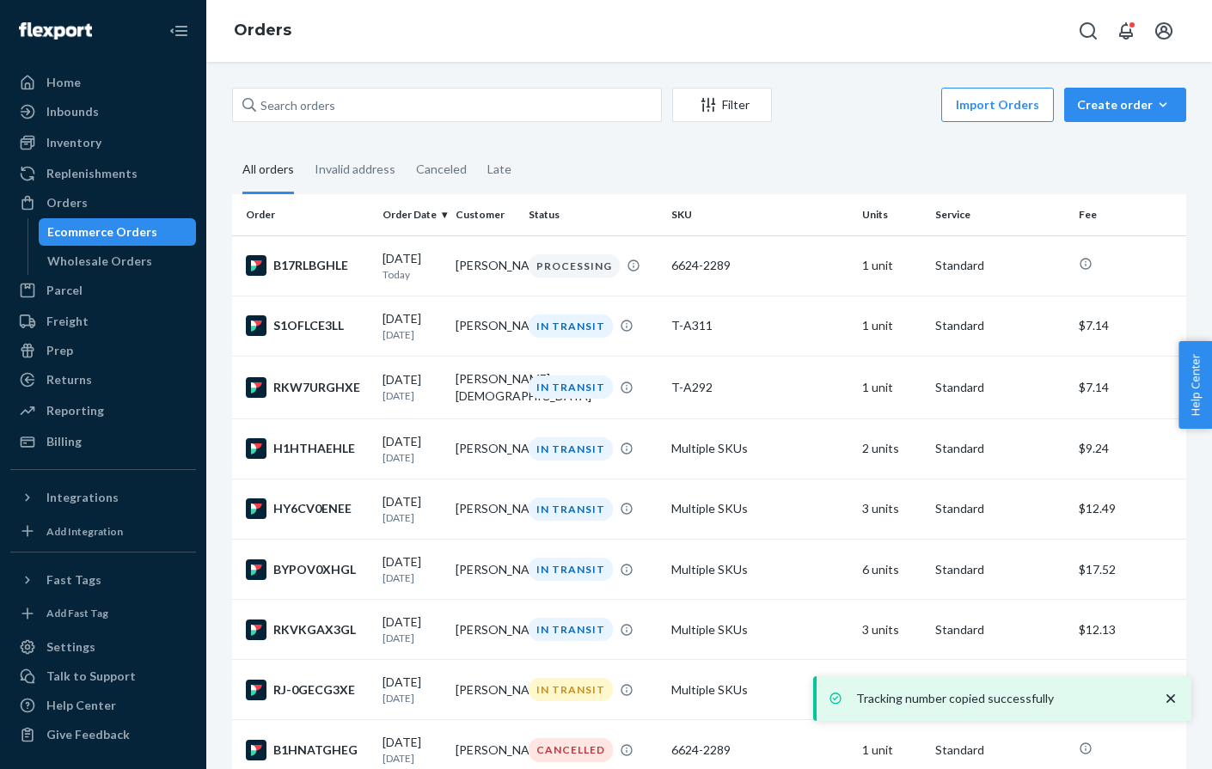
scroll to position [1416, 0]
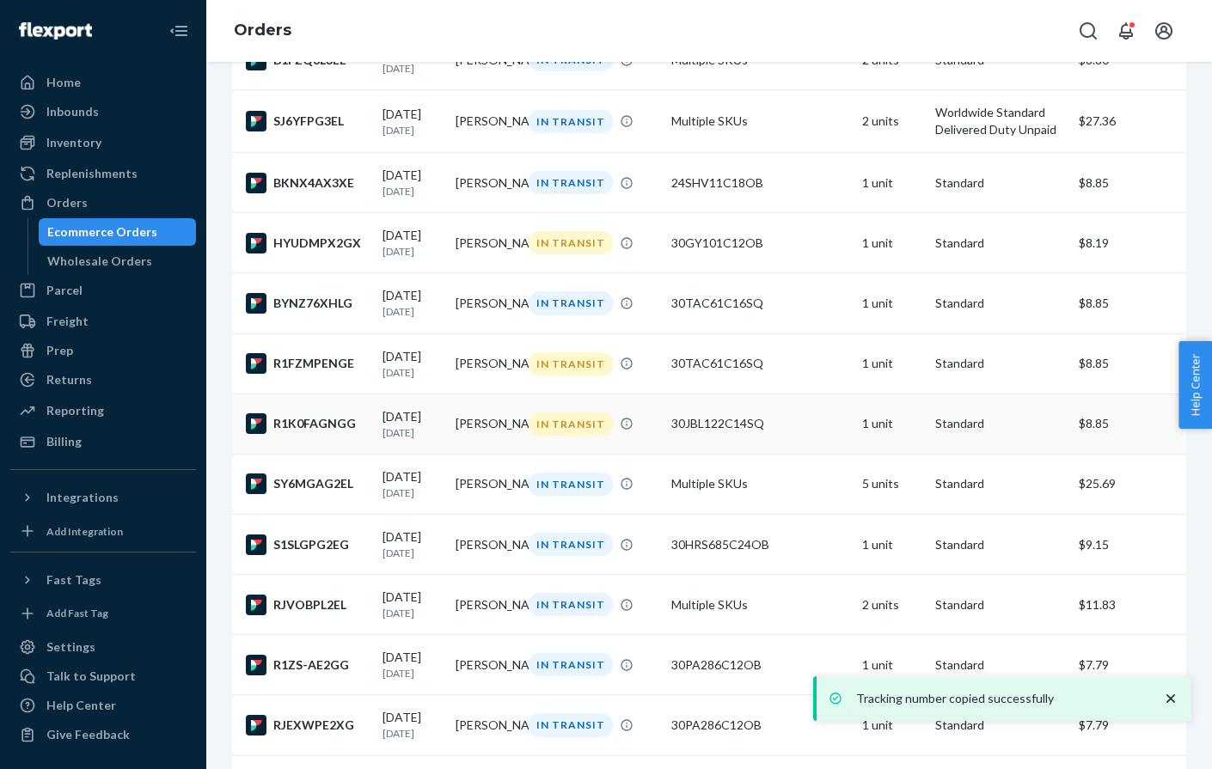
click at [309, 454] on td "R1K0FAGNGG" at bounding box center [304, 424] width 144 height 60
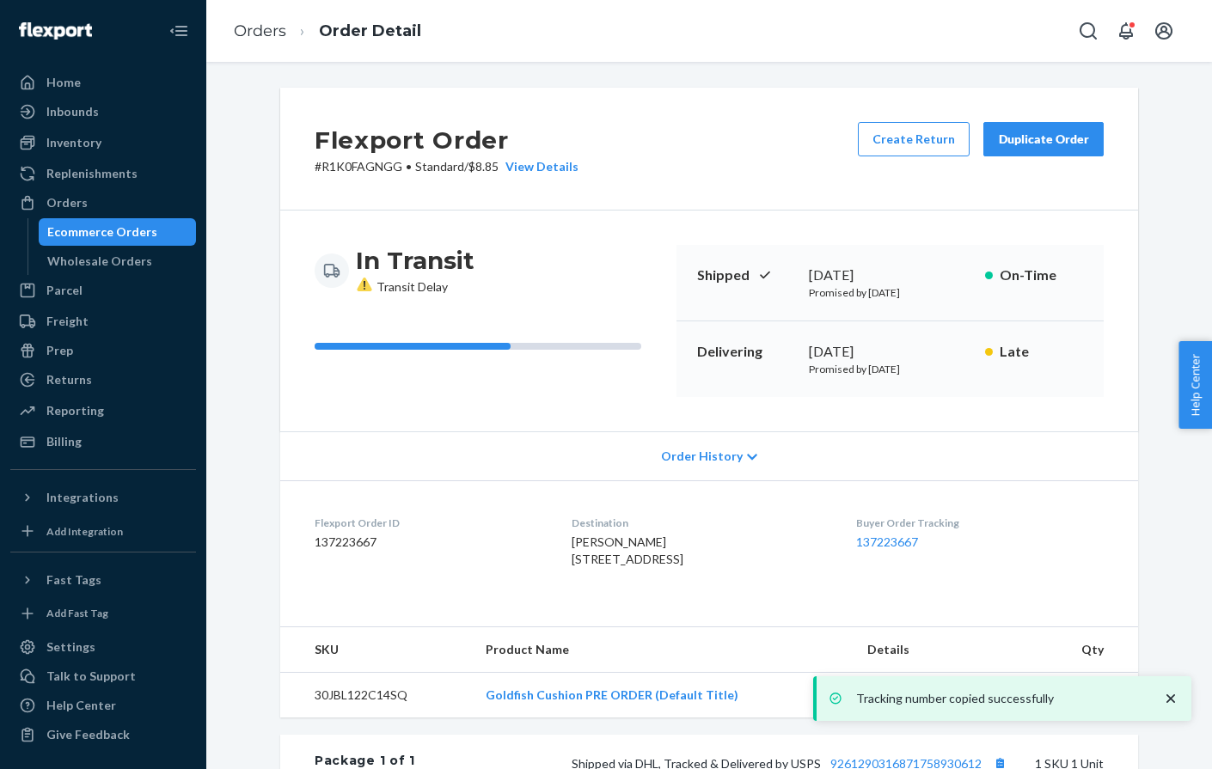
click at [606, 541] on span "Jennifer Thilmany 480 W Par St Orlando, FL 32804-2912 US" at bounding box center [627, 551] width 112 height 32
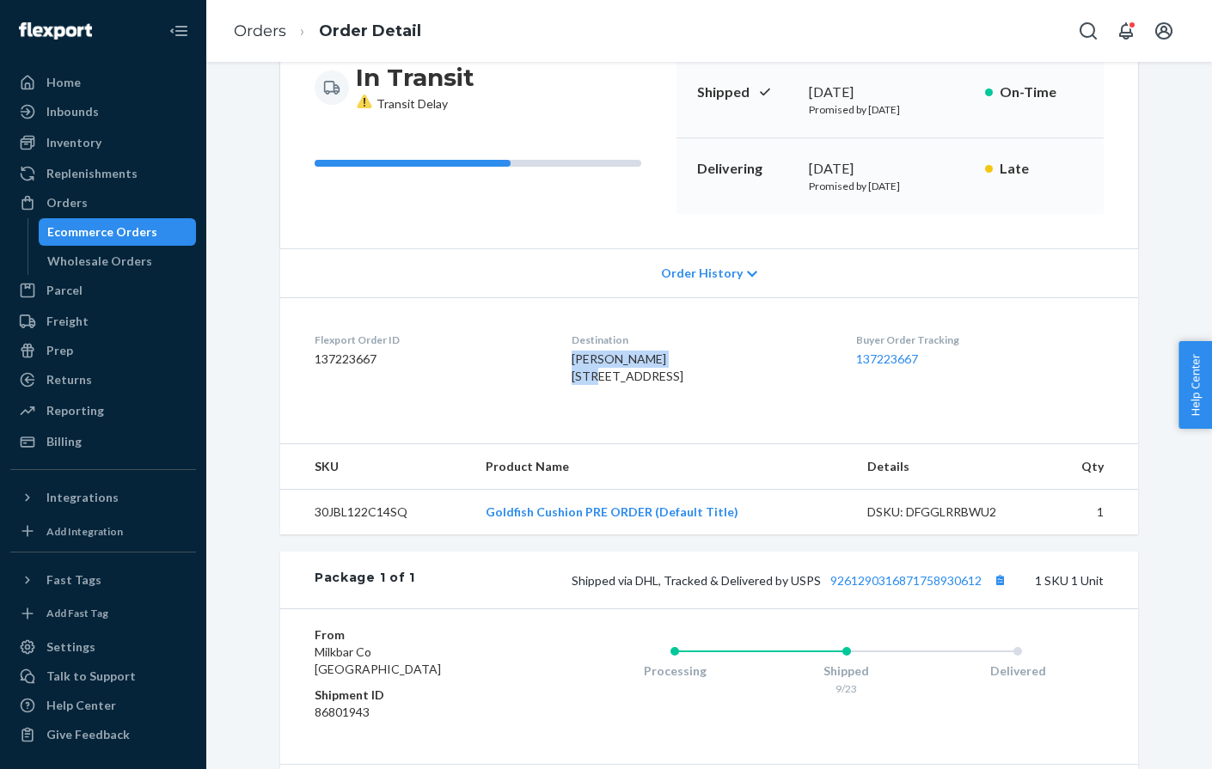
scroll to position [367, 0]
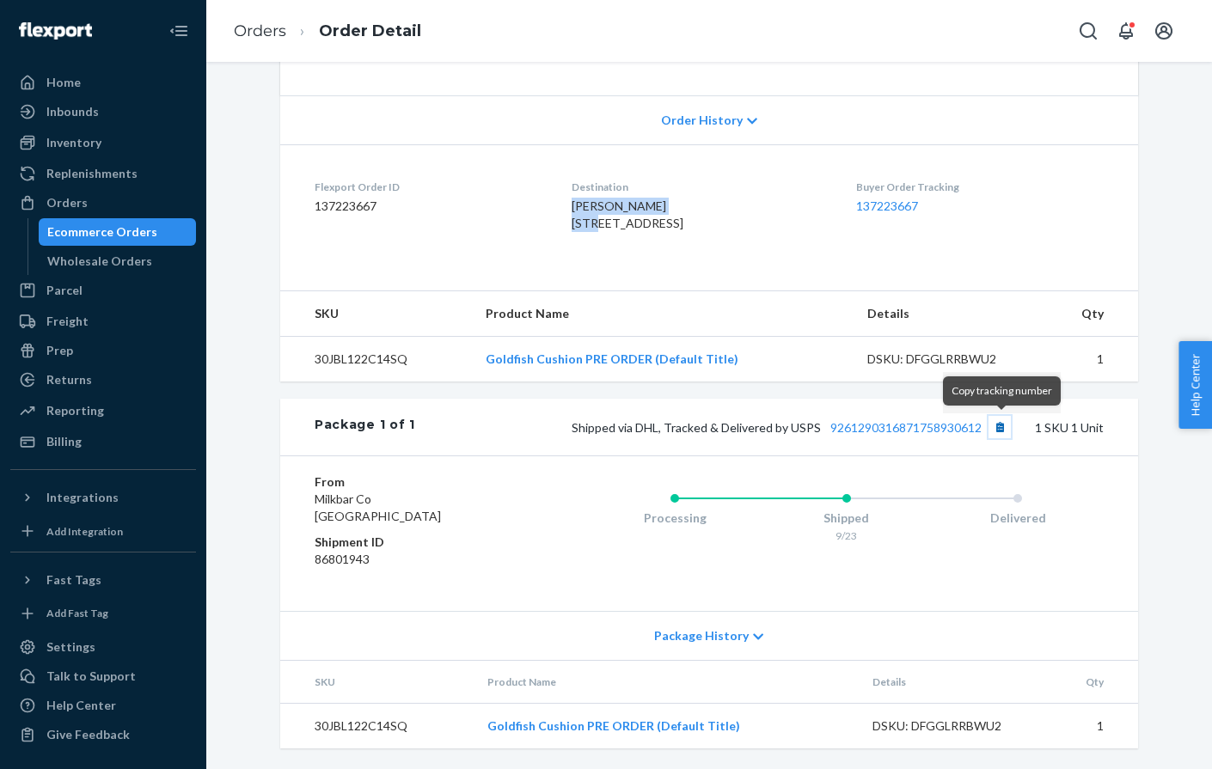
click at [999, 425] on button "Copy tracking number" at bounding box center [999, 427] width 22 height 22
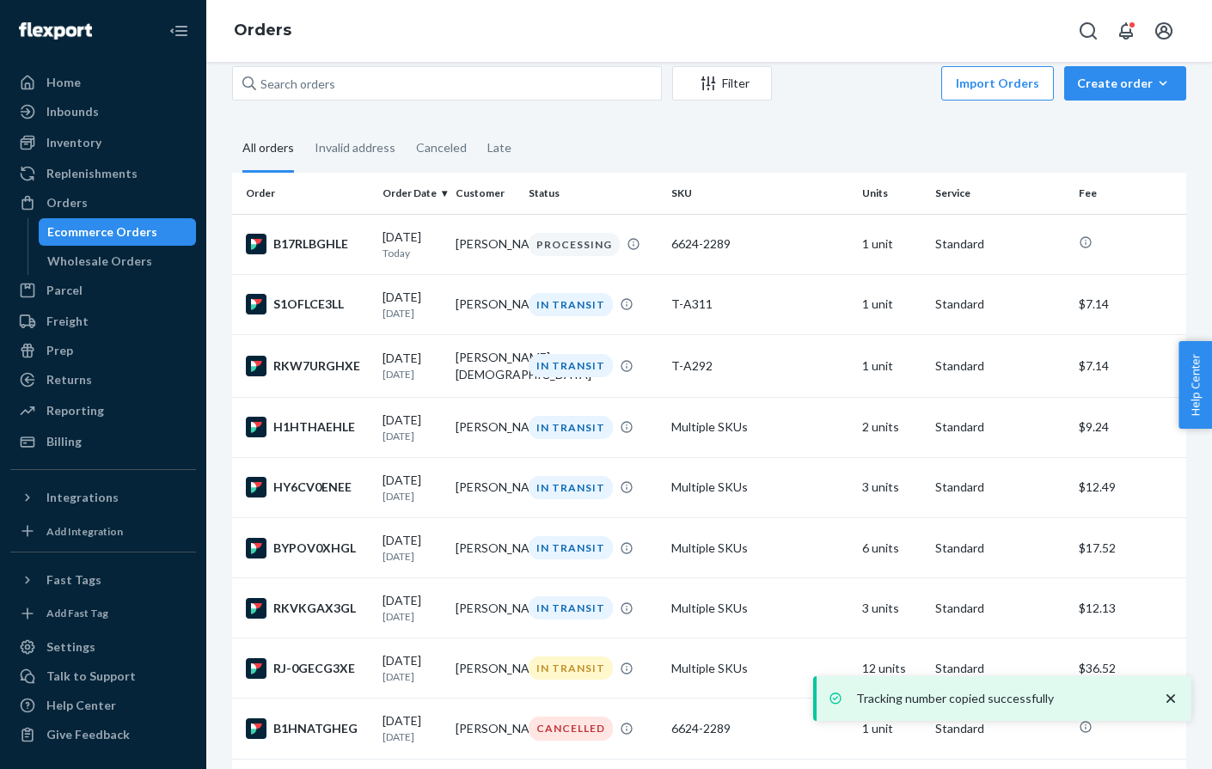
scroll to position [1416, 0]
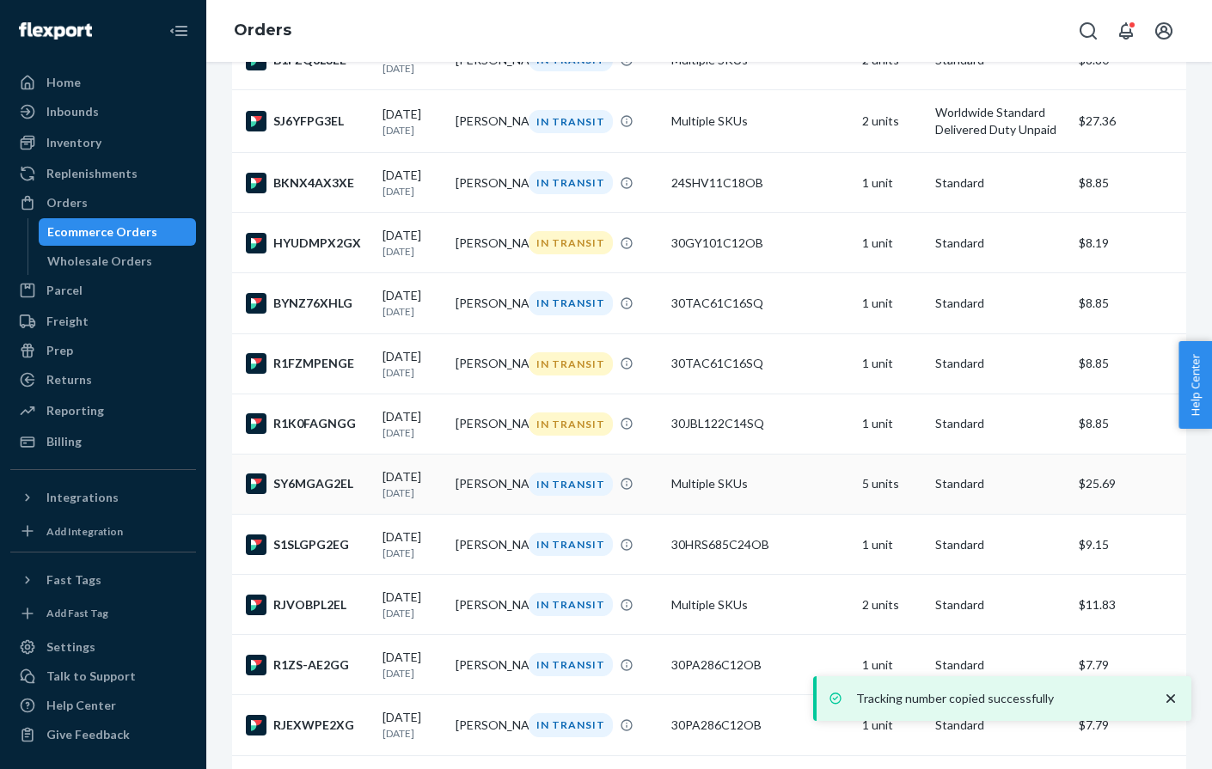
click at [321, 494] on div "SY6MGAG2EL" at bounding box center [307, 484] width 123 height 21
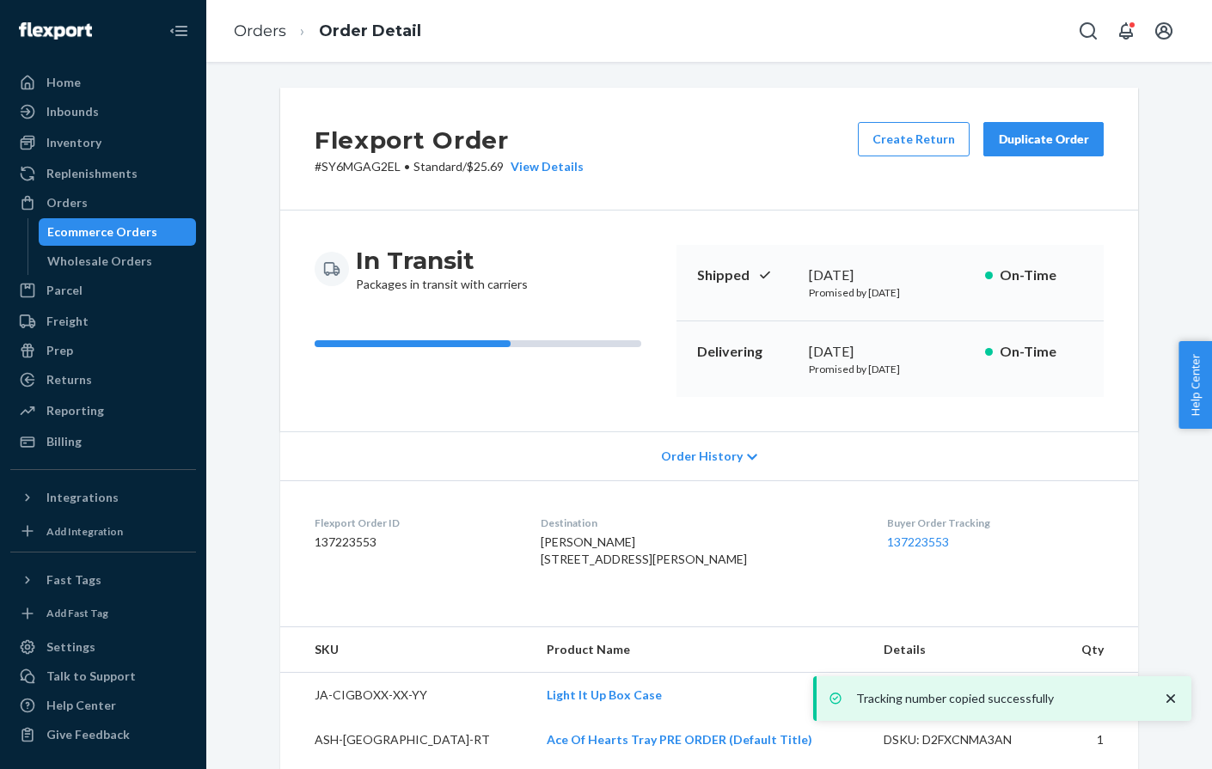
click at [578, 529] on div "Destination Megan Carnley 3228 Santa Rosa Dr Gulf Breeze, FL 32563-3242 US" at bounding box center [701, 545] width 320 height 59
click at [569, 550] on span "Megan Carnley 3228 Santa Rosa Dr Gulf Breeze, FL 32563-3242 US" at bounding box center [644, 551] width 206 height 32
click at [563, 542] on span "Megan Carnley 3228 Santa Rosa Dr Gulf Breeze, FL 32563-3242 US" at bounding box center [644, 551] width 206 height 32
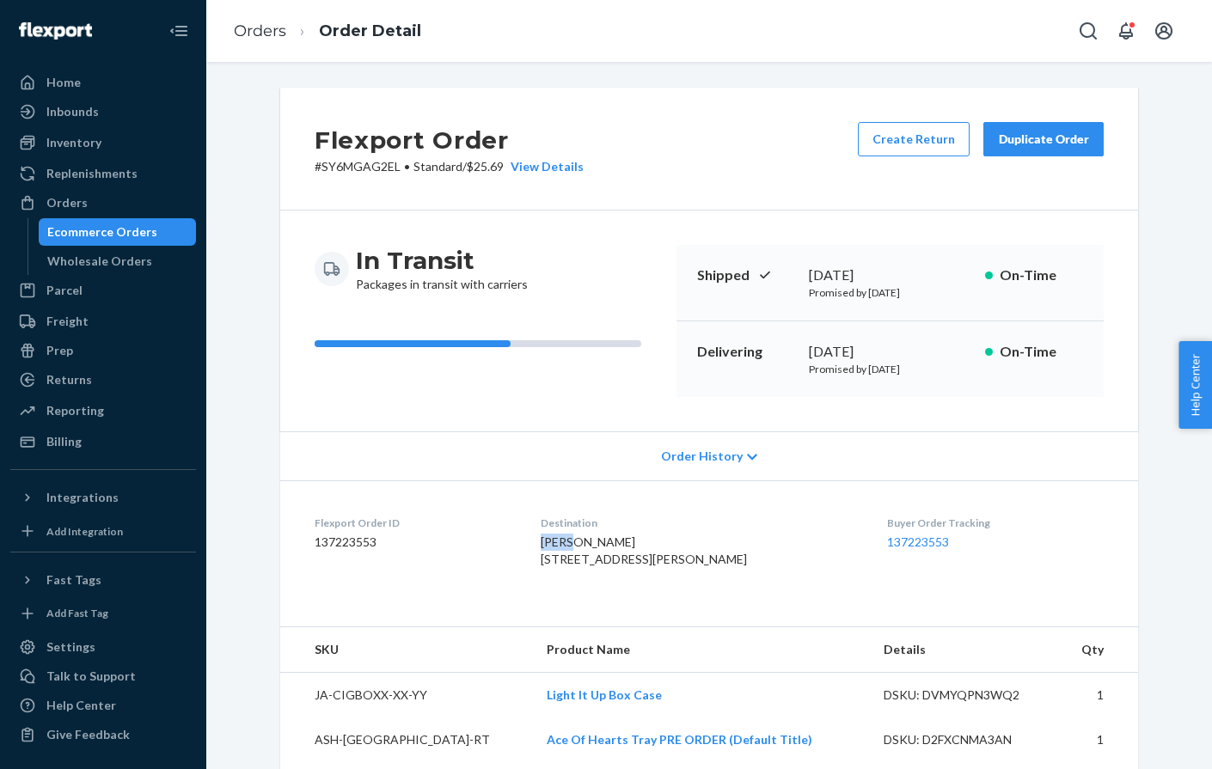
click at [563, 542] on span "Megan Carnley 3228 Santa Rosa Dr Gulf Breeze, FL 32563-3242 US" at bounding box center [644, 551] width 206 height 32
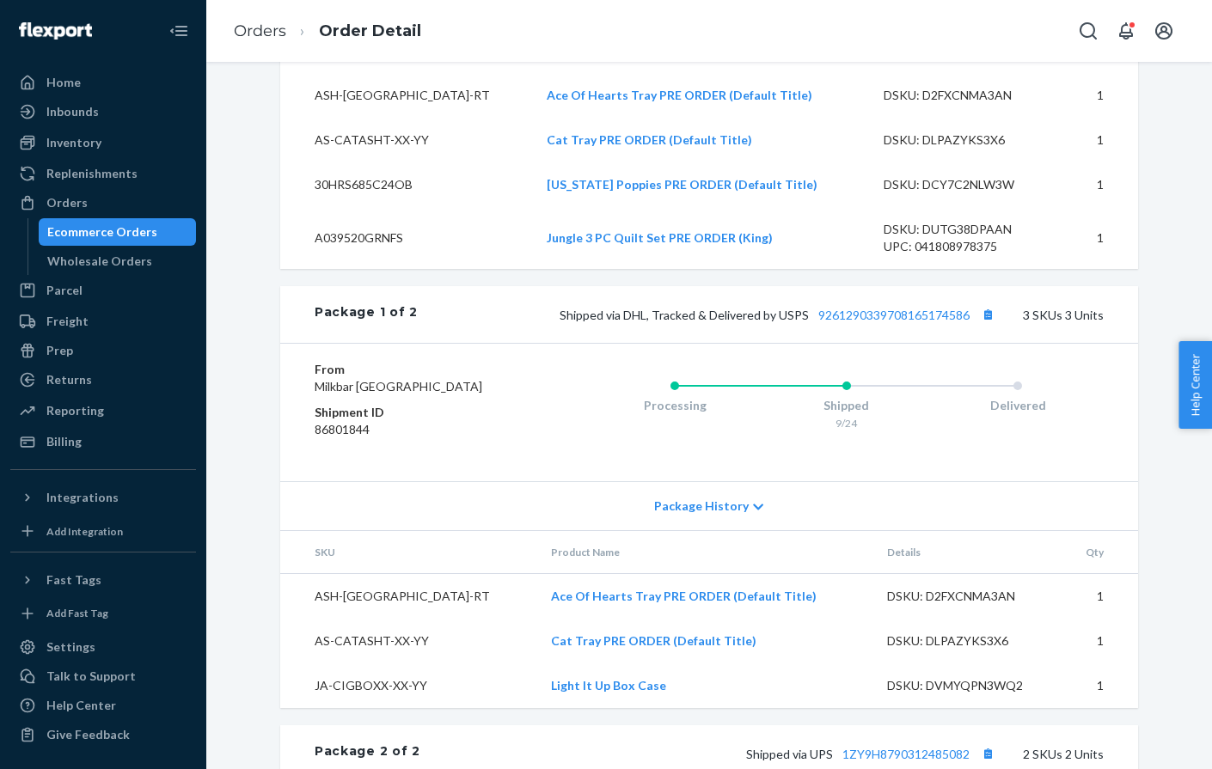
scroll to position [767, 0]
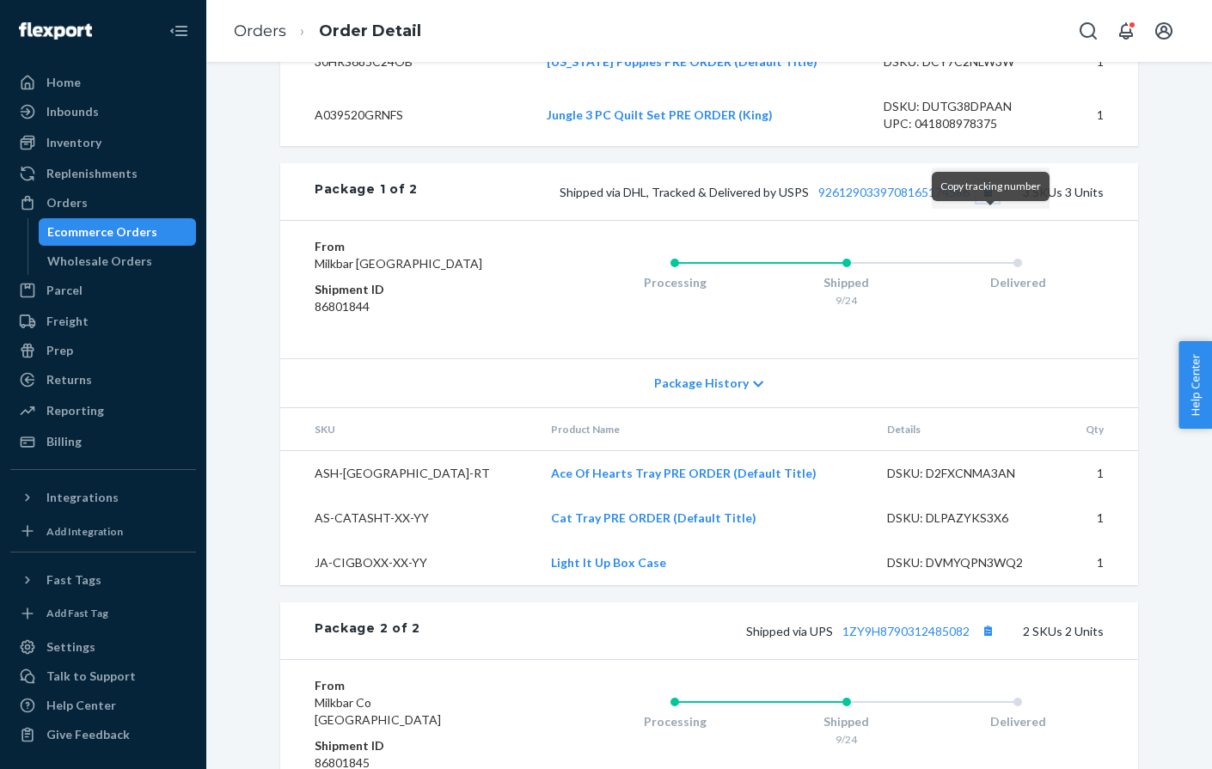
click at [985, 203] on button "Copy tracking number" at bounding box center [987, 191] width 22 height 22
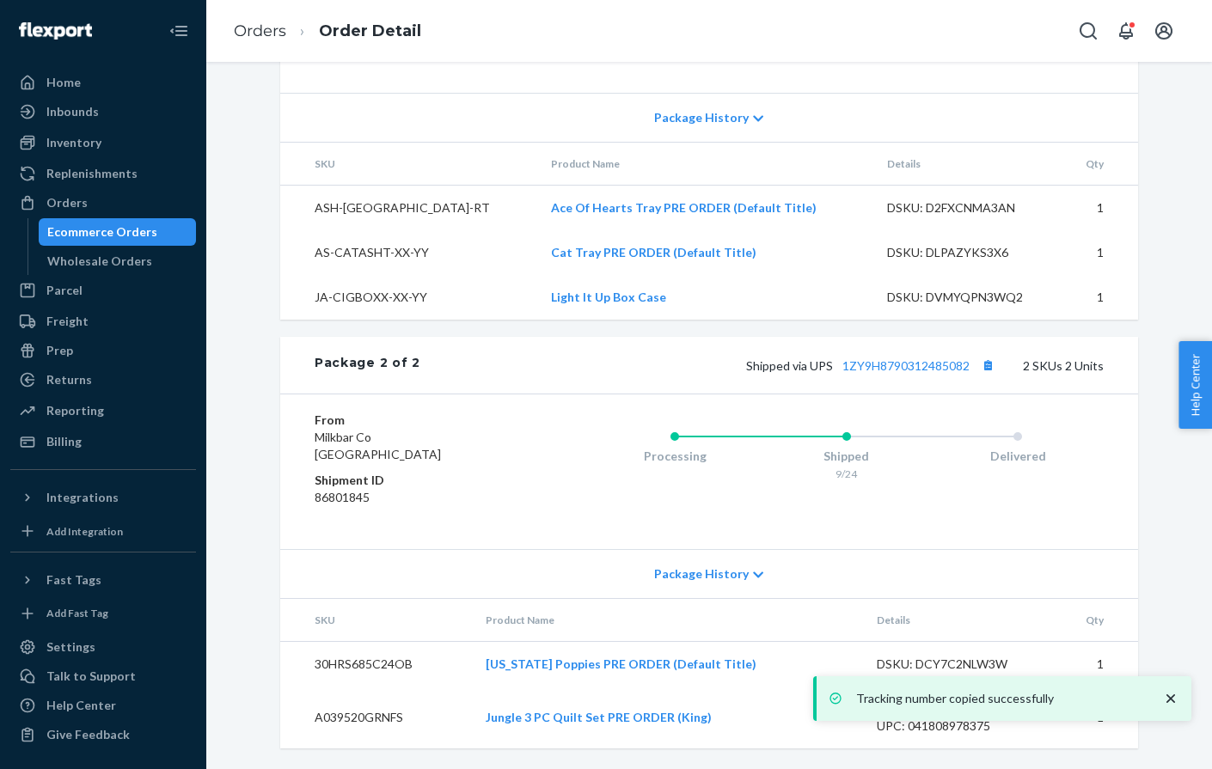
scroll to position [1079, 0]
click at [992, 362] on button "Copy tracking number" at bounding box center [987, 365] width 22 height 22
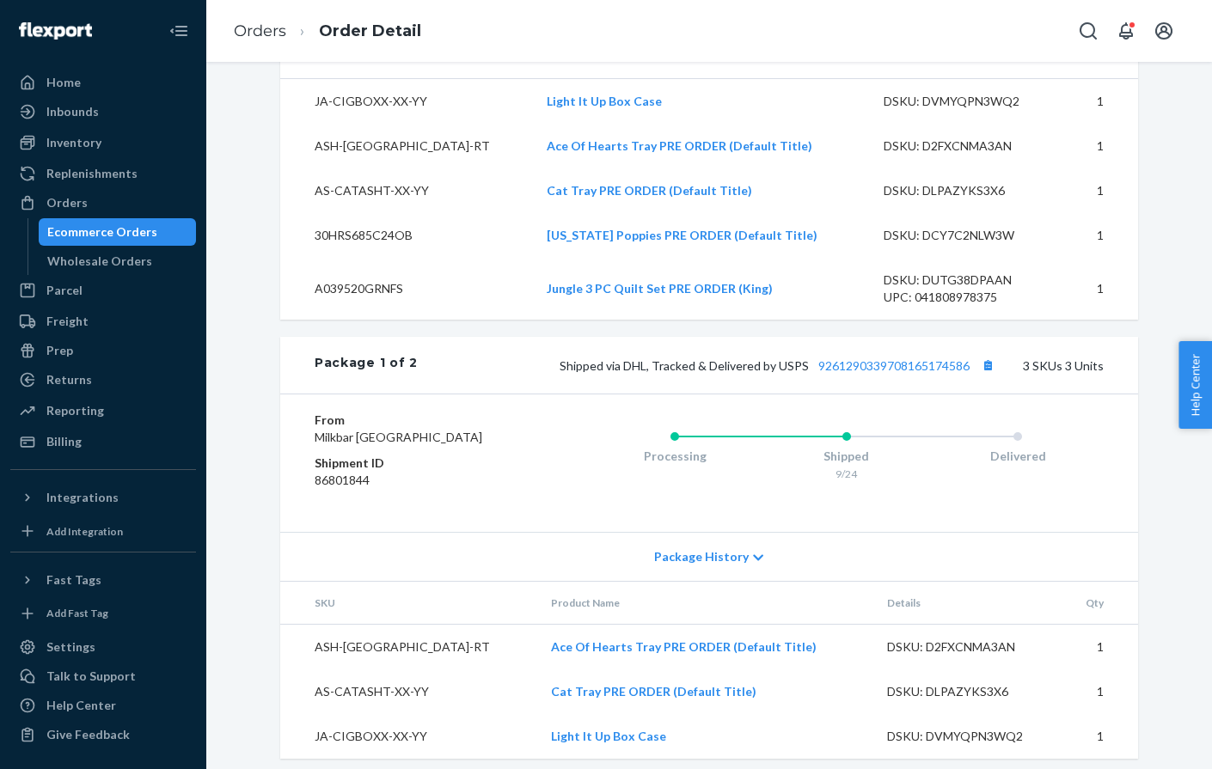
scroll to position [104, 0]
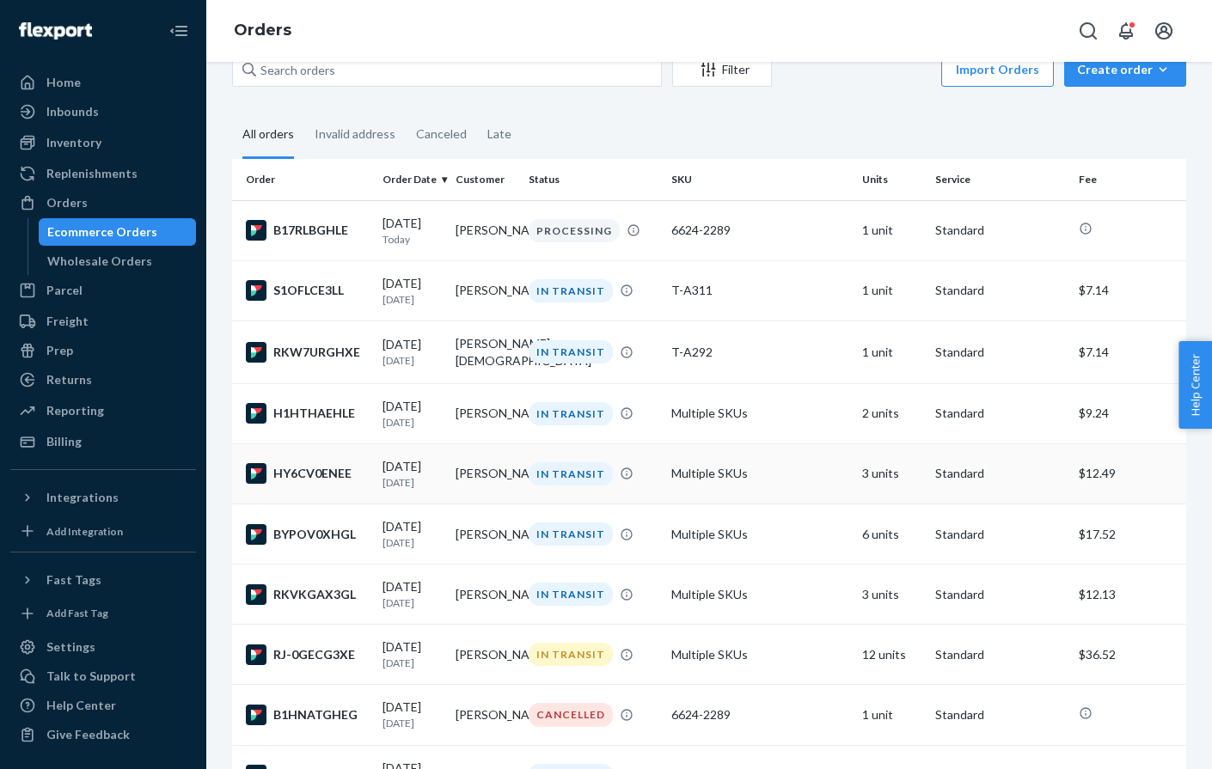
scroll to position [1416, 0]
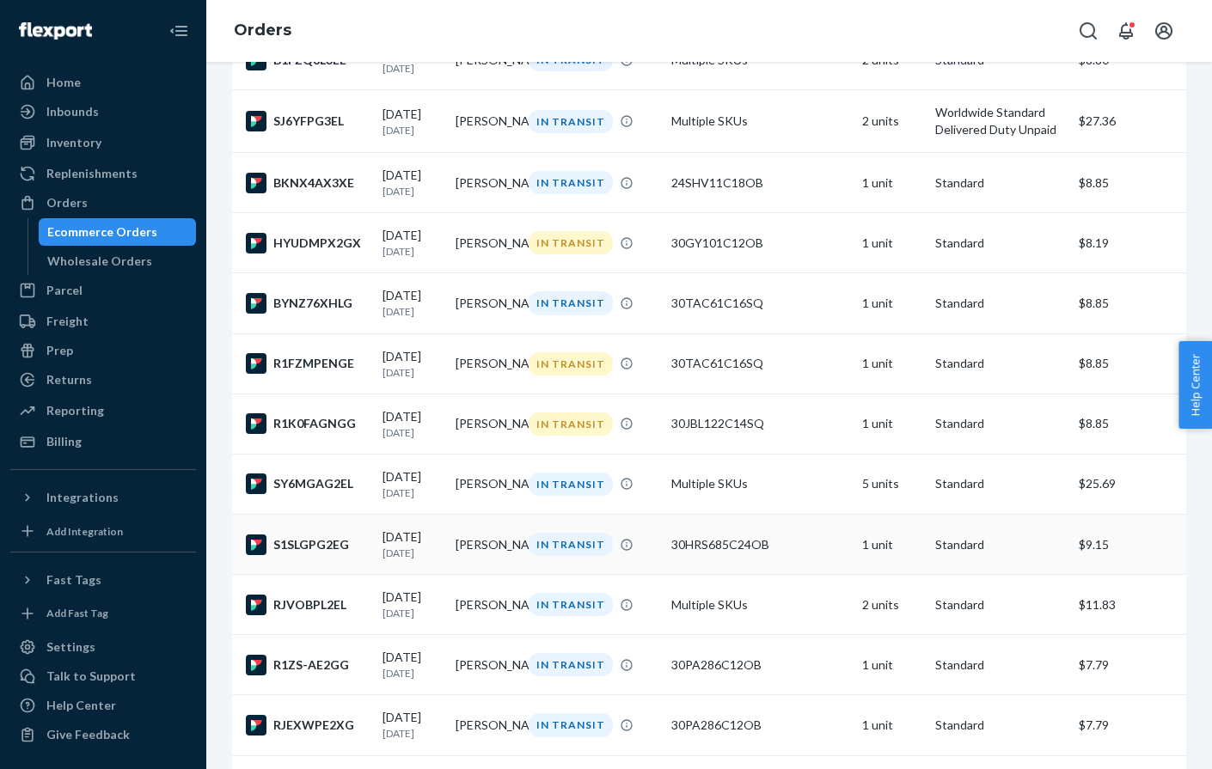
click at [306, 555] on div "S1SLGPG2EG" at bounding box center [307, 545] width 123 height 21
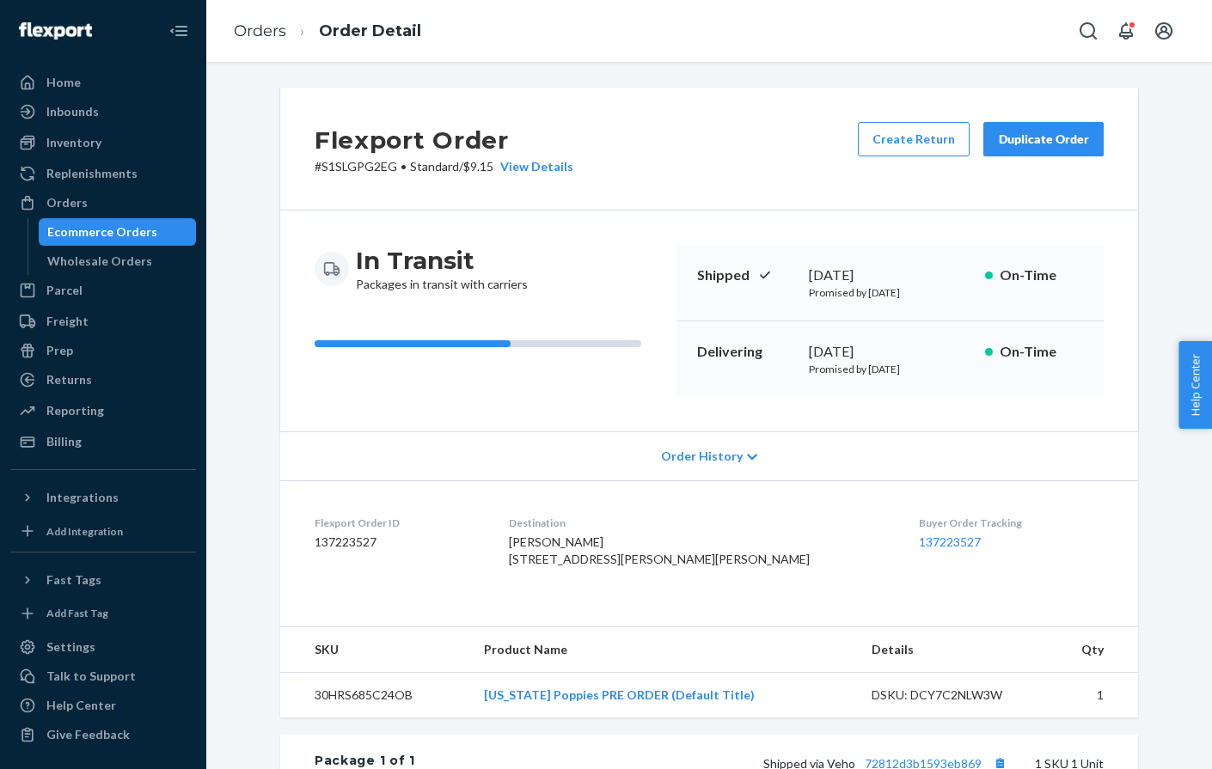
click at [599, 545] on span "Hannah Garcia 14341 Serrano Ridge Rd Haslet, TX 76052-5847 US" at bounding box center [659, 551] width 301 height 32
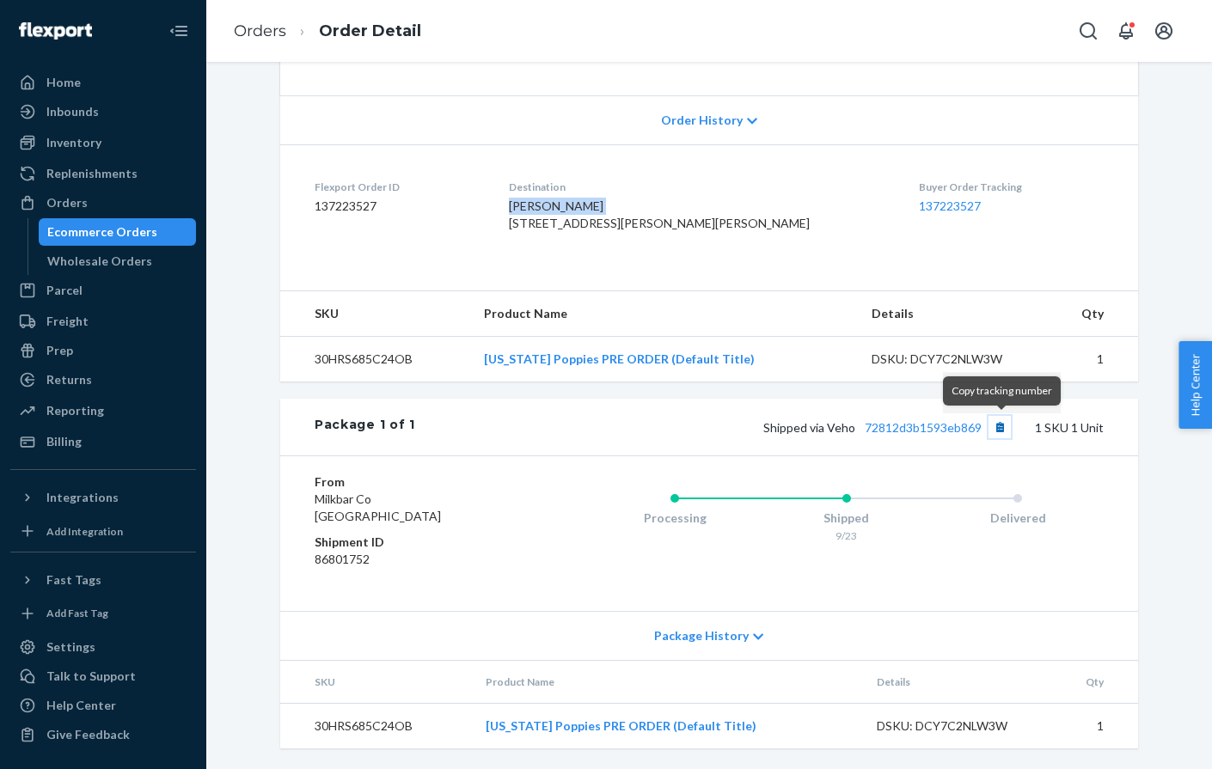
click at [1001, 430] on button "Copy tracking number" at bounding box center [999, 427] width 22 height 22
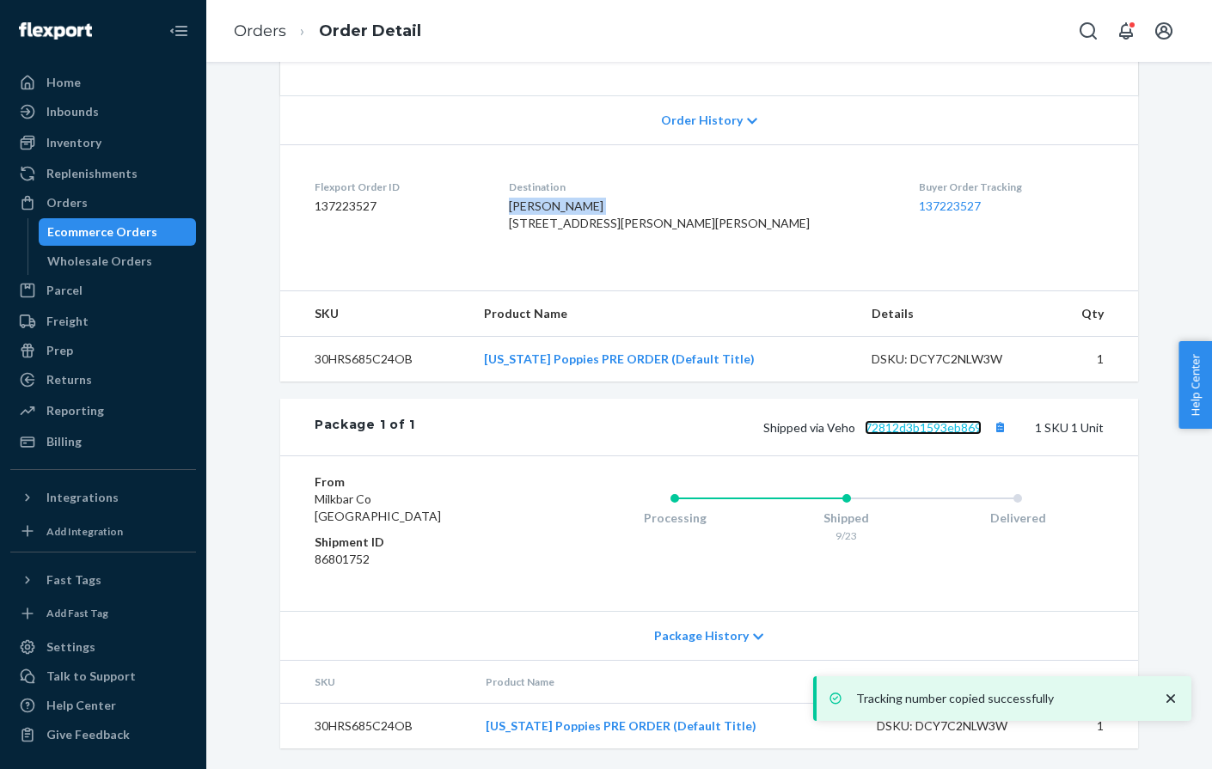
click at [922, 431] on link "72812d3b1593eb869" at bounding box center [923, 427] width 117 height 15
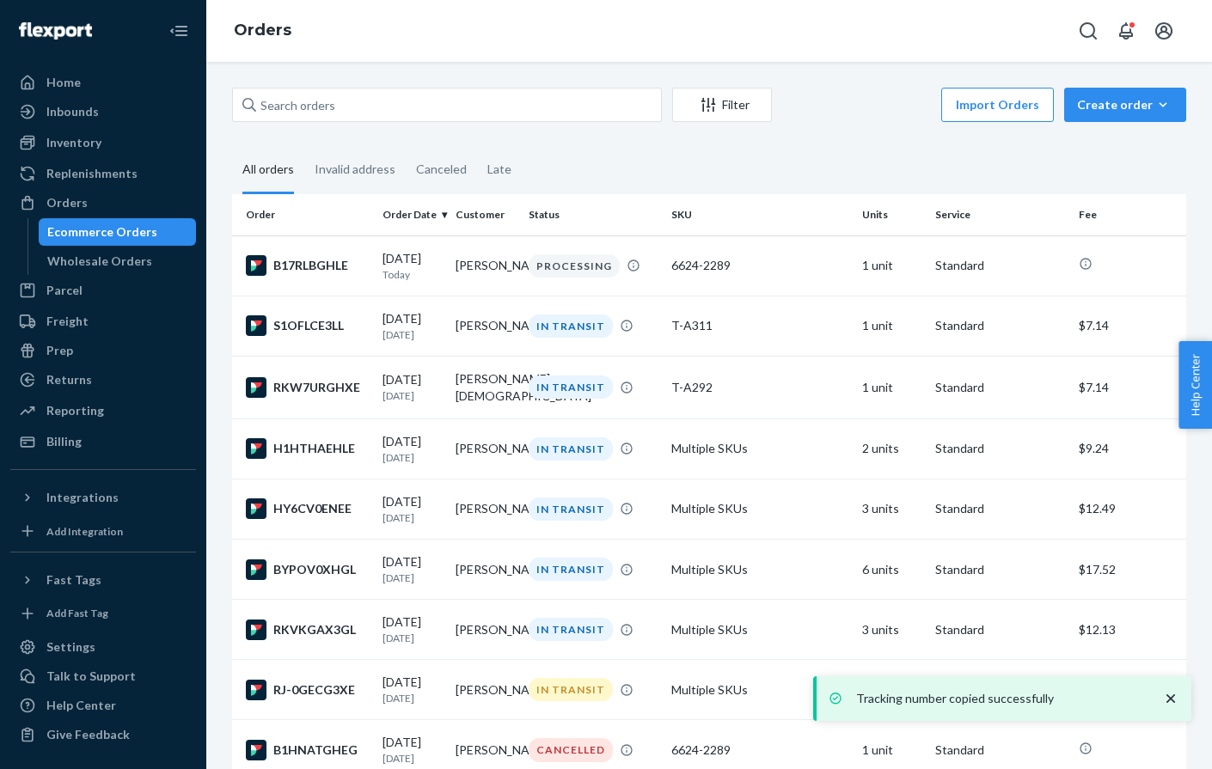
scroll to position [1621, 0]
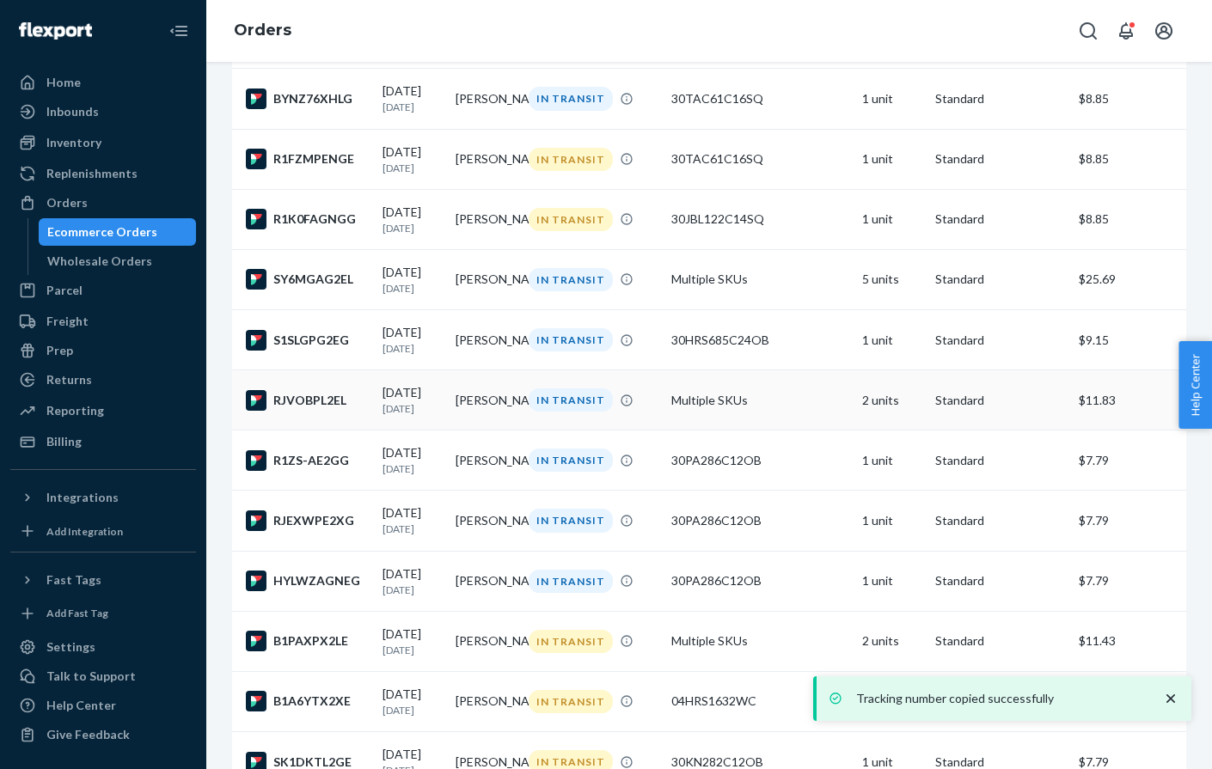
click at [297, 411] on div "RJVOBPL2EL" at bounding box center [307, 400] width 123 height 21
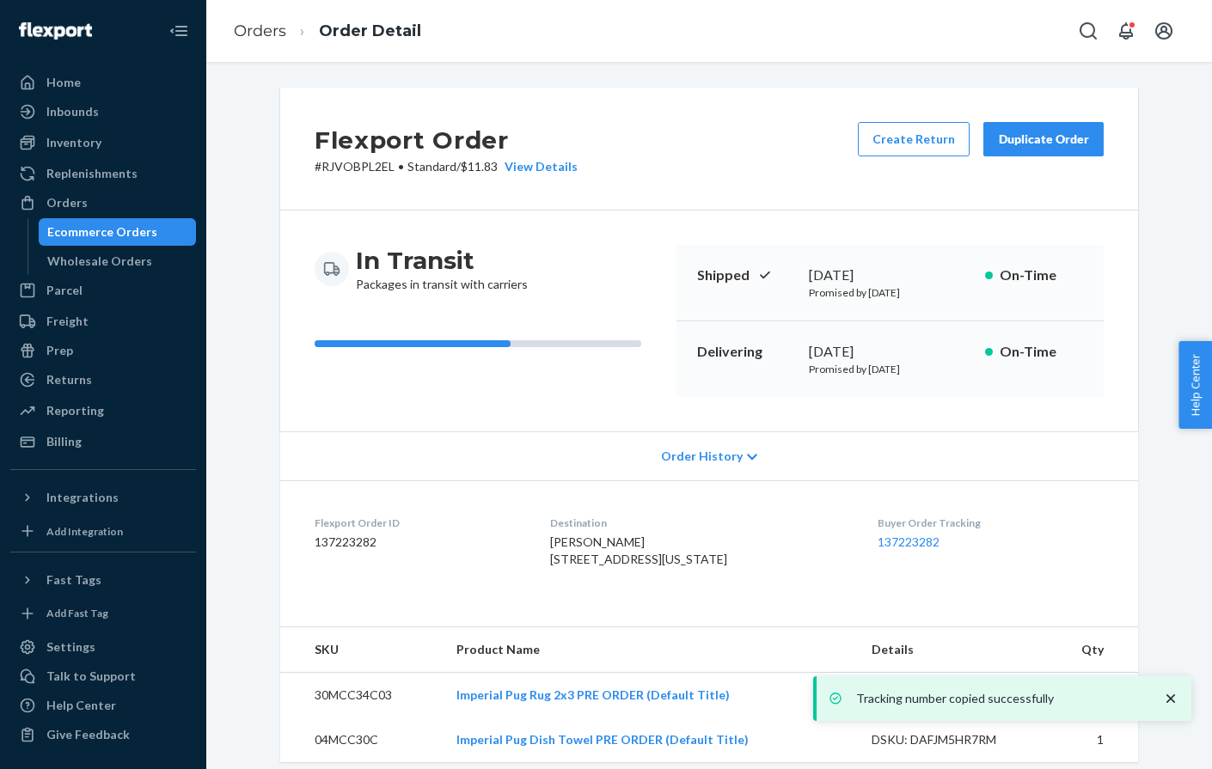
click at [568, 535] on span "Leslie Thompson 7014 31st St NW Washington, DC 20015-1402 US" at bounding box center [638, 551] width 177 height 32
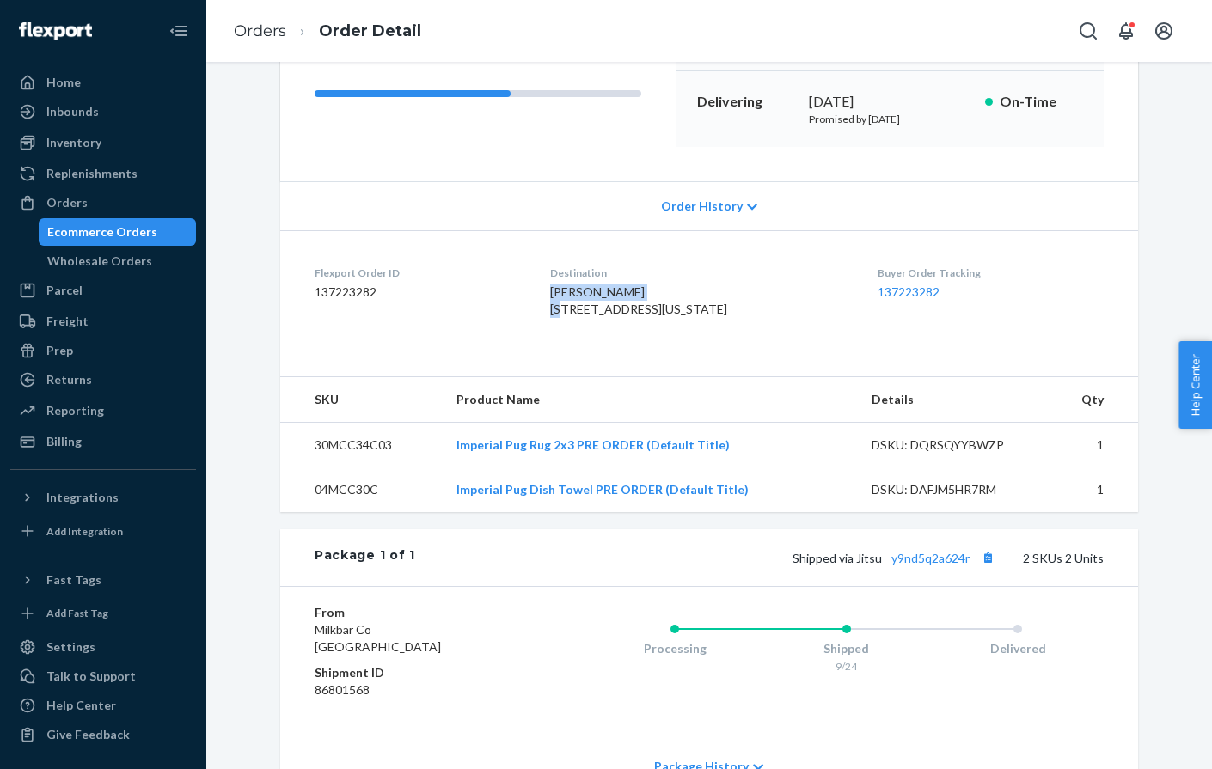
scroll to position [456, 0]
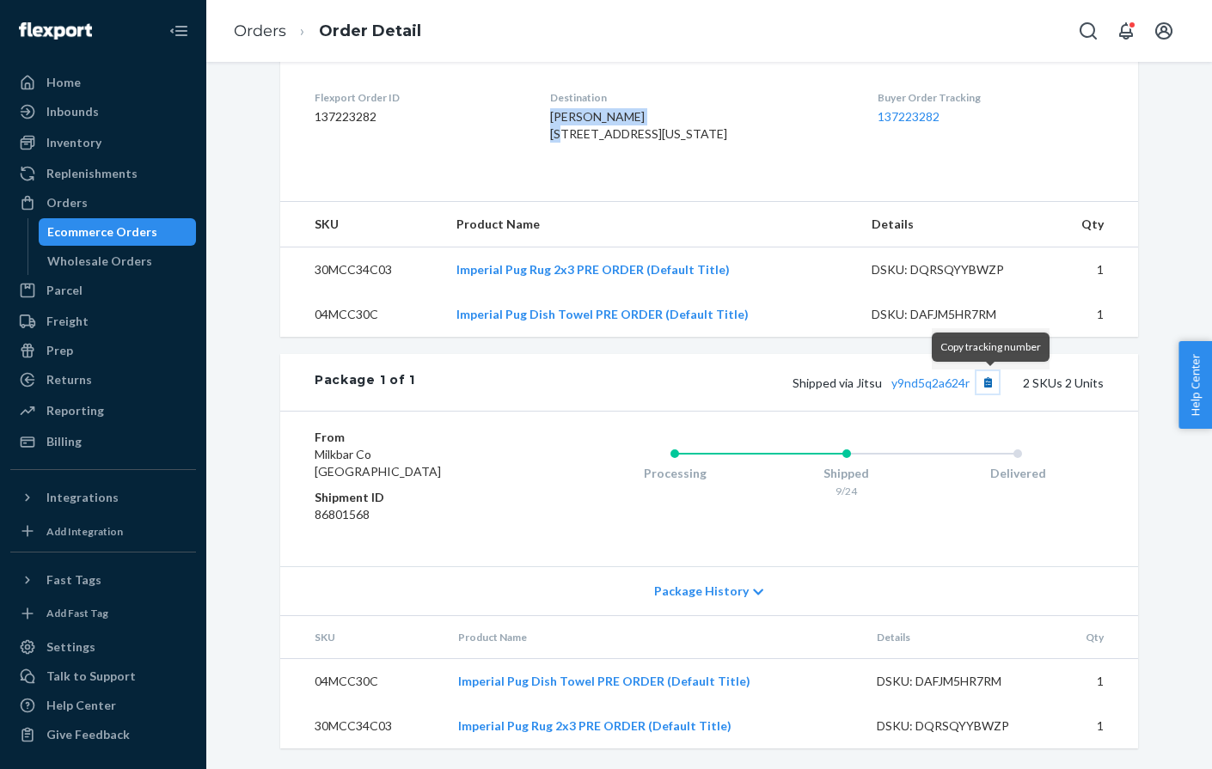
click at [990, 386] on button "Copy tracking number" at bounding box center [987, 382] width 22 height 22
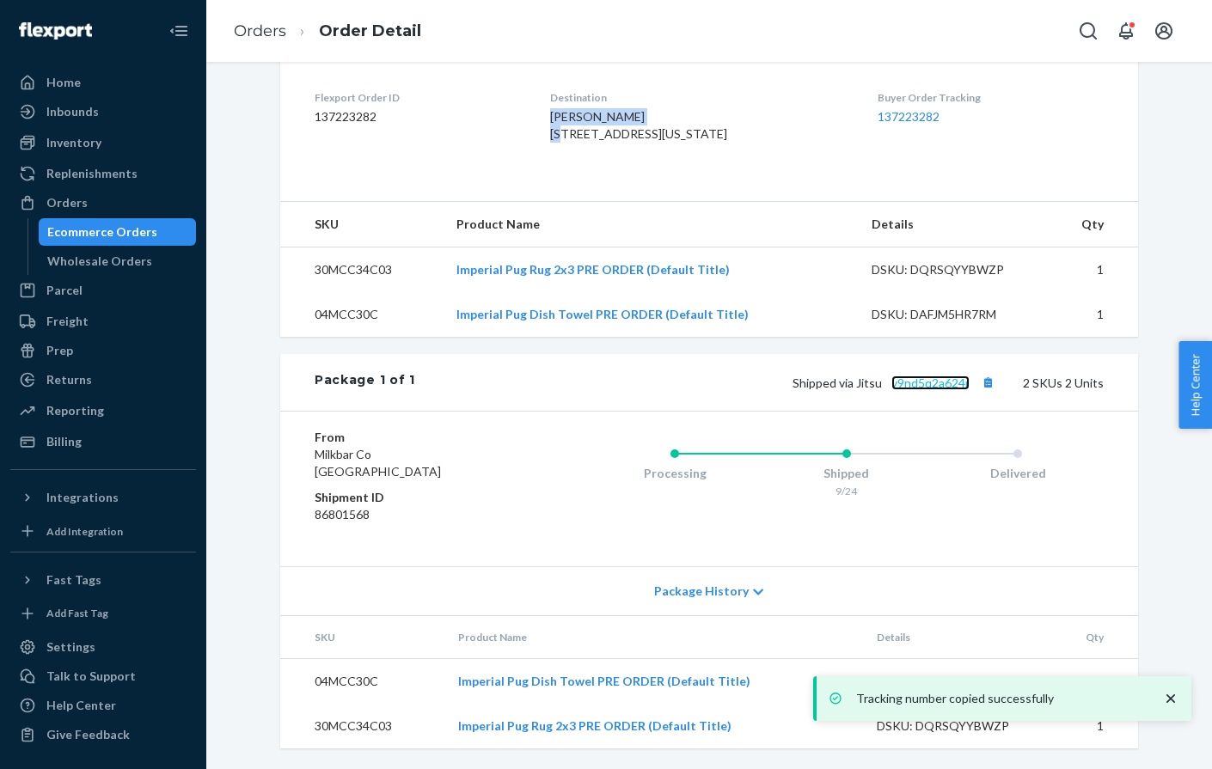
click at [944, 388] on link "y9nd5q2a624r" at bounding box center [930, 383] width 78 height 15
click at [909, 380] on link "y9nd5q2a624r" at bounding box center [930, 383] width 78 height 15
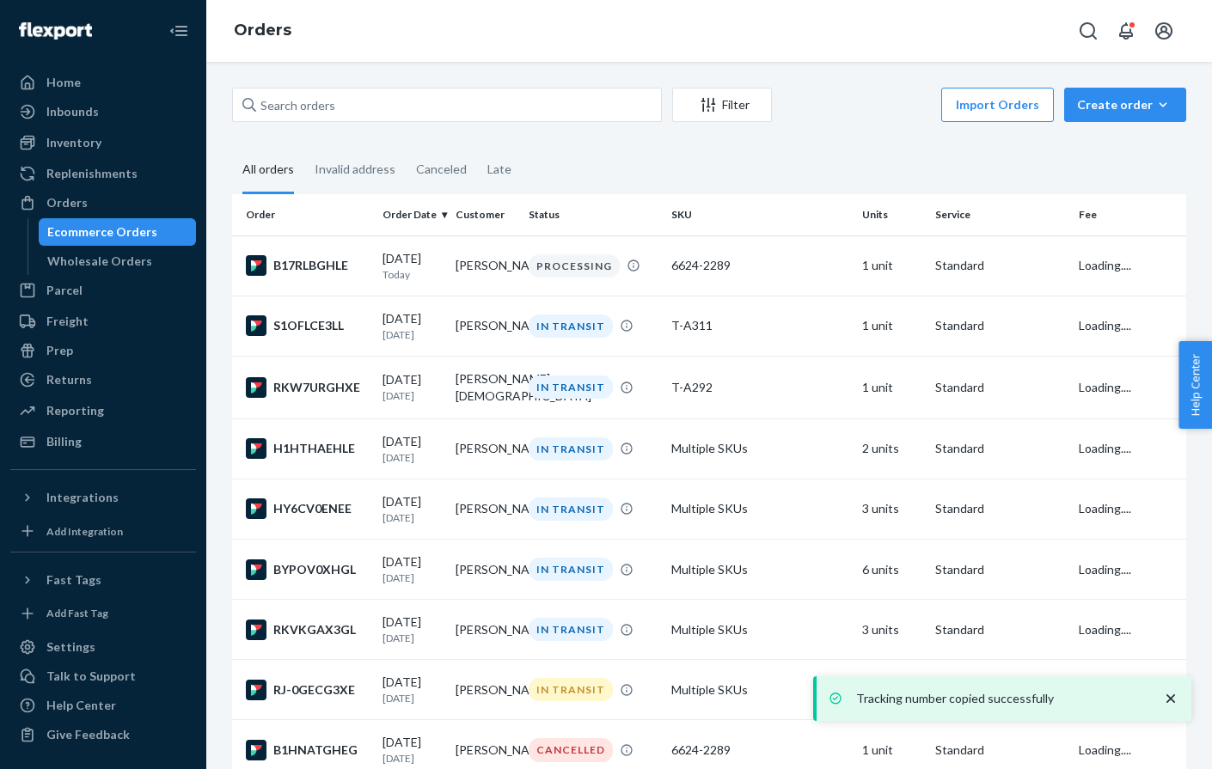
scroll to position [1621, 0]
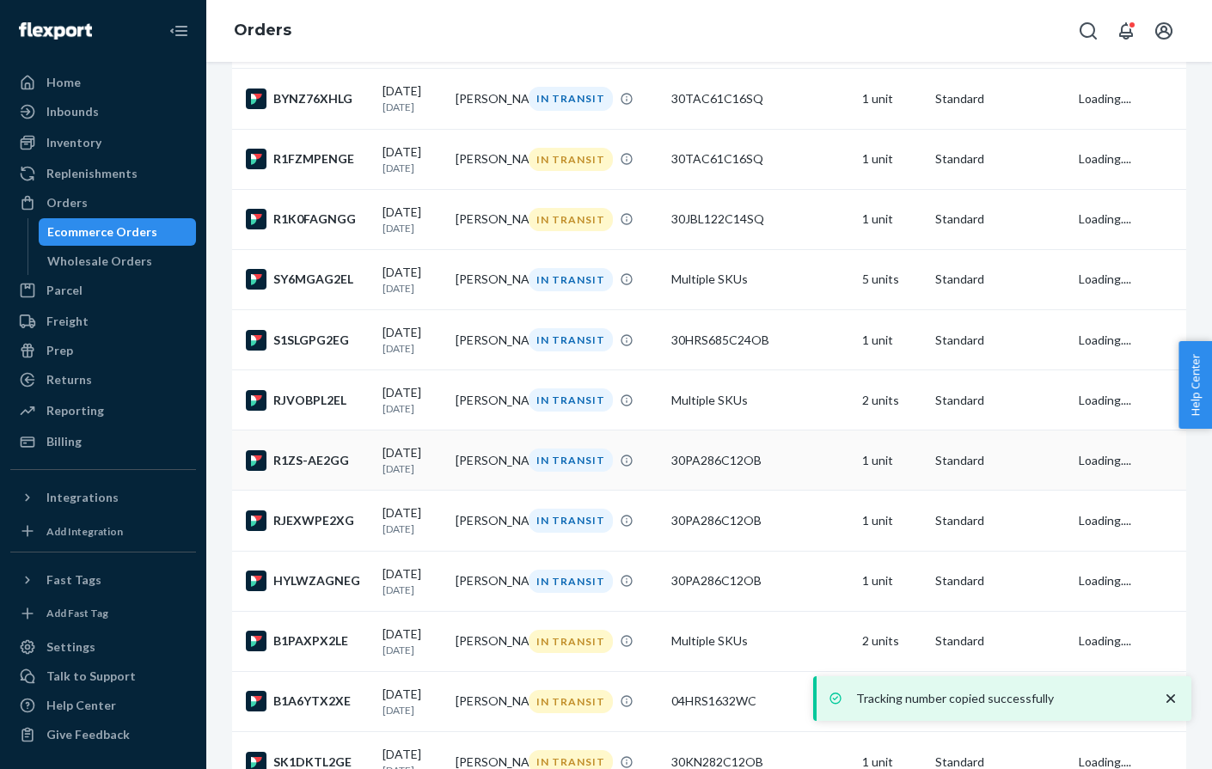
click at [315, 491] on td "R1ZS-AE2GG" at bounding box center [304, 461] width 144 height 60
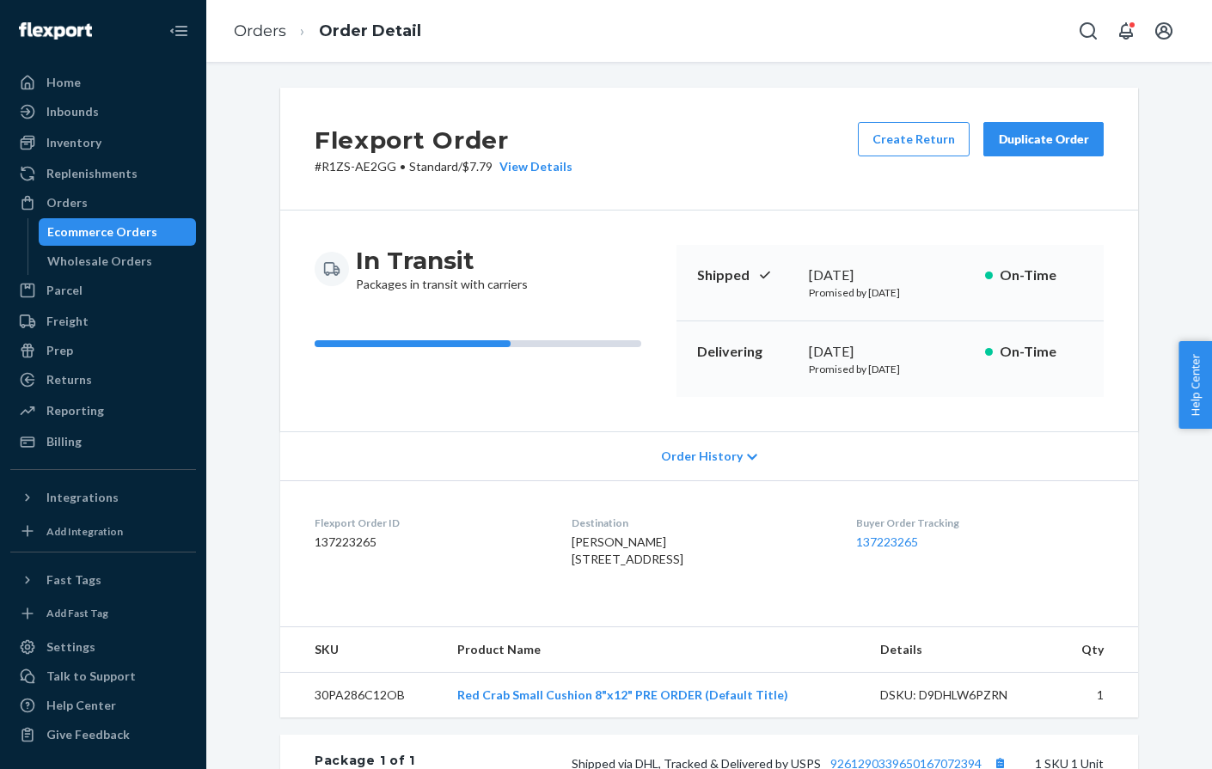
scroll to position [367, 0]
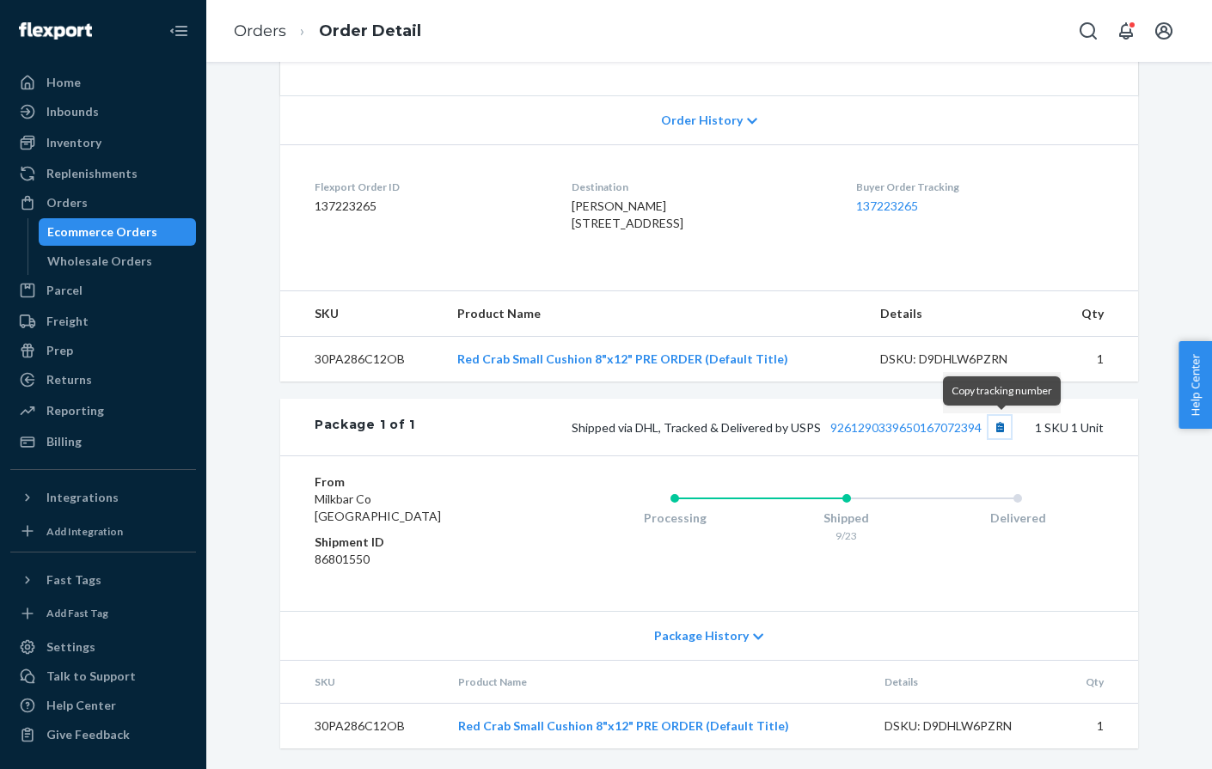
click at [999, 428] on button "Copy tracking number" at bounding box center [999, 427] width 22 height 22
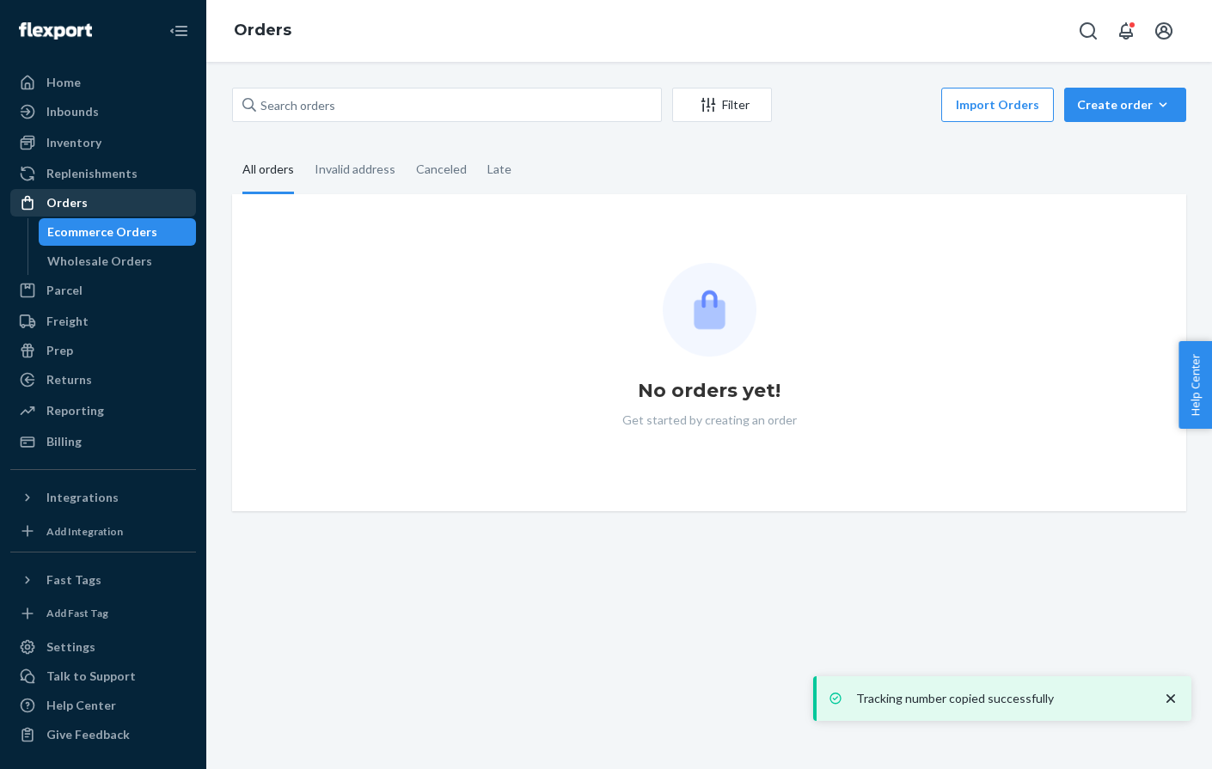
click at [118, 196] on div "Orders" at bounding box center [103, 203] width 182 height 24
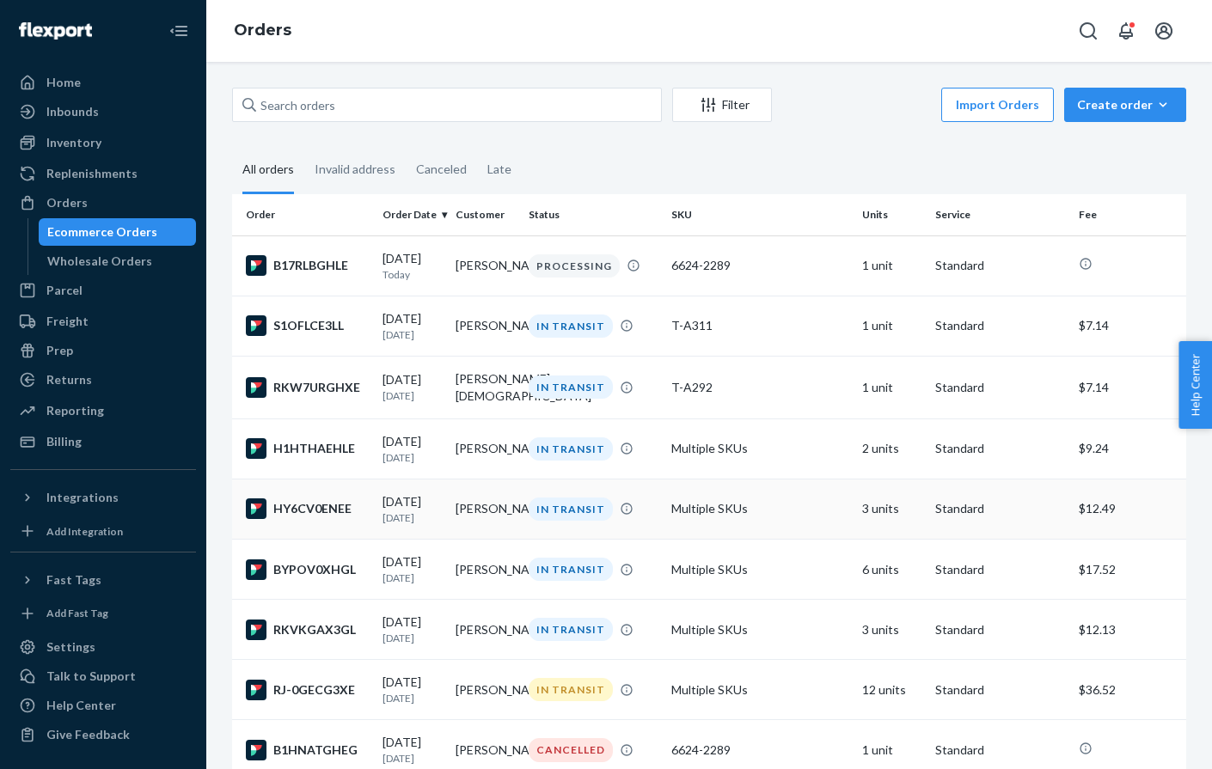
scroll to position [1728, 0]
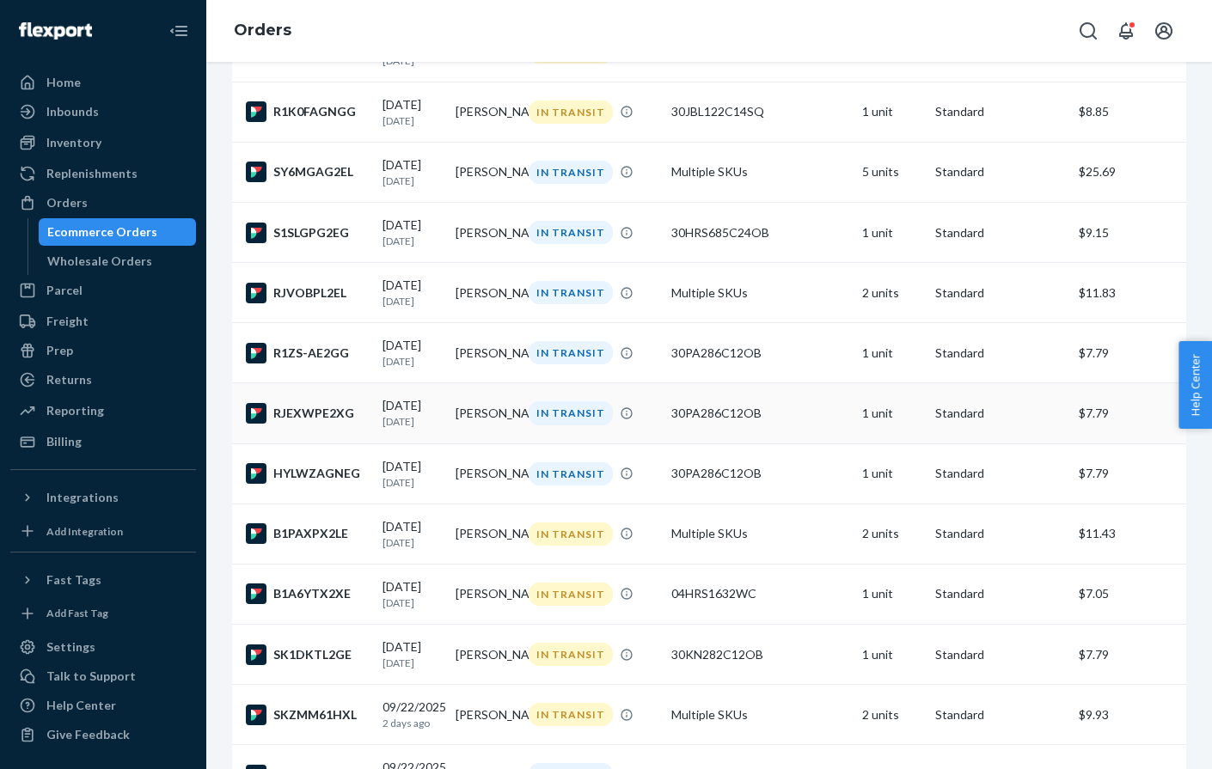
click at [284, 424] on div "RJEXWPE2XG" at bounding box center [307, 413] width 123 height 21
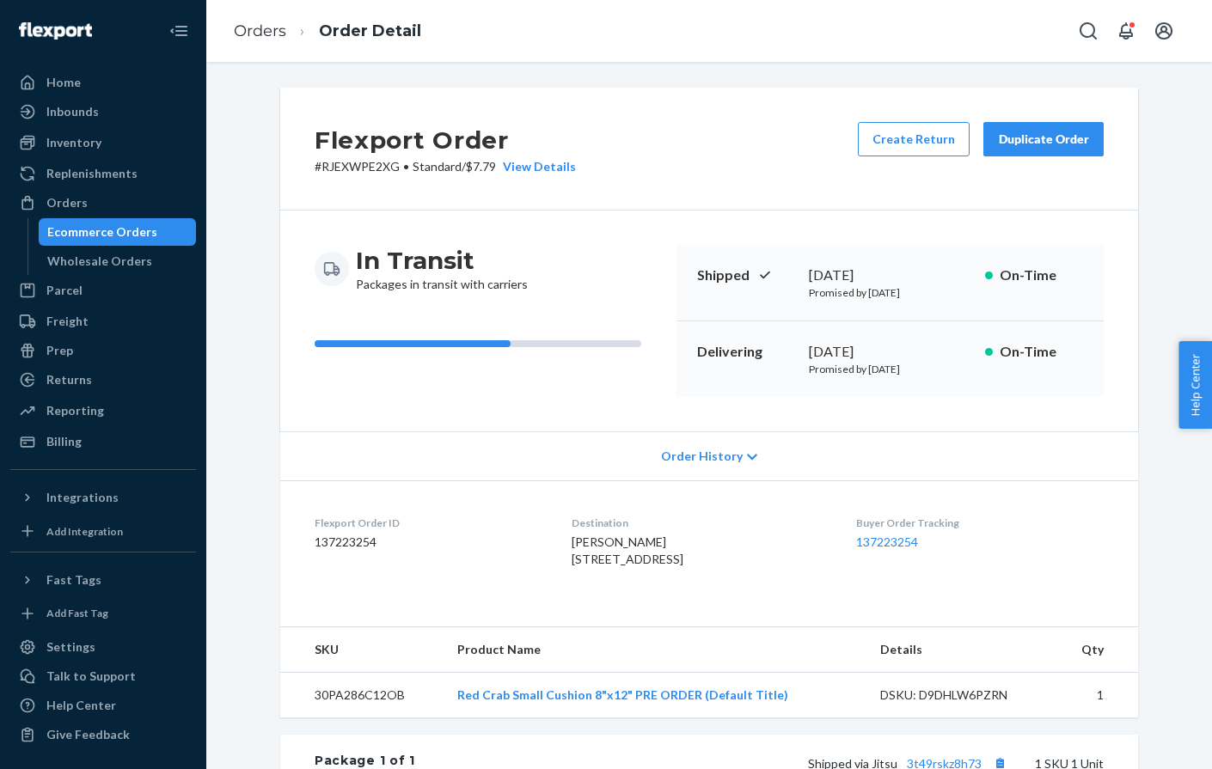
click at [575, 538] on span "[PERSON_NAME] [STREET_ADDRESS]" at bounding box center [627, 551] width 112 height 32
copy span "[PERSON_NAME]"
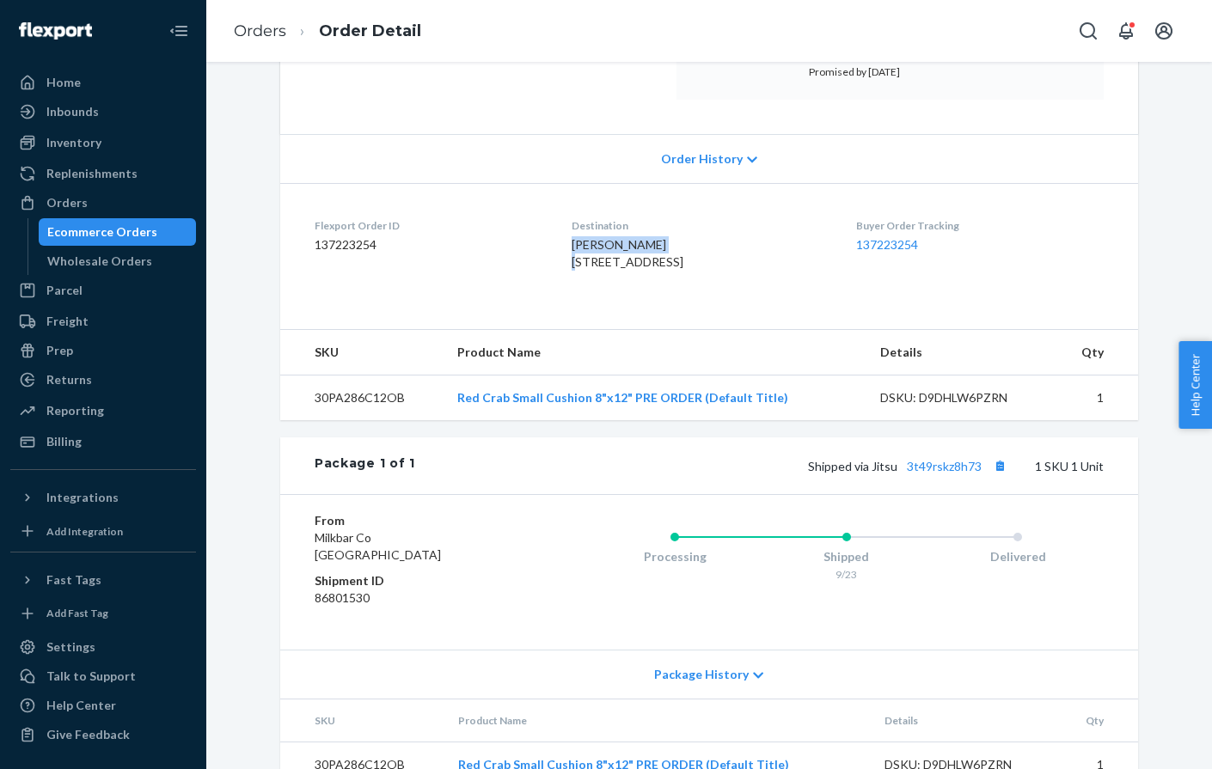
scroll to position [367, 0]
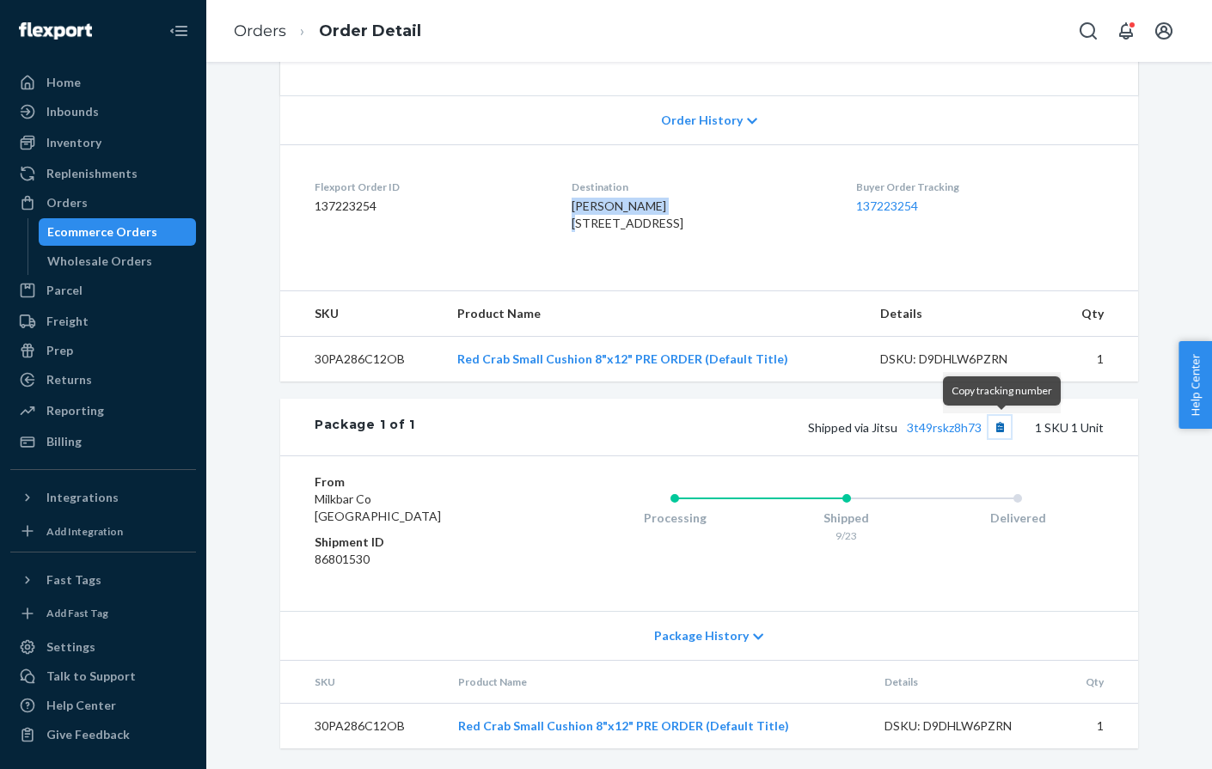
click at [1005, 427] on button "Copy tracking number" at bounding box center [999, 427] width 22 height 22
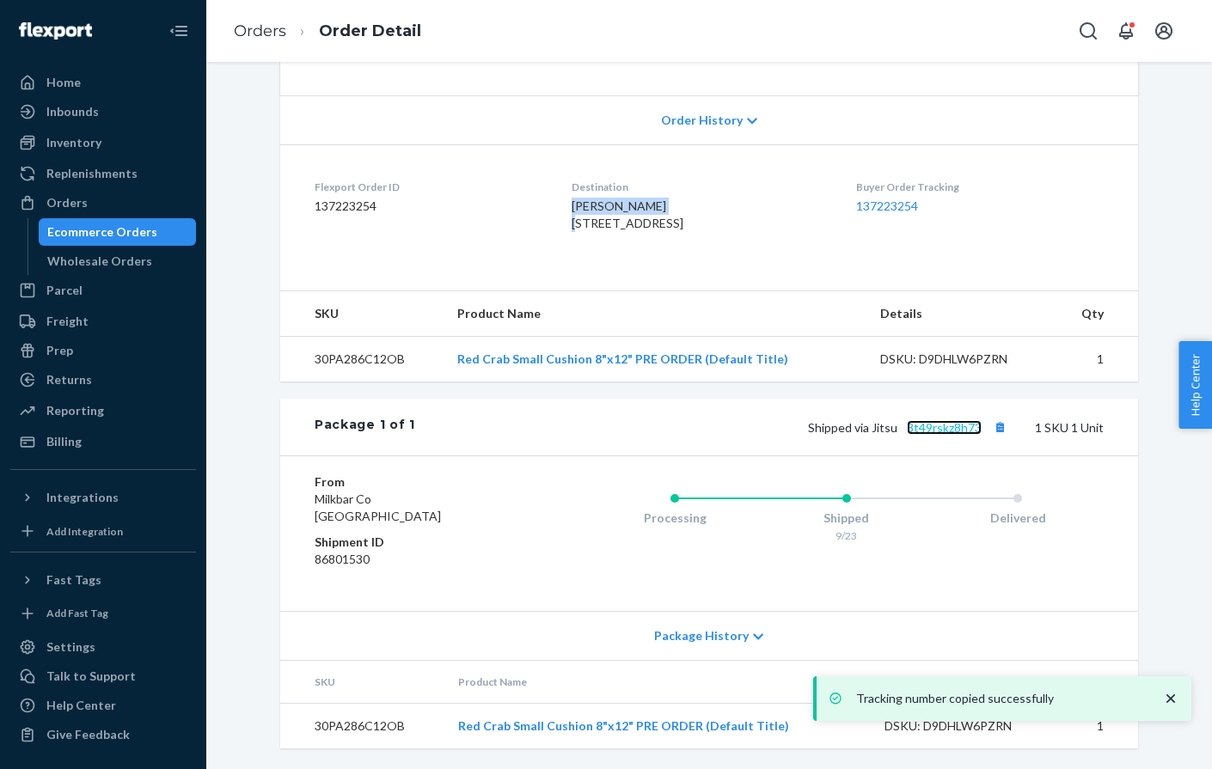
click at [933, 427] on link "3t49rskz8h73" at bounding box center [944, 427] width 75 height 15
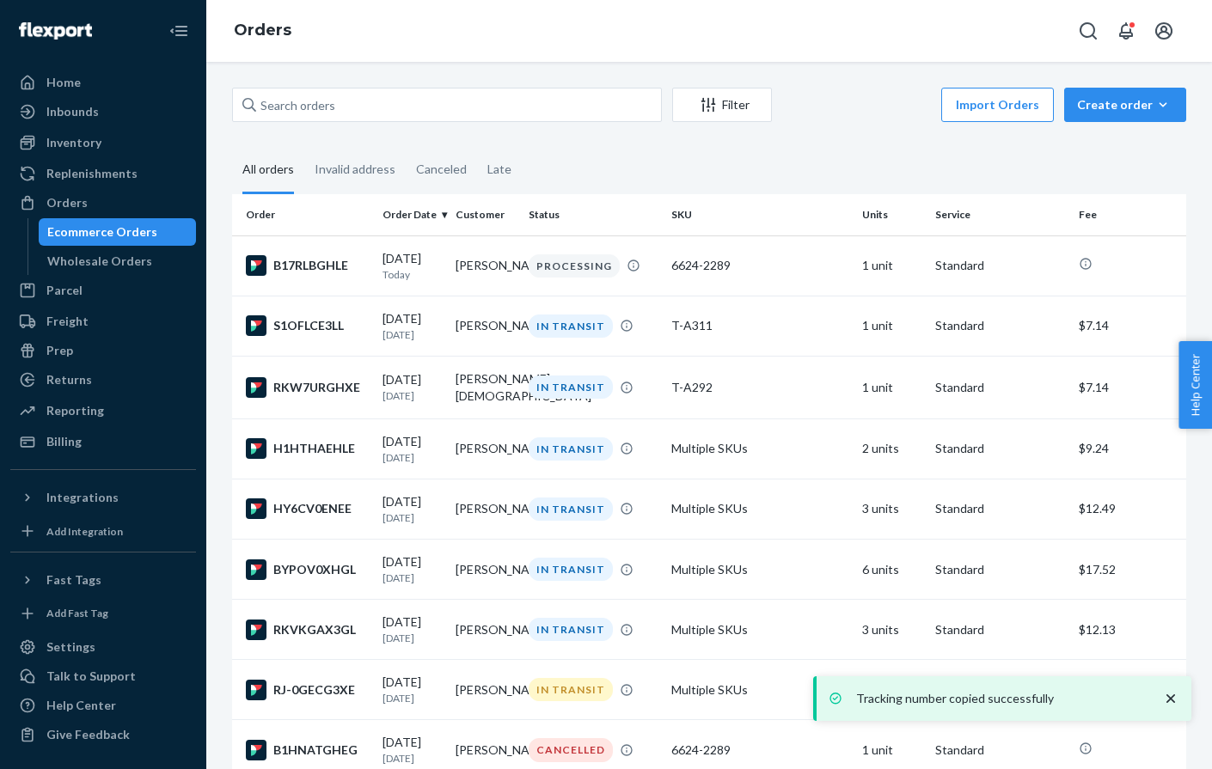
scroll to position [1728, 0]
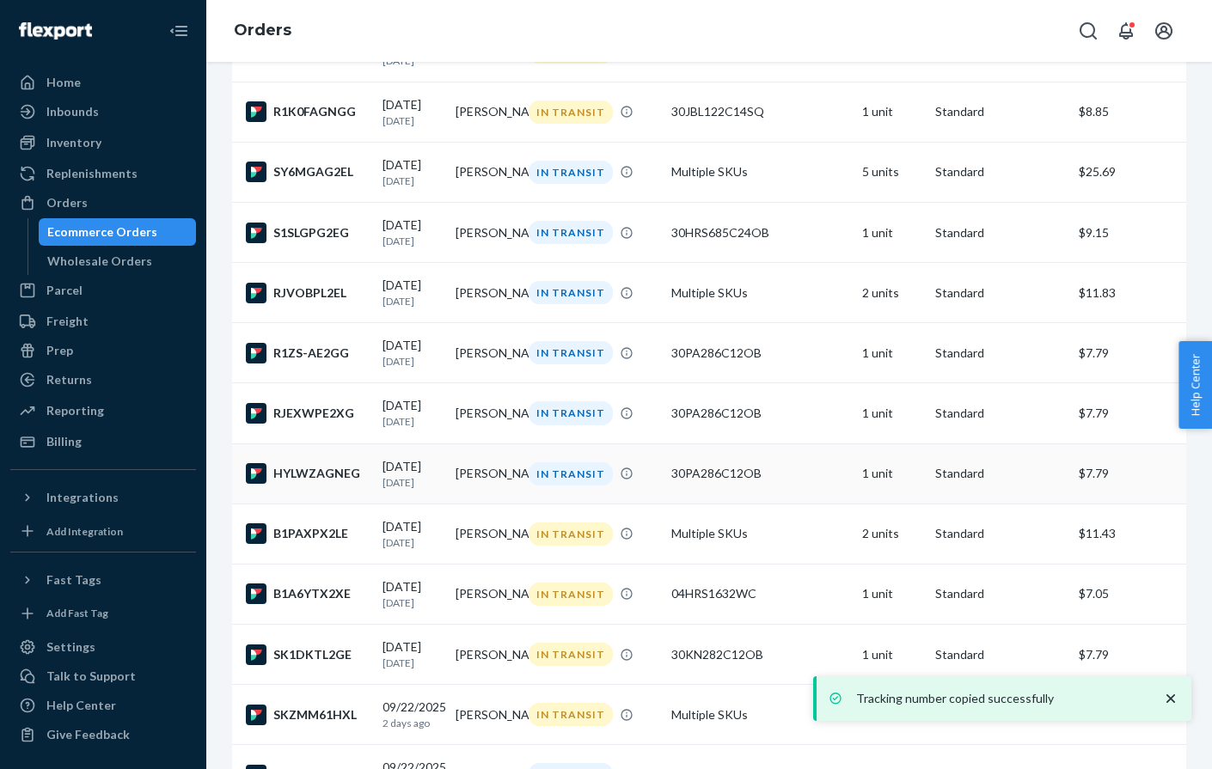
click at [290, 504] on td "HYLWZAGNEG" at bounding box center [304, 473] width 144 height 60
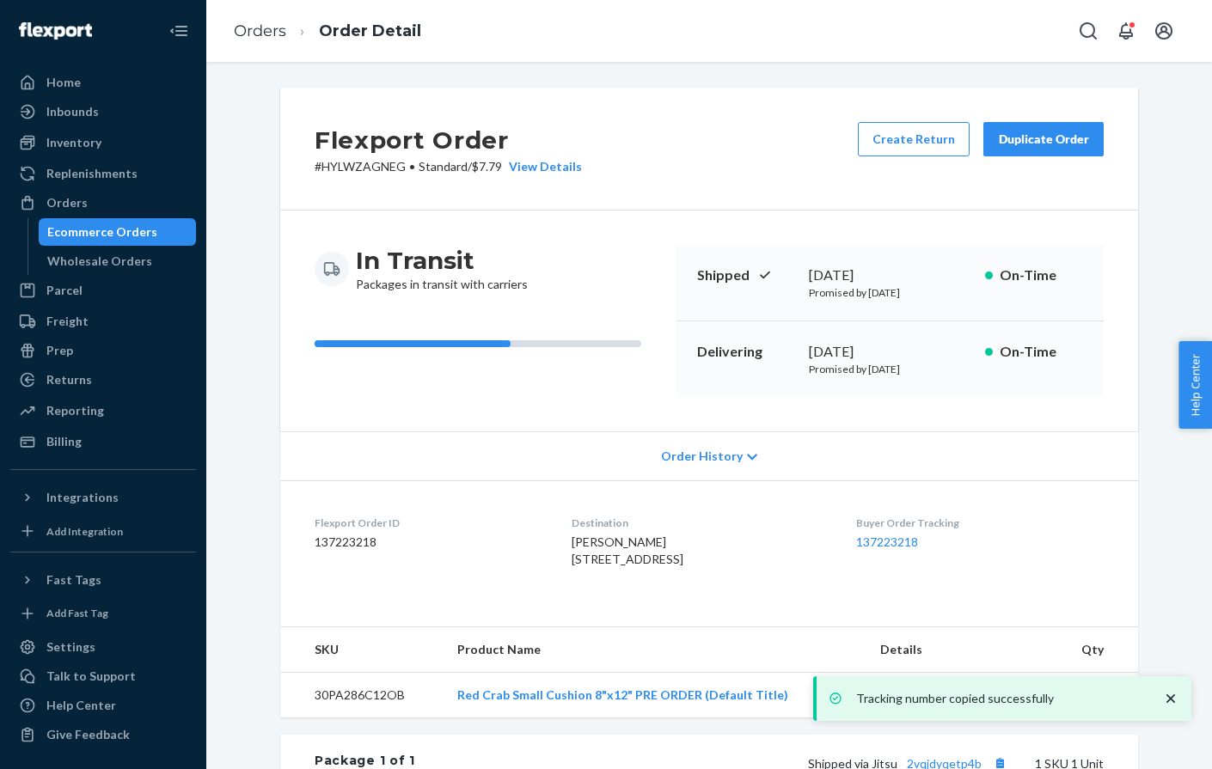
click at [577, 544] on span "[PERSON_NAME] [STREET_ADDRESS]" at bounding box center [627, 551] width 112 height 32
copy span "[PERSON_NAME]"
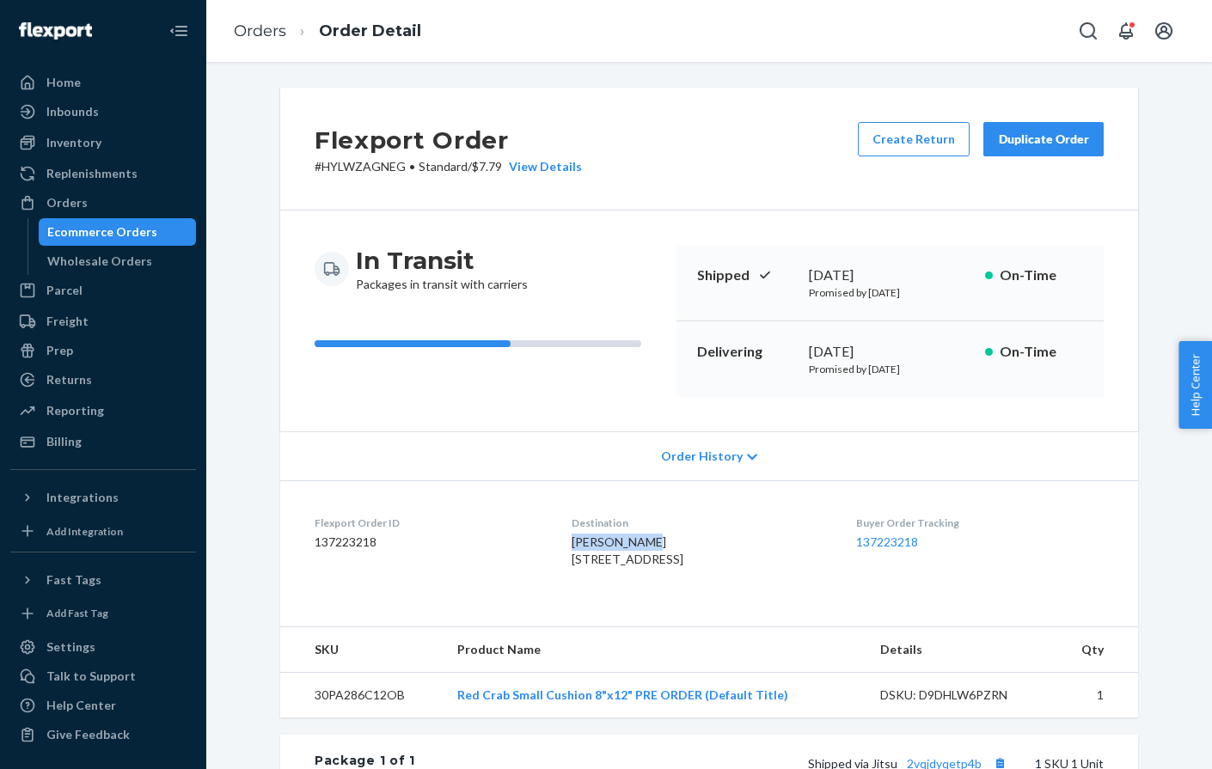
scroll to position [173, 0]
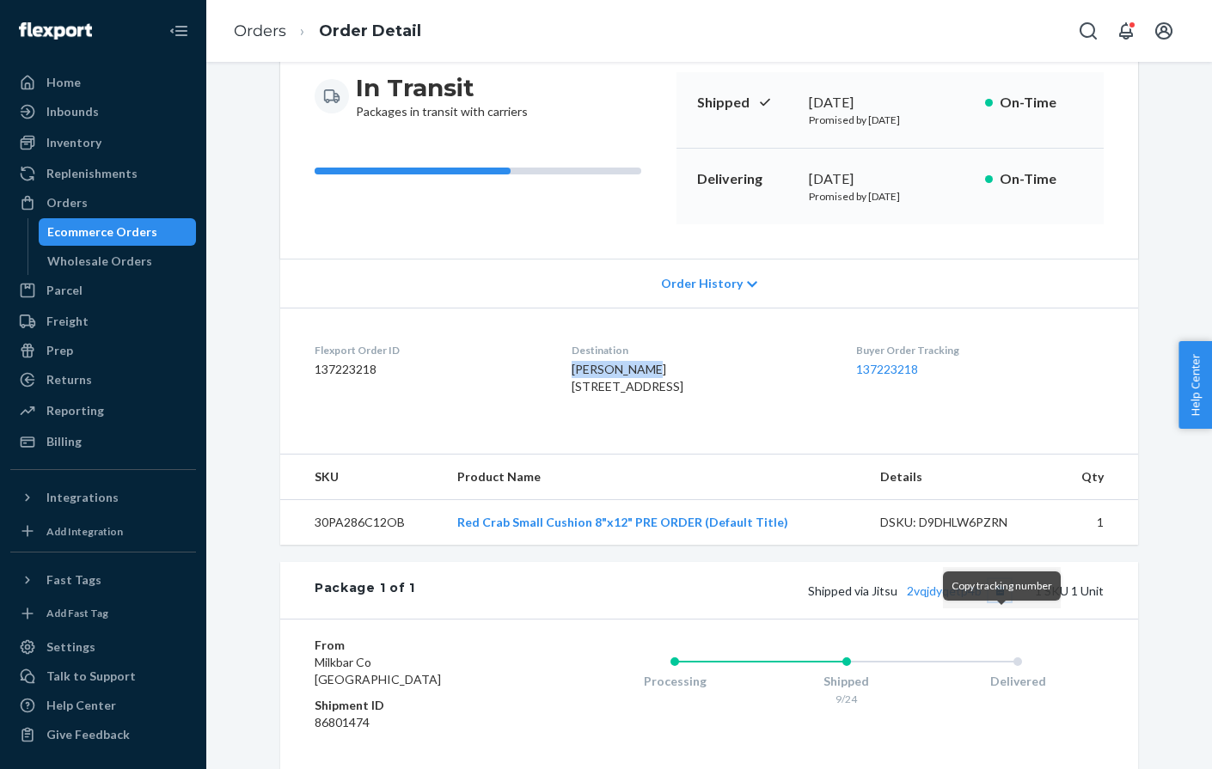
click at [1006, 602] on button "Copy tracking number" at bounding box center [999, 590] width 22 height 22
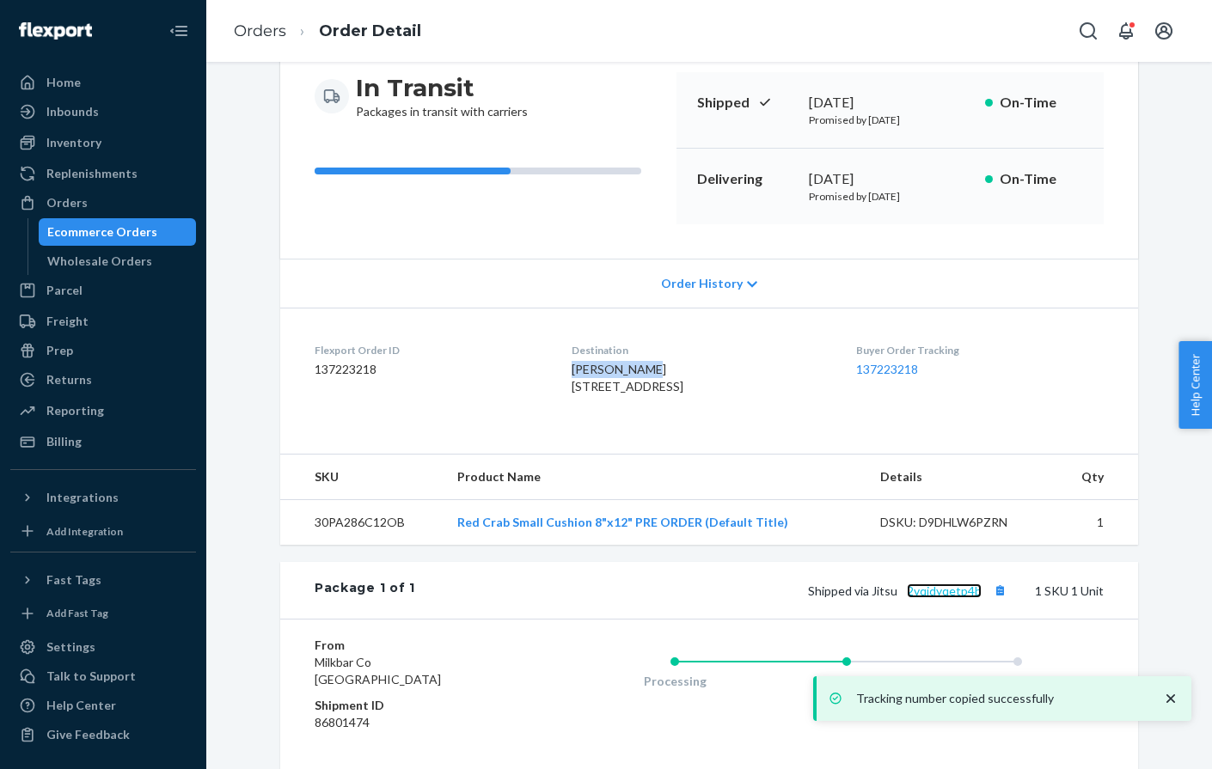
click at [952, 598] on link "2vqjdyqetp4b" at bounding box center [944, 591] width 75 height 15
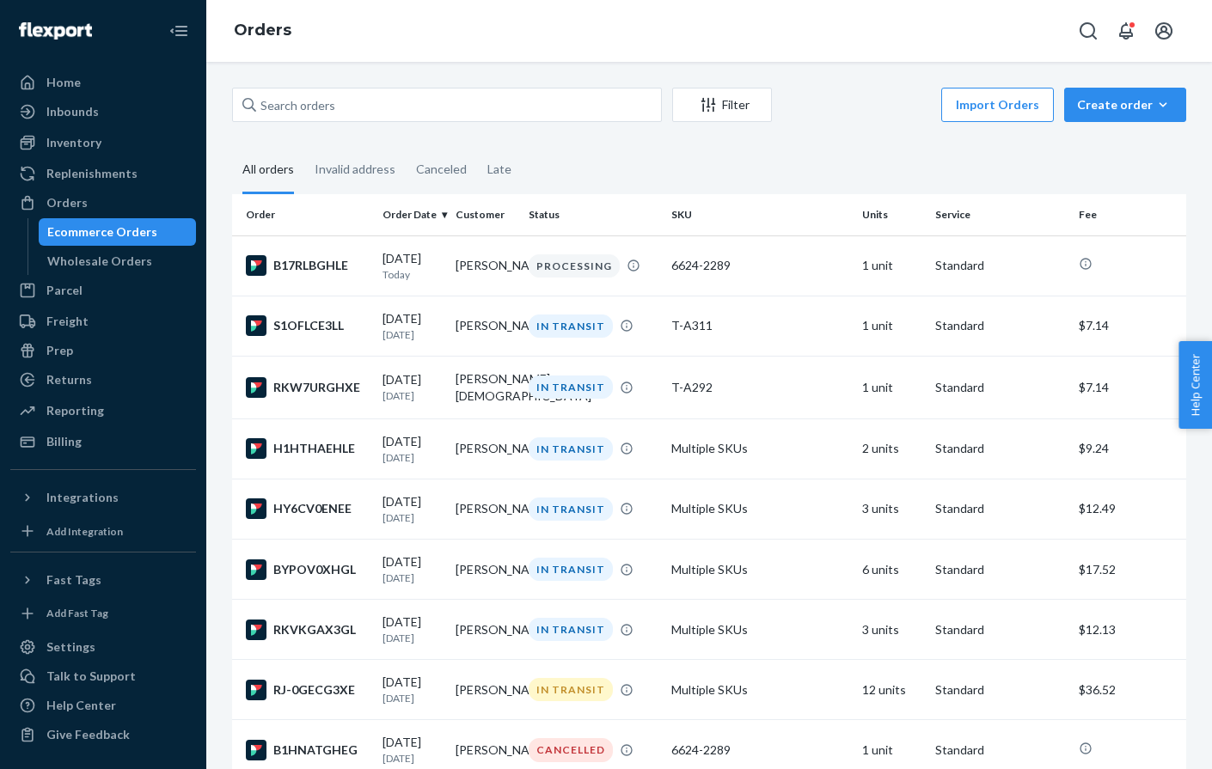
scroll to position [1870, 0]
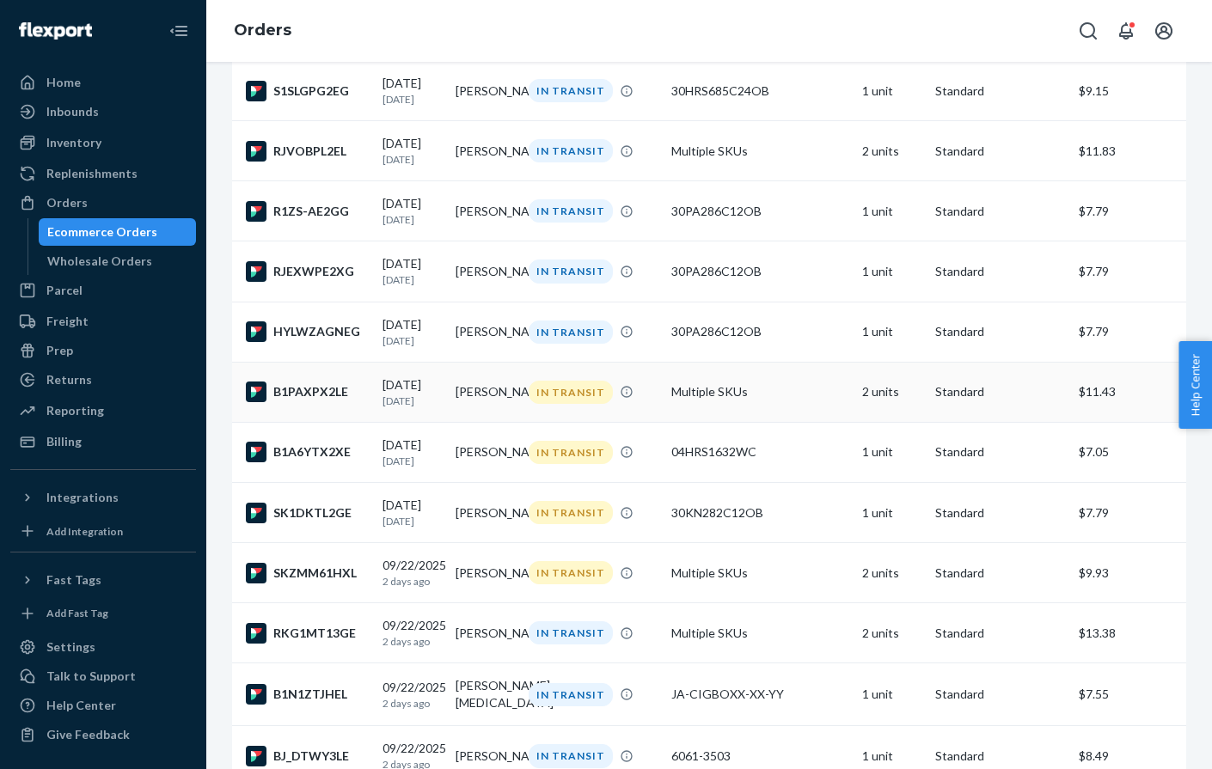
click at [314, 402] on div "B1PAXPX2LE" at bounding box center [307, 392] width 123 height 21
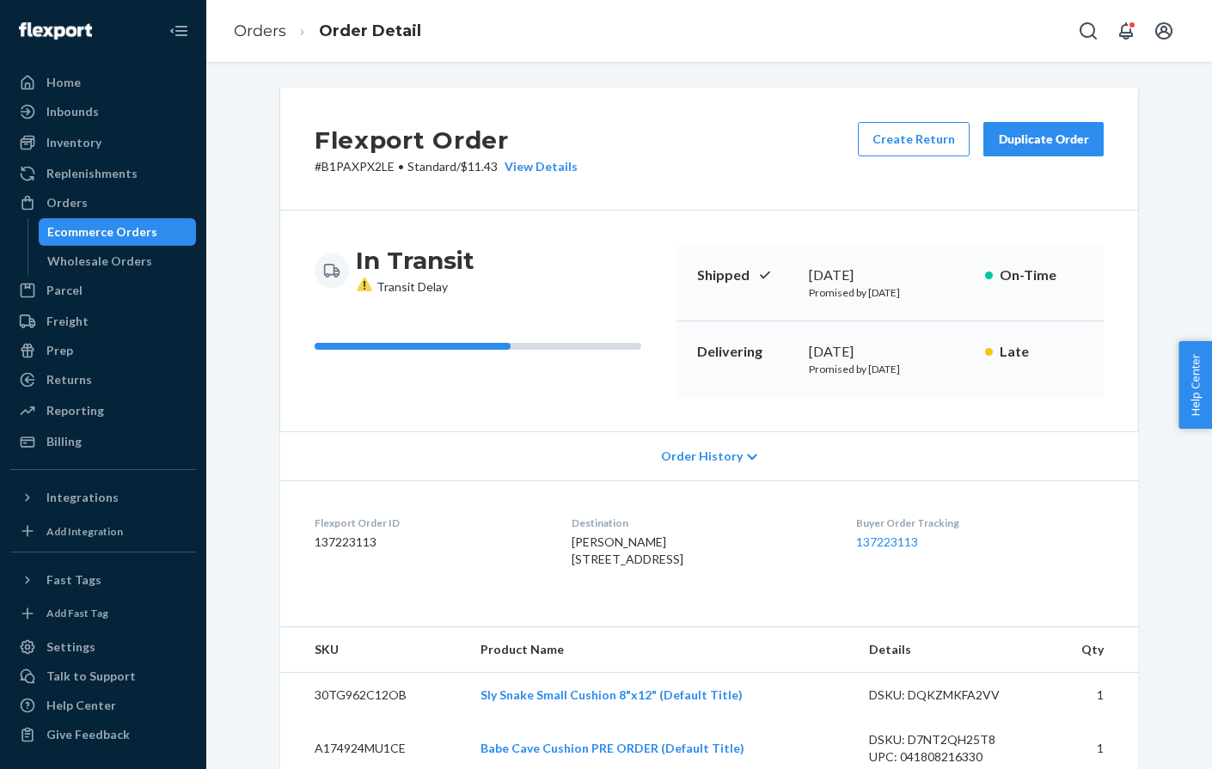
click at [571, 541] on span "[PERSON_NAME] [STREET_ADDRESS]" at bounding box center [627, 551] width 112 height 32
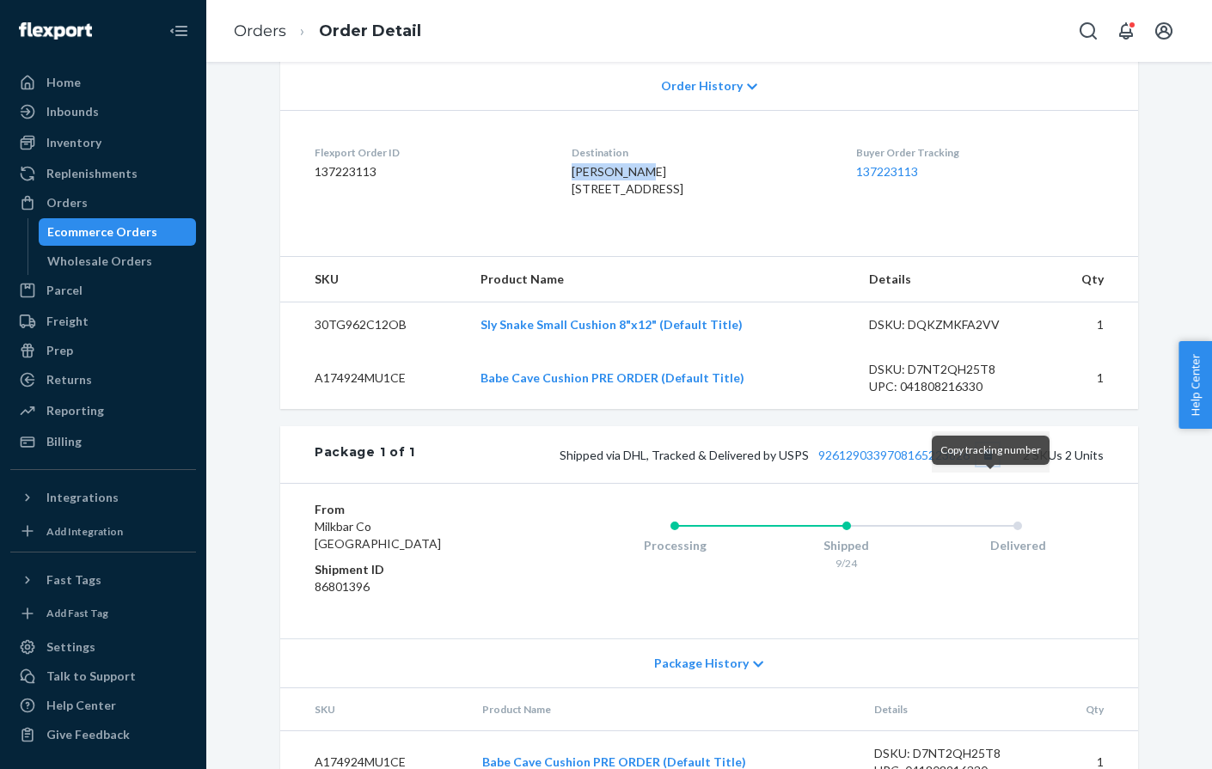
click at [991, 466] on button "Copy tracking number" at bounding box center [987, 454] width 22 height 22
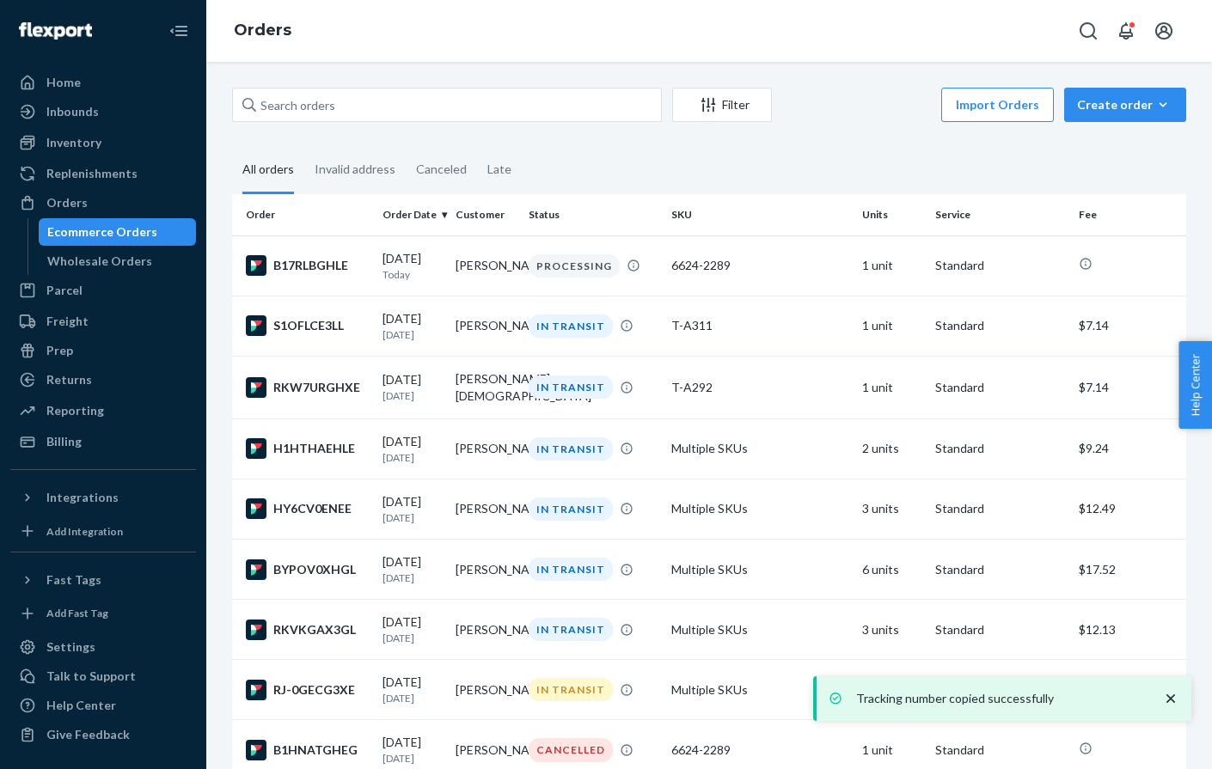
scroll to position [1870, 0]
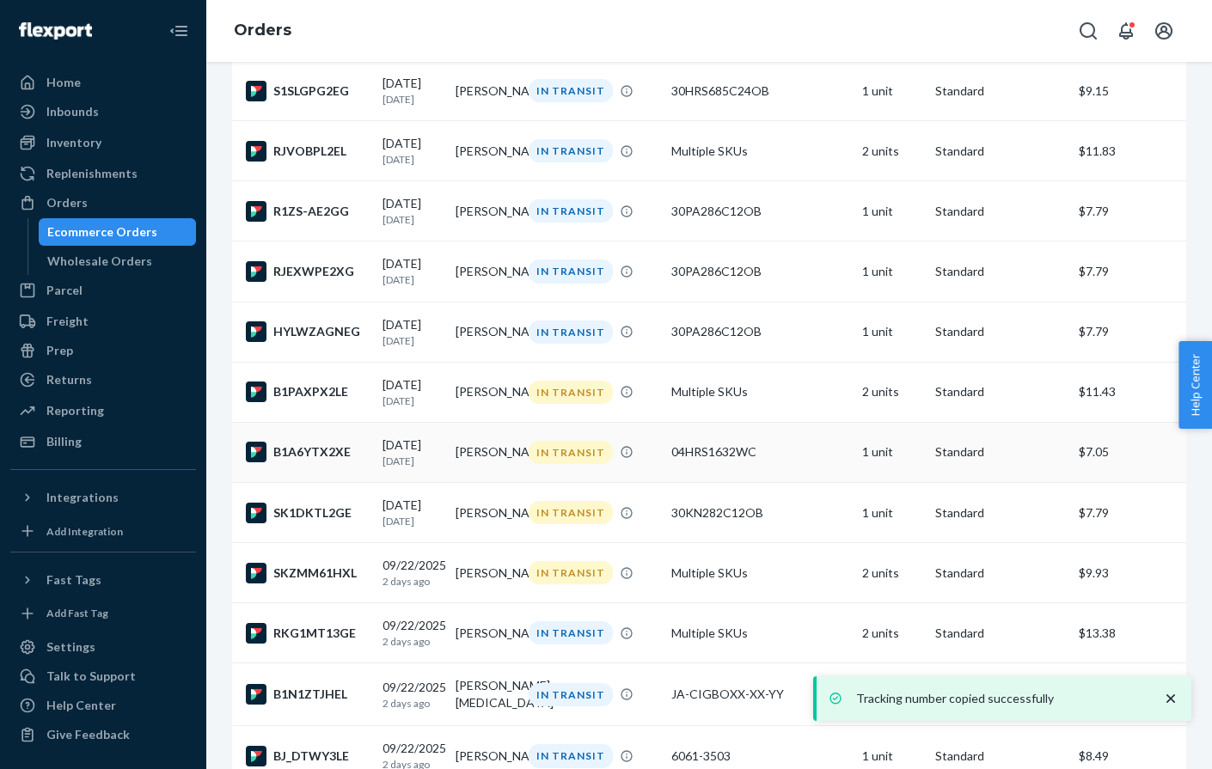
click at [302, 462] on div "B1A6YTX2XE" at bounding box center [307, 452] width 123 height 21
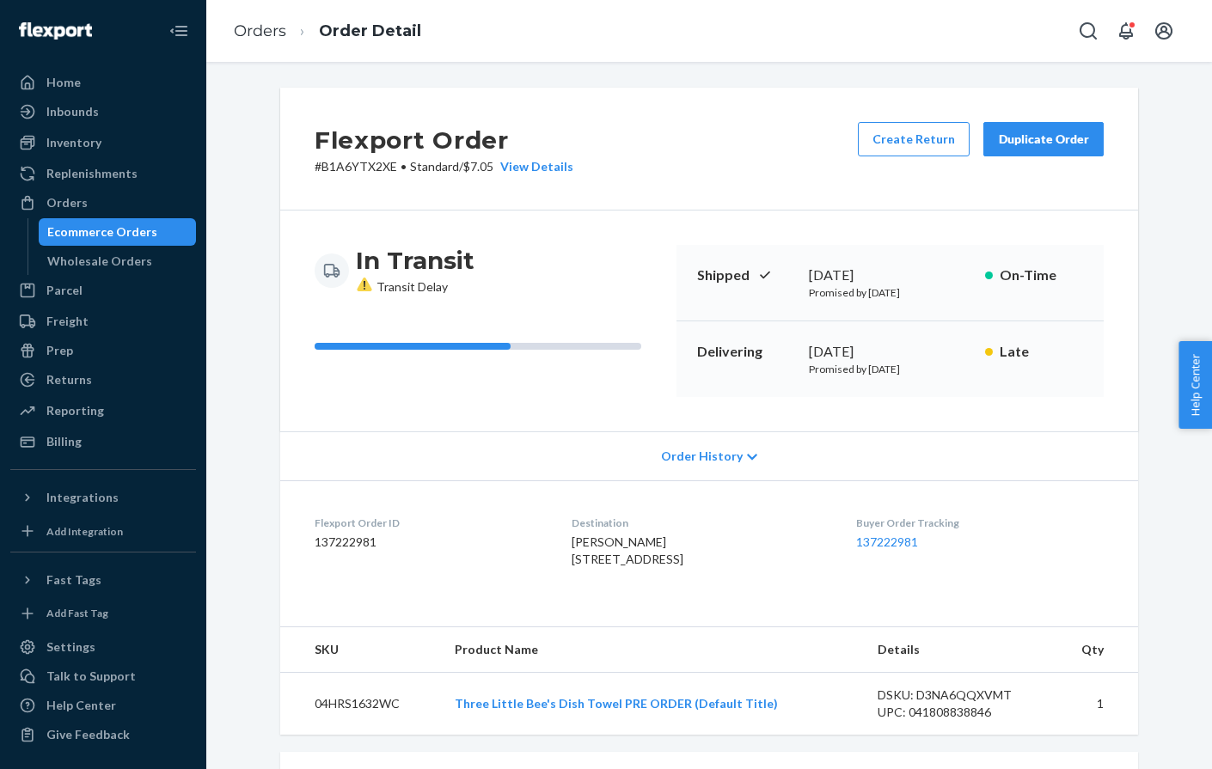
click at [613, 530] on div "Destination [PERSON_NAME] [STREET_ADDRESS]" at bounding box center [699, 545] width 256 height 59
click at [596, 543] on span "[PERSON_NAME] [STREET_ADDRESS]" at bounding box center [627, 551] width 112 height 32
copy span "[PERSON_NAME]"
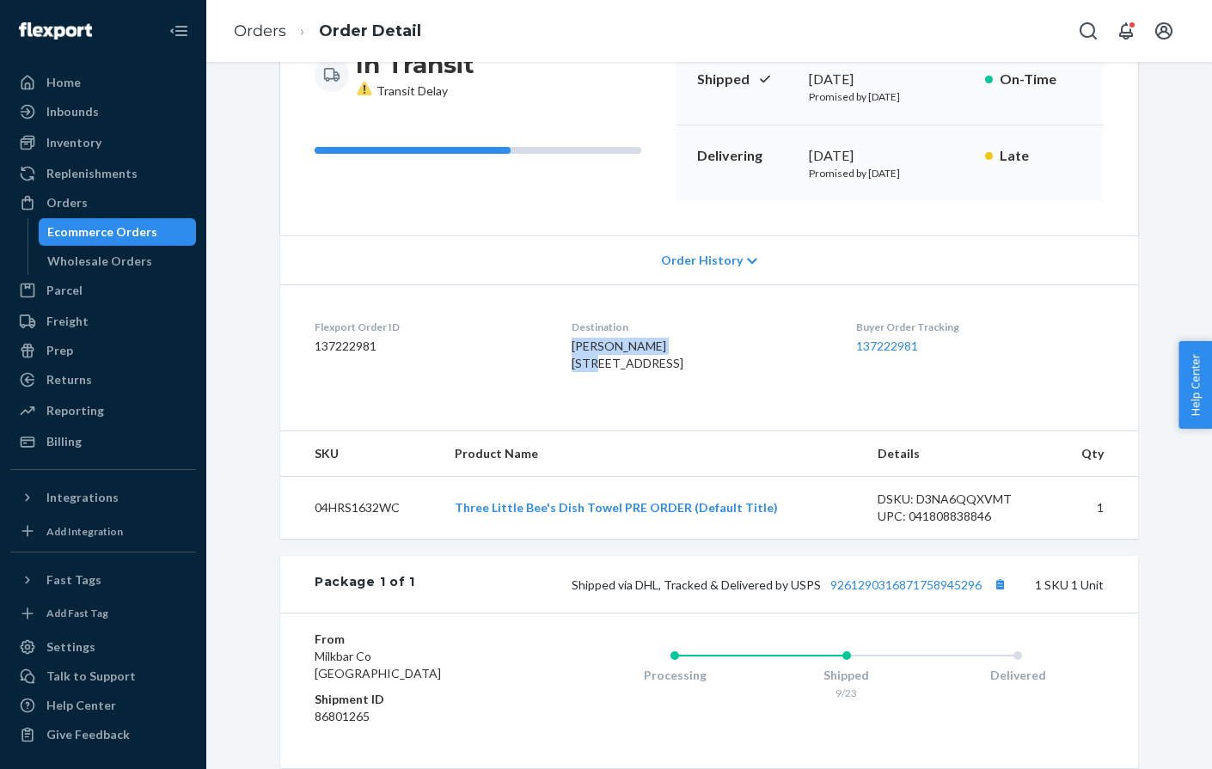
scroll to position [401, 0]
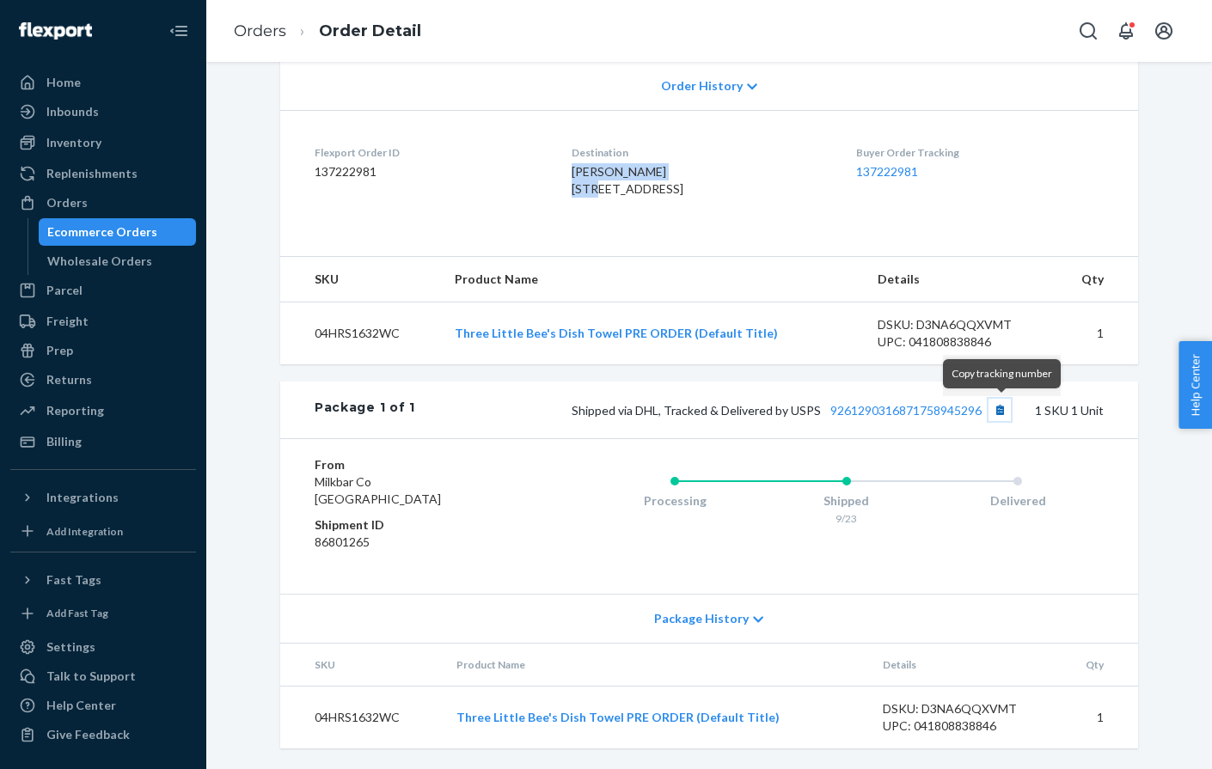
click at [1002, 406] on button "Copy tracking number" at bounding box center [999, 410] width 22 height 22
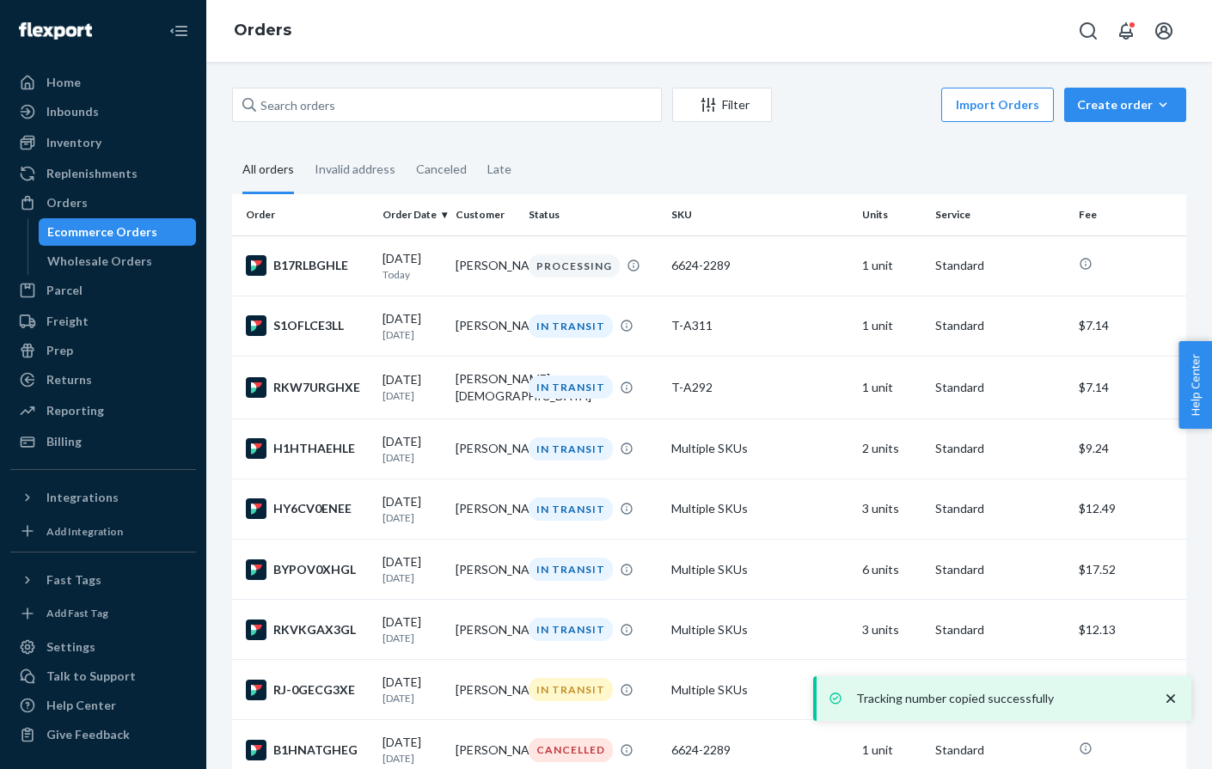
scroll to position [1870, 0]
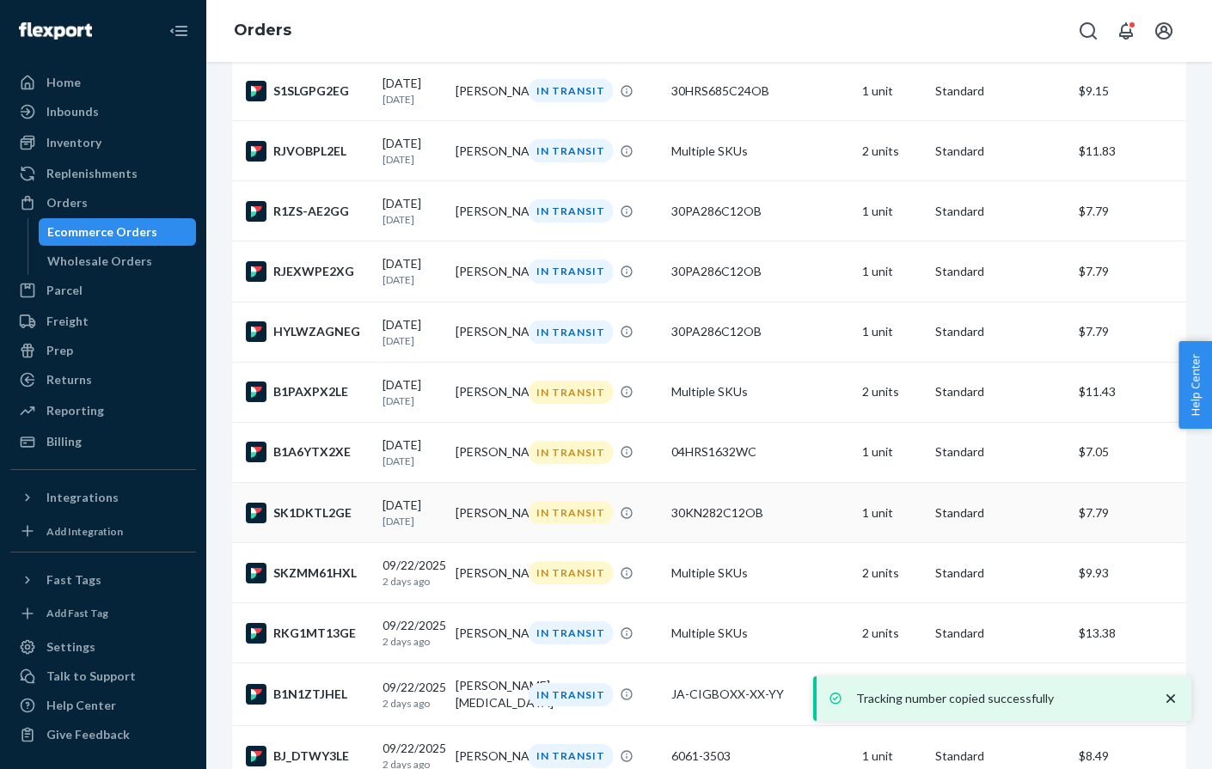
click at [327, 523] on div "SK1DKTL2GE" at bounding box center [307, 513] width 123 height 21
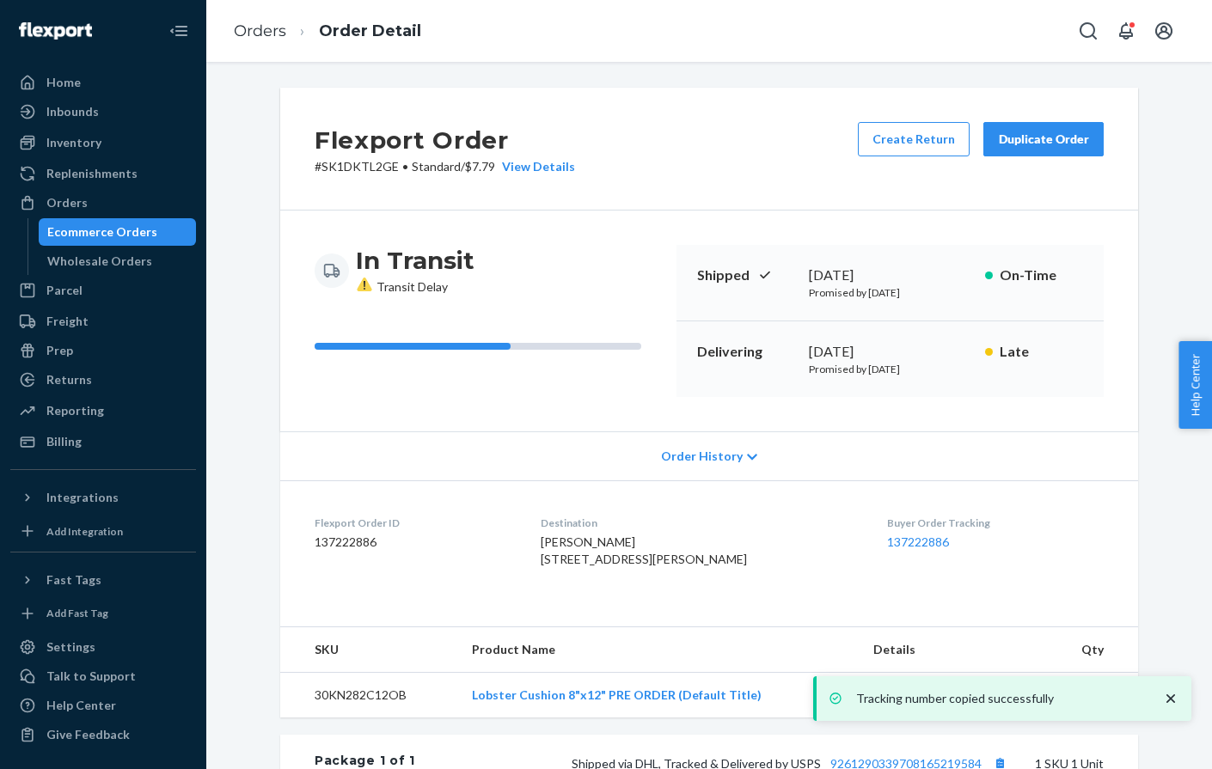
click at [613, 535] on span "[PERSON_NAME] [STREET_ADDRESS][PERSON_NAME]" at bounding box center [644, 551] width 206 height 32
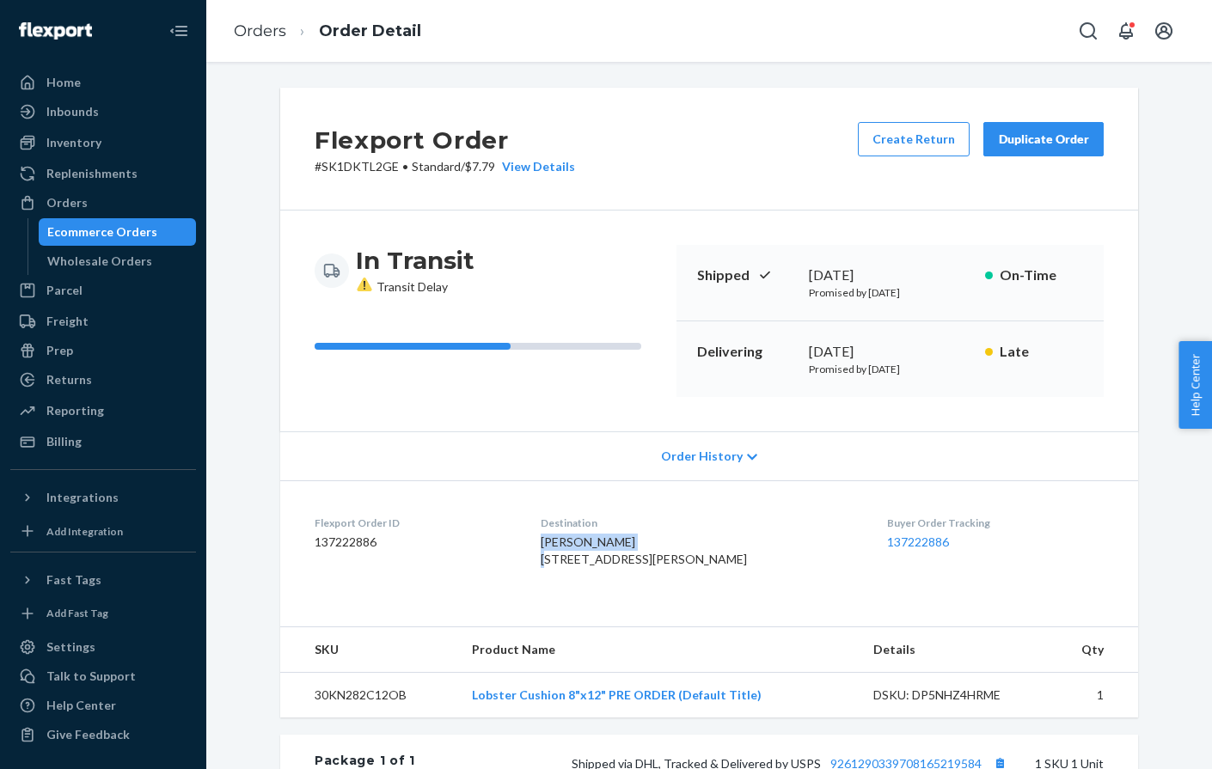
copy span "[PERSON_NAME]"
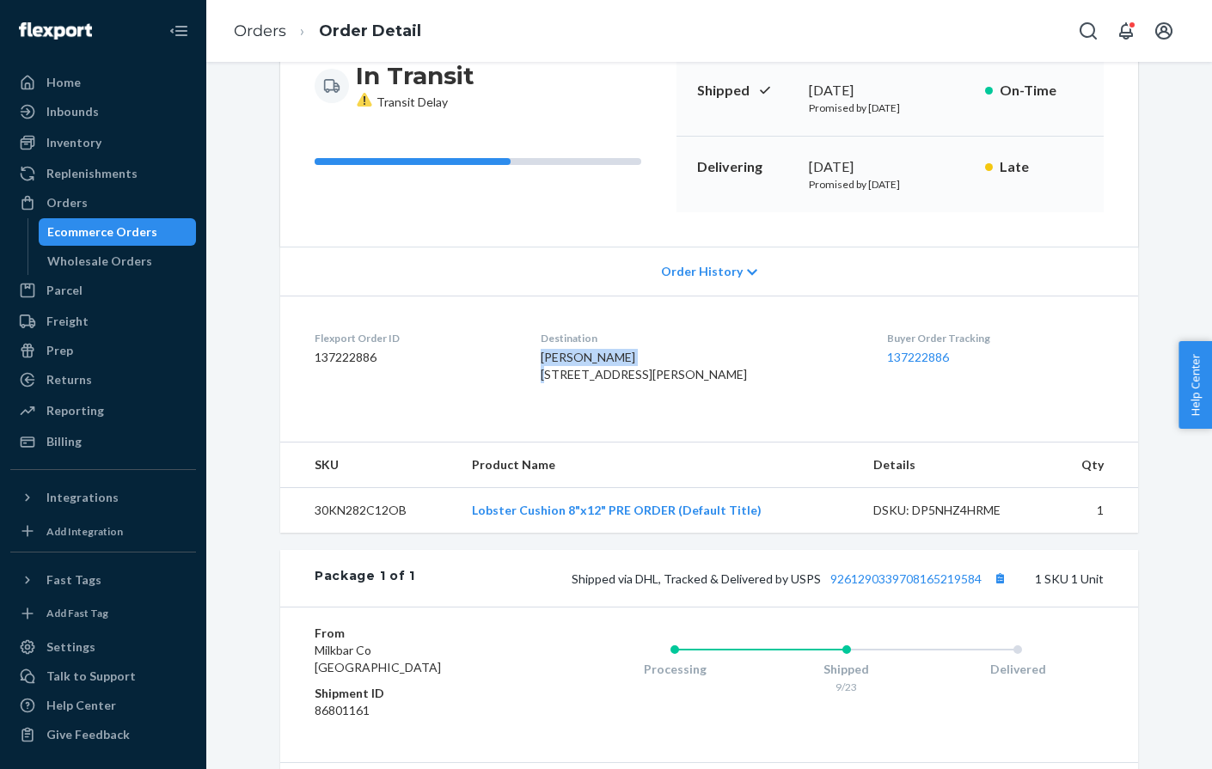
scroll to position [367, 0]
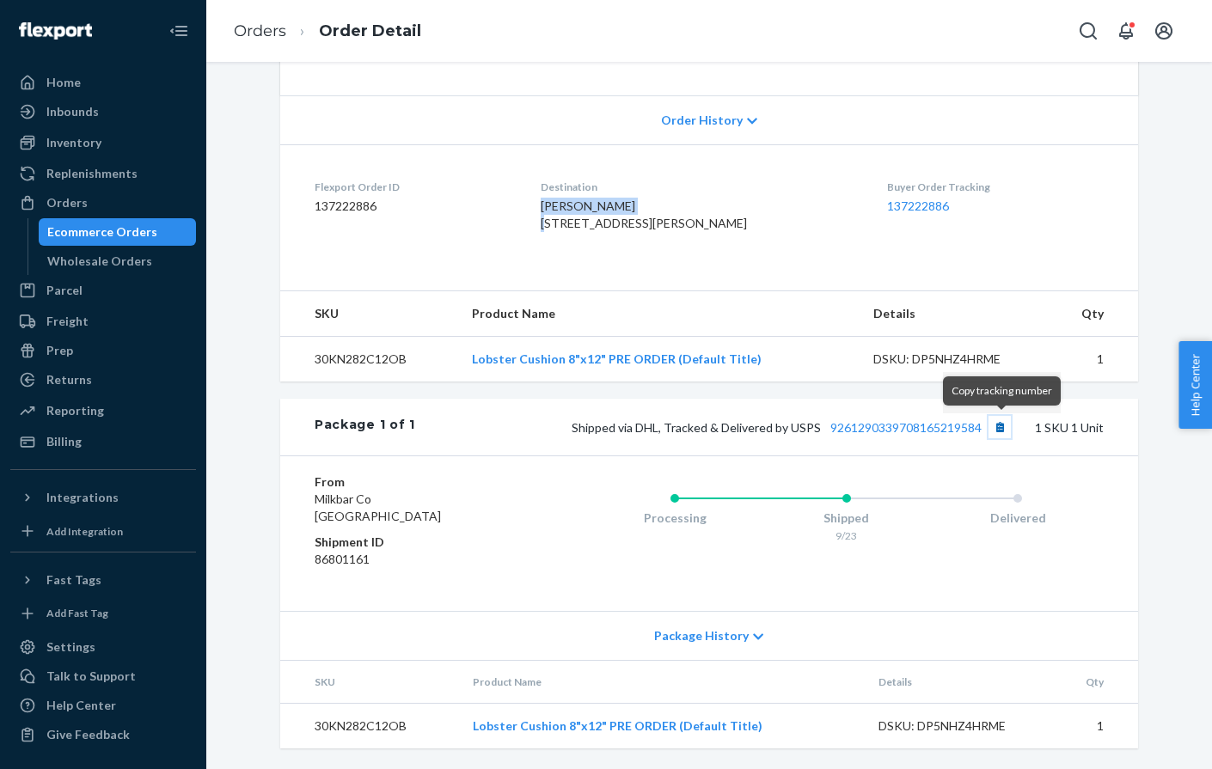
click at [1003, 429] on button "Copy tracking number" at bounding box center [999, 427] width 22 height 22
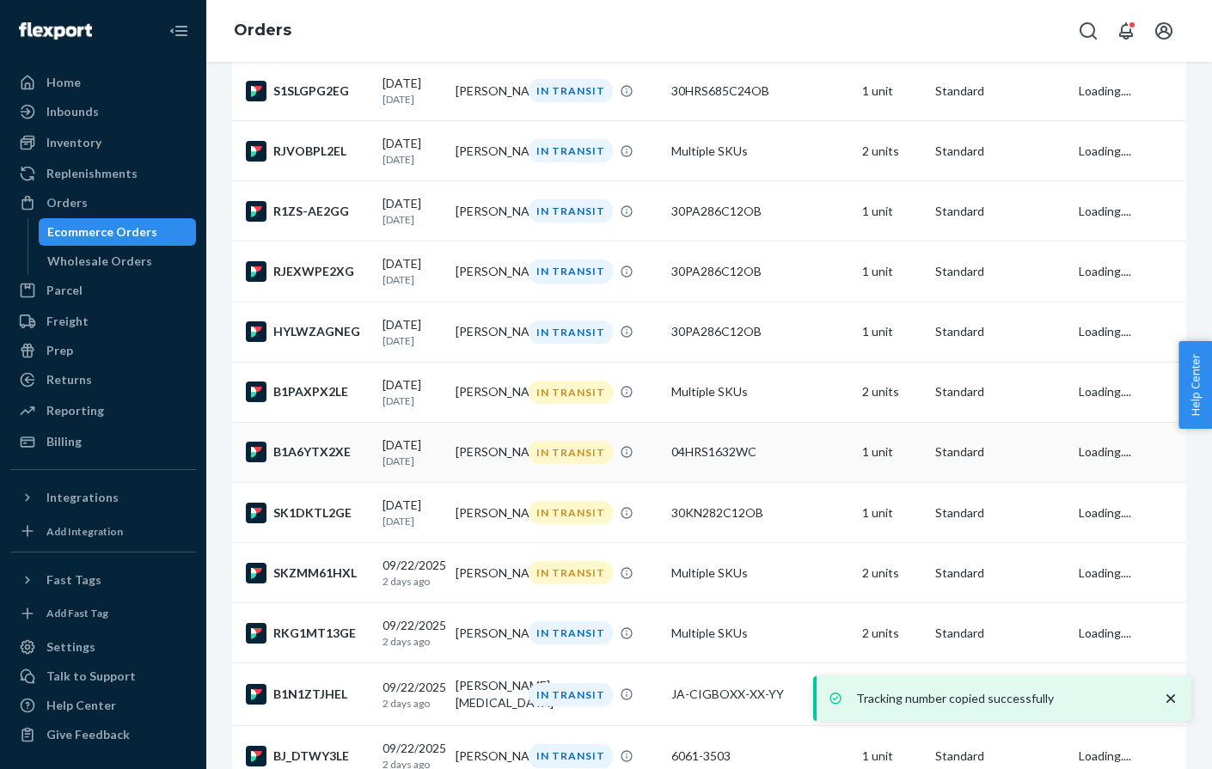
scroll to position [1891, 0]
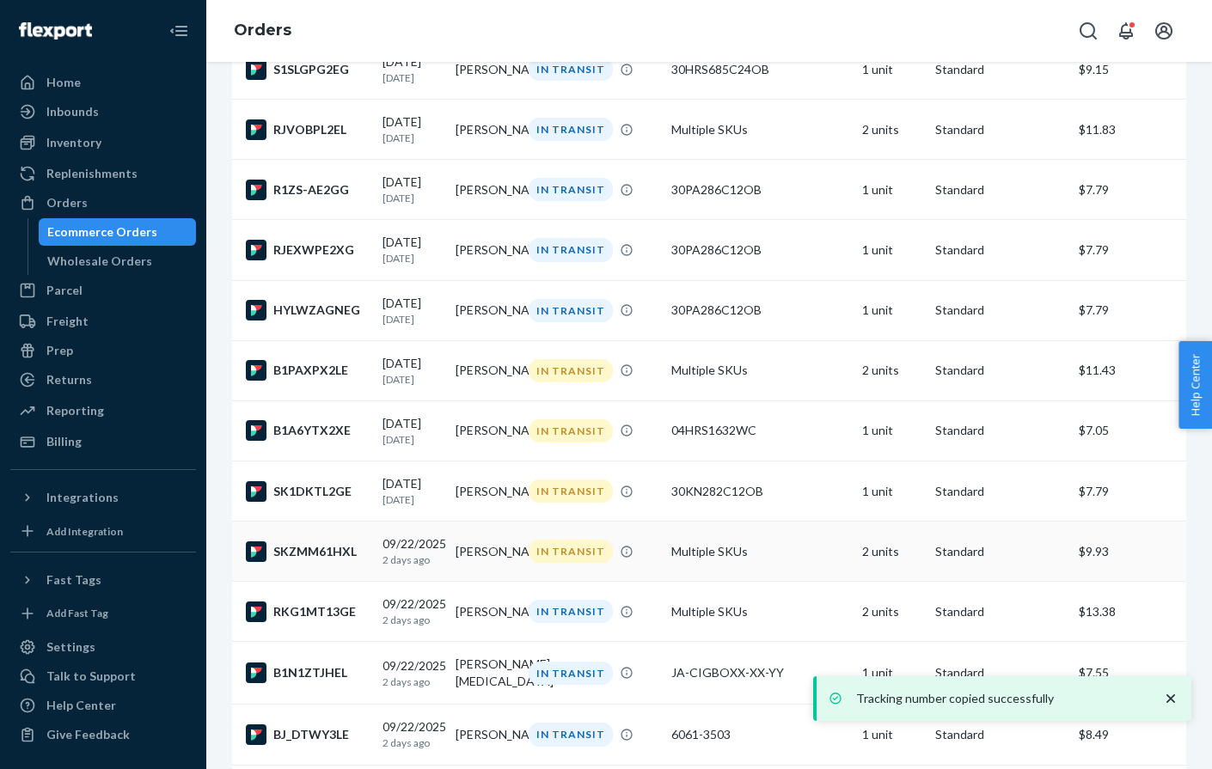
click at [281, 562] on div "SKZMM61HXL" at bounding box center [307, 551] width 123 height 21
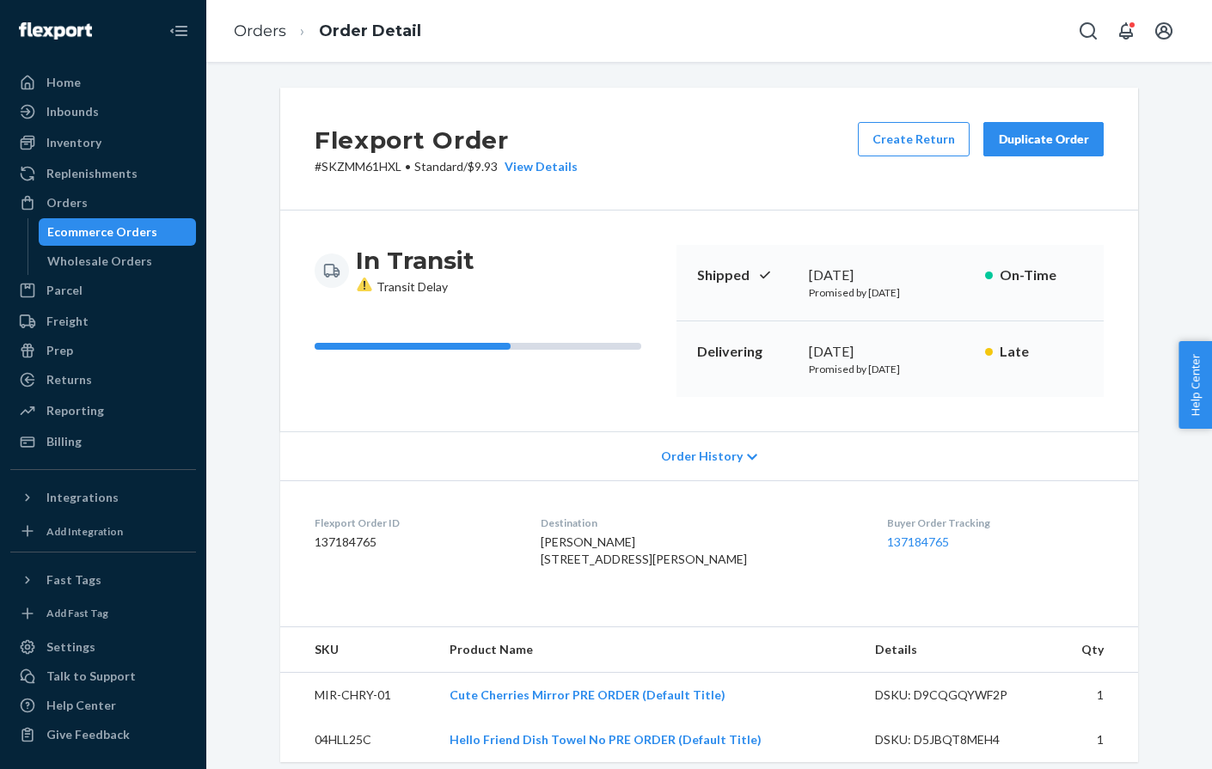
click at [577, 549] on div "[PERSON_NAME] [STREET_ADDRESS][PERSON_NAME]" at bounding box center [701, 551] width 320 height 34
click at [573, 540] on span "[PERSON_NAME] [STREET_ADDRESS][PERSON_NAME]" at bounding box center [644, 551] width 206 height 32
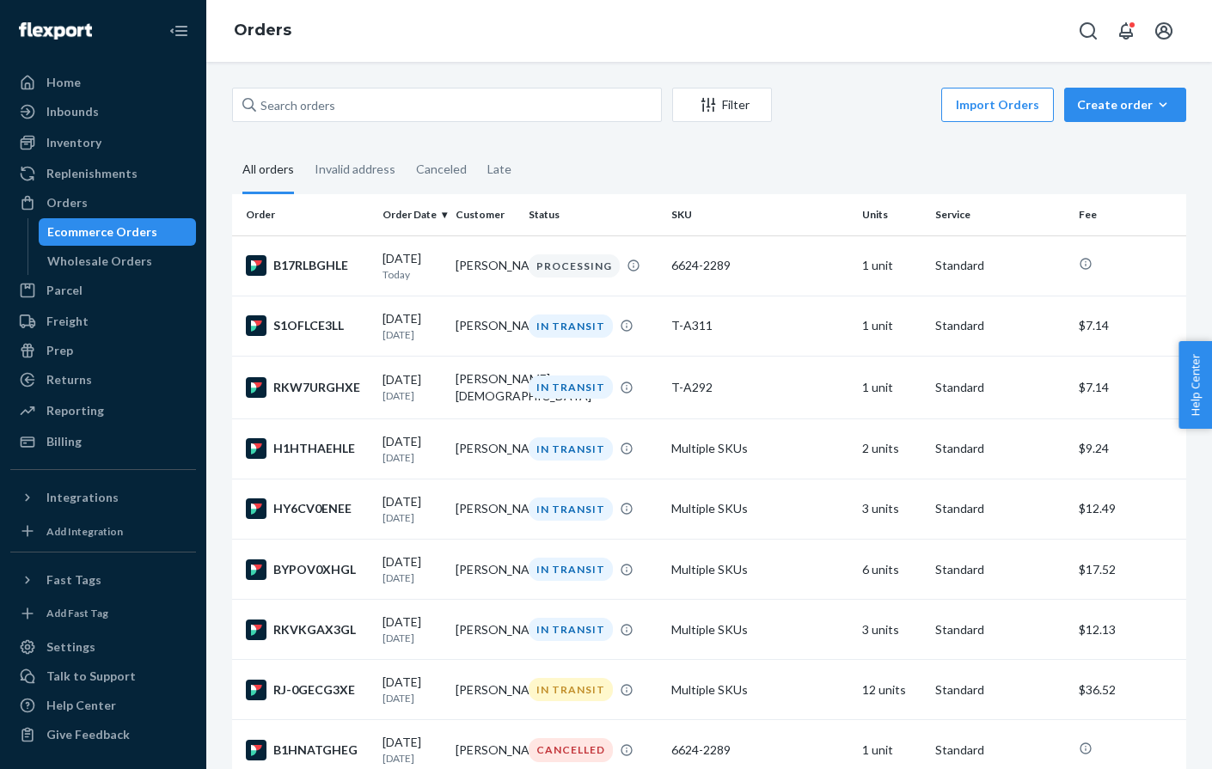
scroll to position [1870, 0]
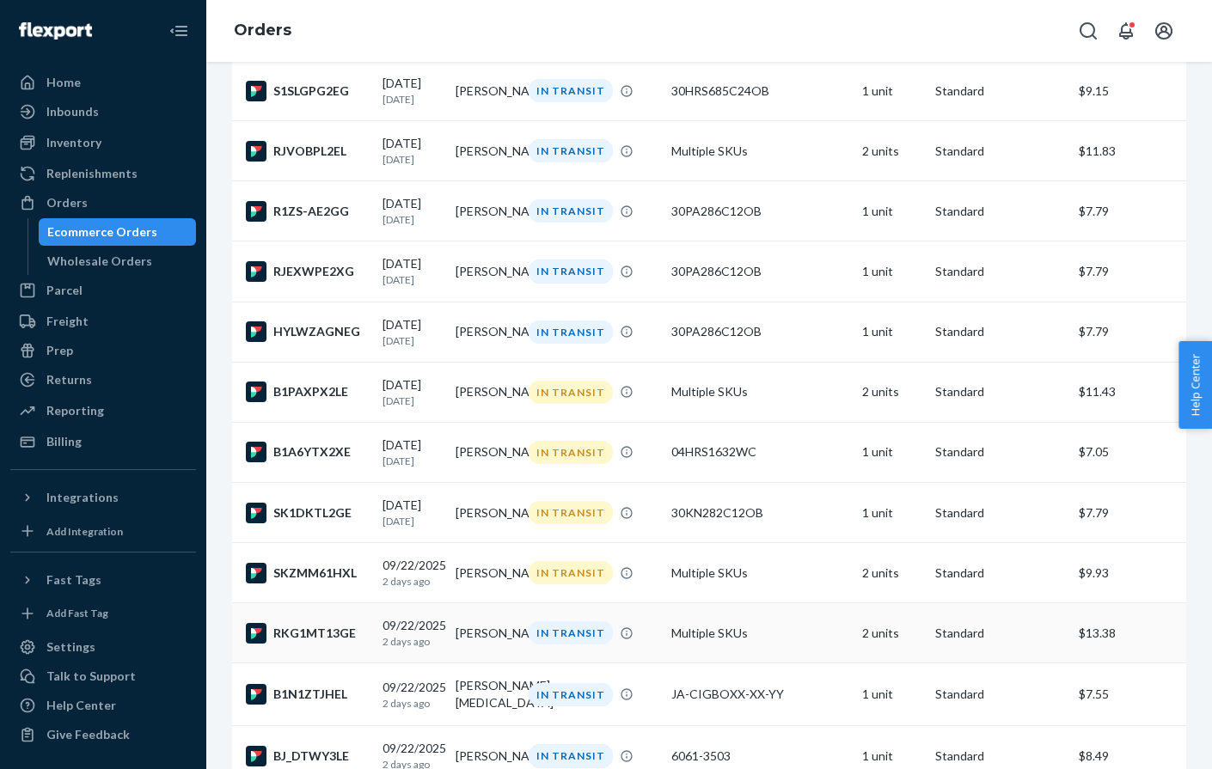
click at [328, 663] on td "RKG1MT13GE" at bounding box center [304, 633] width 144 height 60
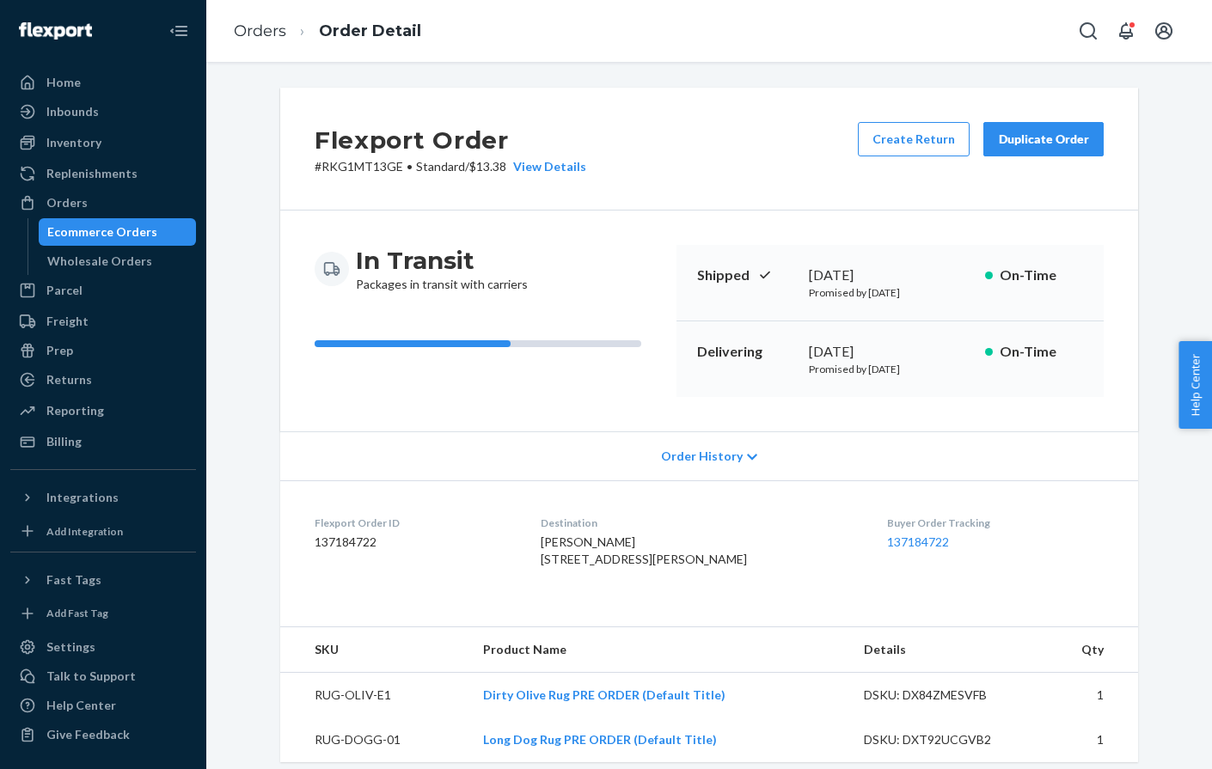
click at [562, 537] on span "[PERSON_NAME] [STREET_ADDRESS][PERSON_NAME]" at bounding box center [644, 551] width 206 height 32
copy span "[PERSON_NAME]"
click at [156, 111] on div "Inbounds" at bounding box center [103, 112] width 182 height 24
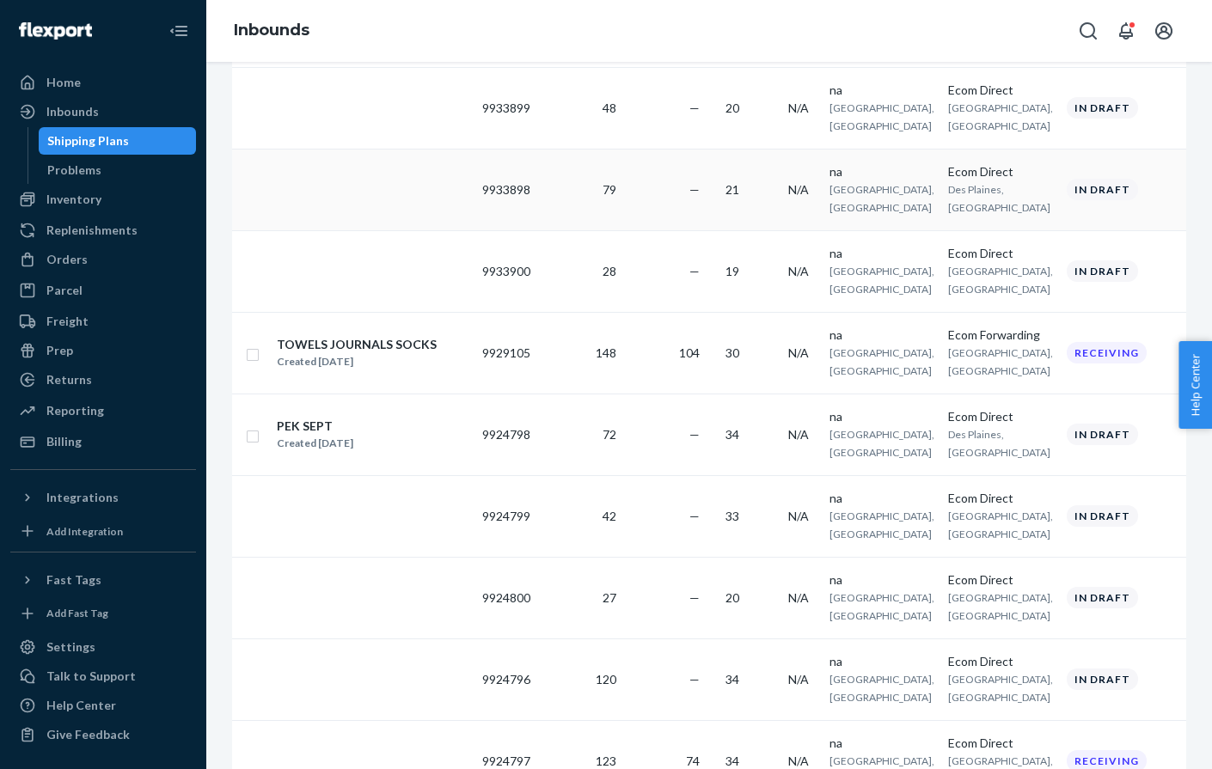
scroll to position [774, 0]
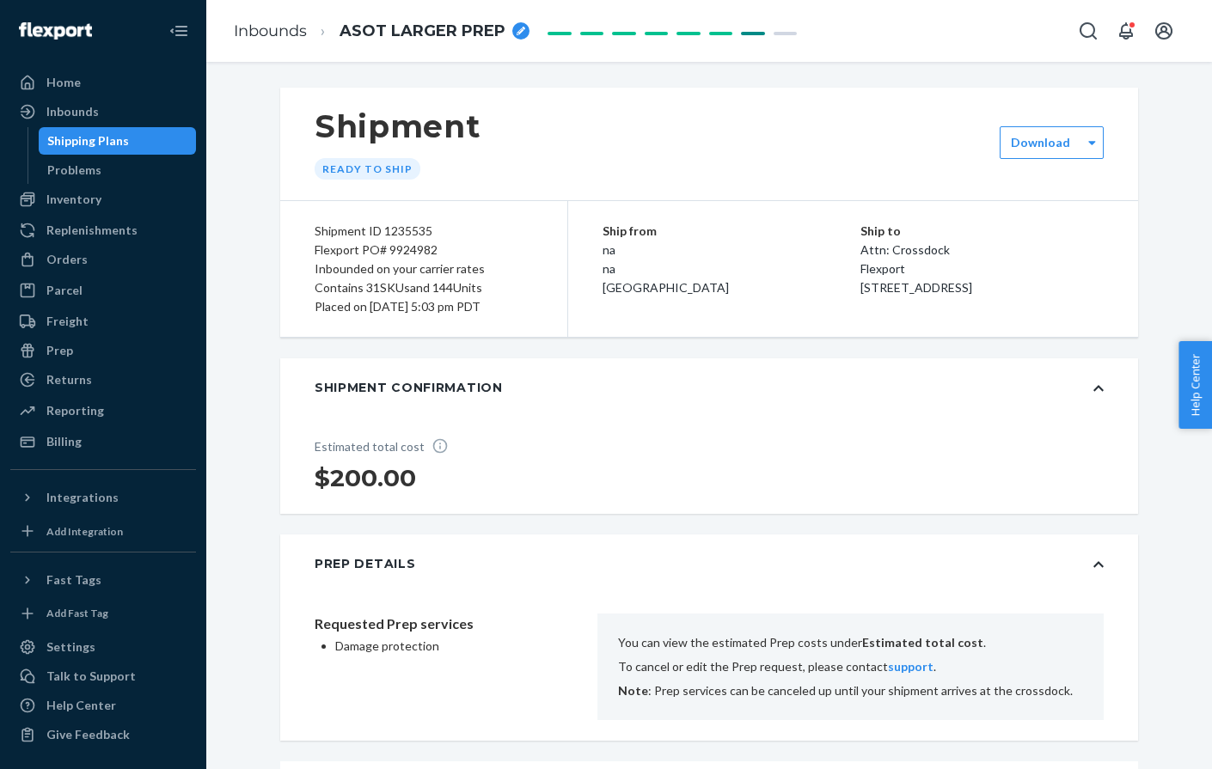
click at [395, 247] on div "Flexport PO# 9924982" at bounding box center [424, 250] width 218 height 19
copy div "9924982"
click at [130, 448] on div "Billing" at bounding box center [103, 442] width 182 height 24
